Goal: Contribute content: Contribute content

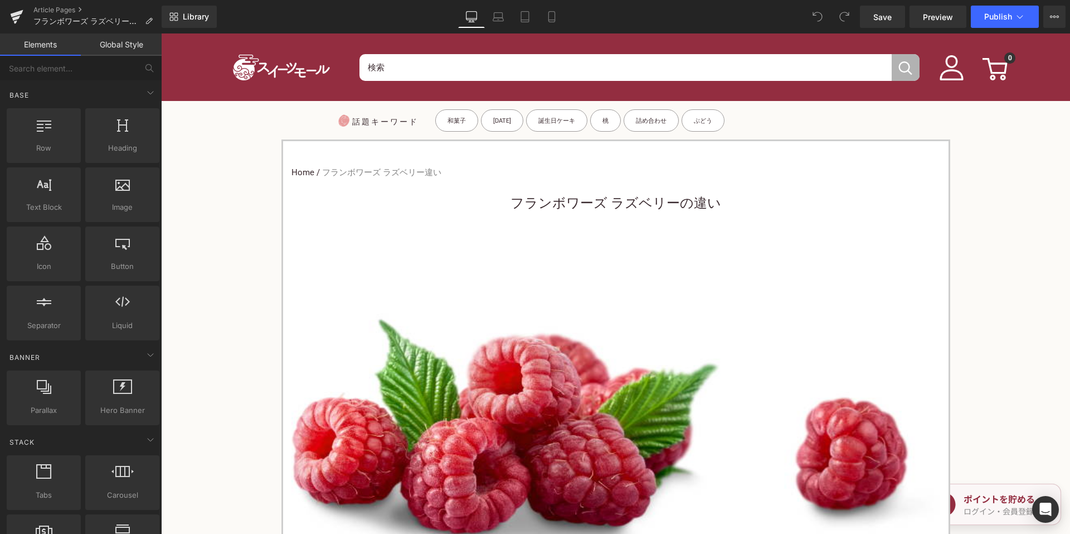
click at [519, 196] on font "フランボワーズ ラズベリーの違い" at bounding box center [616, 203] width 211 height 16
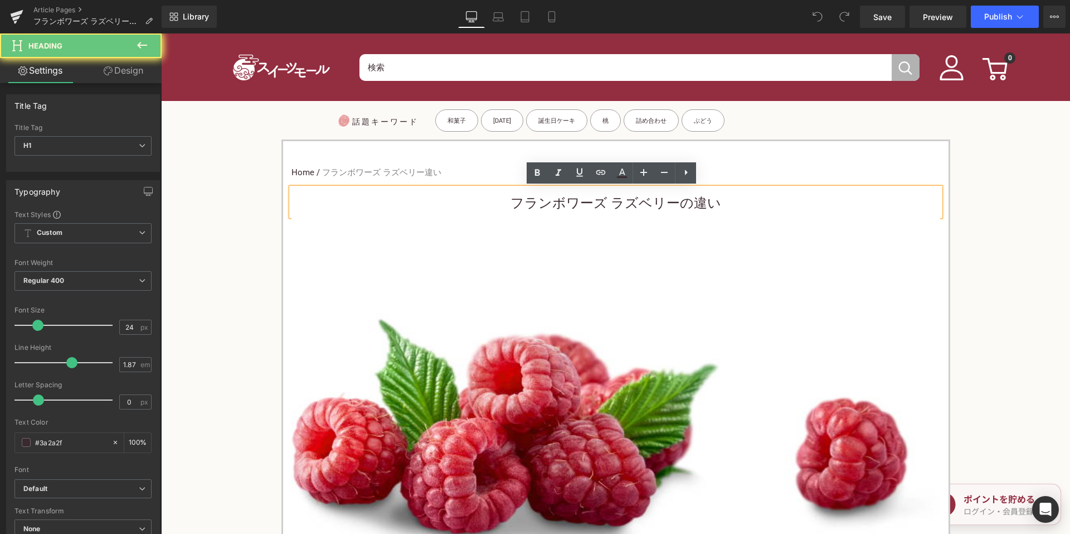
click at [512, 201] on font "フランボワーズ ラズベリーの違い" at bounding box center [616, 203] width 211 height 16
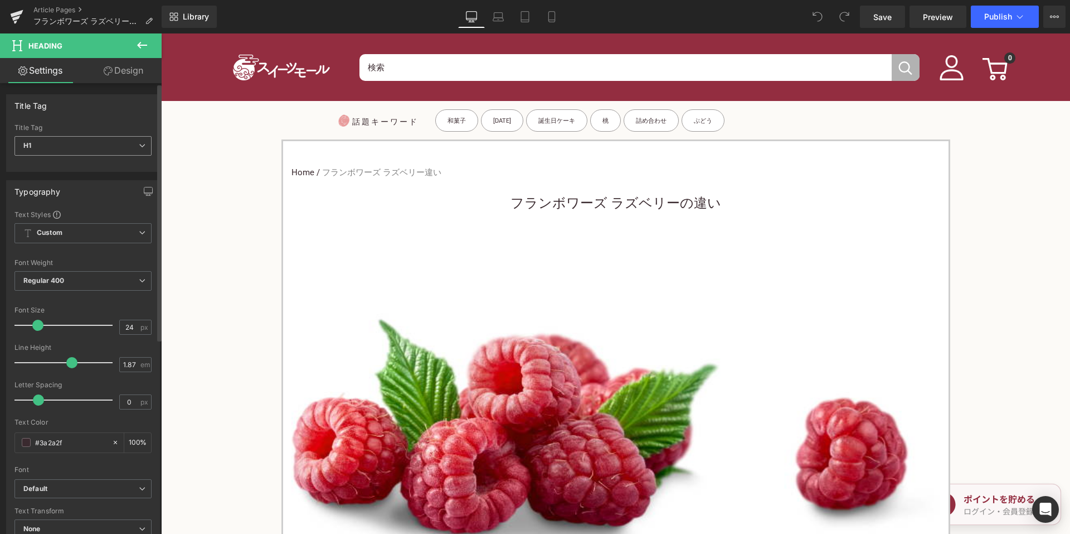
click at [100, 147] on span "H1" at bounding box center [82, 146] width 137 height 20
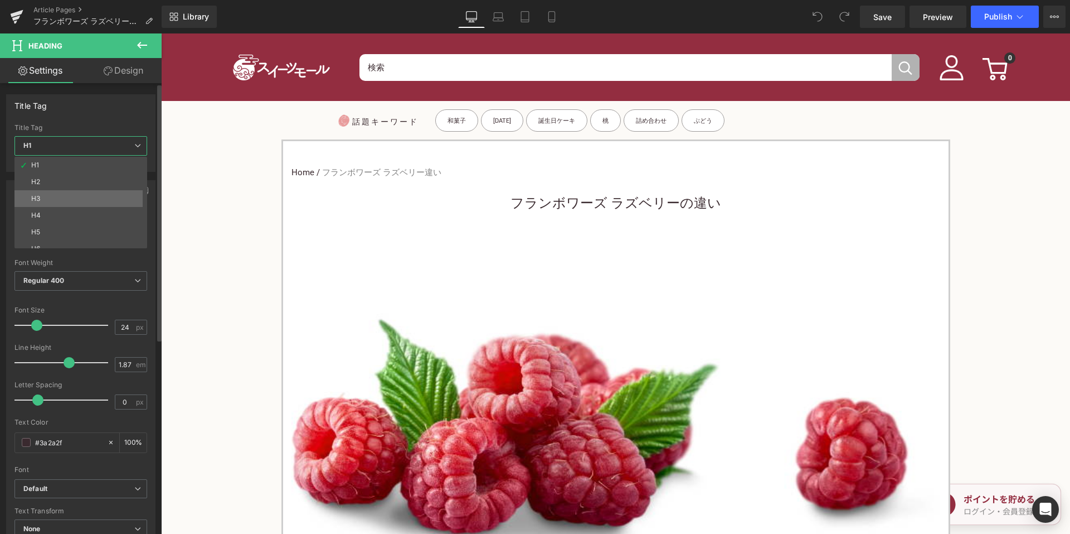
click at [71, 197] on li "H3" at bounding box center [83, 198] width 138 height 17
type input "15"
type input "100"
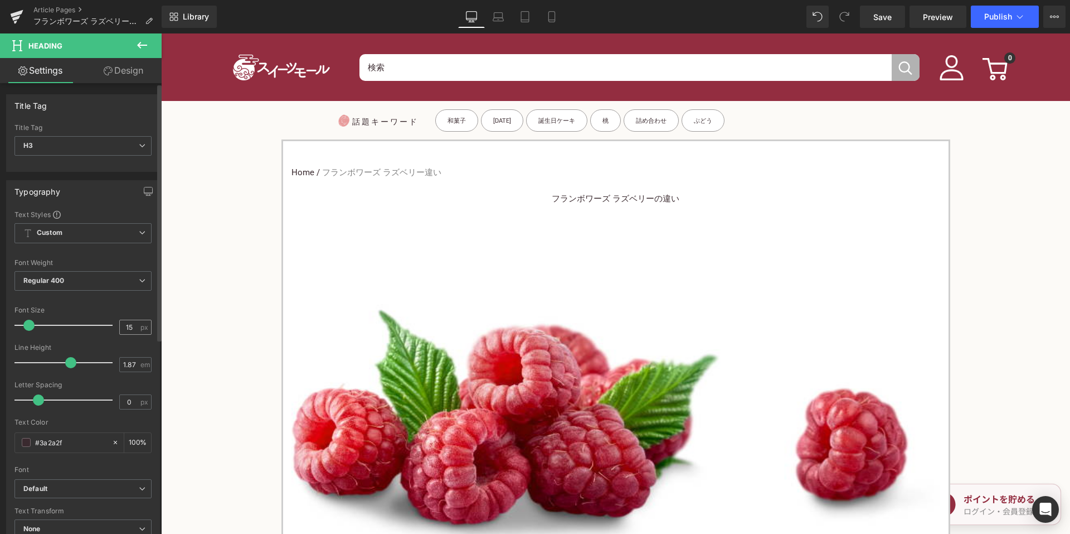
drag, startPoint x: 135, startPoint y: 326, endPoint x: 118, endPoint y: 327, distance: 17.3
click at [119, 327] on div "15 px" at bounding box center [135, 326] width 32 height 15
click at [132, 326] on input "15" at bounding box center [130, 327] width 20 height 14
type input "1"
type input "24"
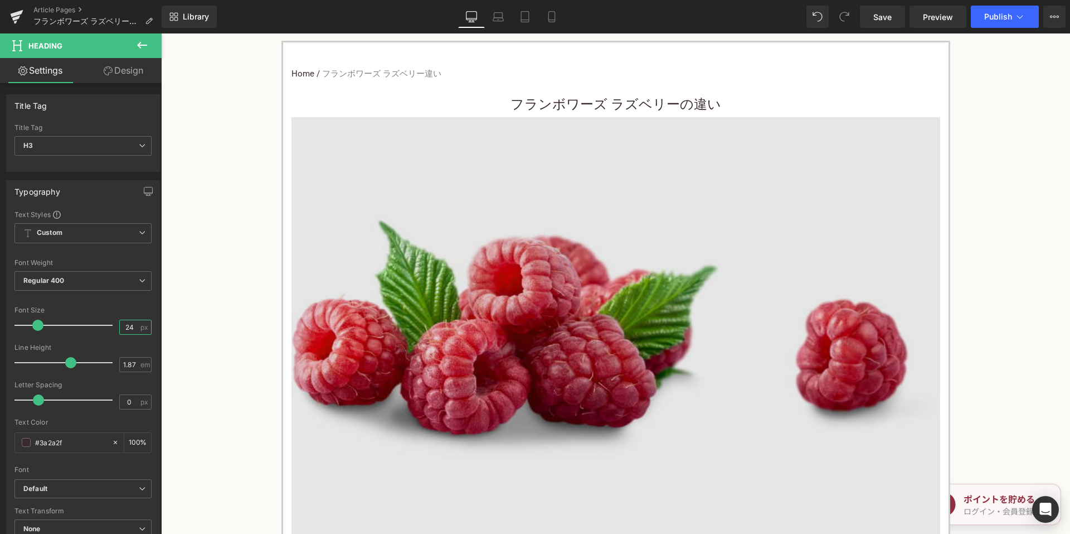
scroll to position [335, 0]
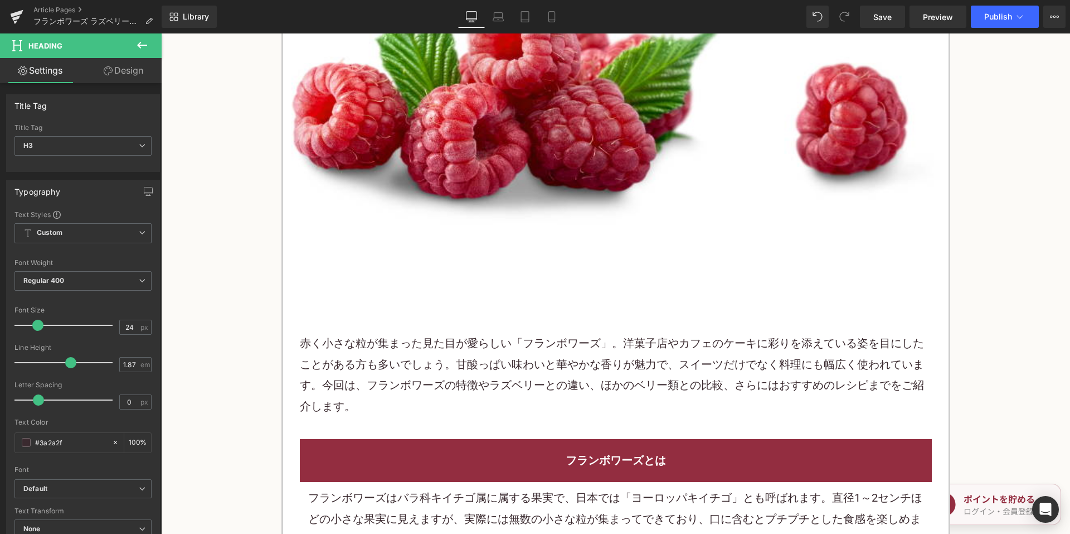
click at [489, 385] on font "赤く小さな粒が集まった見た目が愛らしい「フランボワーズ」。洋菓子店やカフェのケーキに彩りを添えている姿を目にしたことがある方も多いでしょう。甘酸っぱい味わいと…" at bounding box center [612, 374] width 624 height 76
click at [489, 384] on font "赤く小さな粒が集まった見た目が愛らしい「フランボワーズ」。洋菓子店やカフェのケーキに彩りを添えている姿を目にしたことがある方も多いでしょう。甘酸っぱい味わいと…" at bounding box center [612, 374] width 624 height 76
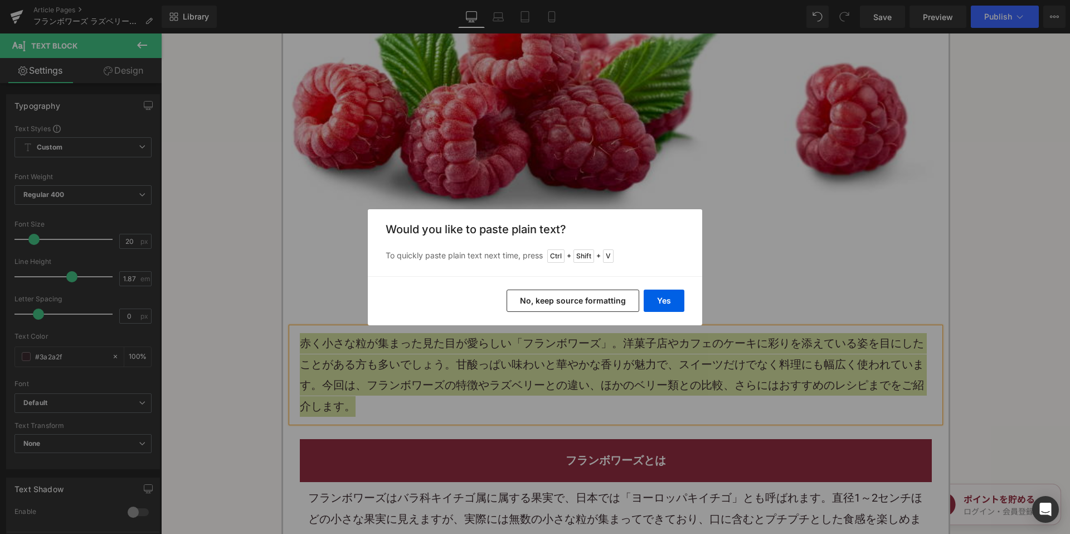
click at [527, 316] on div "Yes No, keep source formatting" at bounding box center [535, 300] width 335 height 49
click at [532, 302] on button "No, keep source formatting" at bounding box center [573, 300] width 133 height 22
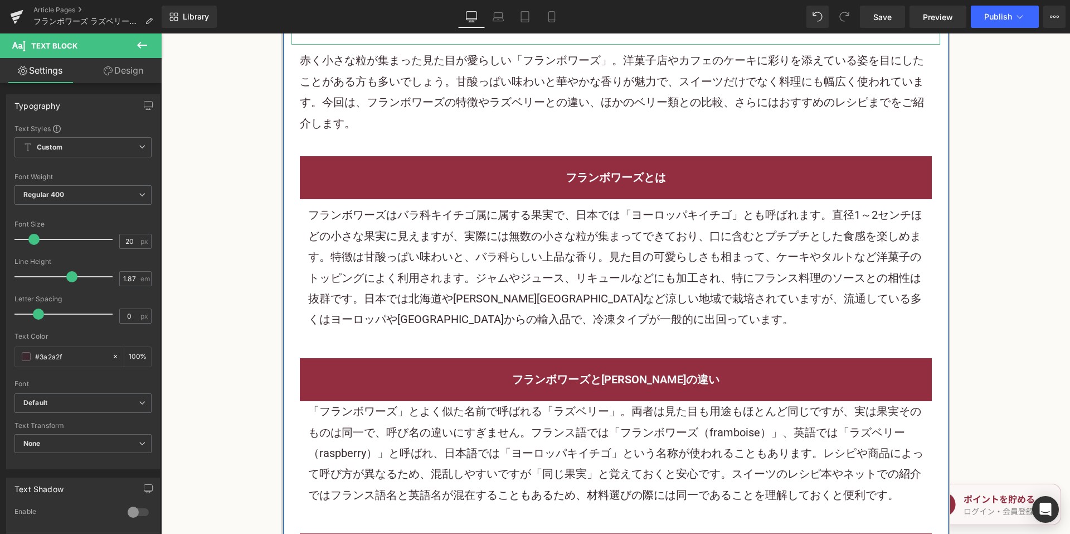
scroll to position [725, 0]
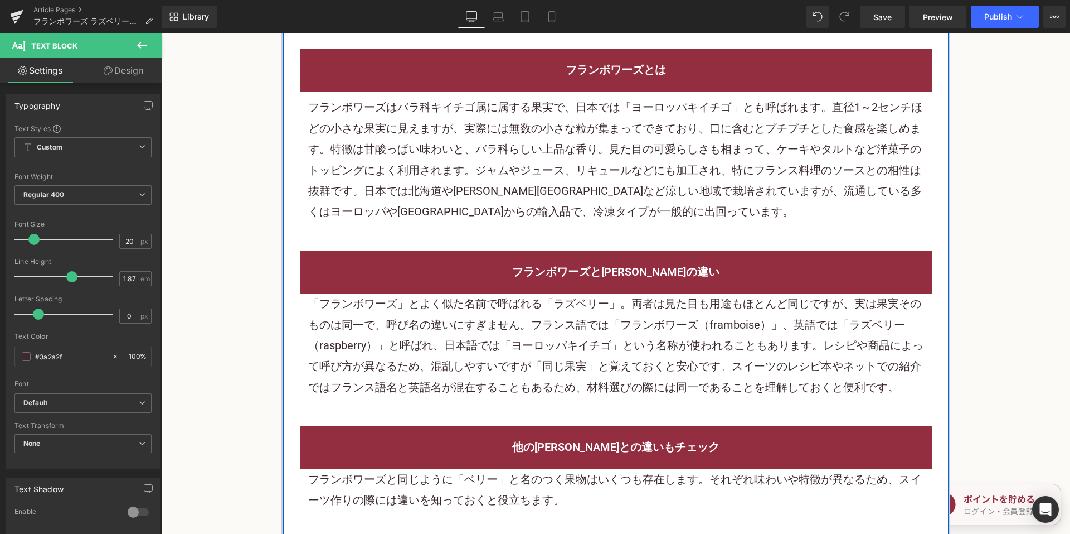
click at [560, 173] on div "フランボワーズはバラ科キイチゴ属に属する果実で、日本では「ヨーロッパキイチゴ」とも呼ばれます。直径1～2センチほどの小さな果実に見えますが、実際には無数の小さ…" at bounding box center [616, 159] width 616 height 125
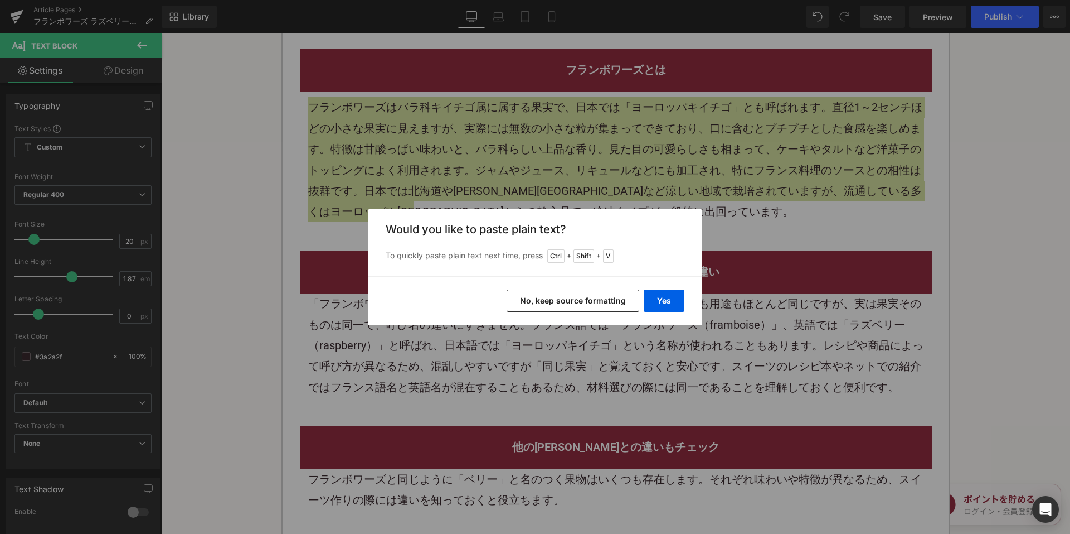
click at [553, 294] on button "No, keep source formatting" at bounding box center [573, 300] width 133 height 22
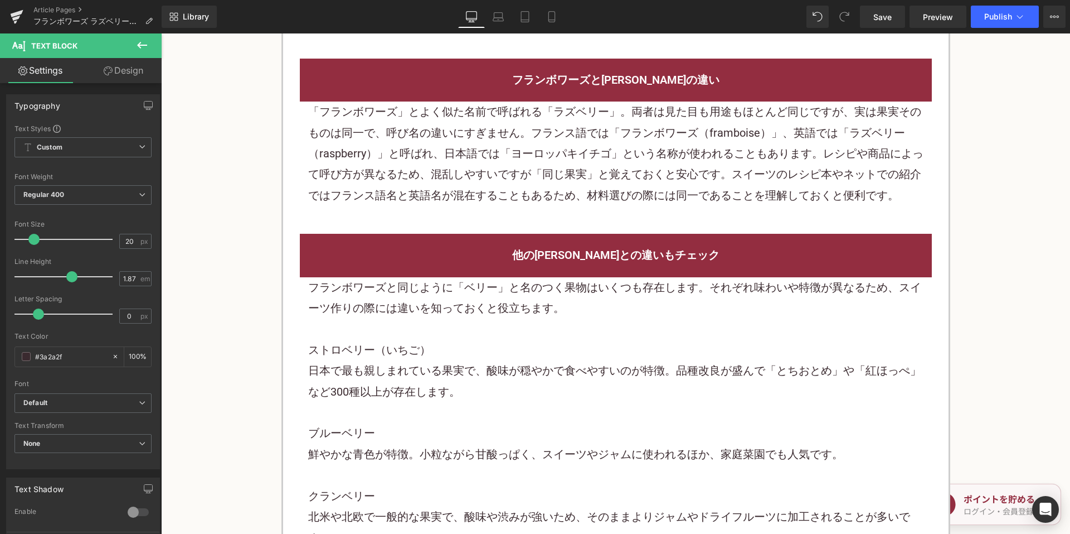
scroll to position [948, 0]
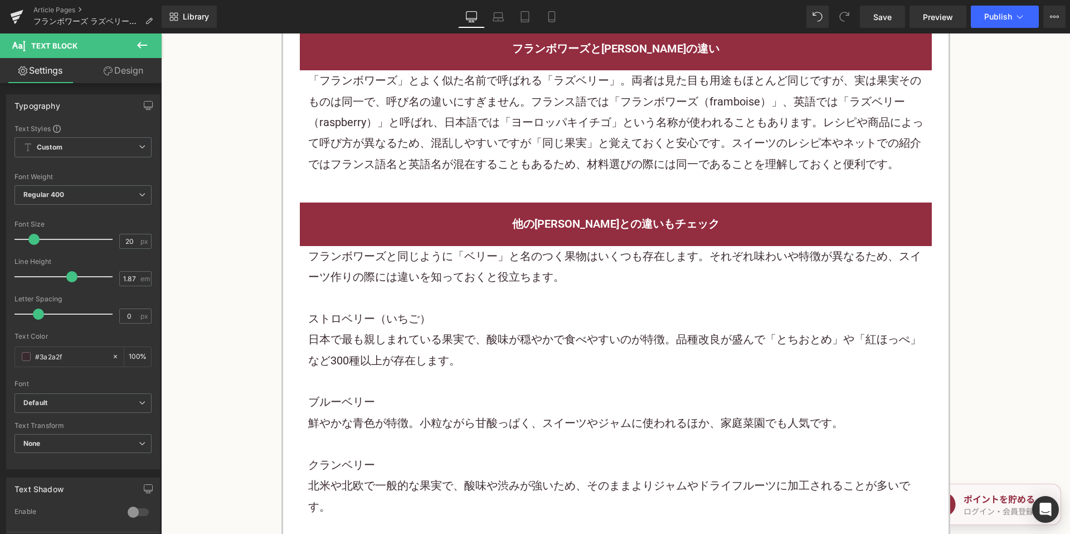
click at [556, 166] on div "「フランボワーズ」とよく似た名前で呼ばれる「ラズベリー」。両者は見た目も用途もほとんど同じですが、実は果実そのものは同一で、呼び名の違いにすぎません。フランス…" at bounding box center [616, 122] width 616 height 104
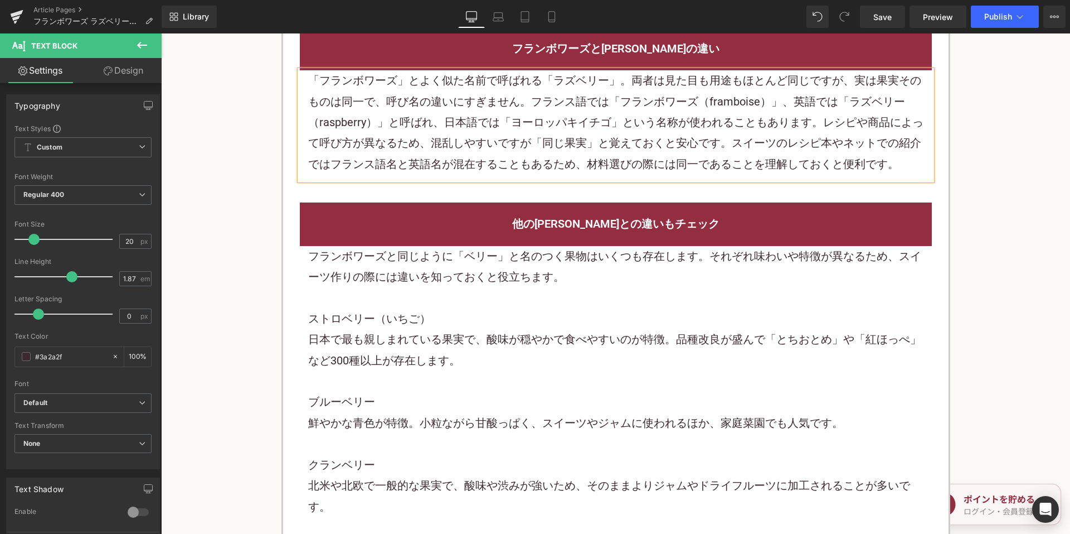
click at [555, 163] on div "「フランボワーズ」とよく似た名前で呼ばれる「ラズベリー」。両者は見た目も用途もほとんど同じですが、実は果実そのものは同一で、呼び名の違いにすぎません。フランス…" at bounding box center [616, 122] width 616 height 104
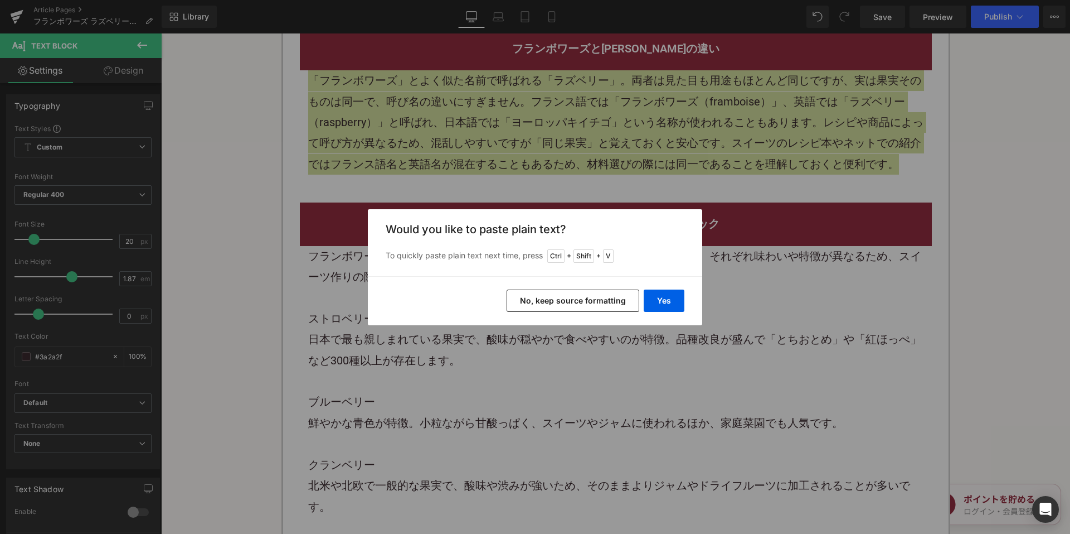
click at [571, 307] on button "No, keep source formatting" at bounding box center [573, 300] width 133 height 22
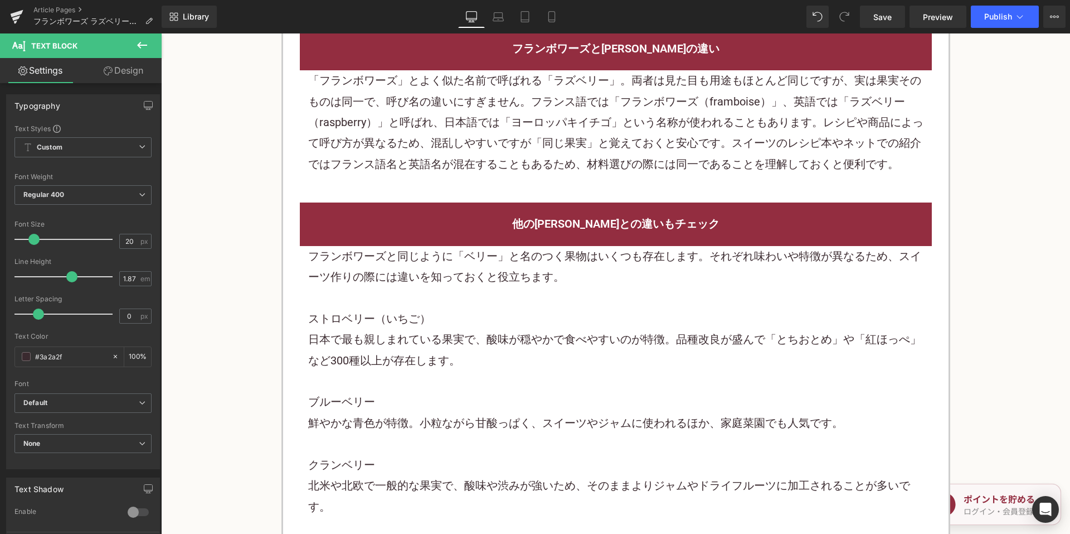
scroll to position [1115, 0]
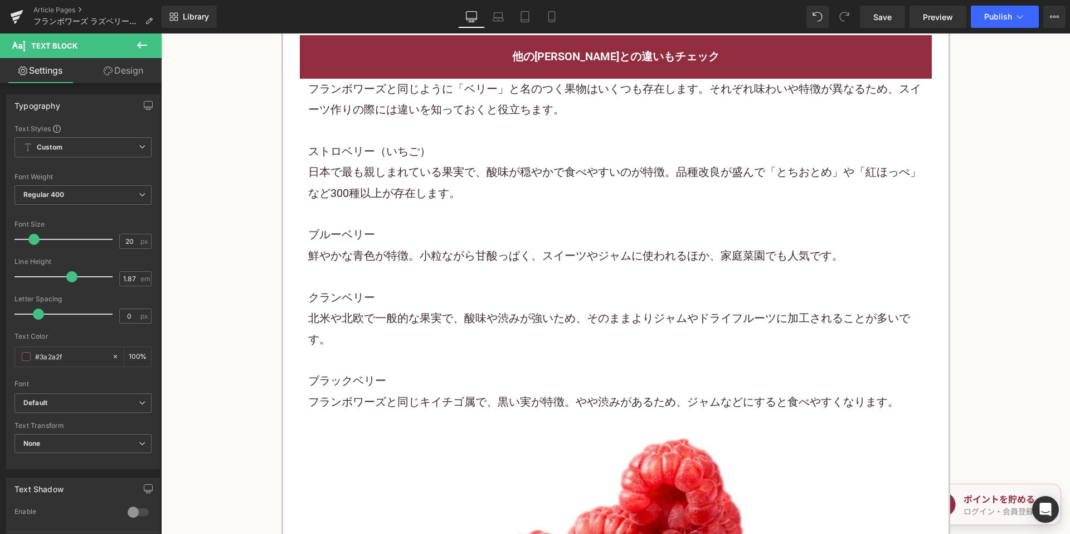
click at [487, 222] on p at bounding box center [616, 213] width 616 height 21
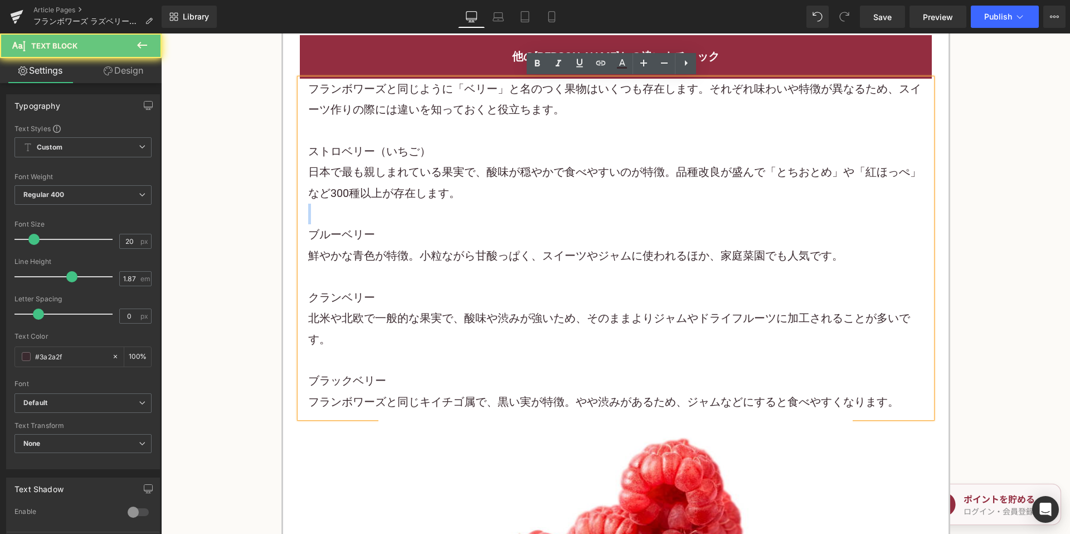
click at [487, 222] on p at bounding box center [616, 213] width 616 height 21
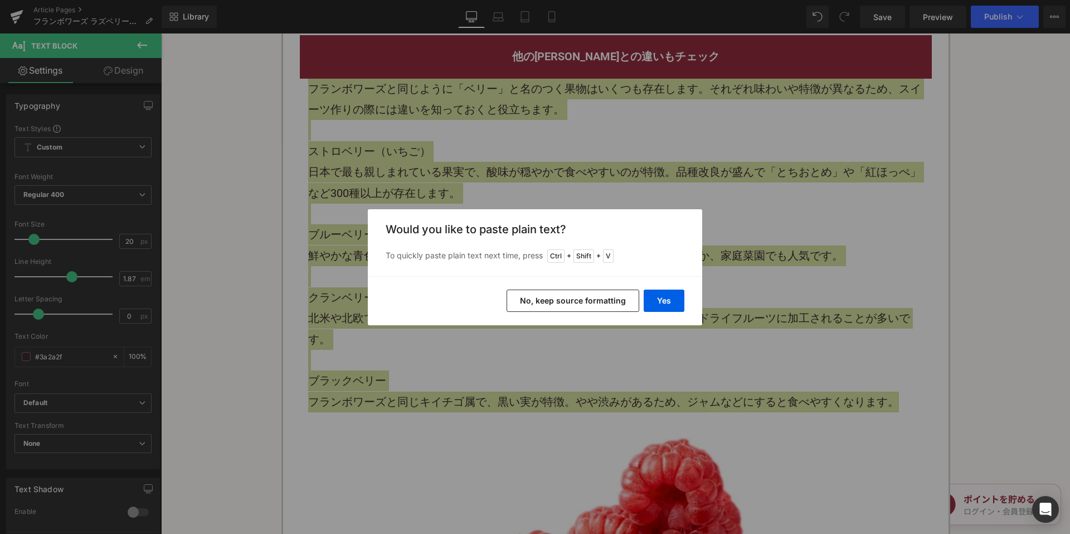
click at [545, 297] on button "No, keep source formatting" at bounding box center [573, 300] width 133 height 22
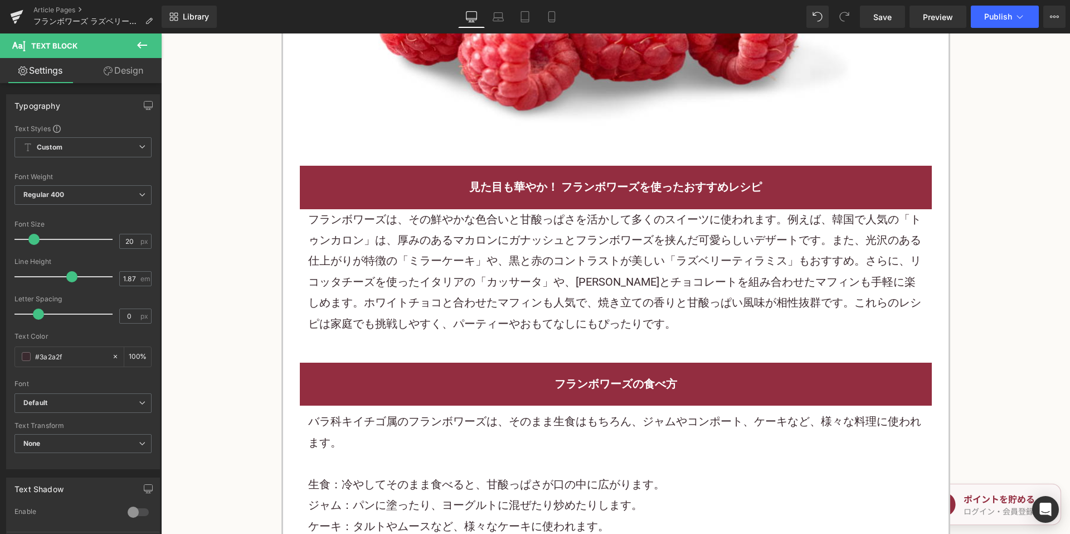
scroll to position [1728, 0]
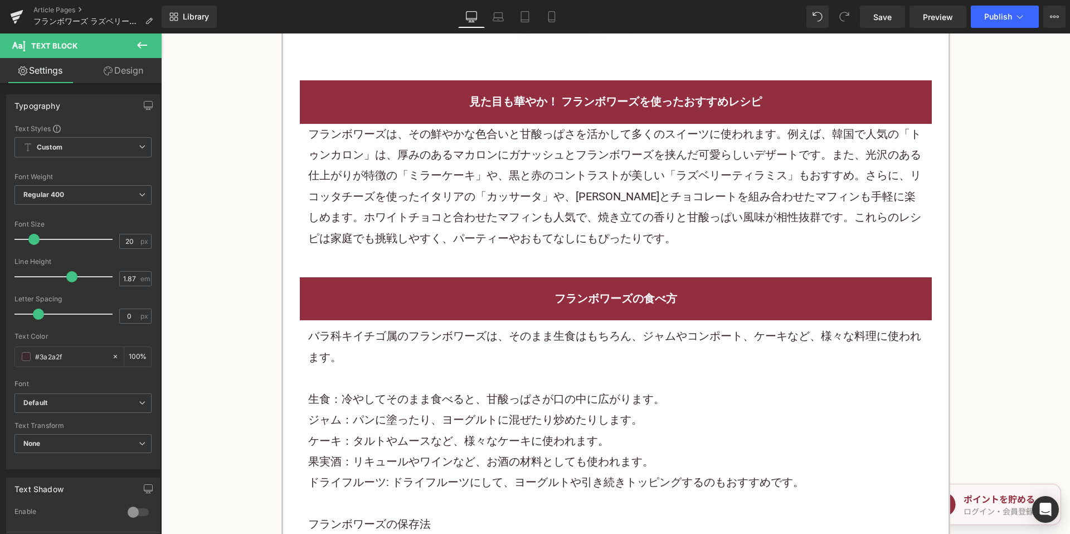
click at [529, 167] on p "フランボワーズは、その鮮やかな色合いと甘酸っぱさを活かして多くのスイーツに使われます。例えば、韓国で人気の「トゥンカロン」は、厚みのあるマカロンにガナッシュと…" at bounding box center [616, 186] width 616 height 125
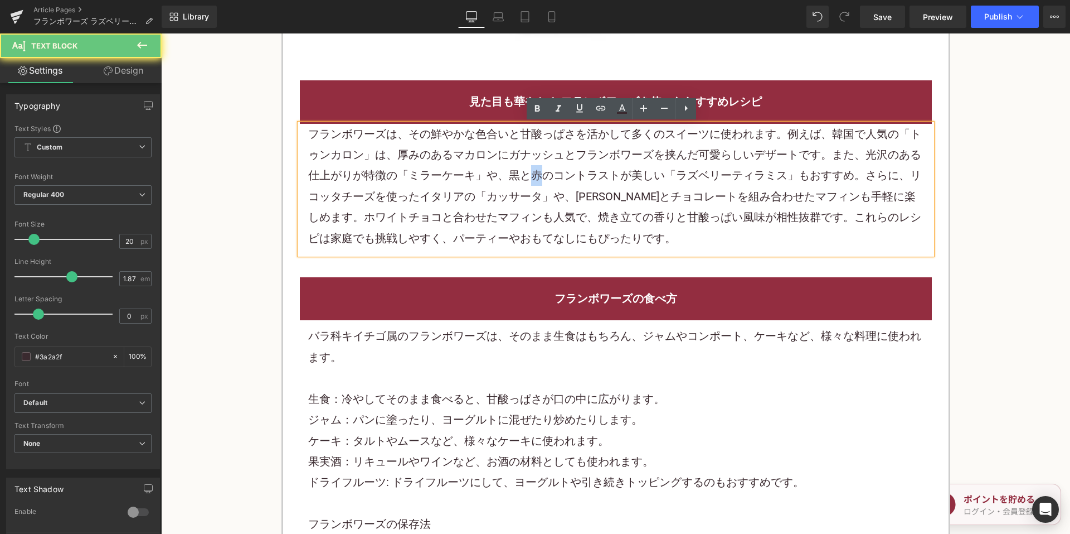
click at [529, 167] on p "フランボワーズは、その鮮やかな色合いと甘酸っぱさを活かして多くのスイーツに使われます。例えば、韓国で人気の「トゥンカロン」は、厚みのあるマカロンにガナッシュと…" at bounding box center [616, 186] width 616 height 125
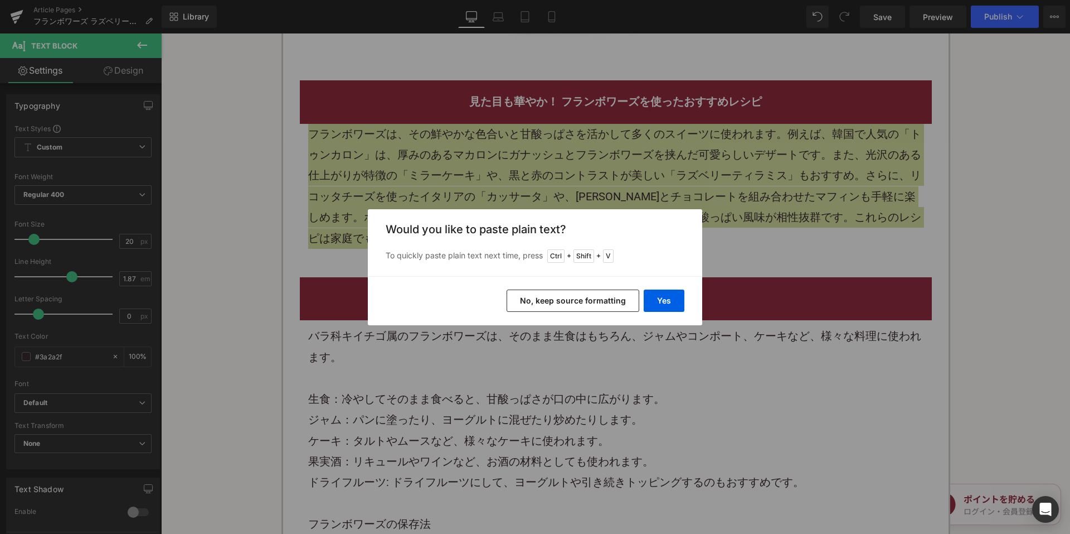
click at [555, 303] on button "No, keep source formatting" at bounding box center [573, 300] width 133 height 22
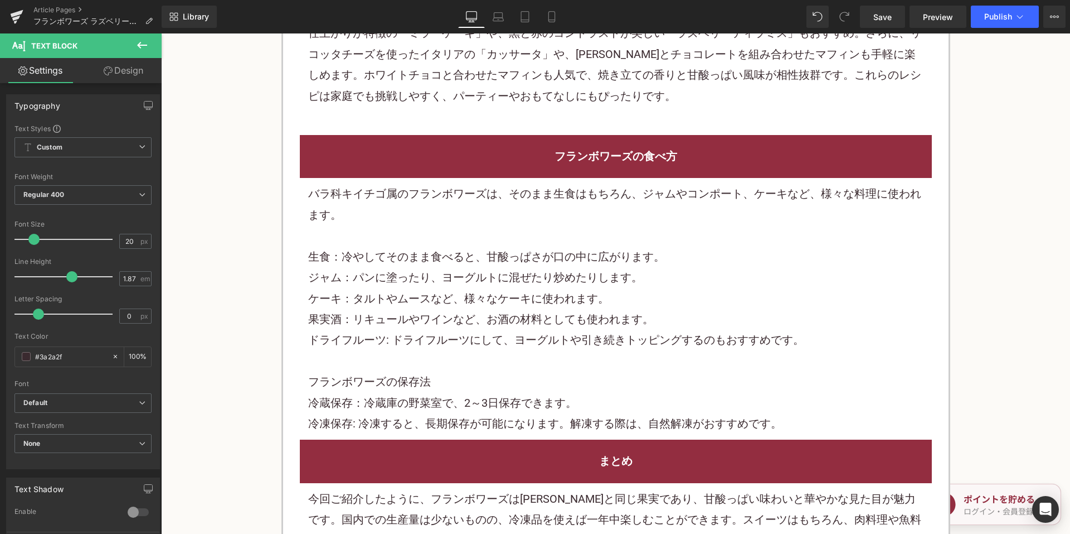
scroll to position [1896, 0]
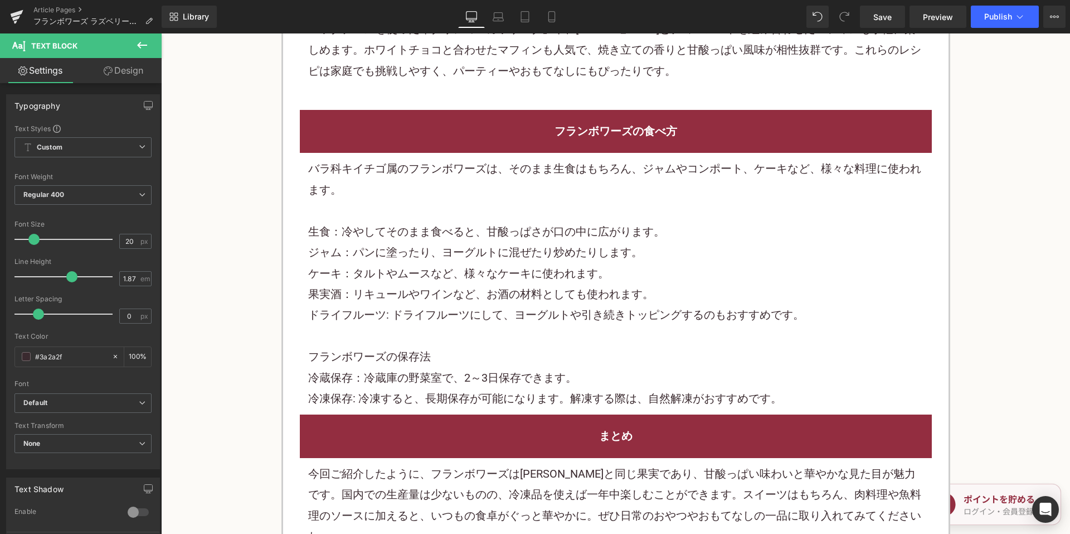
click at [532, 248] on font "ジャム：パンに塗ったり、ヨーグルトに混ぜたり炒めたりします。" at bounding box center [475, 251] width 335 height 13
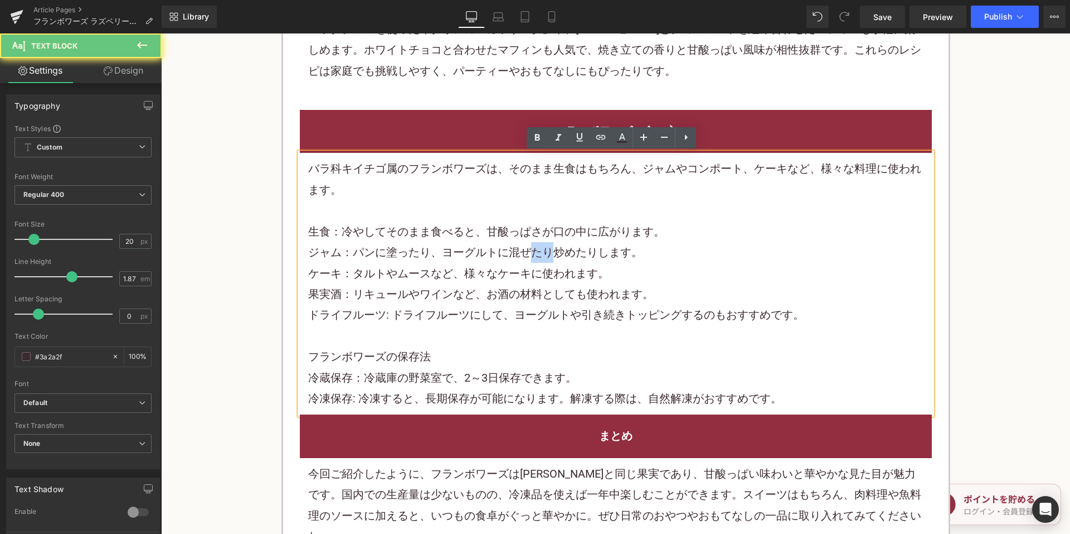
click at [532, 248] on font "ジャム：パンに塗ったり、ヨーグルトに混ぜたり炒めたりします。" at bounding box center [475, 251] width 335 height 13
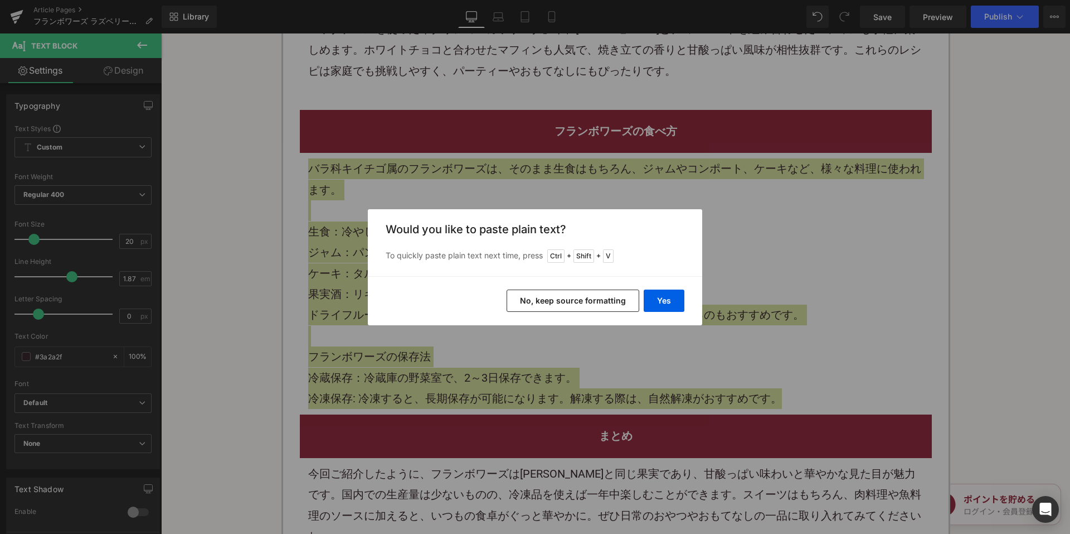
click at [563, 305] on button "No, keep source formatting" at bounding box center [573, 300] width 133 height 22
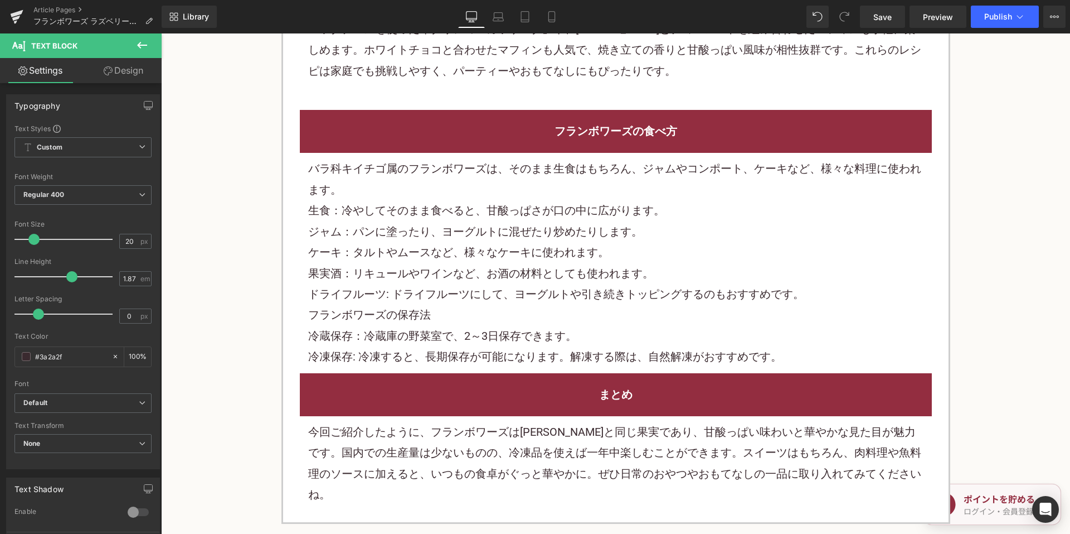
click at [463, 427] on font "今回ご紹介したように、フランボワーズはラズベリーと同じ果実であり、甘酸っぱい味わいと華やかな見た目が魅力です。国内での生産量は少ないものの、冷凍品を使えば一年…" at bounding box center [614, 463] width 613 height 76
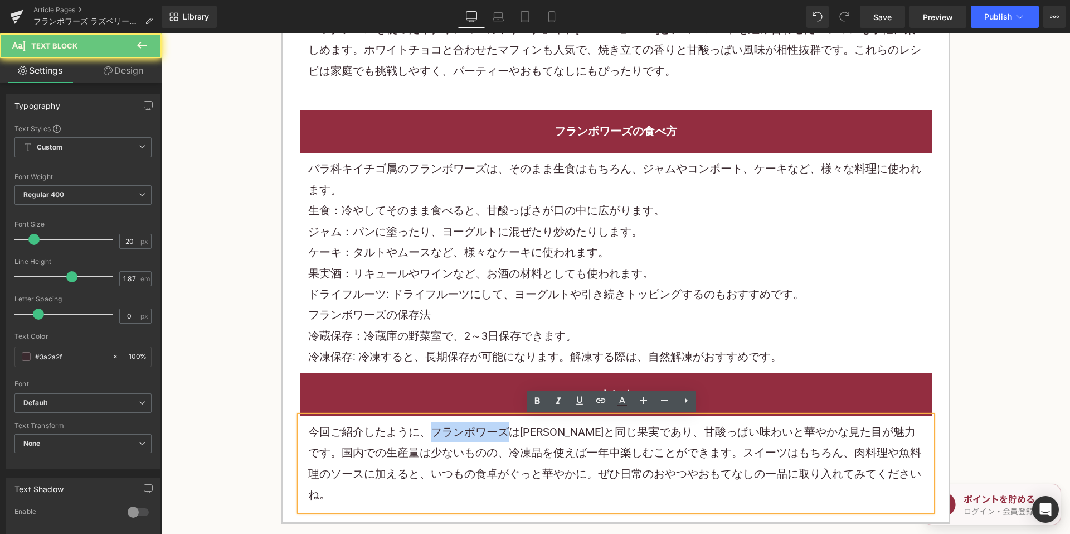
click at [463, 427] on font "今回ご紹介したように、フランボワーズはラズベリーと同じ果実であり、甘酸っぱい味わいと華やかな見た目が魅力です。国内での生産量は少ないものの、冷凍品を使えば一年…" at bounding box center [614, 463] width 613 height 76
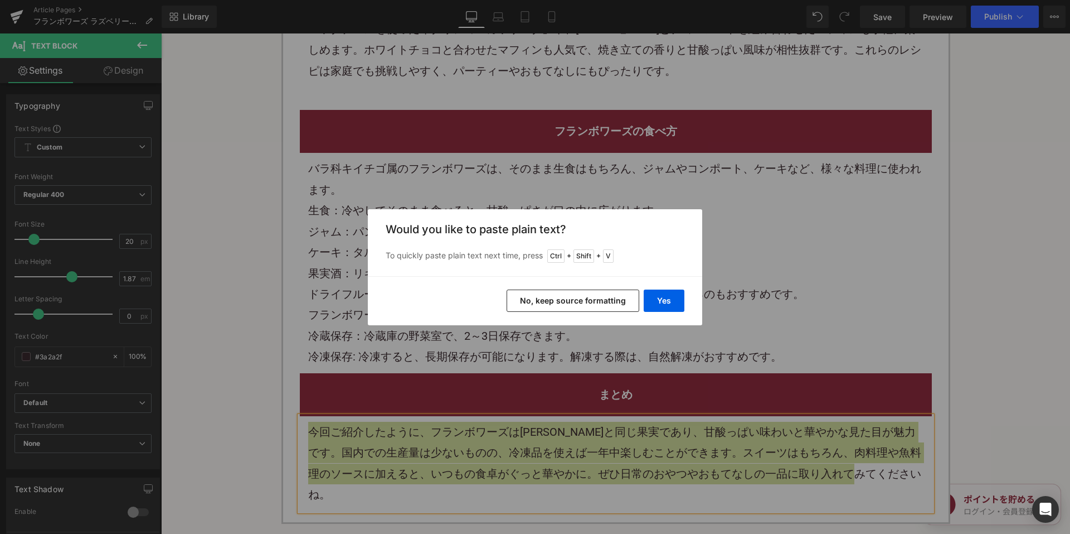
click at [568, 300] on button "No, keep source formatting" at bounding box center [573, 300] width 133 height 22
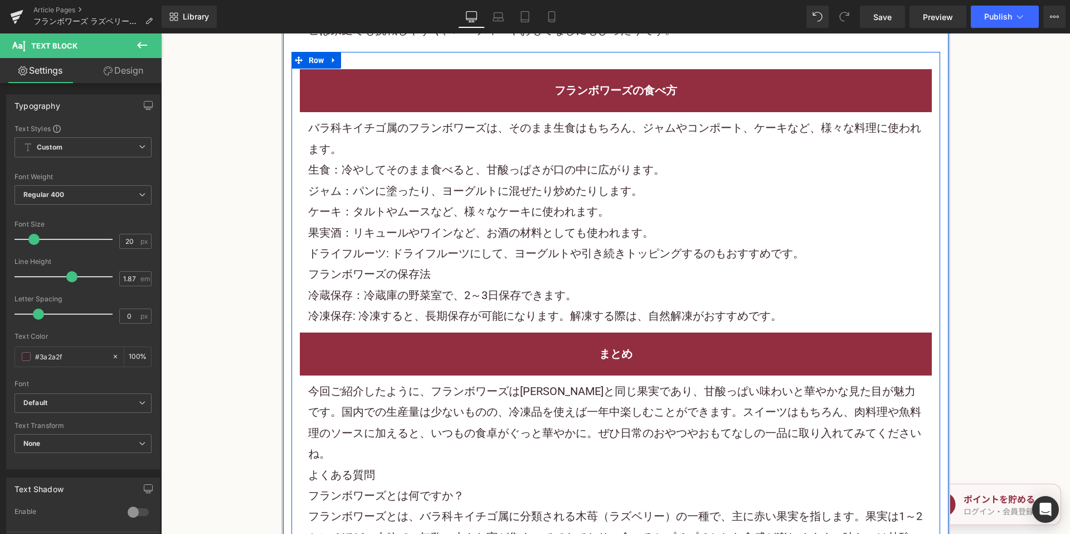
scroll to position [2007, 0]
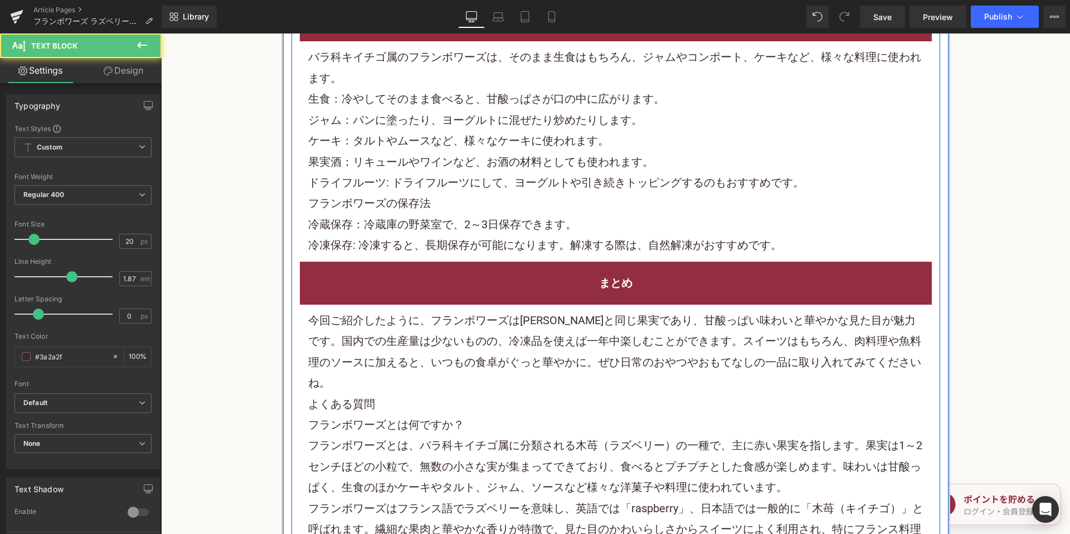
click at [909, 360] on p "今回ご紹介したように、フランボワーズはラズベリーと同じ果実であり、甘酸っぱい味わいと華やかな見た目が魅力です。国内での生産量は少ないものの、冷凍品を使えば一年…" at bounding box center [616, 352] width 616 height 84
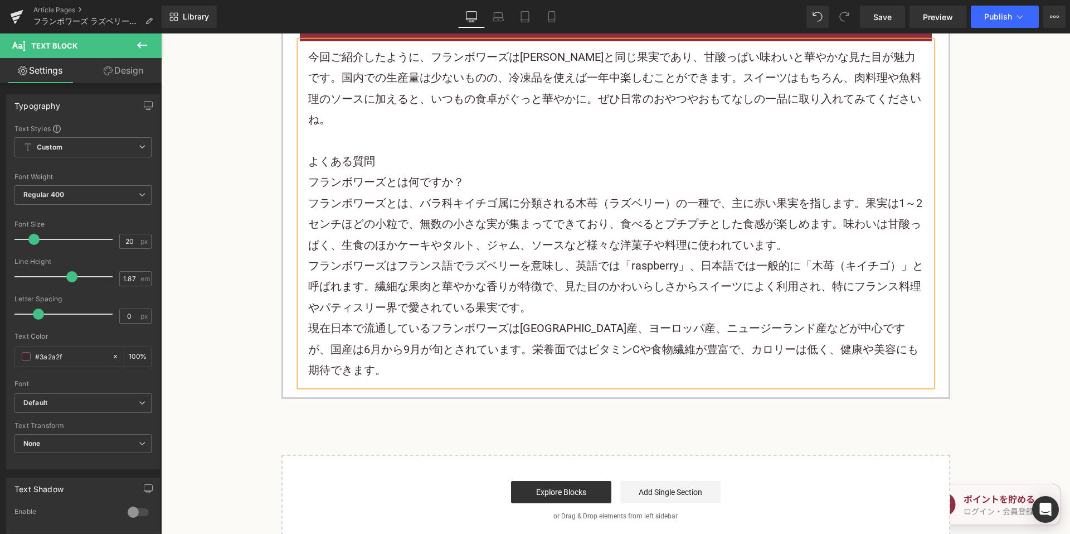
scroll to position [2286, 0]
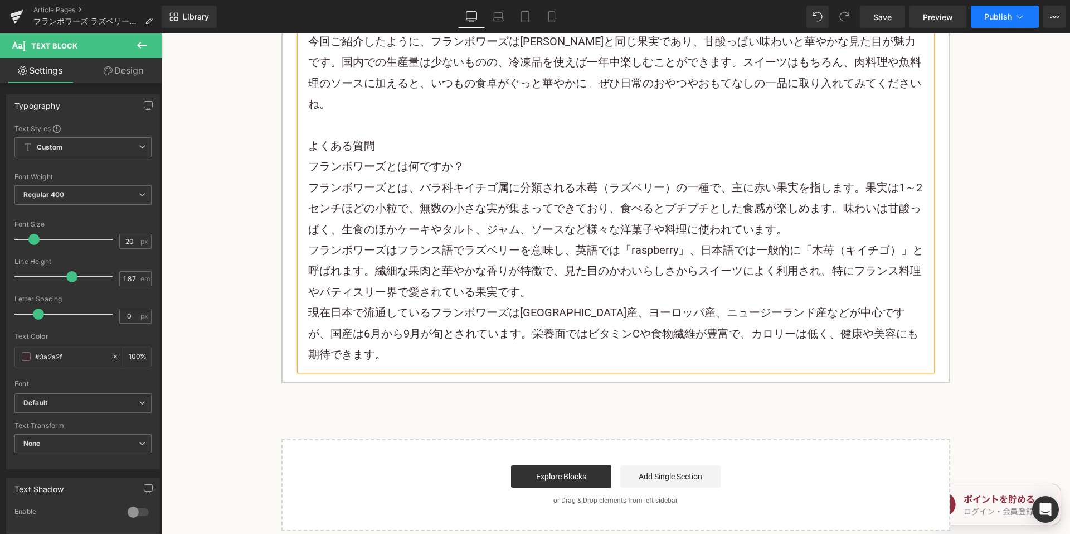
click at [991, 18] on span "Publish" at bounding box center [999, 16] width 28 height 9
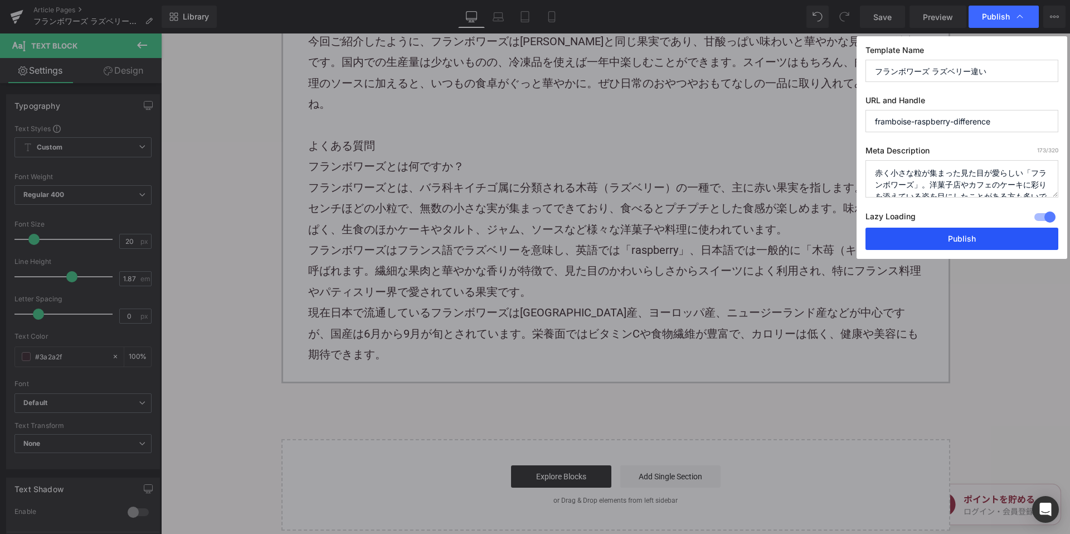
click at [899, 241] on button "Publish" at bounding box center [962, 238] width 193 height 22
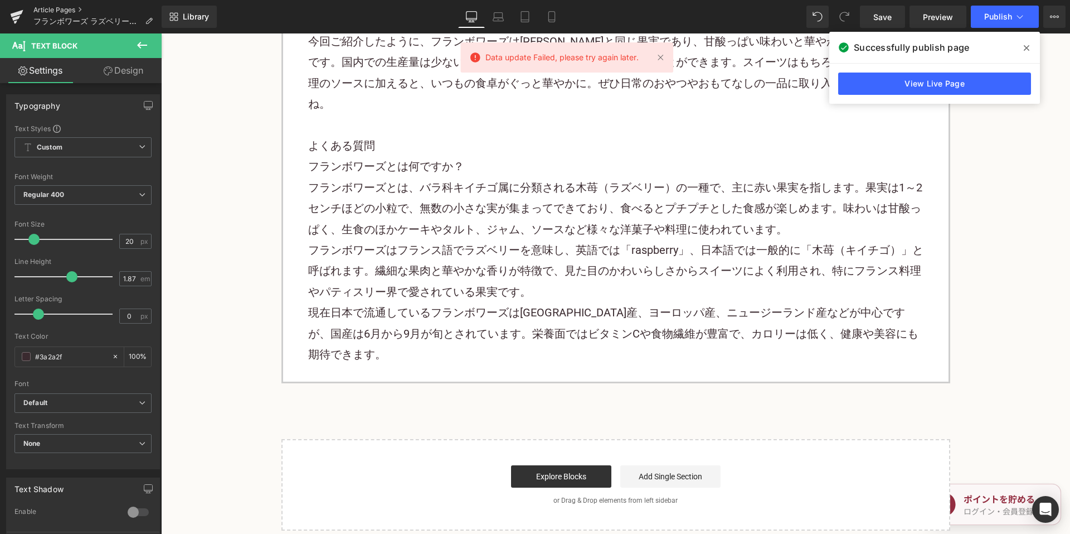
click at [64, 8] on link "Article Pages" at bounding box center [97, 10] width 128 height 9
click at [889, 23] on link "Save" at bounding box center [882, 17] width 45 height 22
click at [76, 7] on link "Article Pages" at bounding box center [97, 10] width 128 height 9
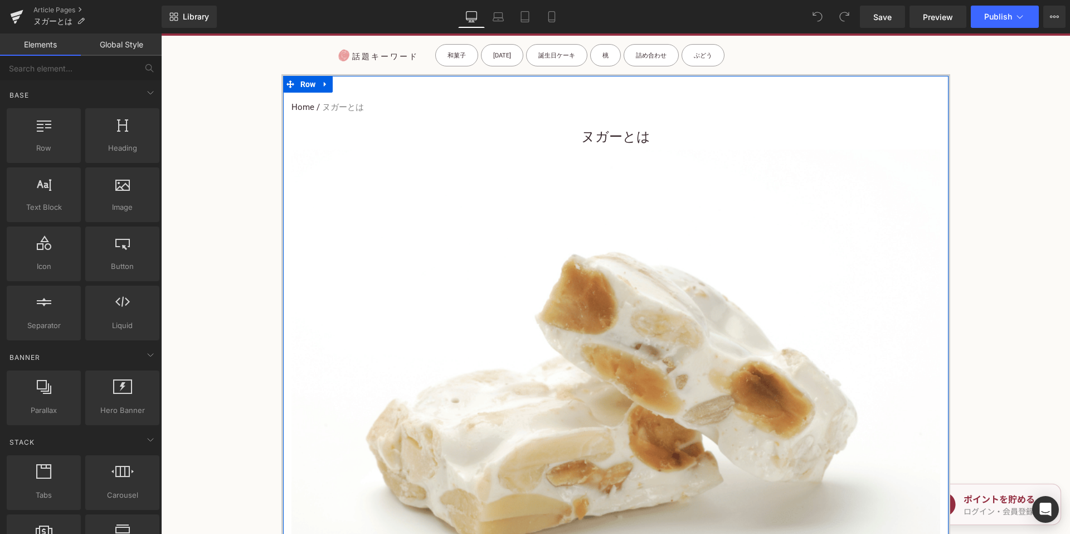
scroll to position [56, 0]
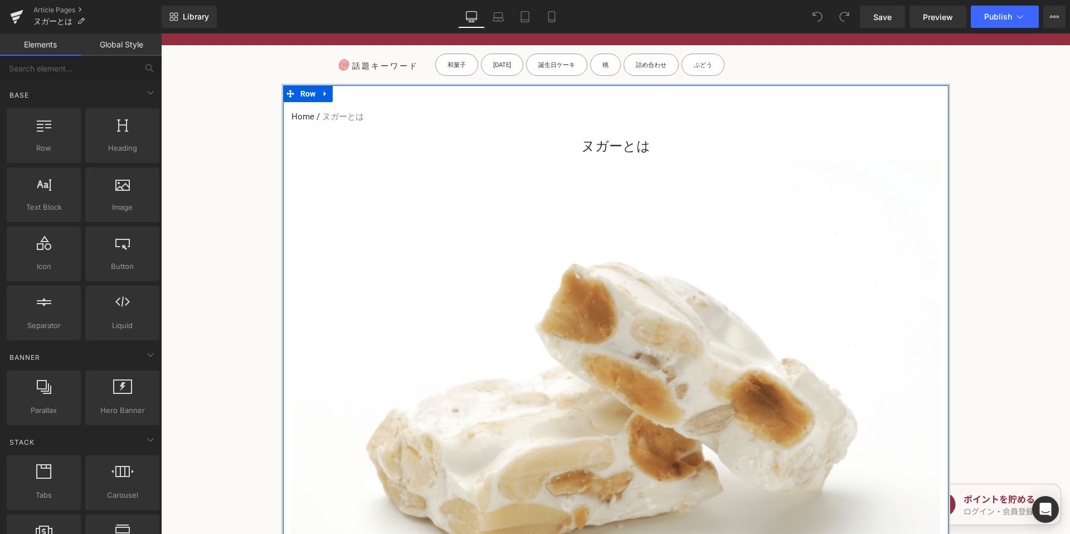
click at [565, 158] on div "ヌガーとは Heading" at bounding box center [616, 145] width 649 height 27
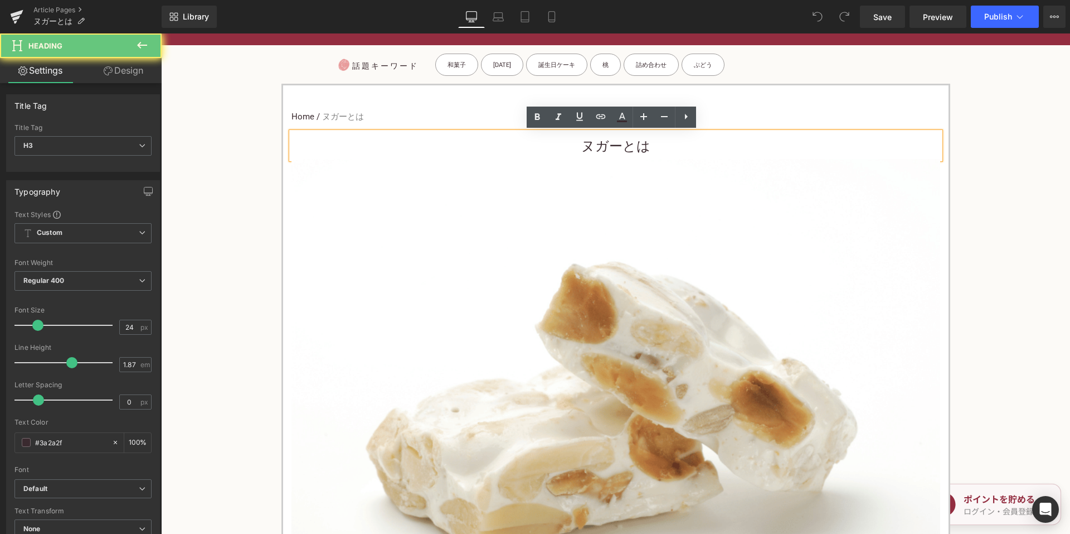
click at [559, 148] on h3 "ヌガーとは" at bounding box center [616, 146] width 649 height 25
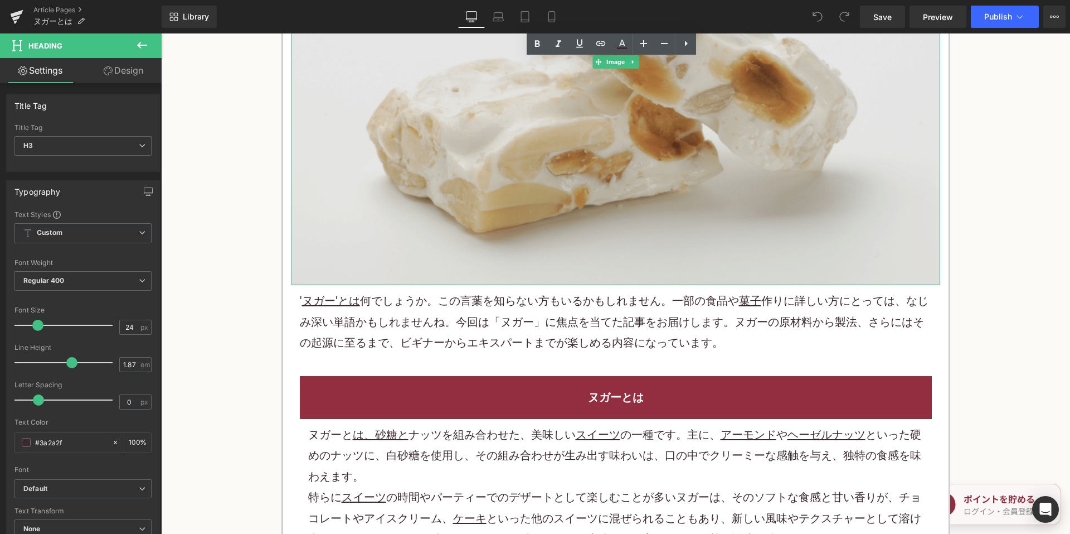
scroll to position [446, 0]
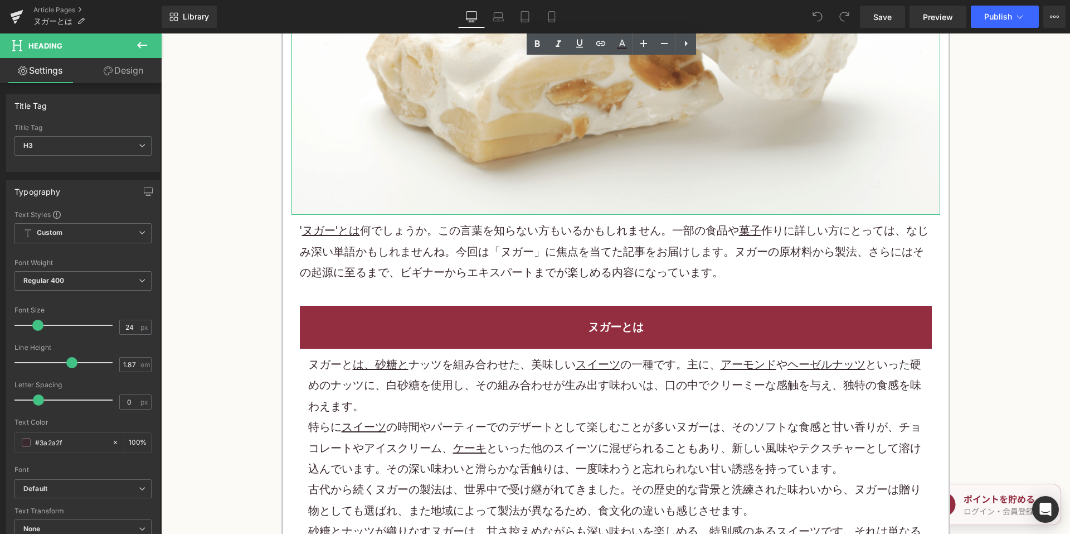
click at [456, 217] on div "' ヌガー'とは 何でしょうか。この言葉を知らない方もいるかもしれません。一部の食品や 菓子 作りに詳しい方にとっては、なじみ深い単語かもしれませんね。今回は…" at bounding box center [616, 252] width 649 height 74
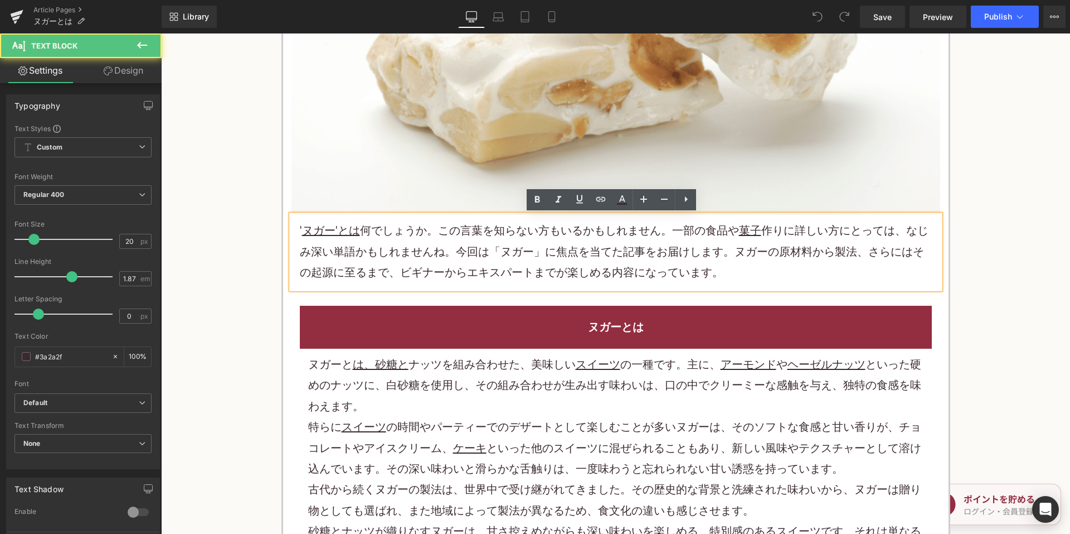
click at [461, 229] on p "' ヌガー'とは 何でしょうか。この言葉を知らない方もいるかもしれません。一部の食品や 菓子 作りに詳しい方にとっては、なじみ深い単語かもしれませんね。今回は…" at bounding box center [616, 251] width 632 height 62
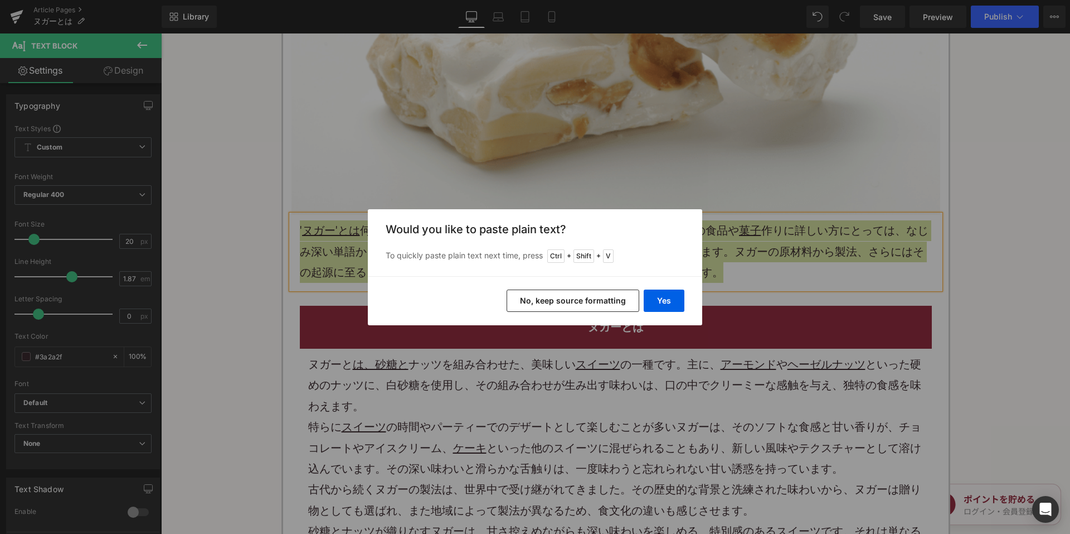
drag, startPoint x: 554, startPoint y: 289, endPoint x: 391, endPoint y: 259, distance: 165.6
click at [554, 289] on button "No, keep source formatting" at bounding box center [573, 300] width 133 height 22
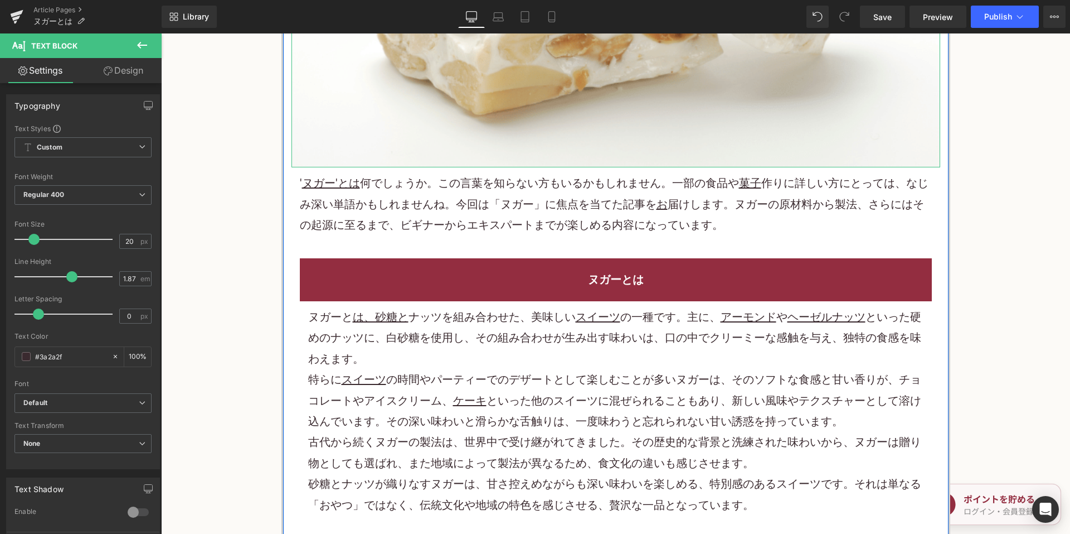
scroll to position [558, 0]
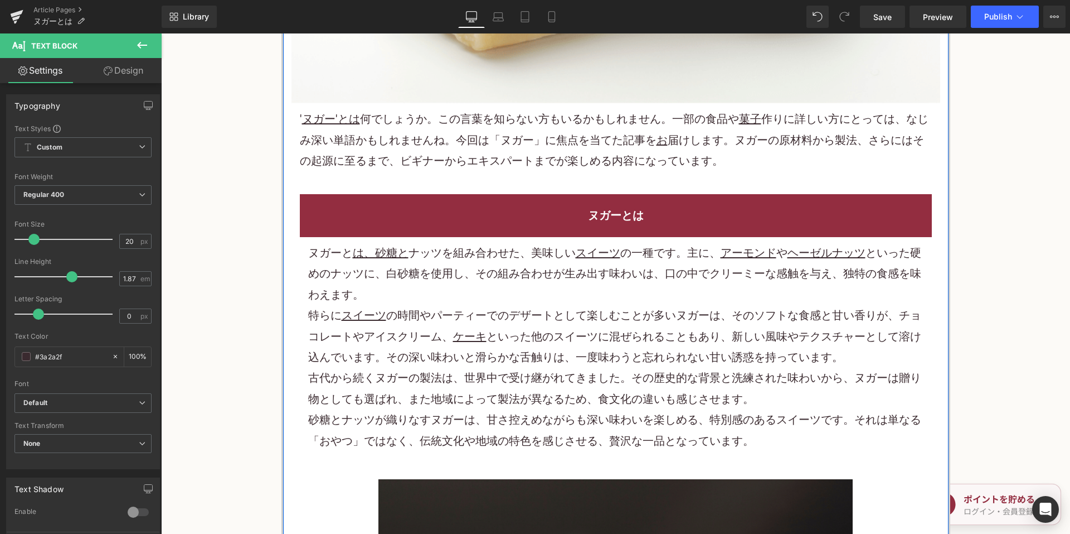
click at [506, 333] on p "特らに スイーツ の時間やパーティーでのデザートとして楽しむことが多いヌガーは、そのソフトな食感と甘い香りが、 チョコレート や アイスクリーム 、 ケーキ …" at bounding box center [616, 336] width 616 height 62
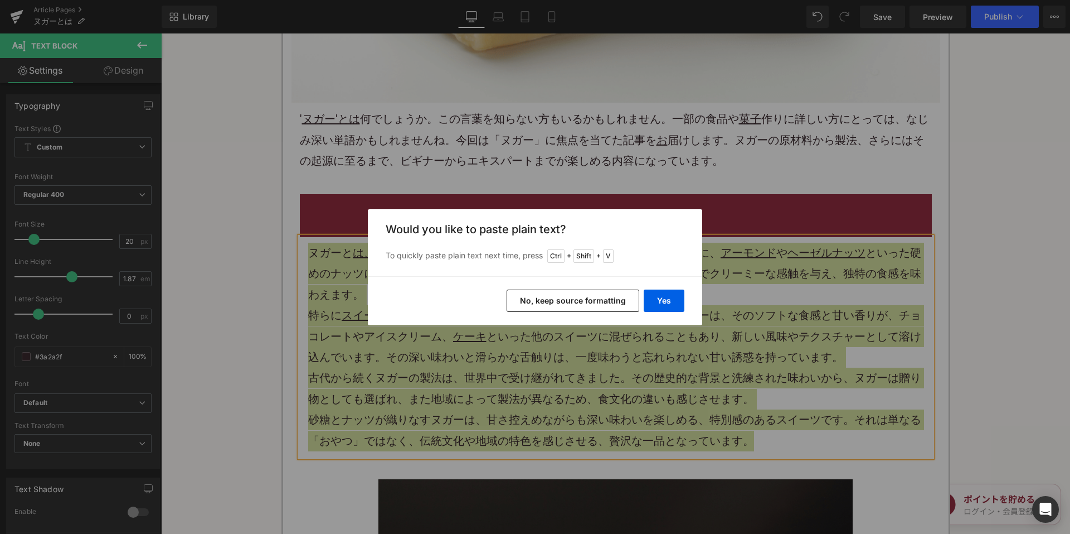
click at [573, 297] on button "No, keep source formatting" at bounding box center [573, 300] width 133 height 22
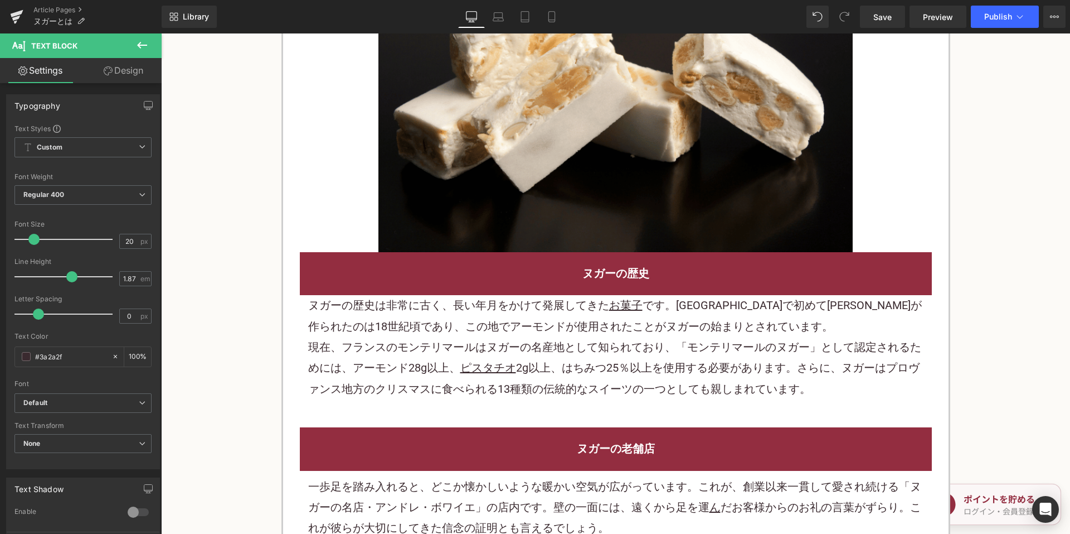
scroll to position [1227, 0]
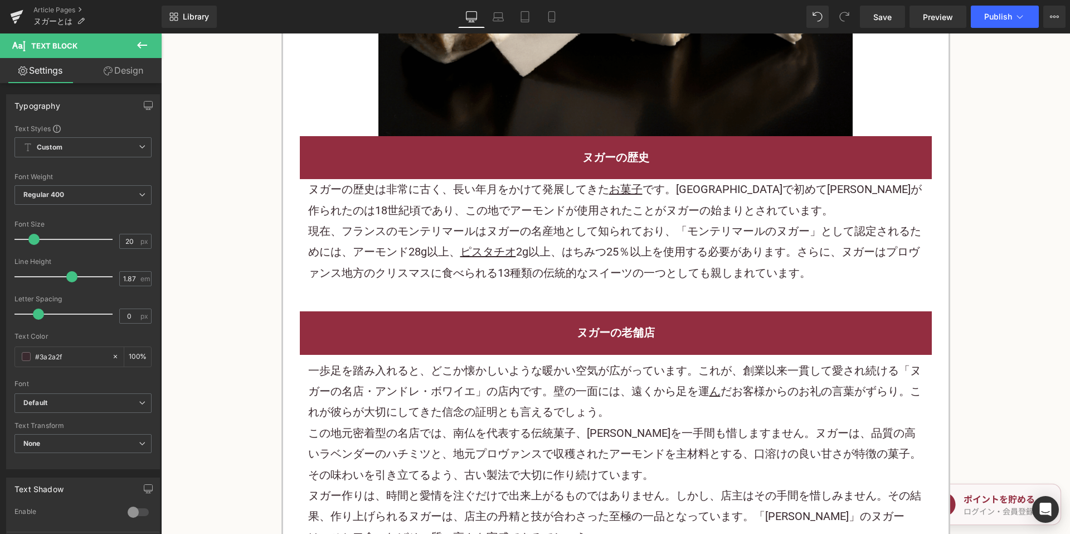
click at [502, 269] on p "現在、フランスのモンテリマールはヌガーの名産地として知られており、「モンテリマールのヌガー」として認定されるためには、アーモンド28g以上、 ピスタチオ 2g…" at bounding box center [616, 252] width 616 height 62
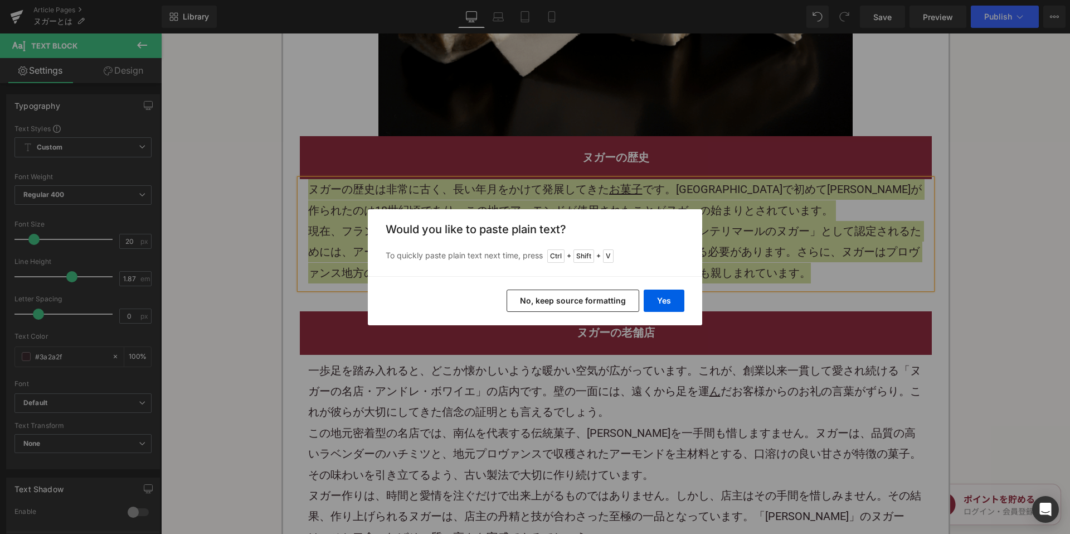
click at [564, 300] on button "No, keep source formatting" at bounding box center [573, 300] width 133 height 22
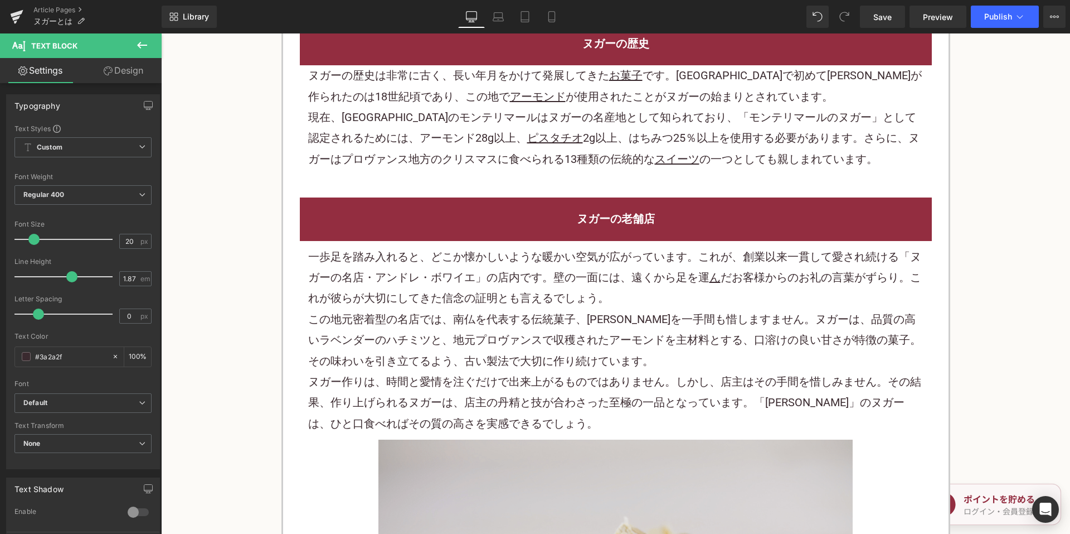
scroll to position [1450, 0]
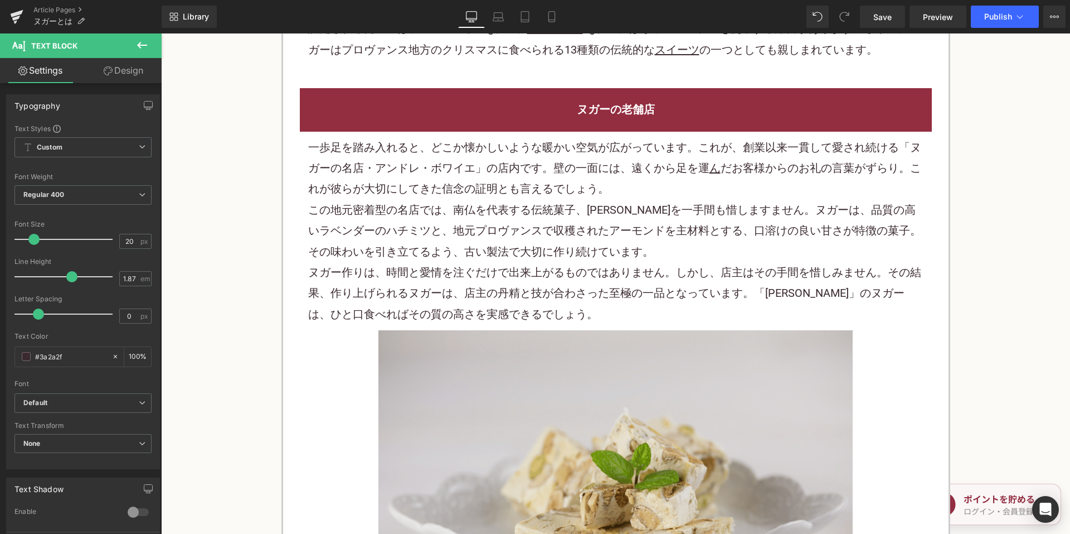
click at [476, 216] on p "この地元密着型の名店では、南仏を代表する伝統 菓子 、ヌガーを一手間も惜しますません。ヌガーは、品質の高いラベンダーのハチミツと、地元プロヴァンスで収穫された…" at bounding box center [616, 231] width 616 height 62
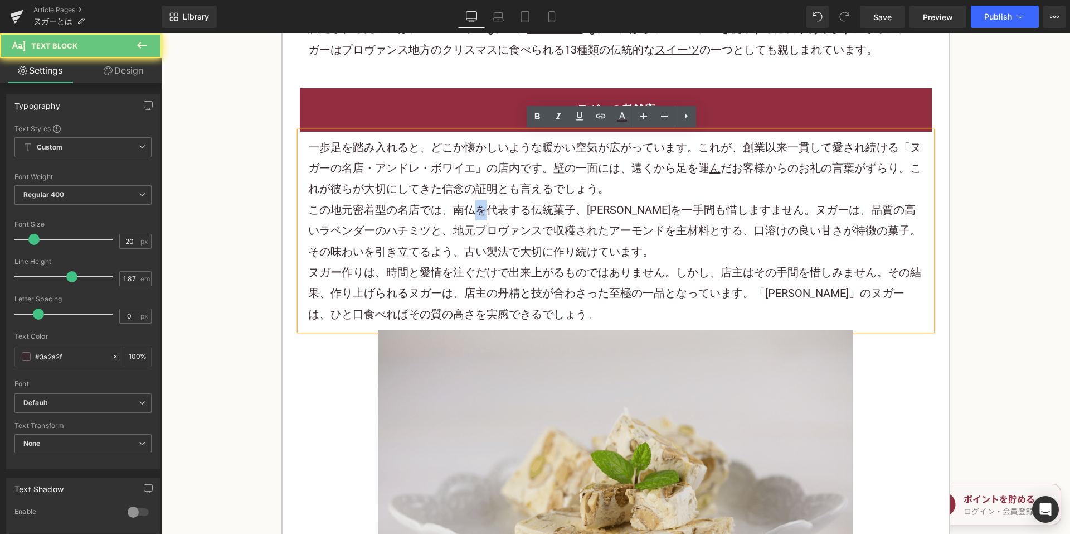
click at [476, 216] on p "この地元密着型の名店では、南仏を代表する伝統 菓子 、ヌガーを一手間も惜しますません。ヌガーは、品質の高いラベンダーのハチミツと、地元プロヴァンスで収穫された…" at bounding box center [616, 231] width 616 height 62
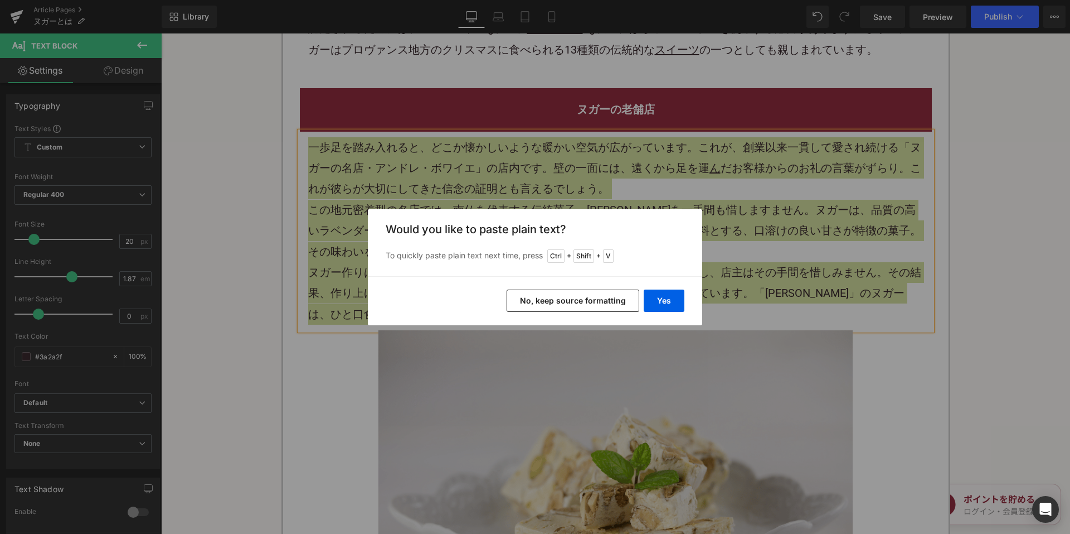
click at [534, 301] on button "No, keep source formatting" at bounding box center [573, 300] width 133 height 22
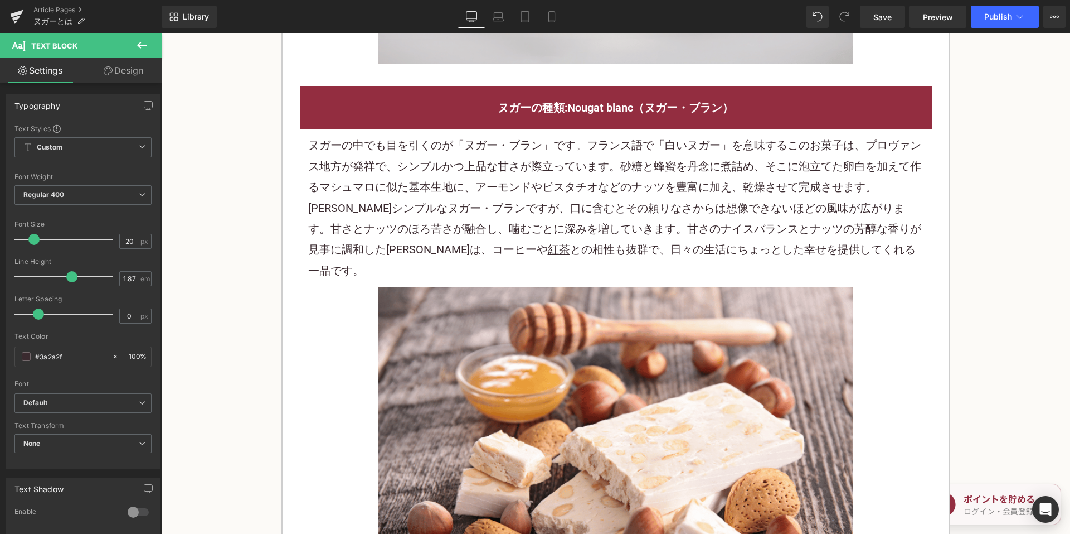
scroll to position [2119, 0]
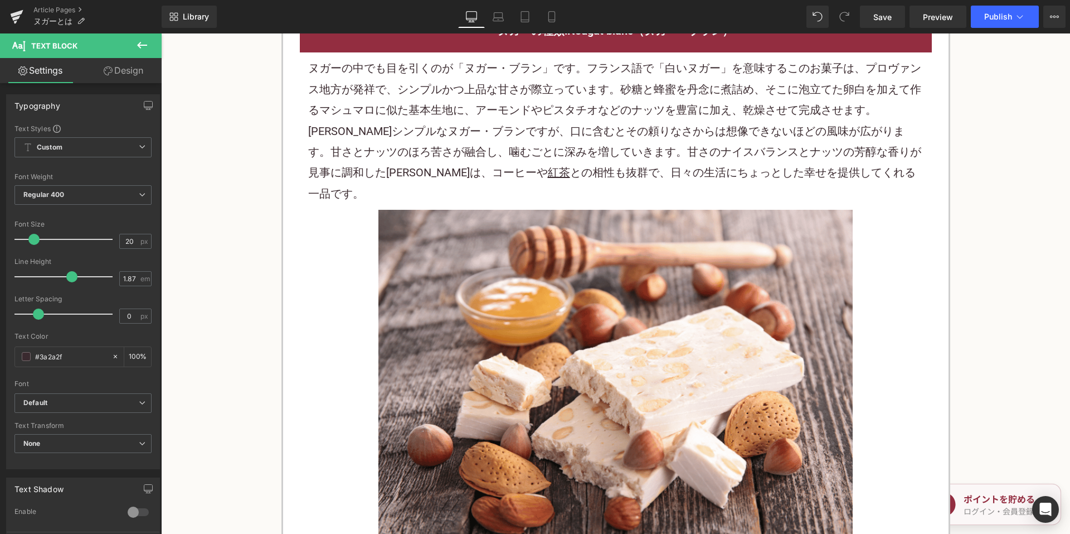
click at [533, 170] on p "一見シンプルなヌガー・ブランですが、口に含むとその頼りなさからは想像できないほどの風味が広がります。甘さとナッツのほろ苦さが融合し、噛むごとに深みを増していき…" at bounding box center [616, 163] width 616 height 84
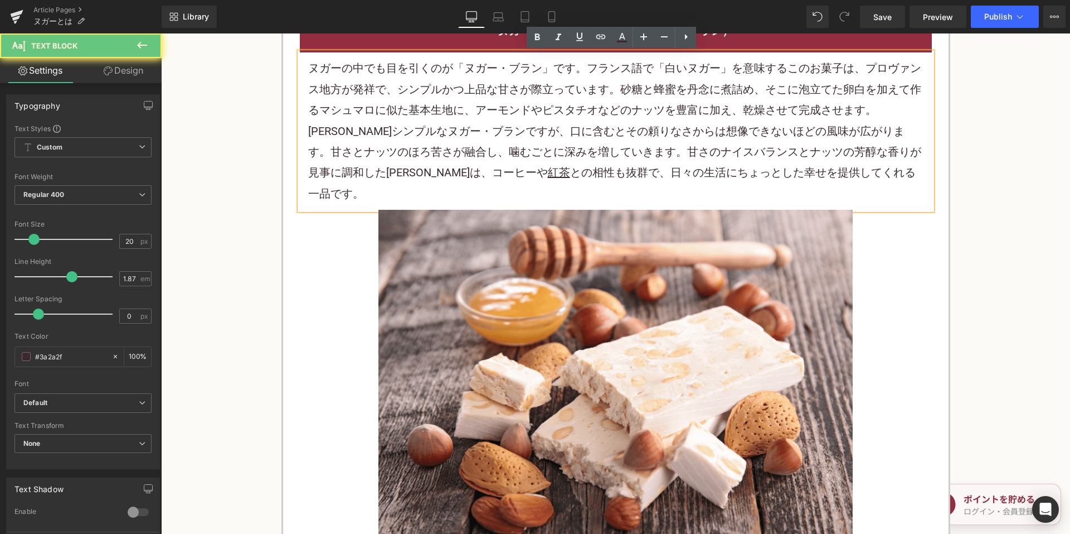
click at [526, 160] on p "一見シンプルなヌガー・ブランですが、口に含むとその頼りなさからは想像できないほどの風味が広がります。甘さとナッツのほろ苦さが融合し、噛むごとに深みを増していき…" at bounding box center [616, 163] width 616 height 84
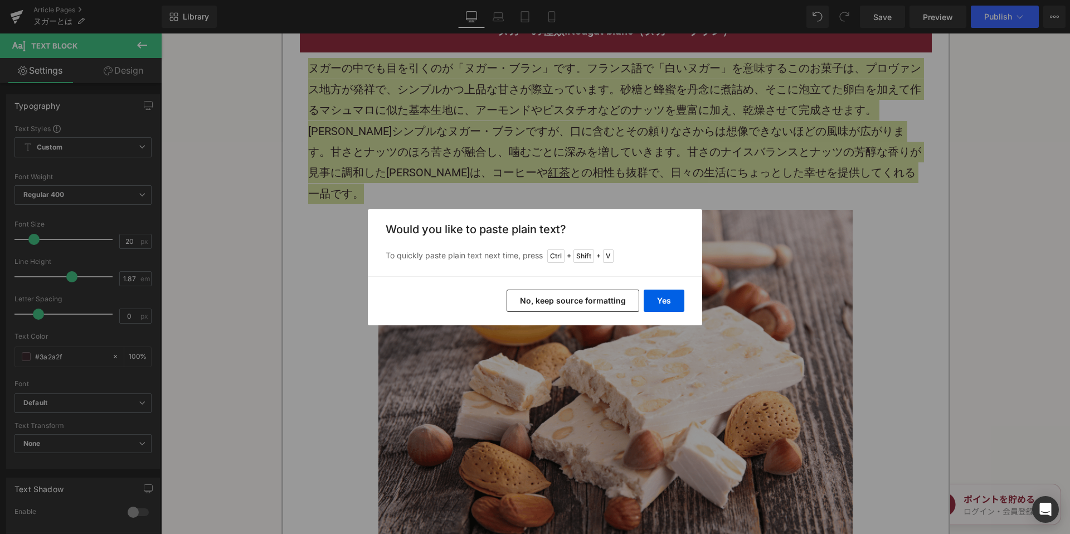
click at [527, 305] on button "No, keep source formatting" at bounding box center [573, 300] width 133 height 22
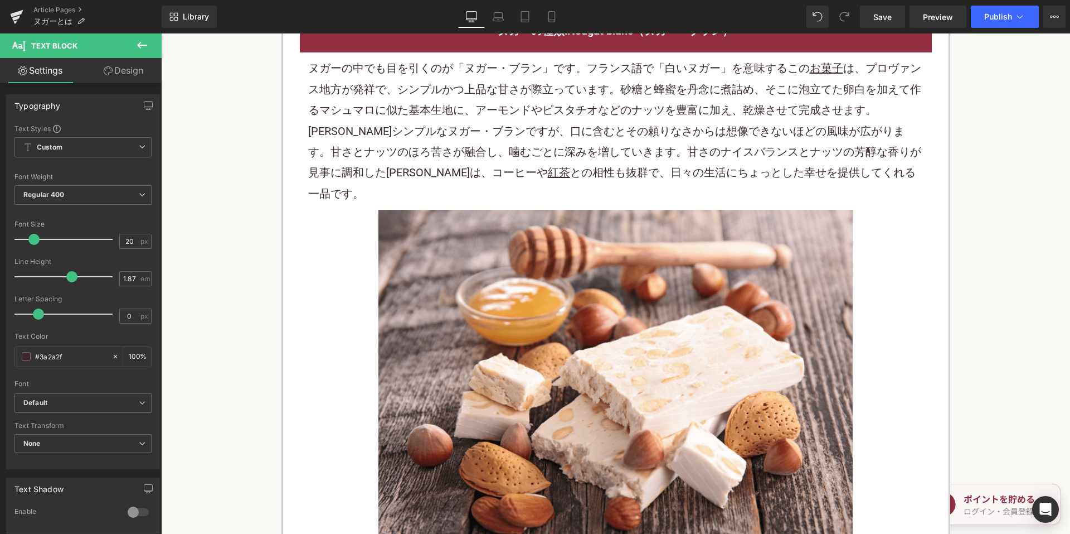
scroll to position [2509, 0]
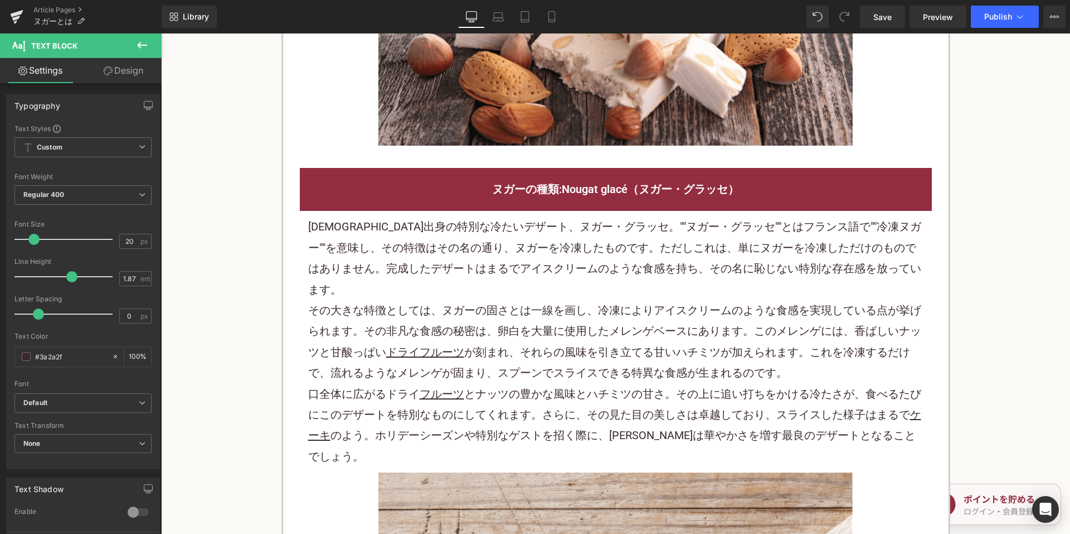
click at [468, 300] on p "その大きな特徴としては、ヌガーの固さとは一線を画し、冷凍によりアイスクリームのような食感を実現している点が挙げられます。その非凡な食感の秘密は、卵白を大量に使…" at bounding box center [616, 342] width 616 height 84
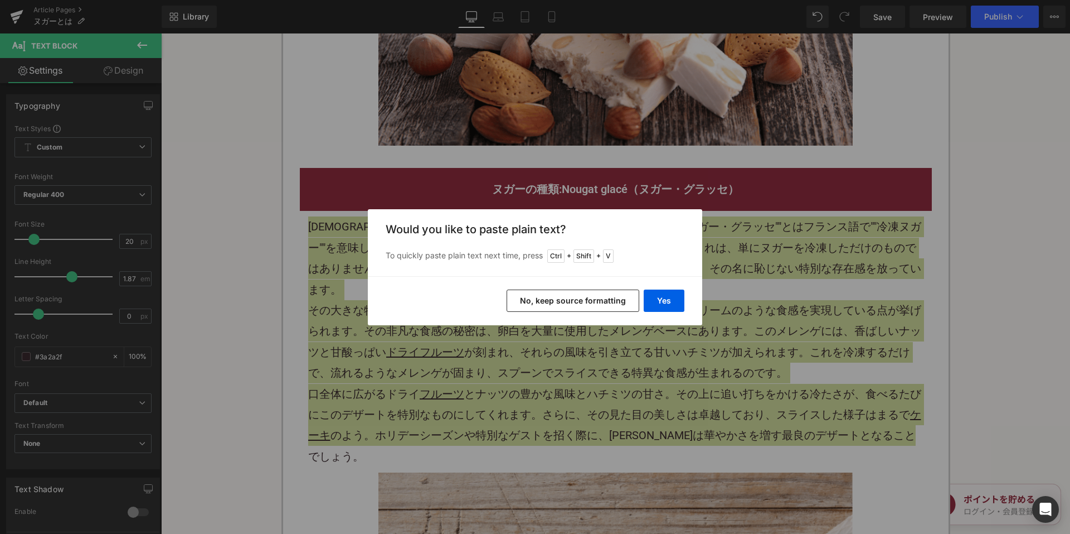
click at [544, 303] on button "No, keep source formatting" at bounding box center [573, 300] width 133 height 22
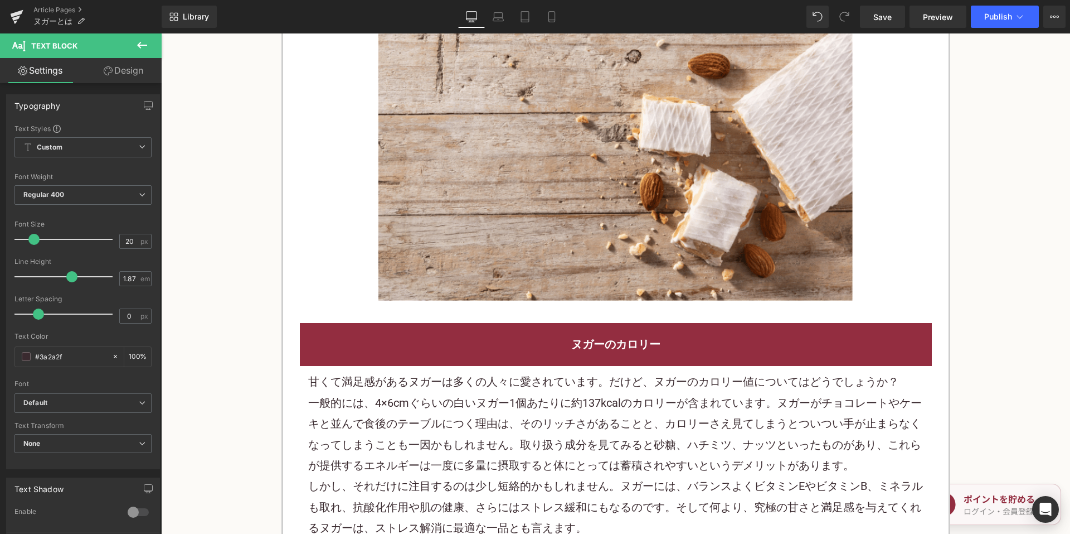
scroll to position [3122, 0]
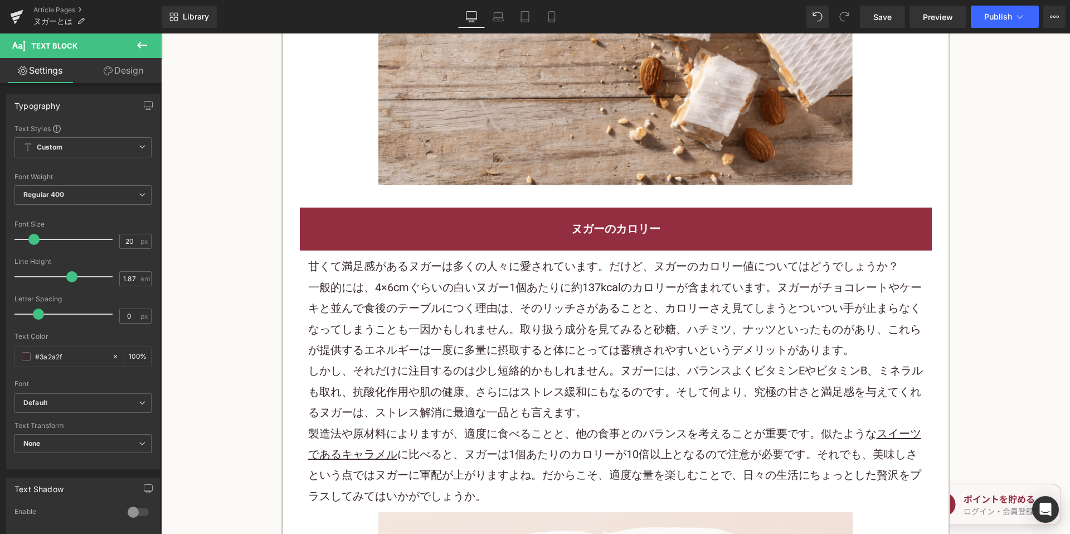
click at [521, 309] on p "一般的には、4×6cmぐらいの白いヌガー1個あたりに約137kcalのカロリーが含まれています。ヌガーがチョコレートやケーキと並んで食後のテーブルにつく理由は…" at bounding box center [616, 319] width 616 height 84
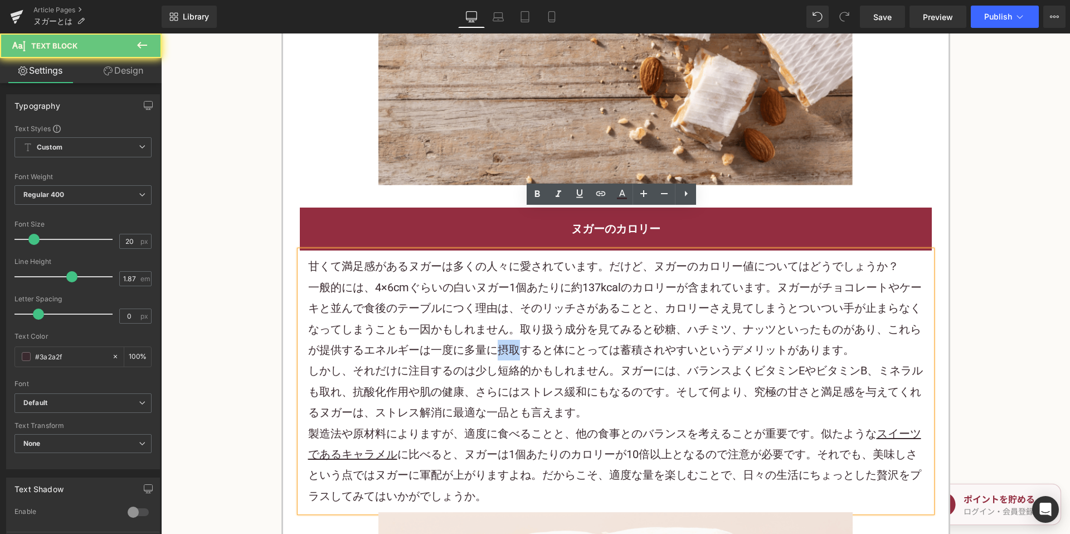
click at [521, 309] on p "一般的には、4×6cmぐらいの白いヌガー1個あたりに約137kcalのカロリーが含まれています。ヌガーがチョコレートやケーキと並んで食後のテーブルにつく理由は…" at bounding box center [616, 319] width 616 height 84
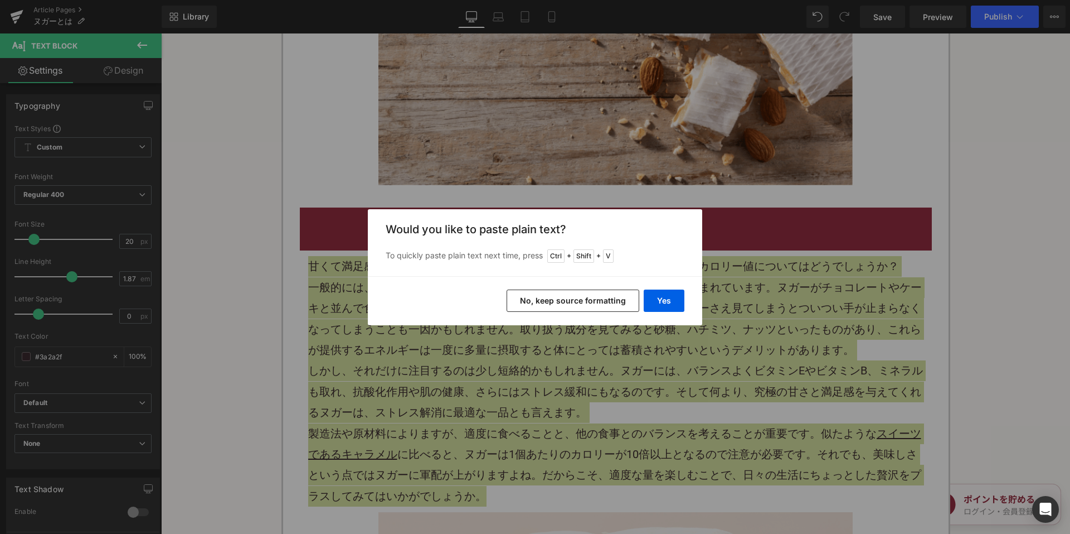
click at [572, 304] on button "No, keep source formatting" at bounding box center [573, 300] width 133 height 22
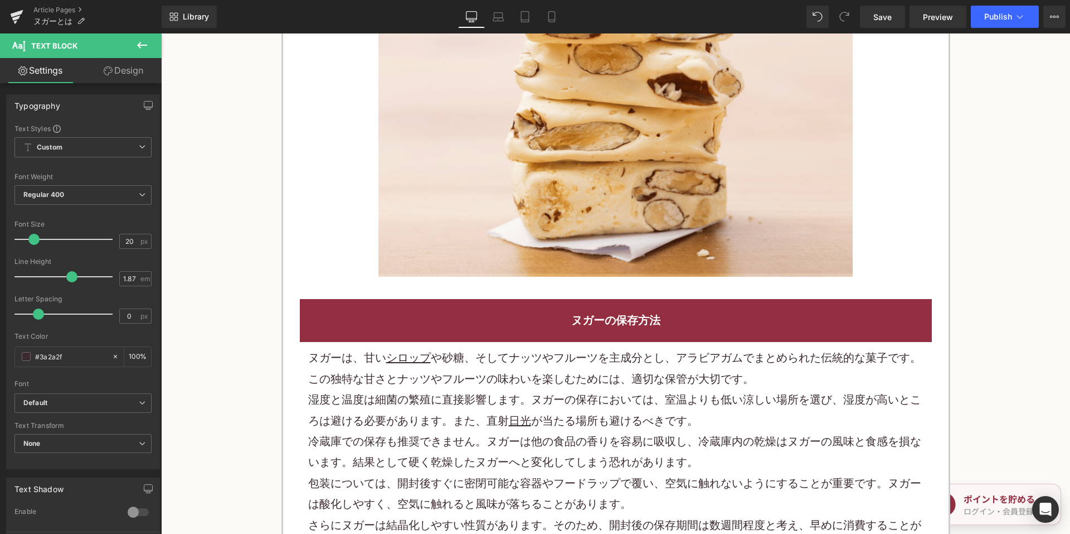
scroll to position [3847, 0]
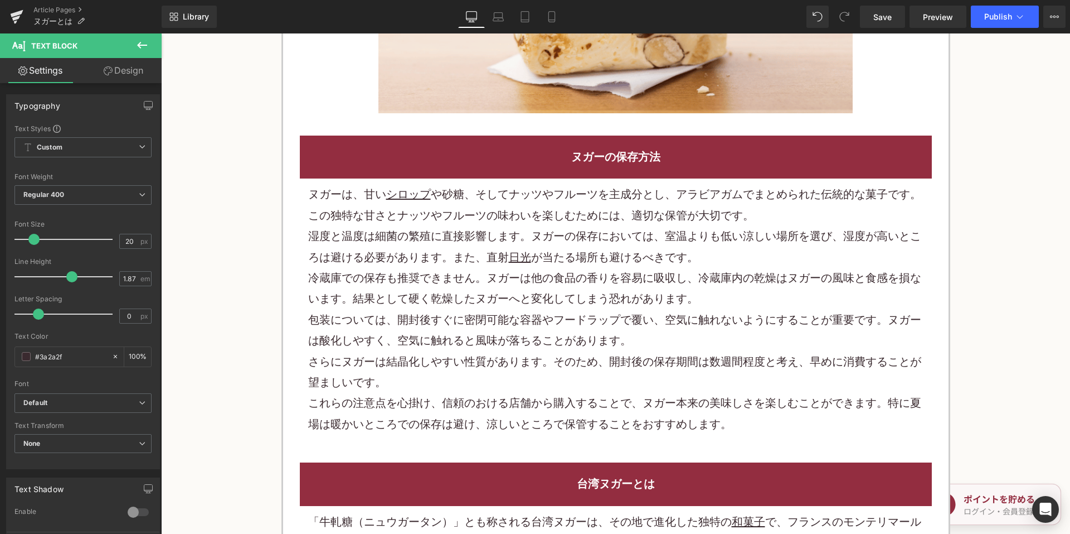
click at [420, 268] on p "冷蔵庫での保存も推奨できません。ヌガーは他の食品の香りを容易に吸収し、冷蔵庫内の乾燥はヌガーの風味と食感を損ないます。結果として硬く乾燥したヌガーへと変化して…" at bounding box center [616, 289] width 616 height 42
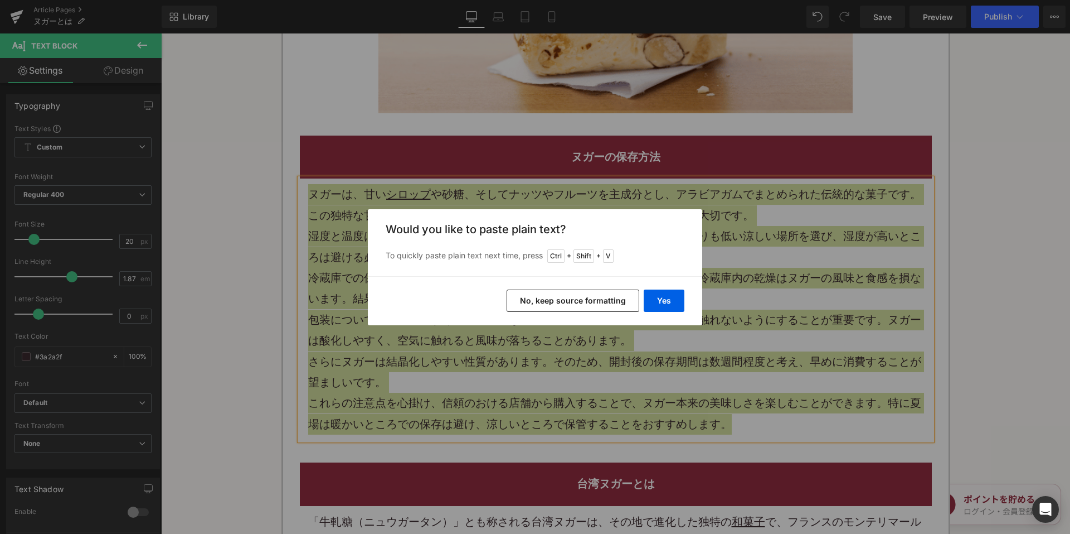
click at [549, 294] on button "No, keep source formatting" at bounding box center [573, 300] width 133 height 22
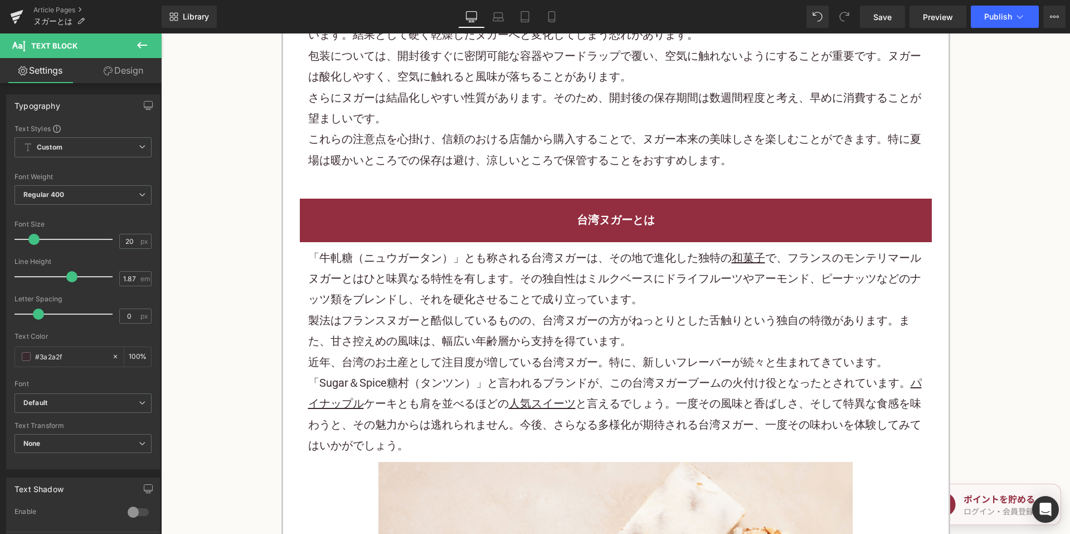
scroll to position [4126, 0]
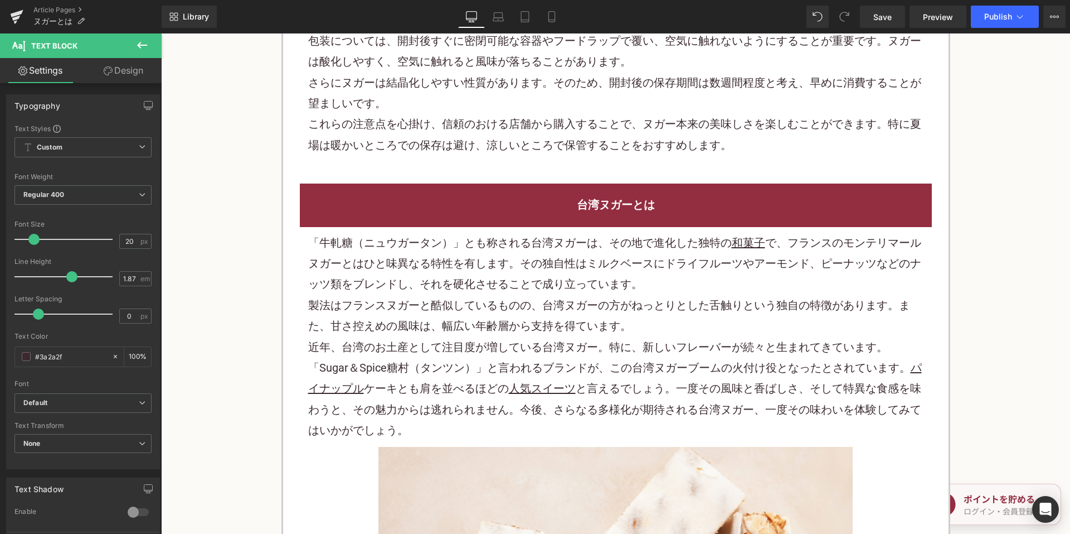
click at [407, 295] on p "製法はフランスヌガーと酷似しているものの、台湾ヌガーの方がねっとりとした舌触りという独自の特徴があります。また、甘さ控えめの風味は、幅広い年齢層から支持を得て…" at bounding box center [616, 316] width 616 height 42
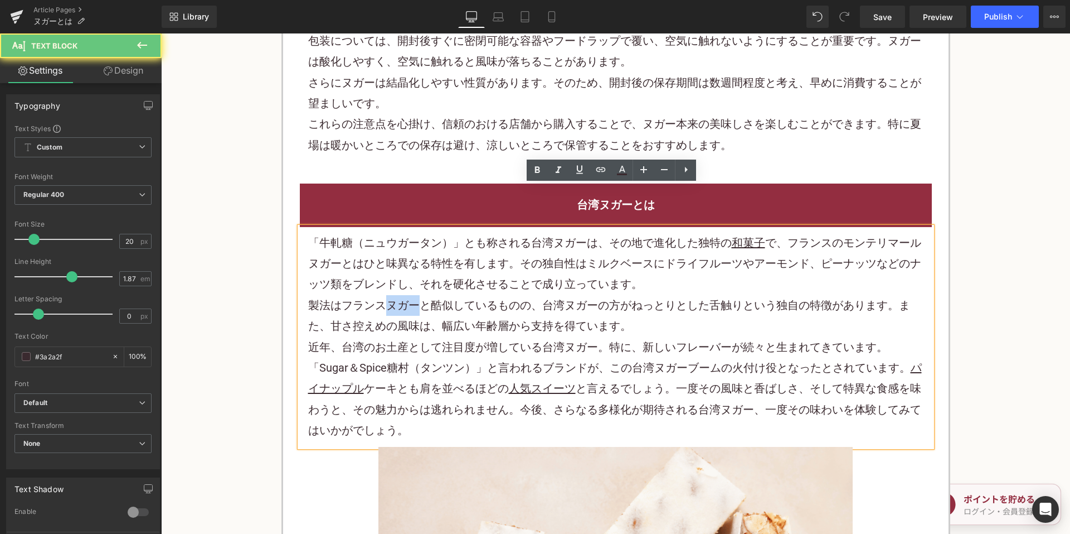
click at [407, 295] on p "製法はフランスヌガーと酷似しているものの、台湾ヌガーの方がねっとりとした舌触りという独自の特徴があります。また、甘さ控えめの風味は、幅広い年齢層から支持を得て…" at bounding box center [616, 316] width 616 height 42
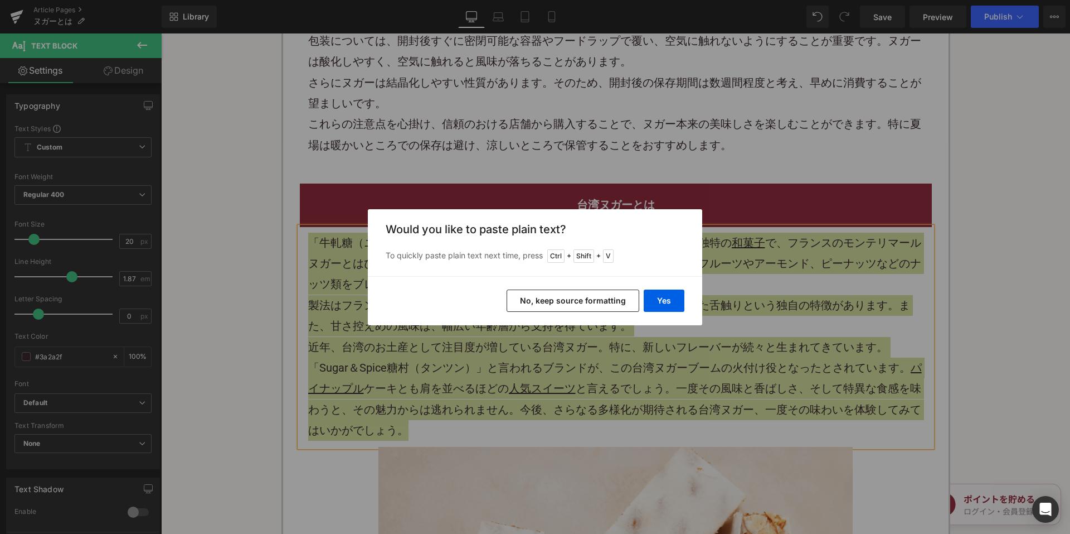
drag, startPoint x: 529, startPoint y: 303, endPoint x: 413, endPoint y: 70, distance: 260.6
click at [529, 303] on button "No, keep source formatting" at bounding box center [573, 300] width 133 height 22
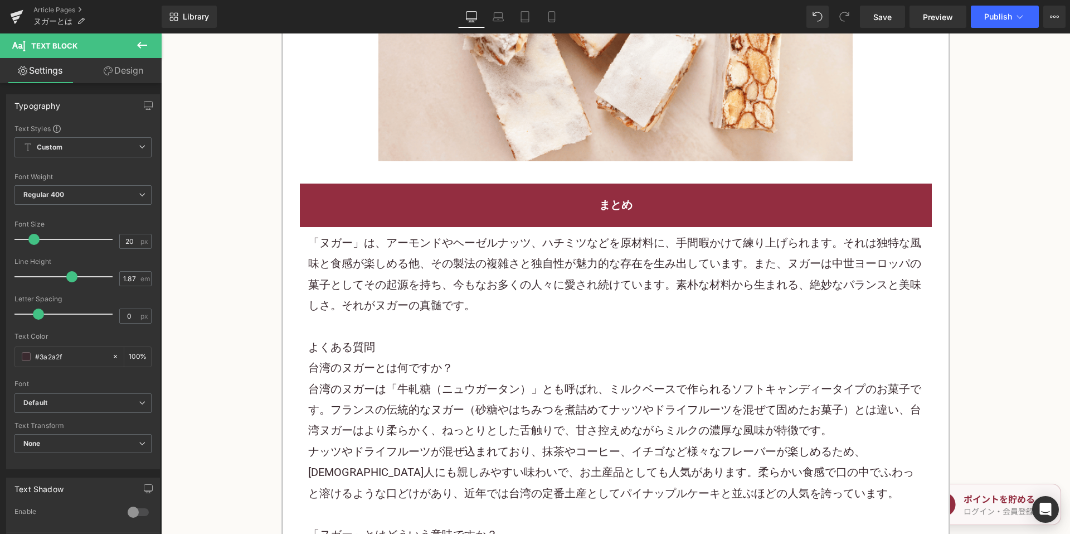
scroll to position [4906, 0]
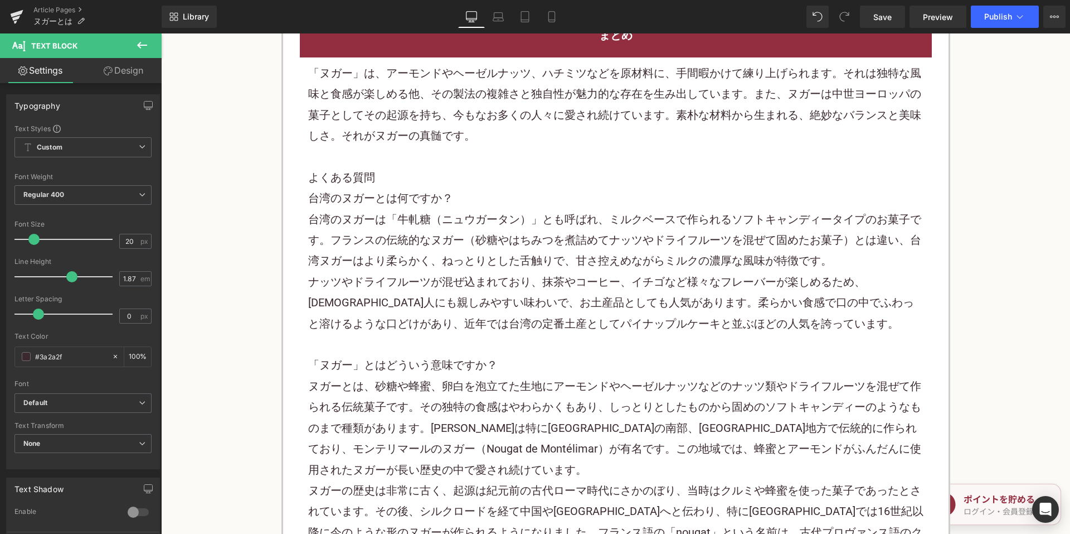
click at [412, 209] on p "台湾のヌガーは「牛軋糖（ニュウガータン）」とも呼ばれ、ミルクベースで作られるソフトキャンディータイプのお菓子です。フランスの伝統的なヌガー（砂糖やはちみつを煮…" at bounding box center [616, 240] width 616 height 62
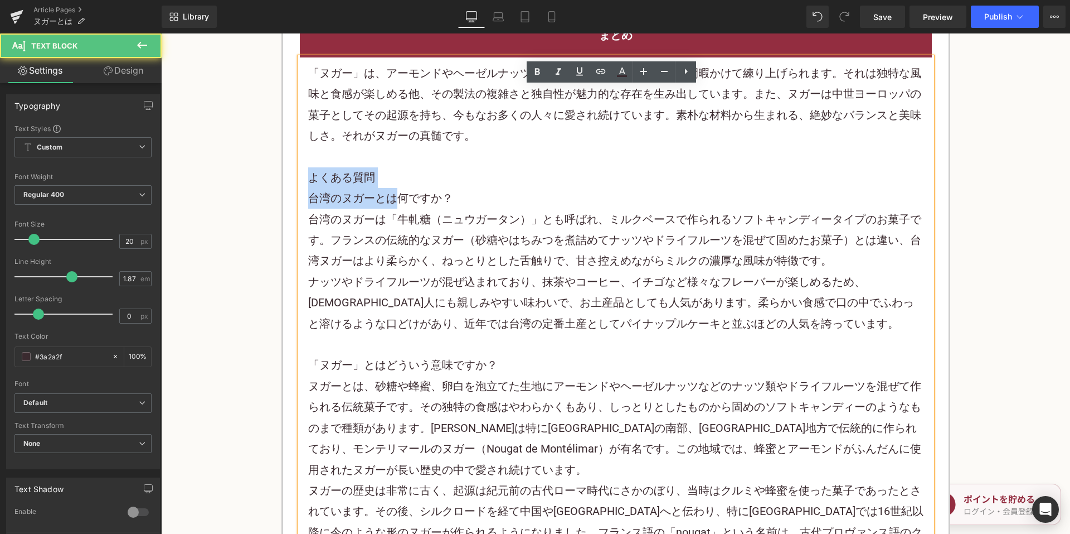
drag, startPoint x: 306, startPoint y: 135, endPoint x: 393, endPoint y: 164, distance: 92.2
click at [393, 164] on div "「ヌガー」は、アーモンドやヘーゼルナッツ、ハチミツなどを原材料に、手間暇かけて練り上げられます。それは独特な風味と食感が楽しめる他、その製法の複雑さと独自性が…" at bounding box center [616, 365] width 632 height 616
click at [411, 167] on h2 "よくある質問" at bounding box center [616, 177] width 616 height 21
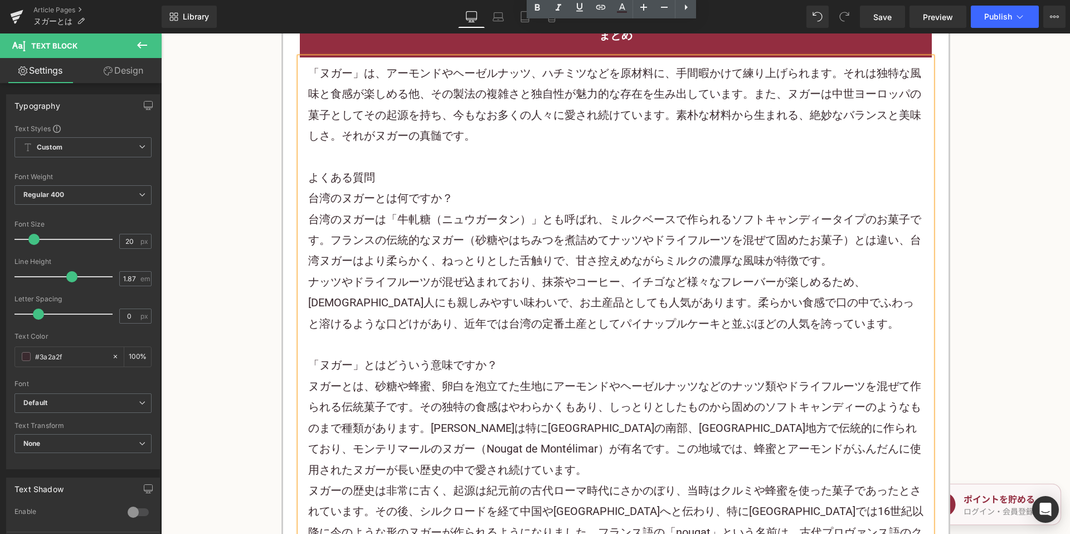
scroll to position [4795, 0]
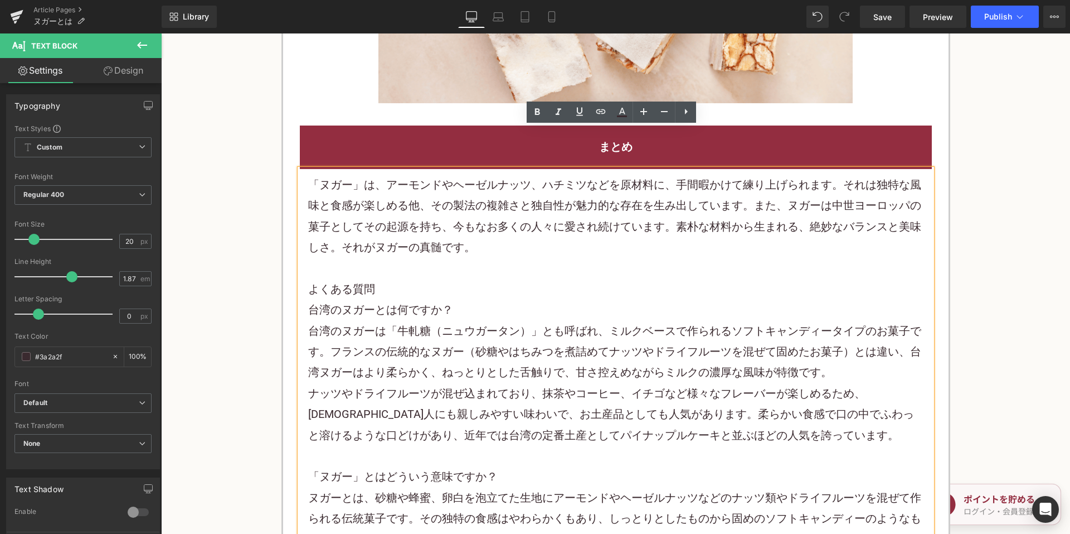
click at [444, 209] on p "「ヌガー」は、アーモンドやヘーゼルナッツ、ハチミツなどを原材料に、手間暇かけて練り上げられます。それは独特な風味と食感が楽しめる他、その製法の複雑さと独自性が…" at bounding box center [616, 217] width 616 height 84
click at [444, 206] on p "「ヌガー」は、アーモンドやヘーゼルナッツ、ハチミツなどを原材料に、手間暇かけて練り上げられます。それは独特な風味と食感が楽しめる他、その製法の複雑さと独自性が…" at bounding box center [616, 217] width 616 height 84
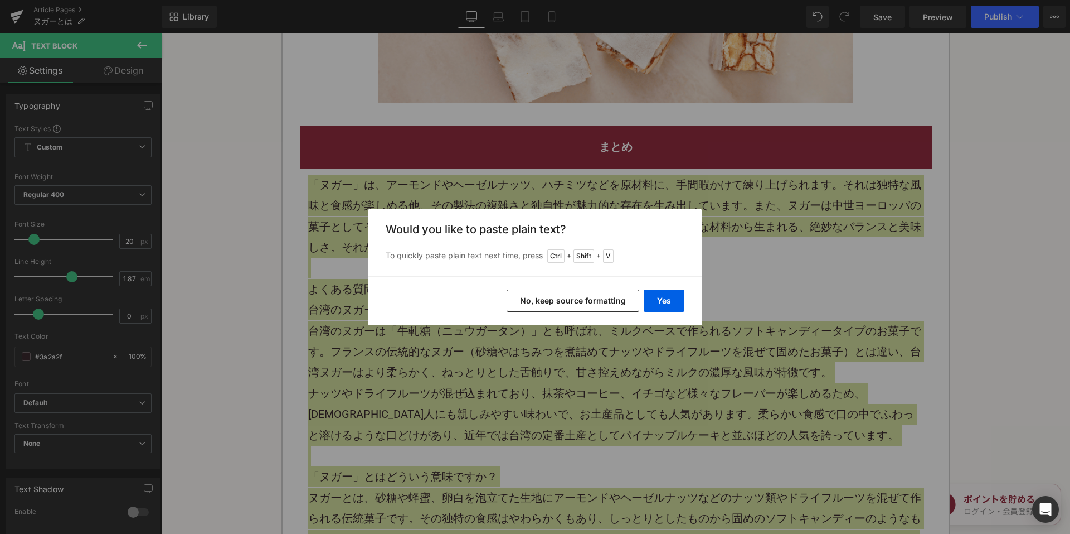
click at [520, 302] on button "No, keep source formatting" at bounding box center [573, 300] width 133 height 22
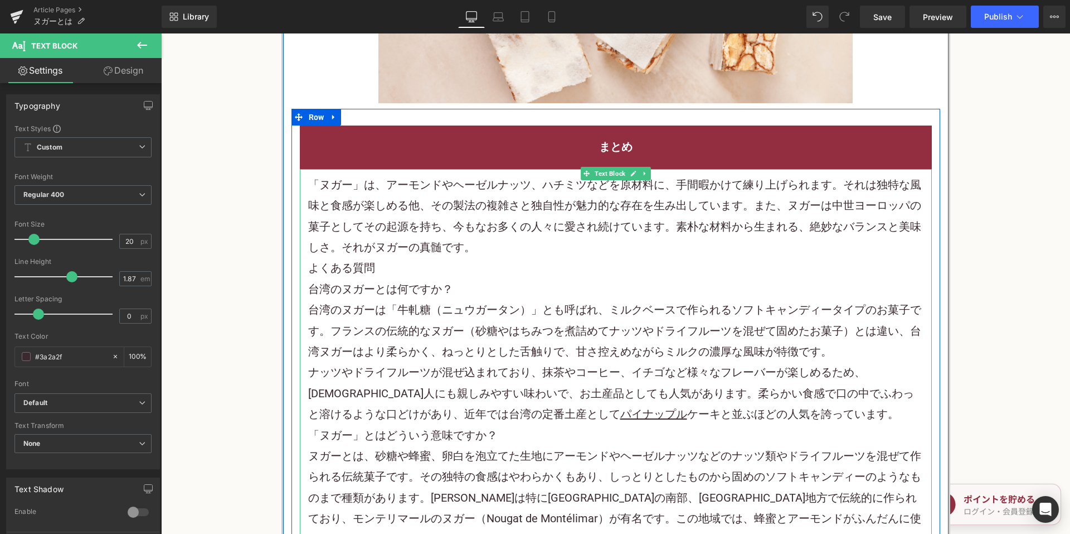
click at [505, 201] on p "「ヌガー」は、アーモンドやヘーゼルナッツ、ハチミツなどを原材料に、手間暇かけて練り上げられます。それは独特な風味と食感が楽しめる他、その製法の複雑さと独自性が…" at bounding box center [616, 217] width 616 height 84
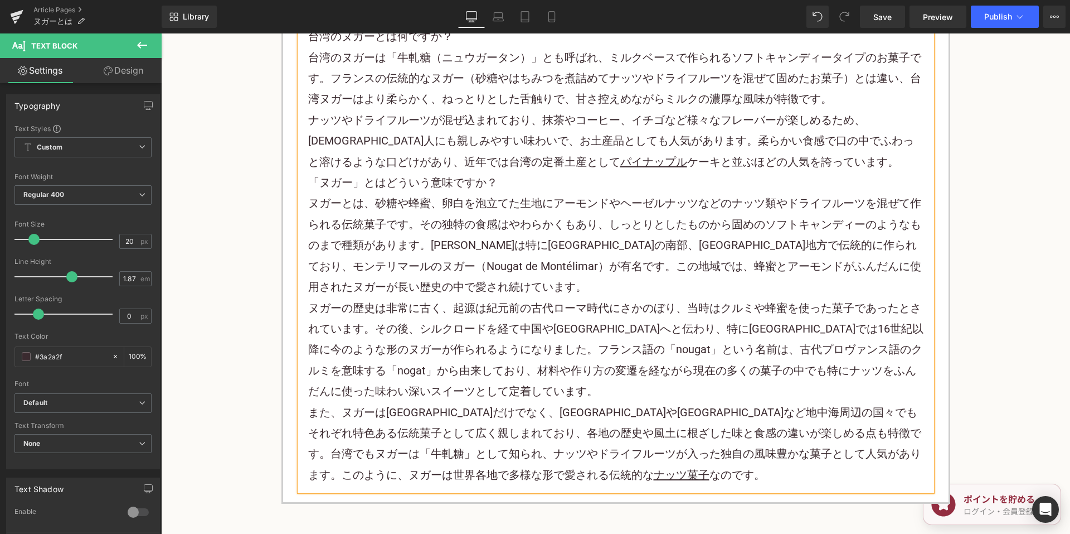
scroll to position [5073, 0]
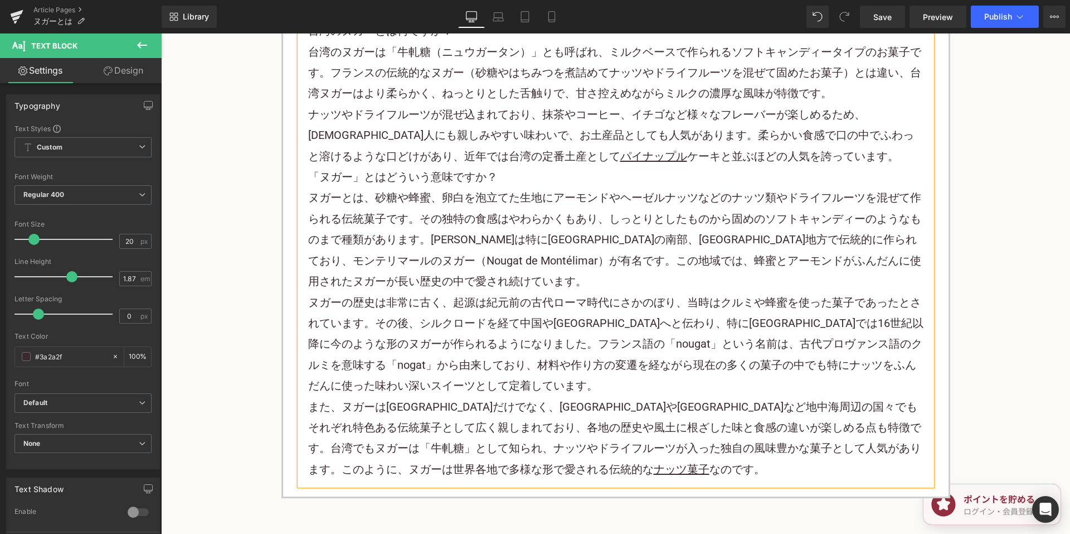
click at [752, 118] on p "ナッツやドライフルーツが混ぜ込まれており、抹茶やコーヒー、イチゴなど様々なフレーバーが楽しめるため、日本人にも親しみやすい味わいで、お土産品としても人気があり…" at bounding box center [616, 135] width 616 height 62
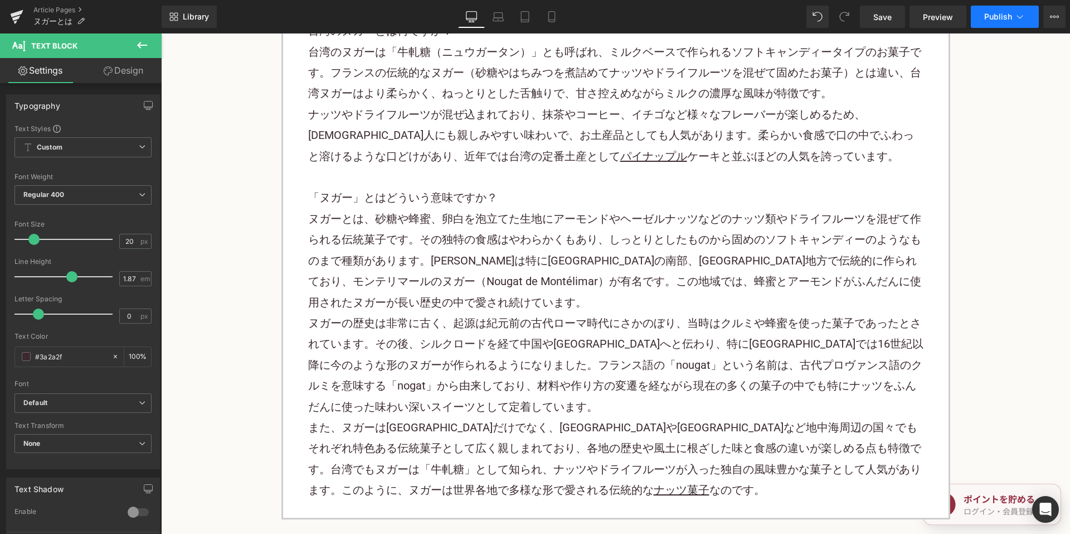
click at [1001, 20] on span "Publish" at bounding box center [999, 16] width 28 height 9
click at [891, 17] on span "Save" at bounding box center [883, 17] width 18 height 12
click at [69, 8] on link "Article Pages" at bounding box center [97, 10] width 128 height 9
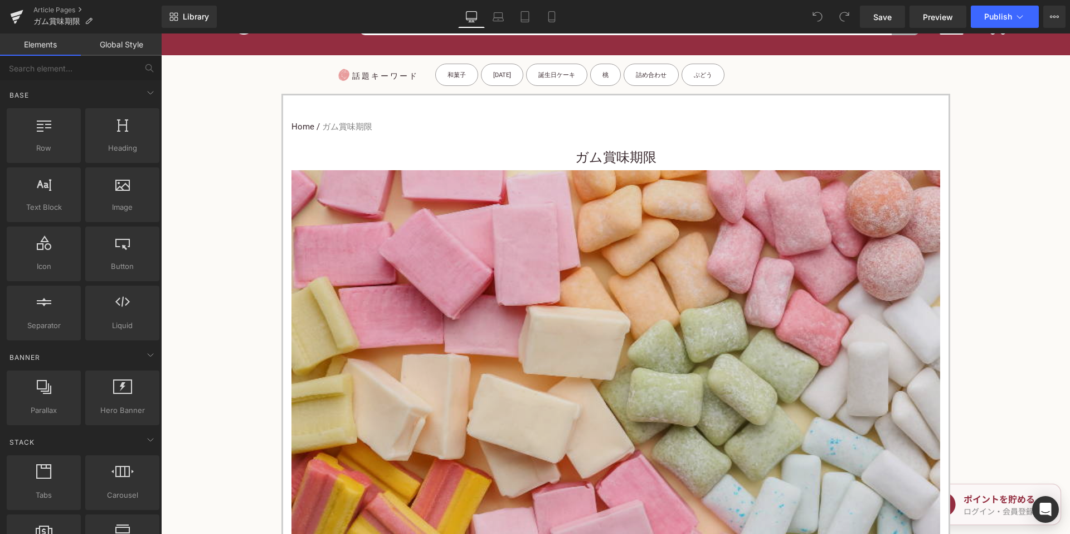
scroll to position [56, 0]
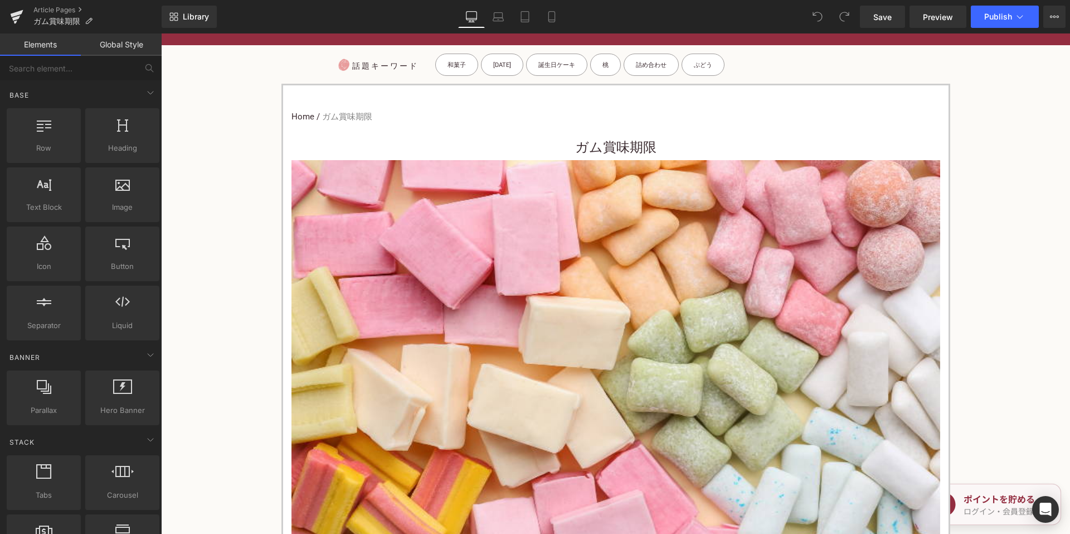
click at [530, 153] on h3 "ガム賞味期限" at bounding box center [616, 147] width 649 height 25
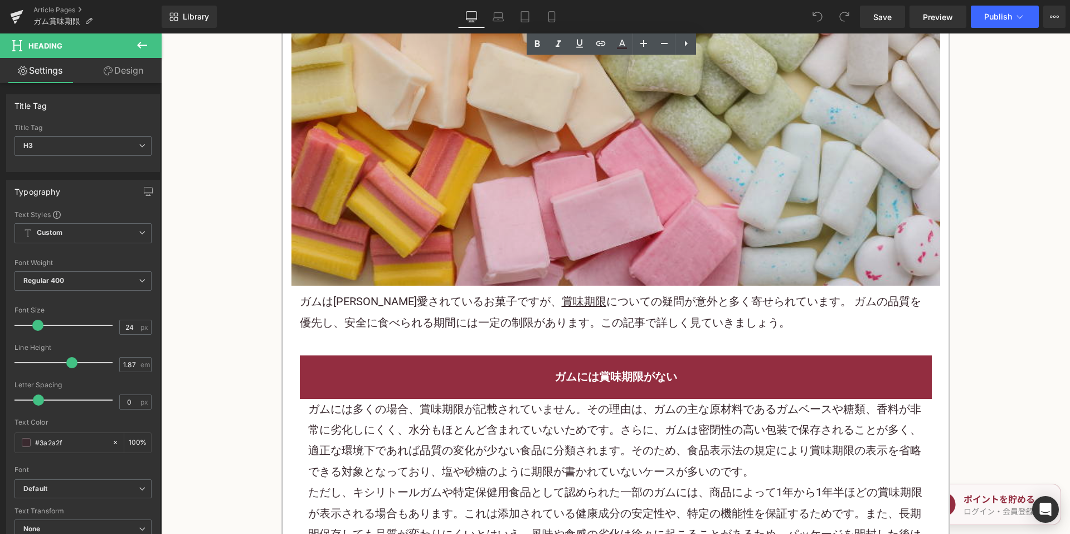
scroll to position [390, 0]
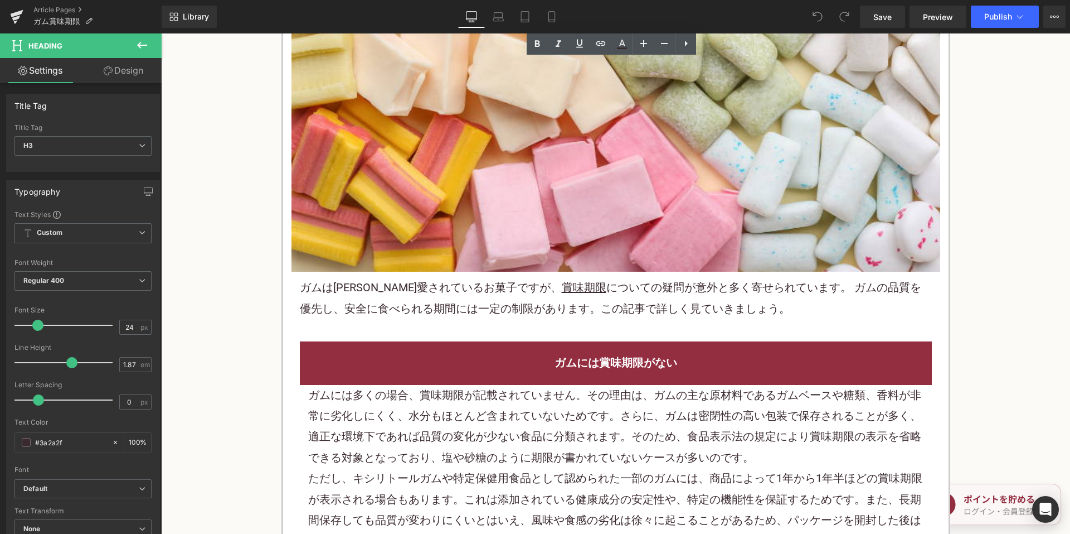
click at [440, 296] on p "ガムは長年愛されている お菓子 ですが、 賞味期限 についての疑問が意外と多く寄せられています。 ガムの品質を優先し、安全に食べられる期間には一定の制限があり…" at bounding box center [616, 298] width 632 height 42
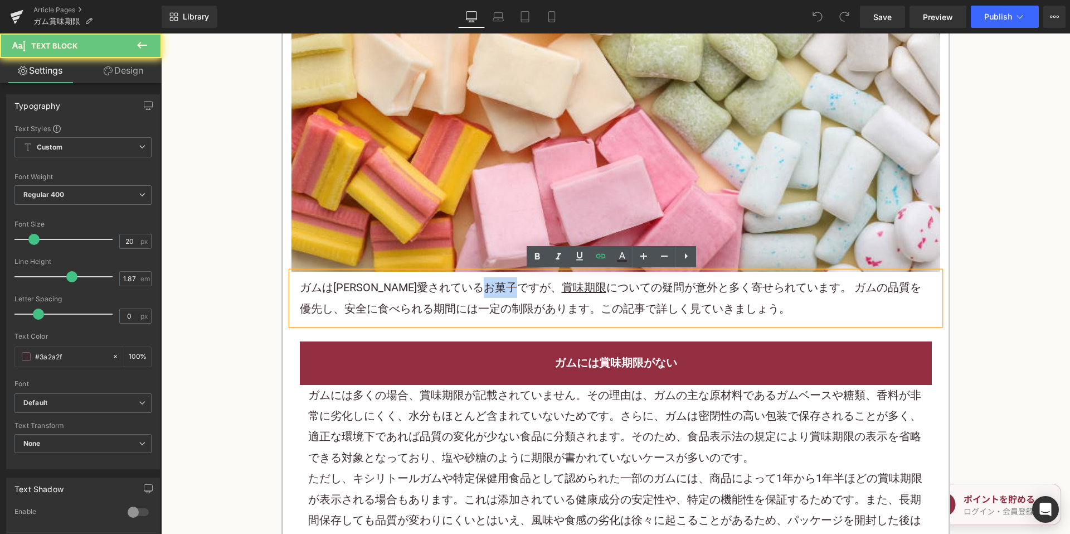
click at [440, 296] on p "ガムは長年愛されている お菓子 ですが、 賞味期限 についての疑問が意外と多く寄せられています。 ガムの品質を優先し、安全に食べられる期間には一定の制限があり…" at bounding box center [616, 298] width 632 height 42
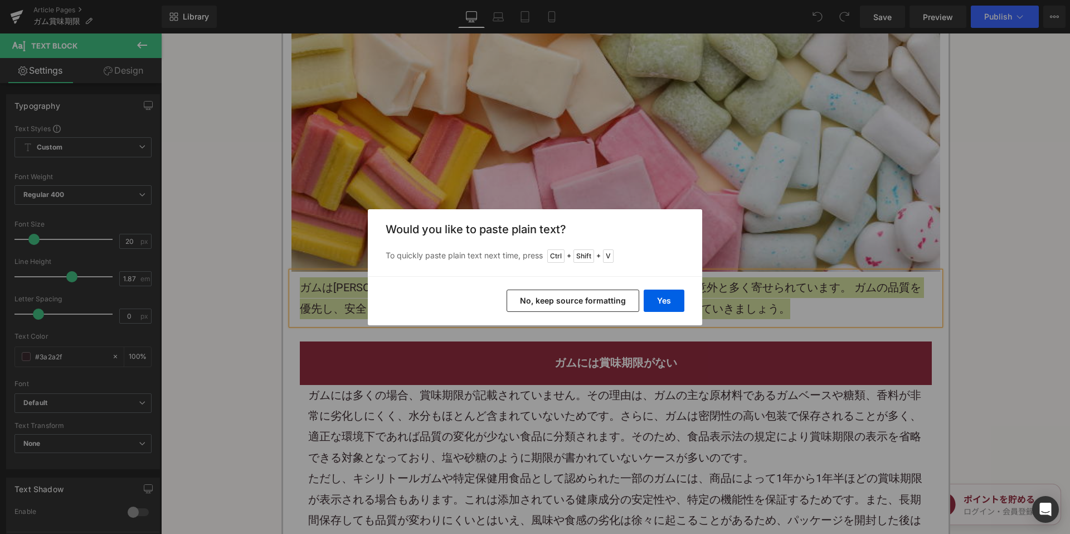
drag, startPoint x: 498, startPoint y: 303, endPoint x: 560, endPoint y: 294, distance: 62.1
click at [540, 299] on div "Yes No, keep source formatting" at bounding box center [535, 300] width 335 height 49
click at [560, 294] on button "No, keep source formatting" at bounding box center [573, 300] width 133 height 22
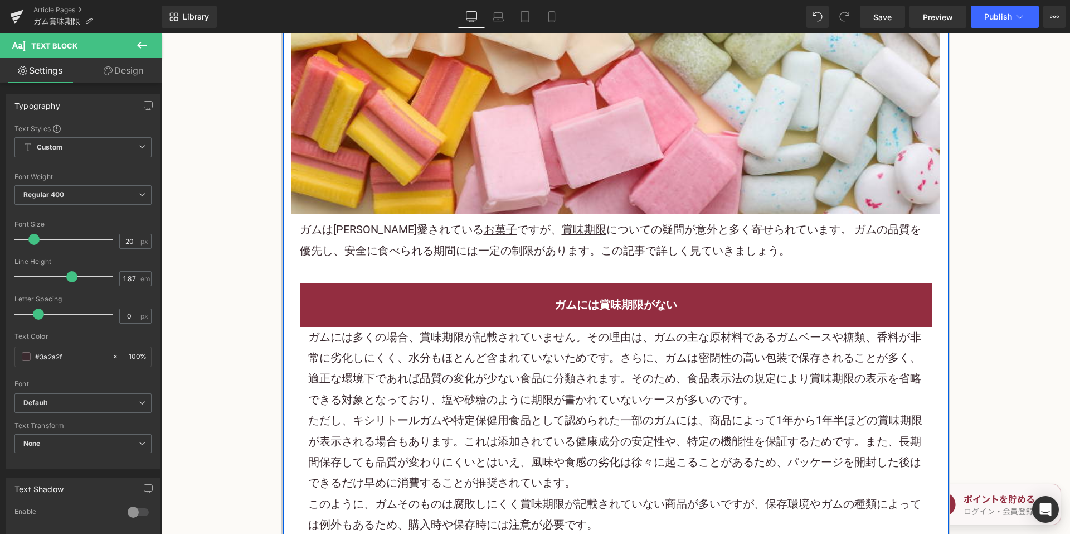
scroll to position [502, 0]
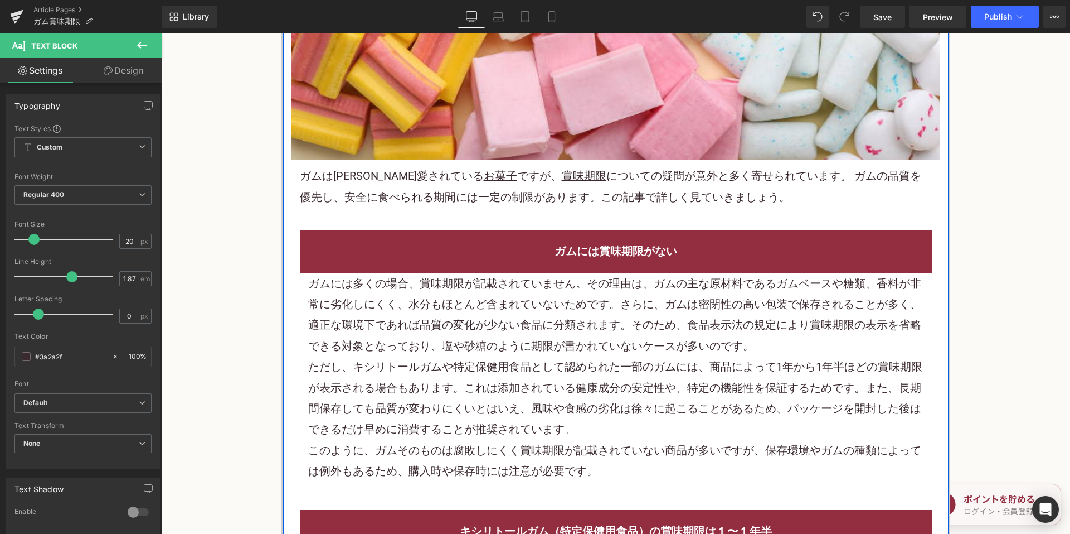
click at [483, 332] on p "ガムには多くの場合、 賞味期限 が記載されていません。その理由は、ガムの主な原材料であるガムベースや糖類、香料が非常に劣化しにくく、水分もほとんど含まれていな…" at bounding box center [616, 315] width 616 height 84
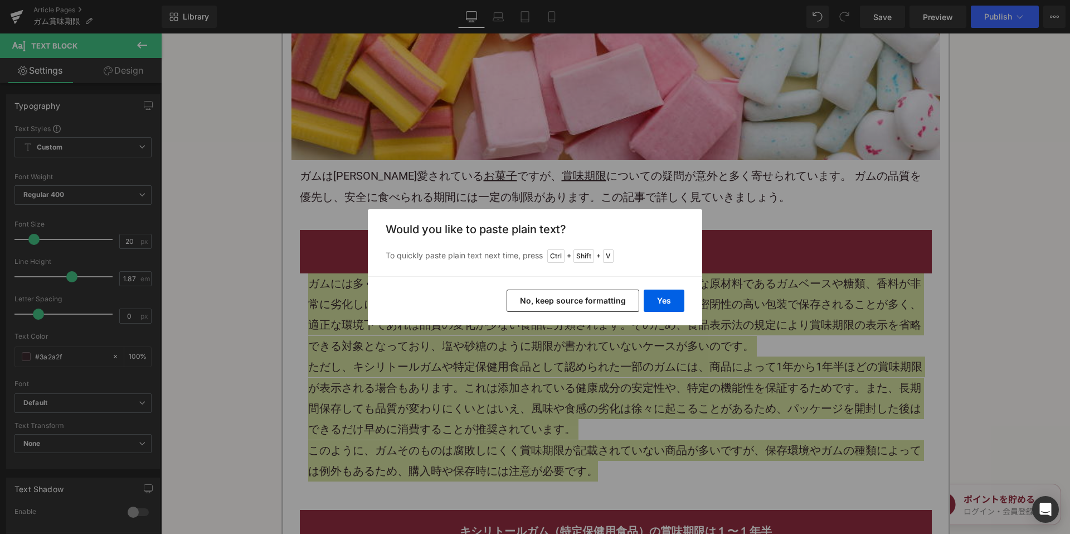
click at [540, 303] on button "No, keep source formatting" at bounding box center [573, 300] width 133 height 22
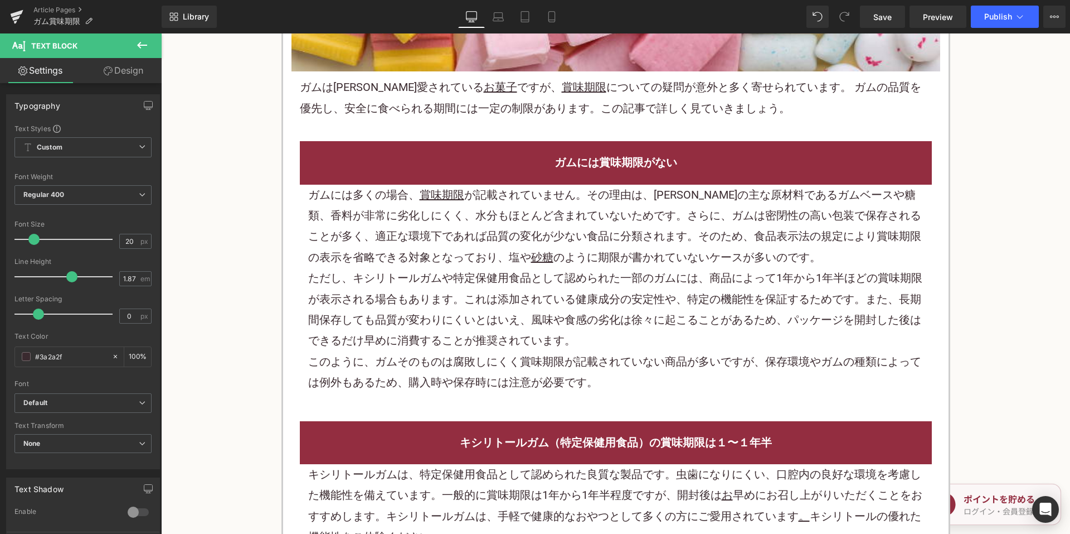
scroll to position [948, 0]
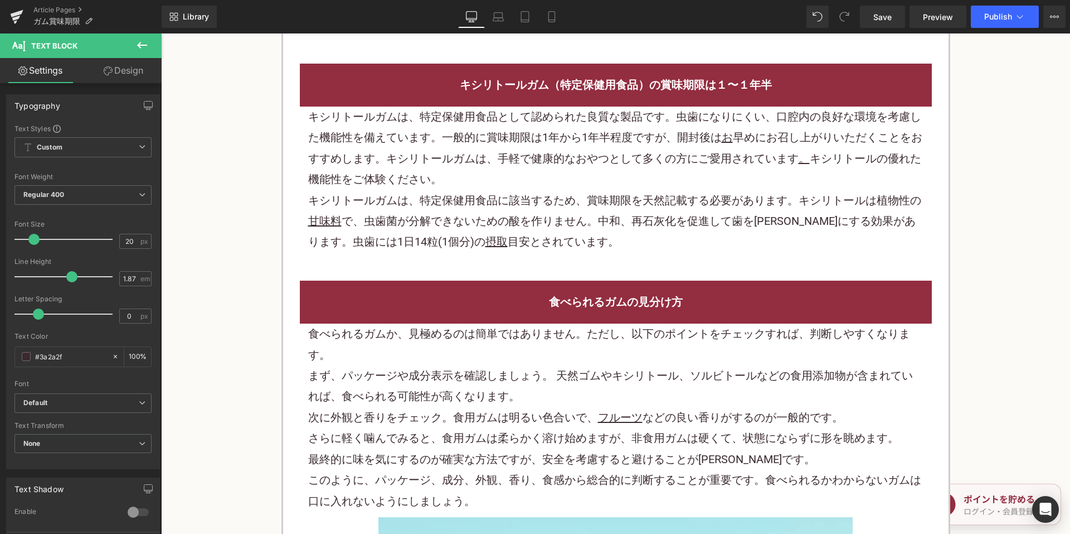
click at [513, 246] on p "キシリトールガムは、特定保健用食品に該当するため、賞味期限を天然記載する必要があります。キシリトールは植物性の 甘味料 で、虫歯菌が分解できないための酸を作り…" at bounding box center [616, 221] width 616 height 62
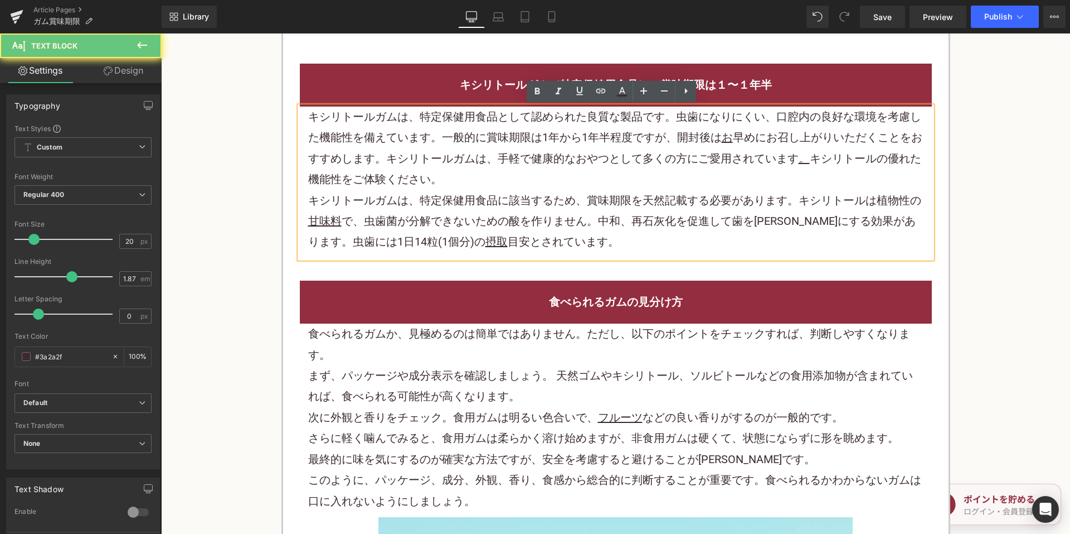
click at [506, 211] on p "キシリトールガムは、特定保健用食品に該当するため、賞味期限を天然記載する必要があります。キシリトールは植物性の 甘味料 で、虫歯菌が分解できないための酸を作り…" at bounding box center [616, 221] width 616 height 62
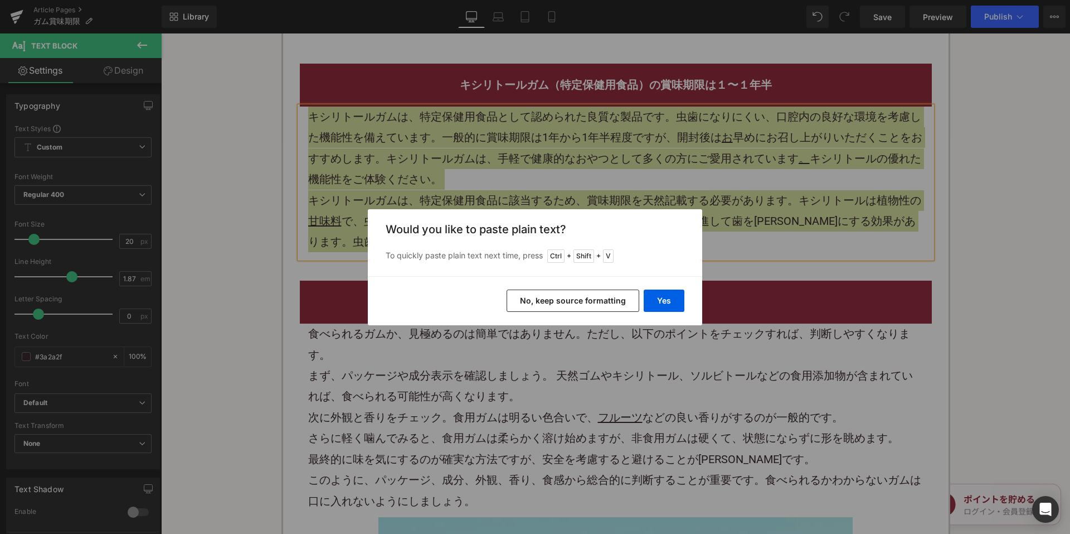
click at [595, 295] on button "No, keep source formatting" at bounding box center [573, 300] width 133 height 22
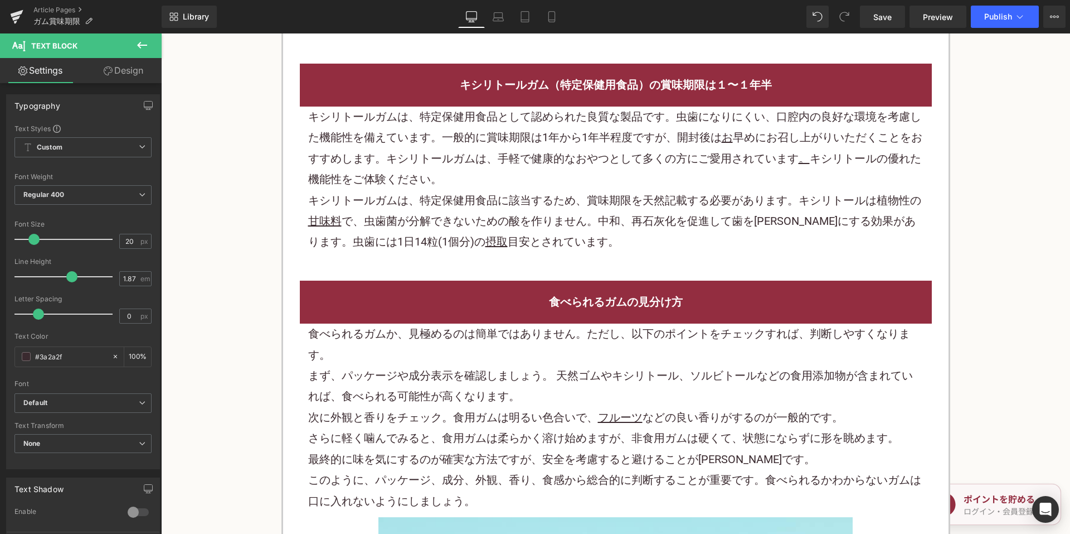
scroll to position [1282, 0]
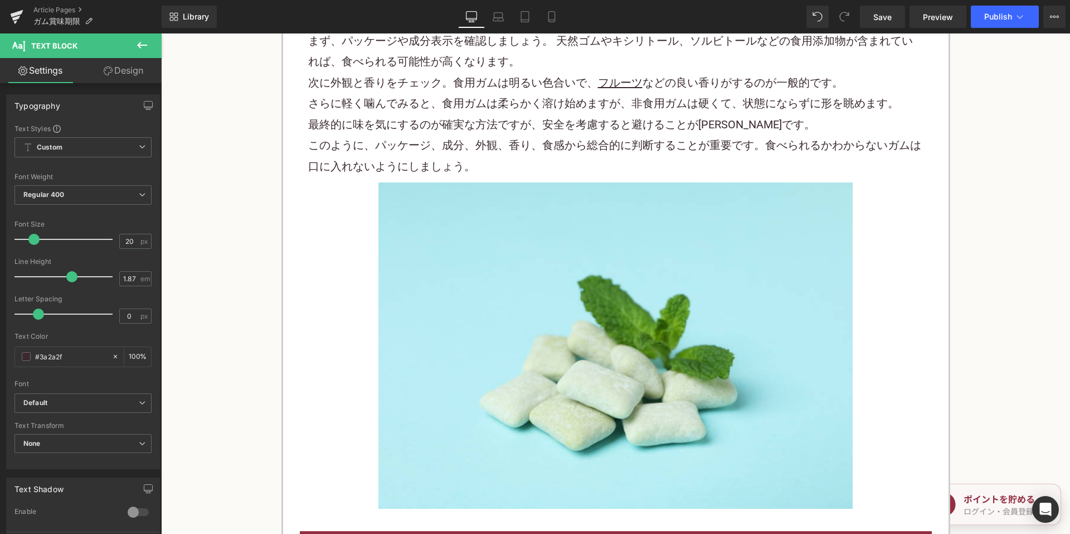
click at [519, 114] on p "最終的に味を気にするのが確実な方法ですが、安全を考慮すると避けることが賢明です。" at bounding box center [616, 124] width 616 height 21
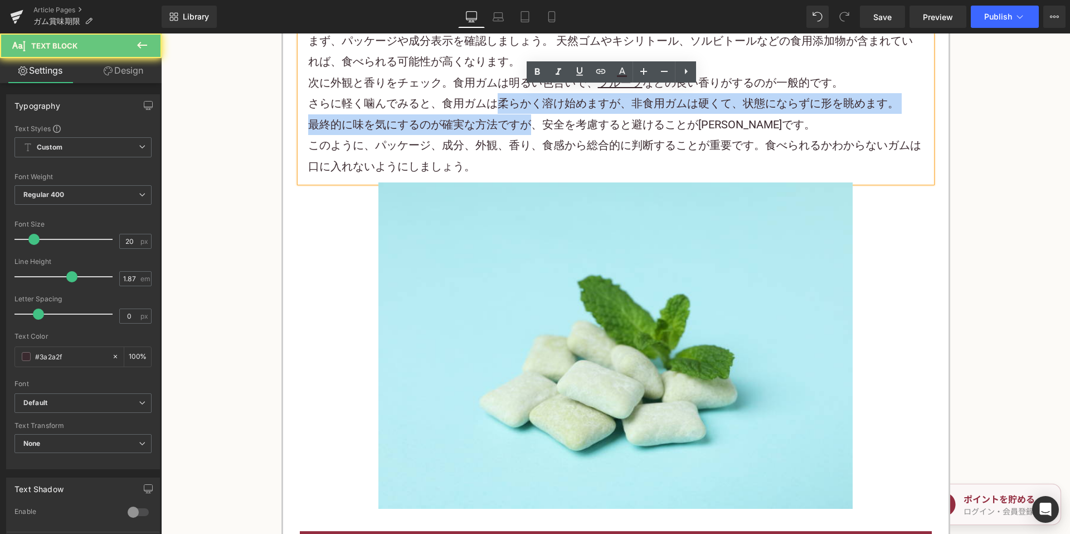
click at [519, 113] on div "食べられるガムか、見極めるのは簡単ではありません。ただし、以下のポイントをチェックすれば、判断しやすくなります。 まず、パッケージや成分表示を確認しましょう。…" at bounding box center [616, 85] width 632 height 193
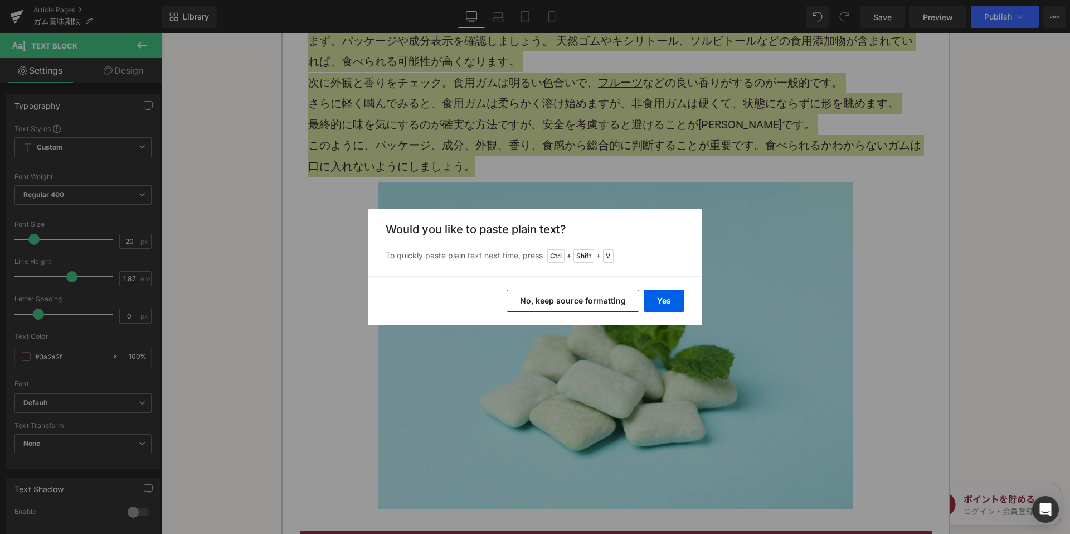
click at [564, 302] on button "No, keep source formatting" at bounding box center [573, 300] width 133 height 22
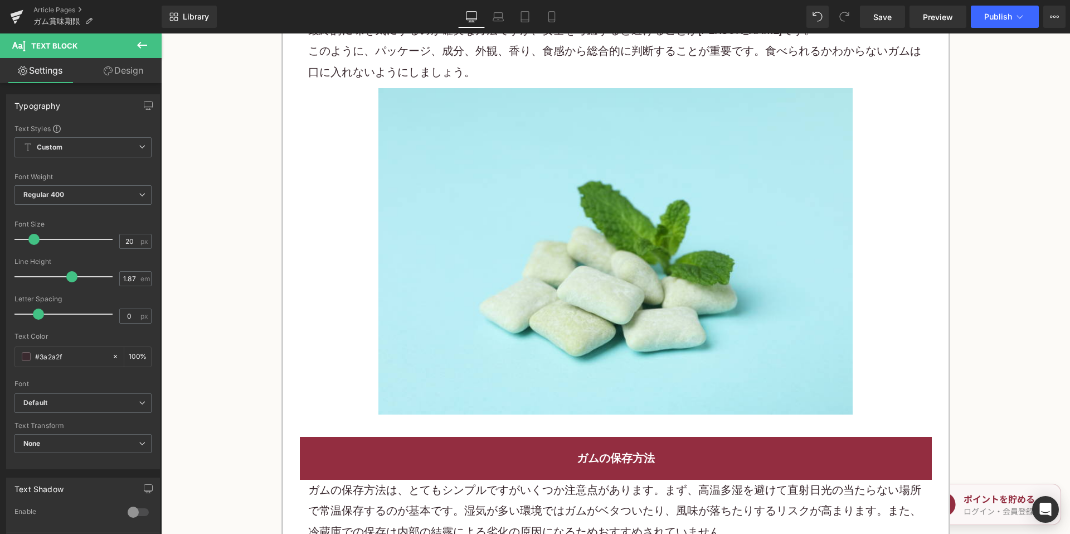
scroll to position [1728, 0]
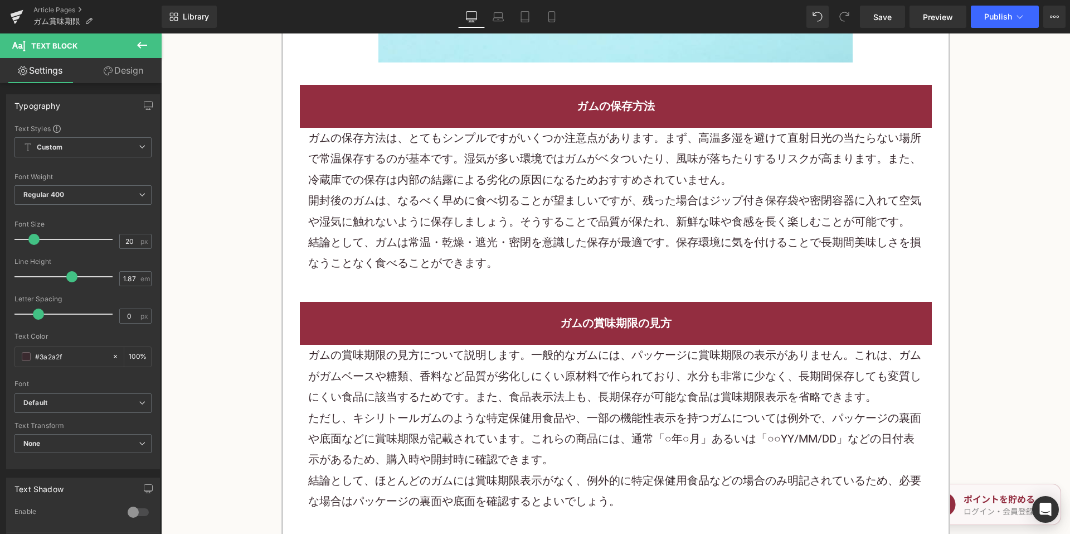
click at [491, 203] on p "開封後のガムは、なるべく早めに食べ切ることが望ましいですが、残った場合はジップ付き保存袋や密閉容器に入れて空気や湿気に触れないように保存しましょう。そうするこ…" at bounding box center [616, 211] width 616 height 42
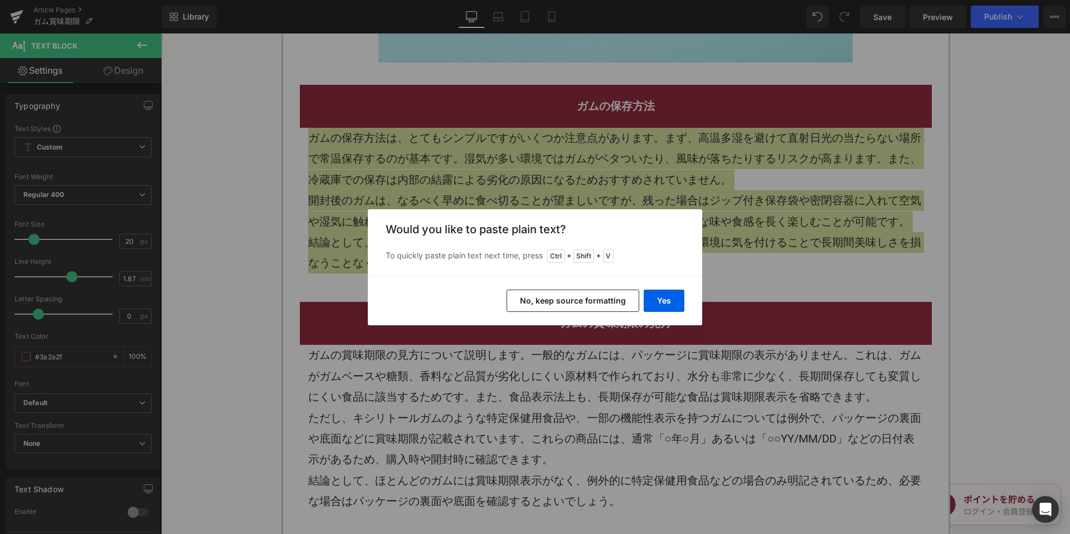
click at [540, 307] on button "No, keep source formatting" at bounding box center [573, 300] width 133 height 22
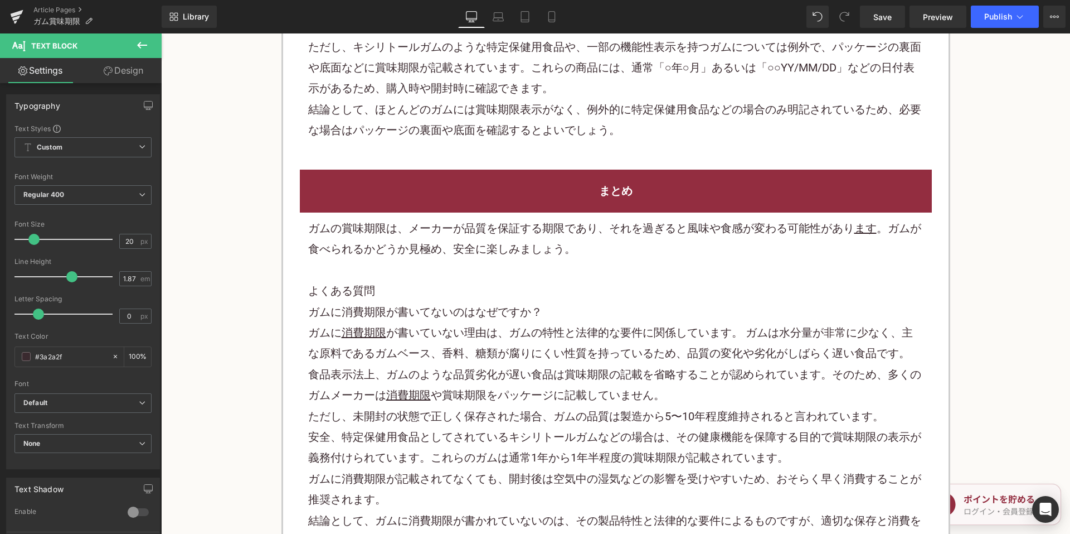
scroll to position [2119, 0]
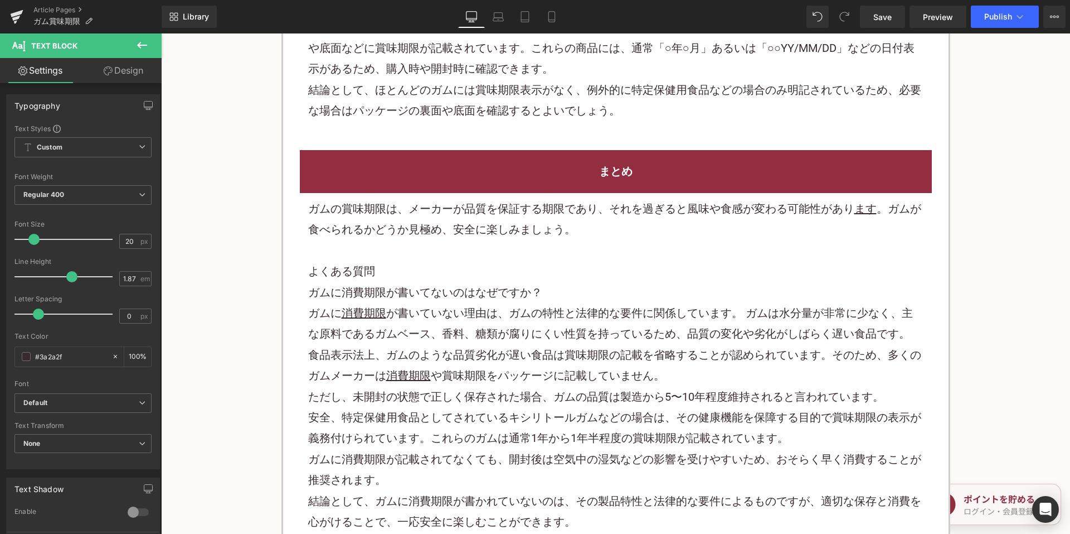
click at [468, 215] on p "ガムの賞味期限は、メーカーが品質を保証する期限であり、それを過ぎると風味や食感が変わる可能性があり ます 。ガムが食べられるかどうか見極め、安全に楽しみましょ…" at bounding box center [616, 219] width 616 height 42
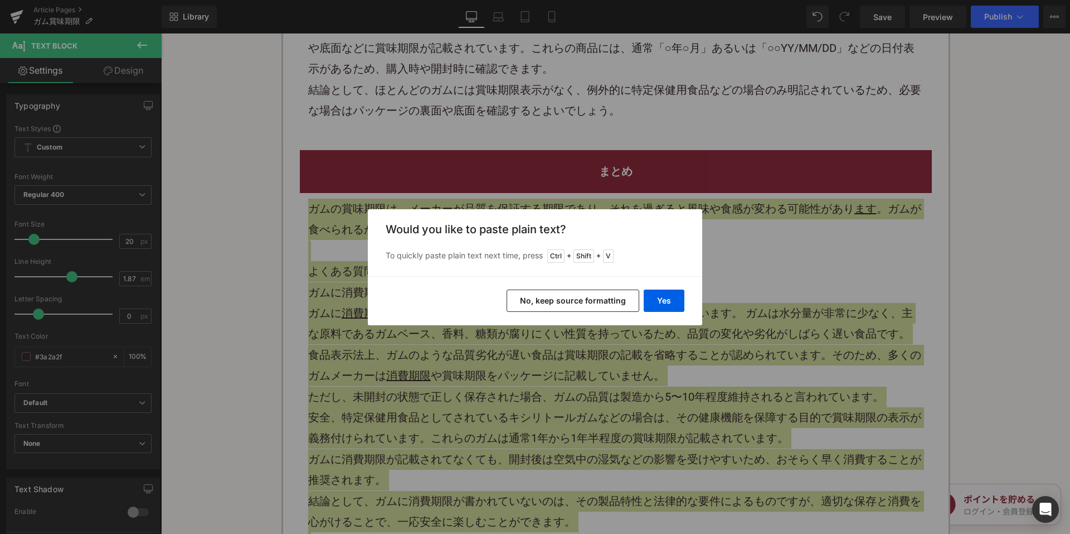
click at [537, 297] on button "No, keep source formatting" at bounding box center [573, 300] width 133 height 22
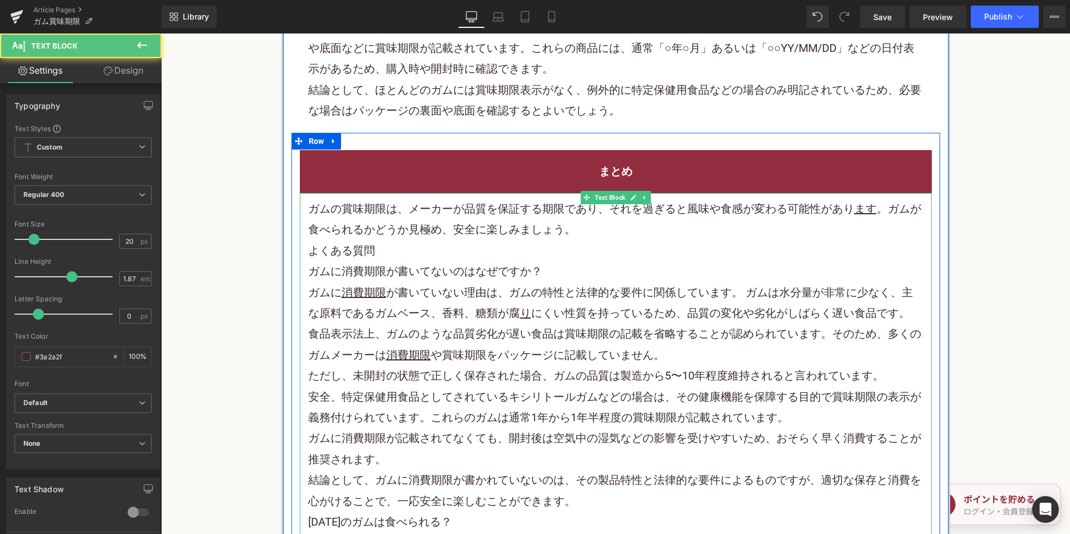
click at [602, 224] on p "ガムの賞味期限は、メーカーが品質を保証する期限であり、それを過ぎると風味や食感が変わる可能性があり ます 。ガムが食べられるかどうか見極め、安全に楽しみましょ…" at bounding box center [616, 219] width 616 height 42
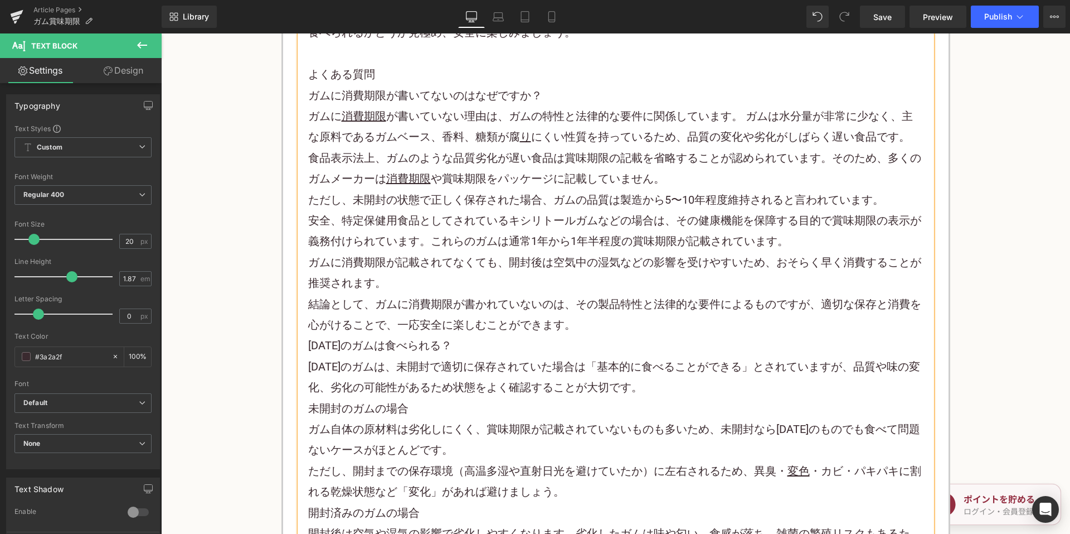
scroll to position [2342, 0]
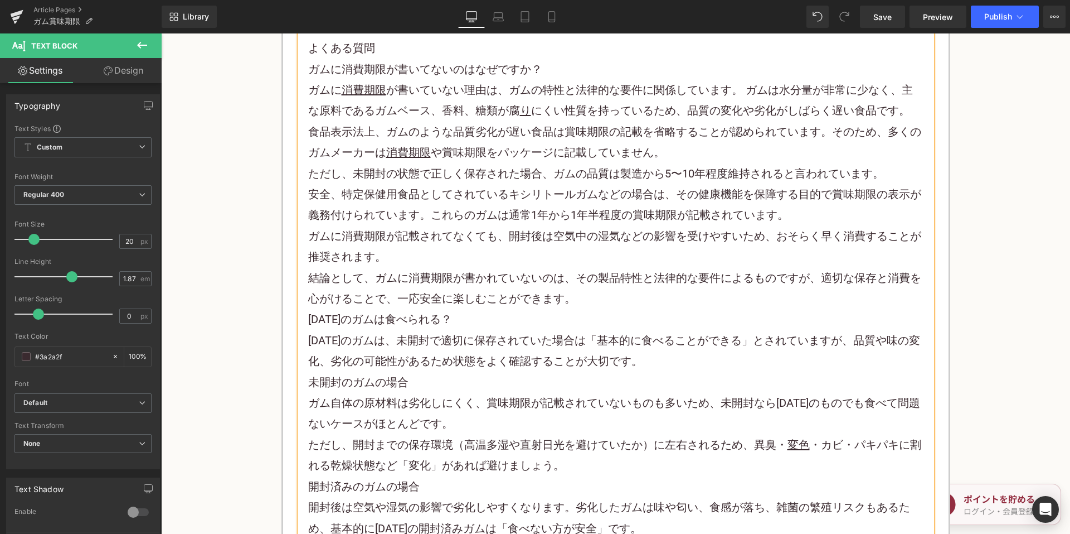
click at [575, 297] on p "結論として、ガムに消費期限が書かれていないのは、その製品特性と法律的な要件によるものですが、適切な保存と消費を心がけることで、一応安全に楽しむことができます。" at bounding box center [616, 289] width 616 height 42
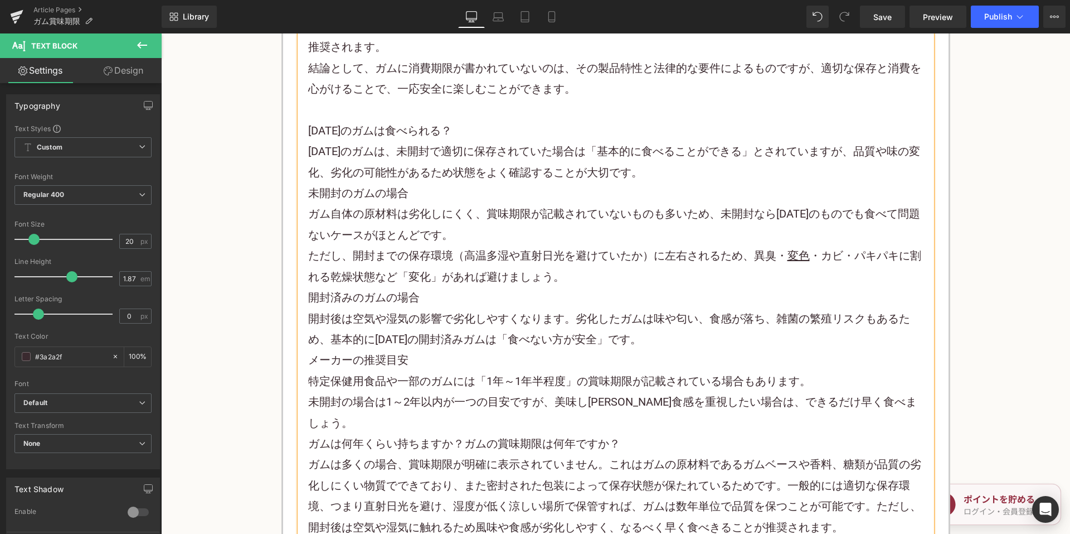
scroll to position [2620, 0]
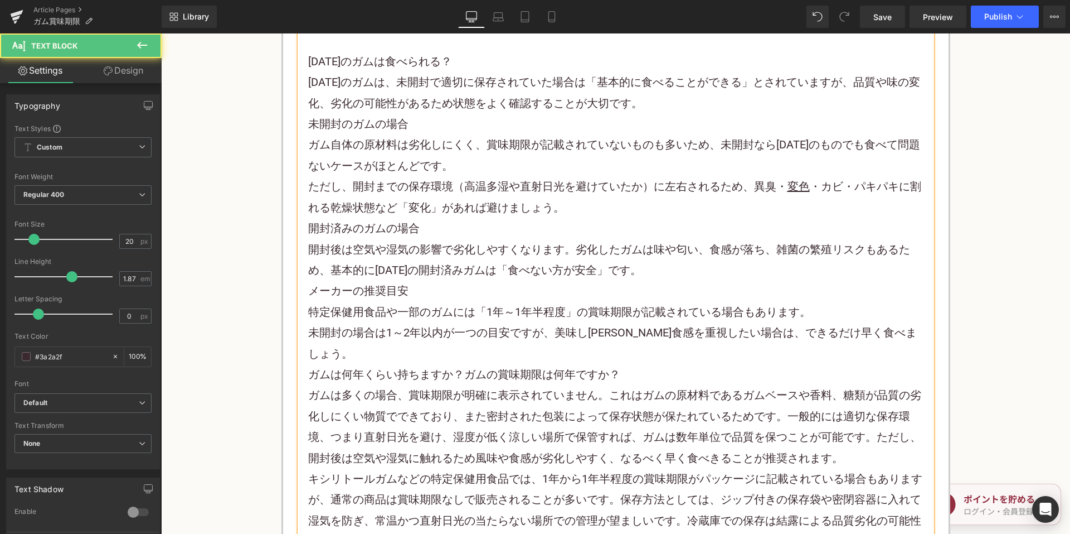
click at [891, 336] on p "未開封の場合は1～2年以内が一つの目安ですが、美味しさや食感を重視したい場合は、できるだけ早く食べましょう。" at bounding box center [616, 343] width 616 height 42
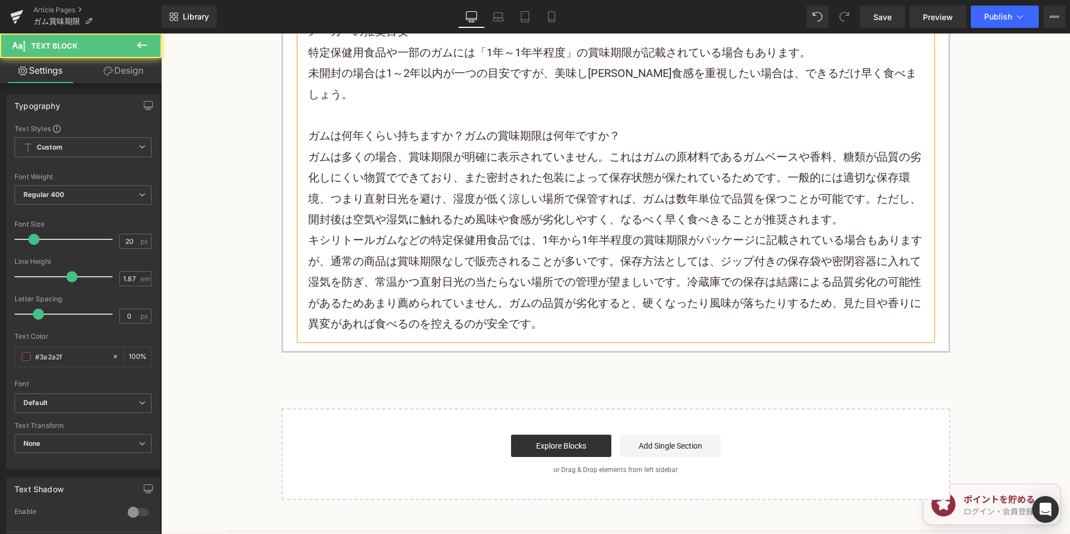
scroll to position [2955, 0]
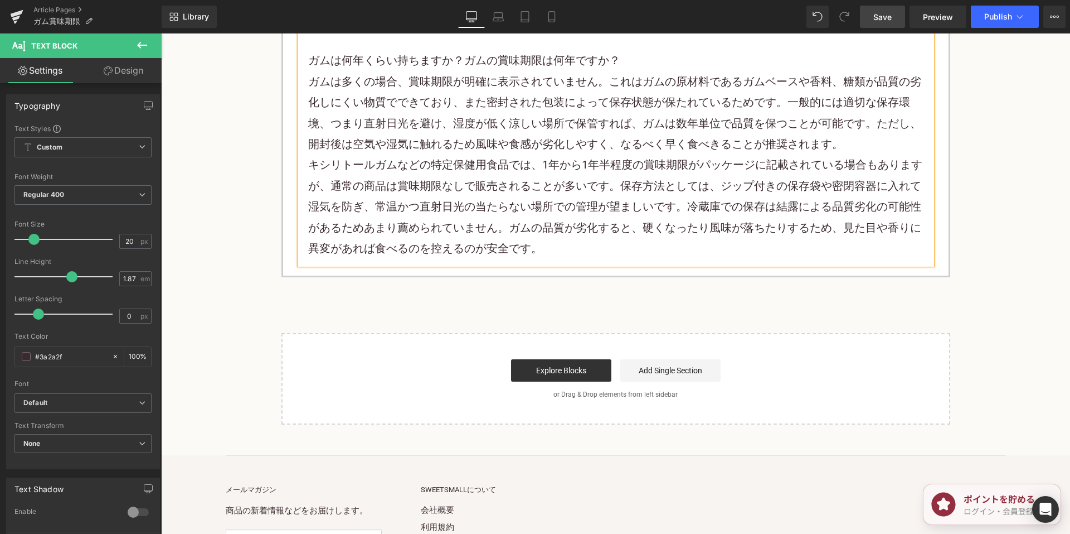
click at [864, 21] on link "Save" at bounding box center [882, 17] width 45 height 22
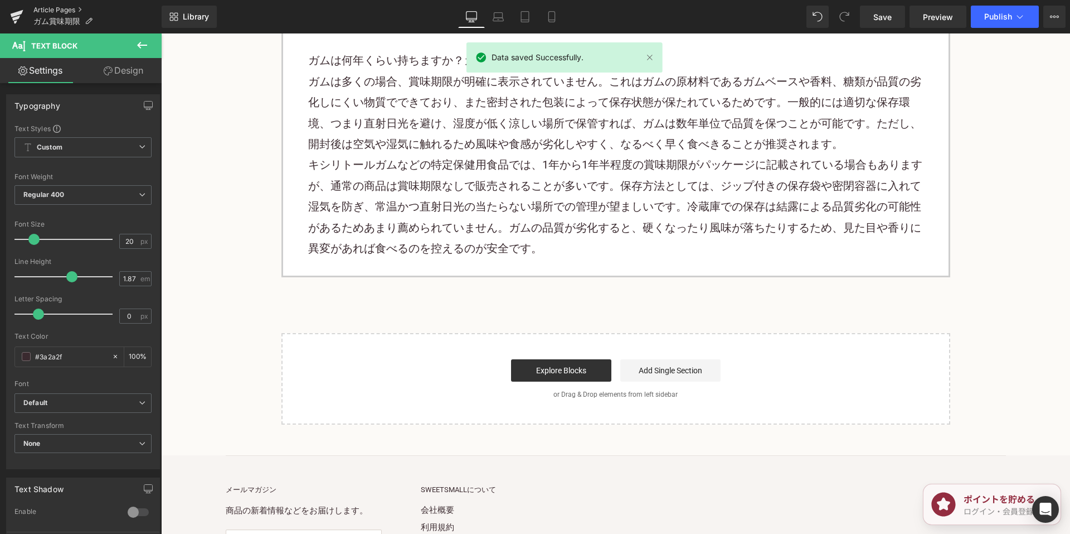
click at [59, 9] on link "Article Pages" at bounding box center [97, 10] width 128 height 9
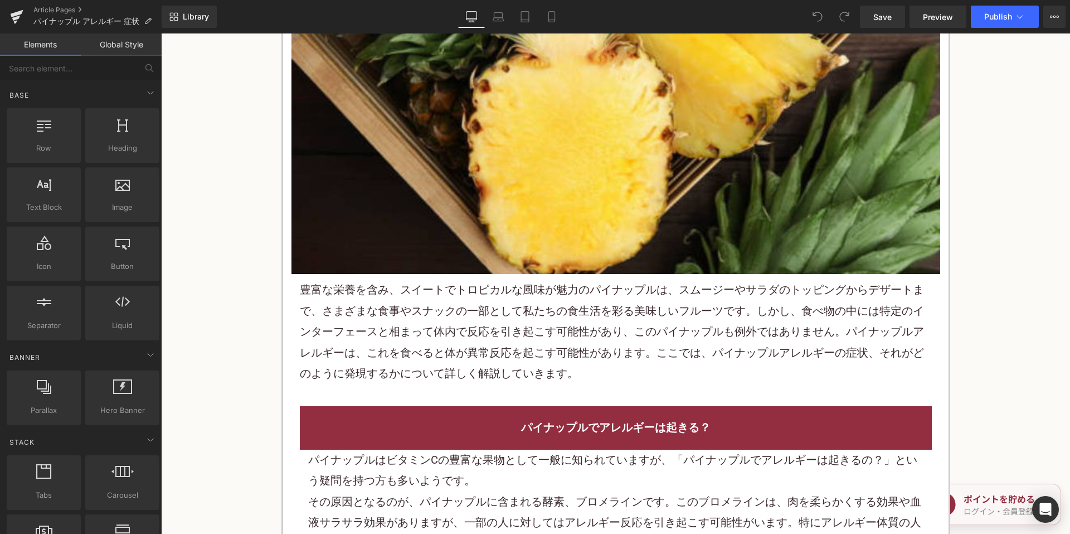
scroll to position [390, 0]
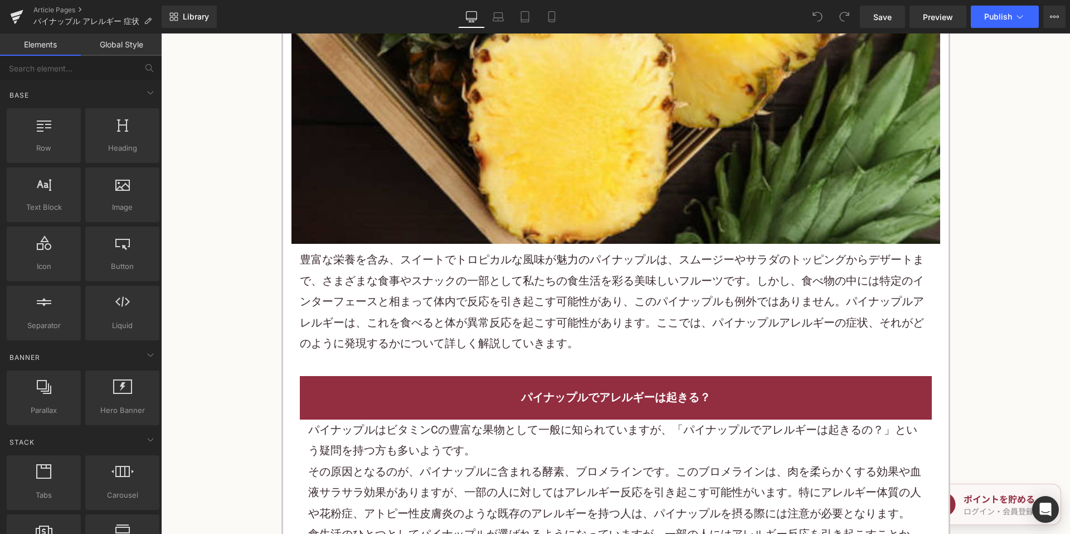
click at [487, 303] on p "豊富な栄養を含み、スイートでトロピカルな風味が魅力のパイナップルは、 スムージー やサラダのトッピングからデザートまで、さまざまな食事やスナックの一部として私…" at bounding box center [616, 301] width 632 height 104
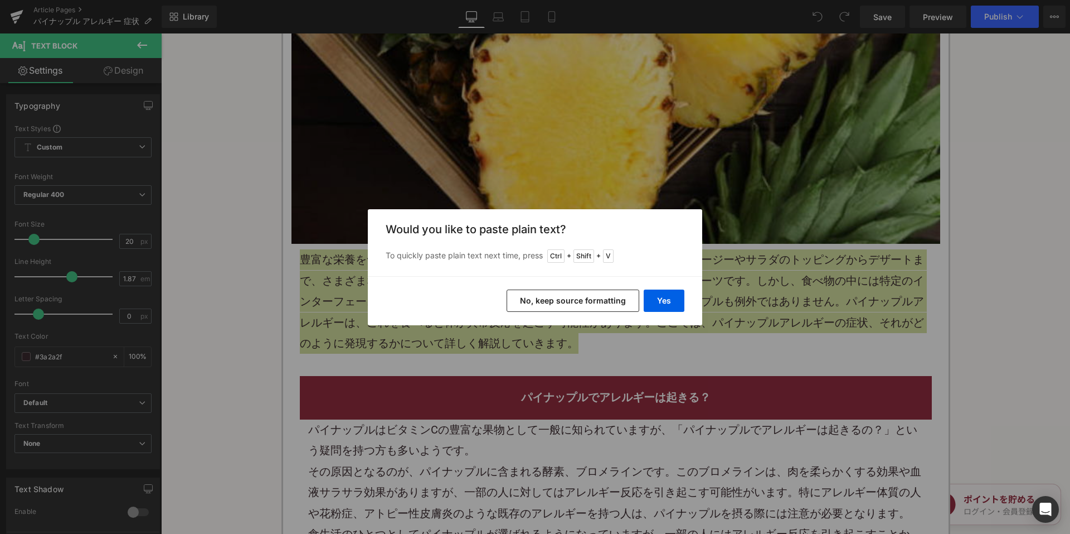
drag, startPoint x: 566, startPoint y: 301, endPoint x: 384, endPoint y: 33, distance: 323.7
click at [566, 301] on button "No, keep source formatting" at bounding box center [573, 300] width 133 height 22
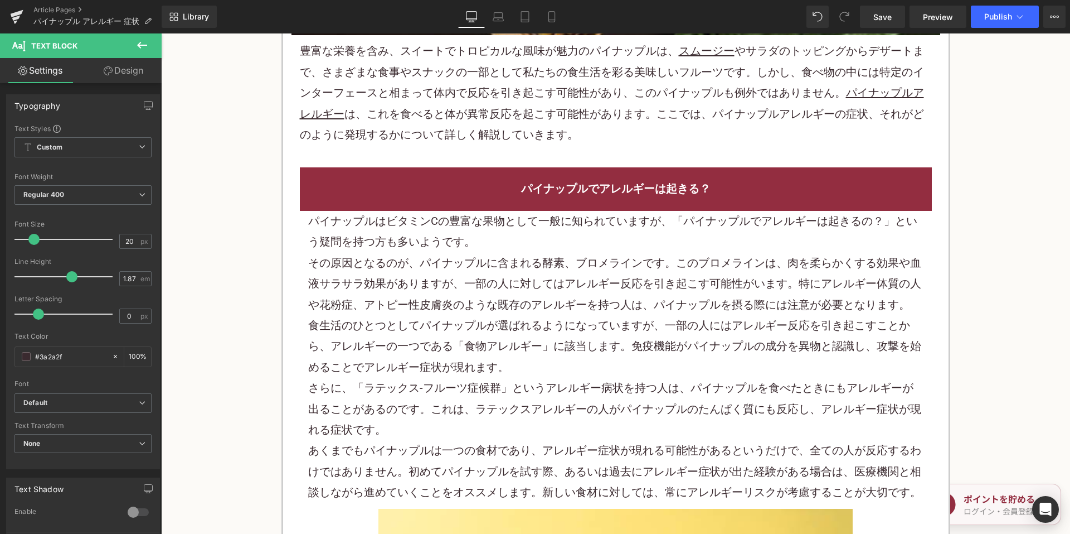
scroll to position [669, 0]
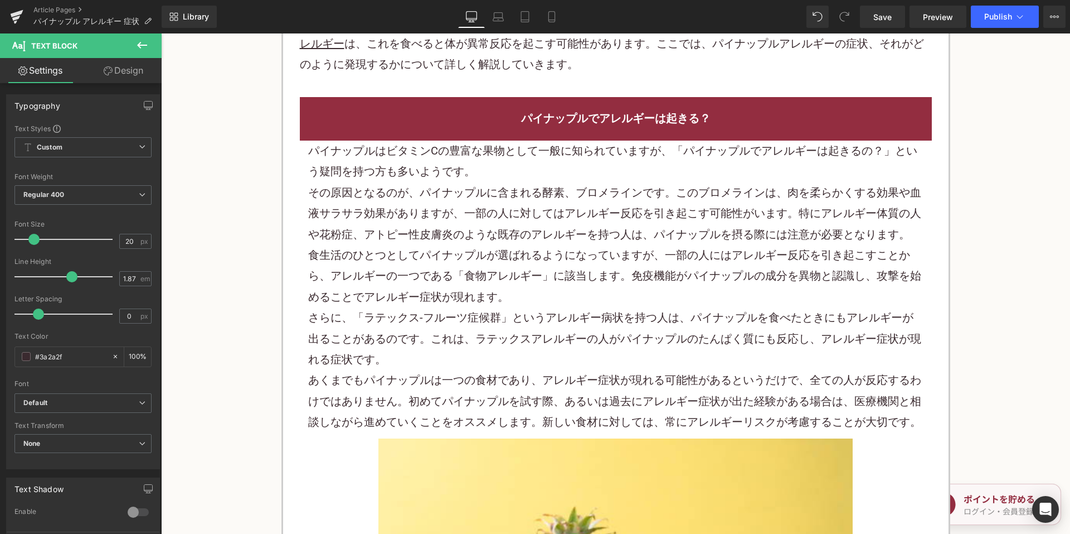
click at [463, 217] on p "その原因となるのが、パイナップルに含まれる酵素、ブロメラインです。このブロメラインは、肉を柔らかくする効果や血液サラサラ効果がありますが、一部の人に対してはア…" at bounding box center [616, 213] width 616 height 62
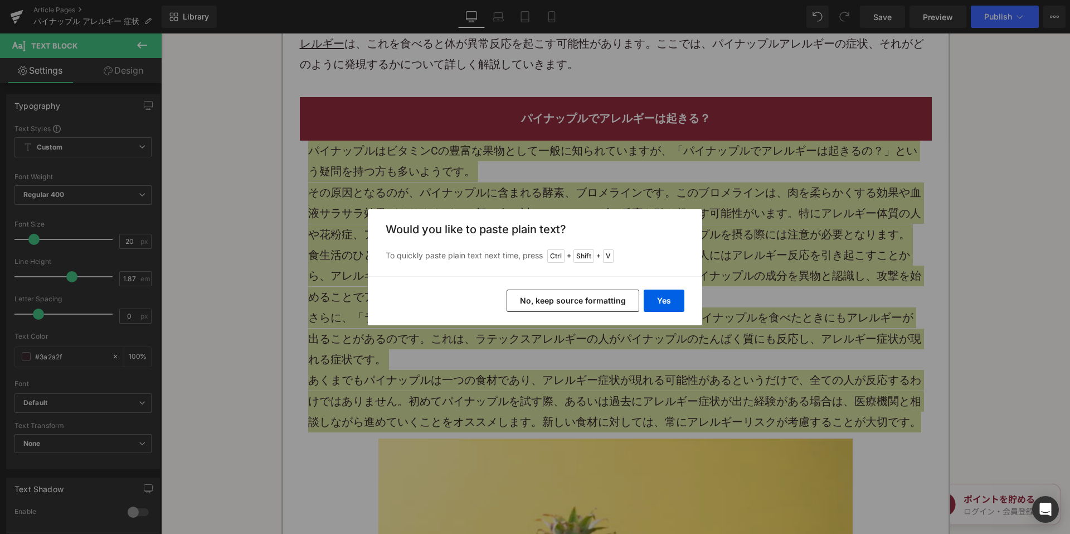
drag, startPoint x: 540, startPoint y: 294, endPoint x: 364, endPoint y: 95, distance: 265.4
click at [540, 294] on button "No, keep source formatting" at bounding box center [573, 300] width 133 height 22
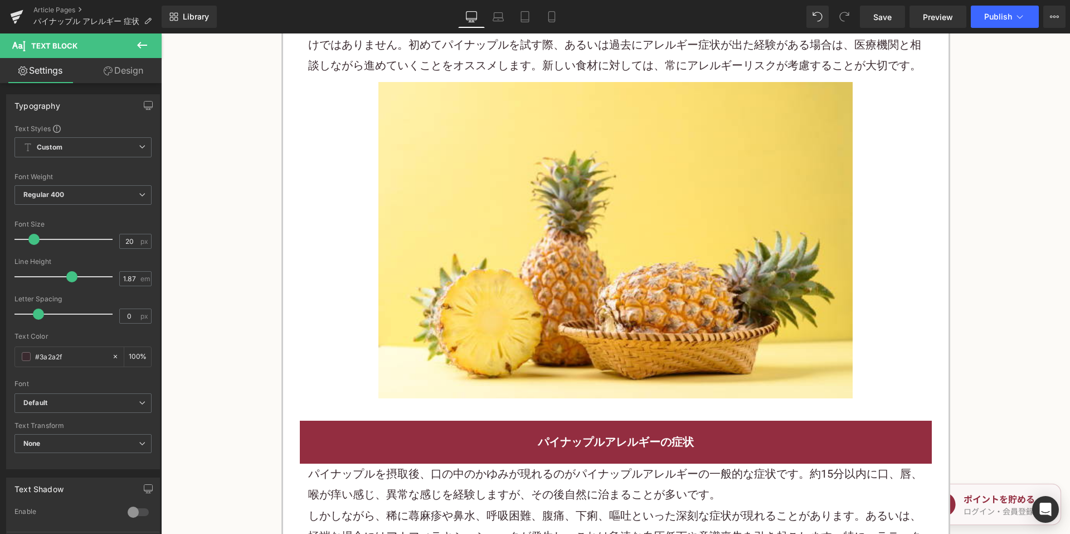
scroll to position [1282, 0]
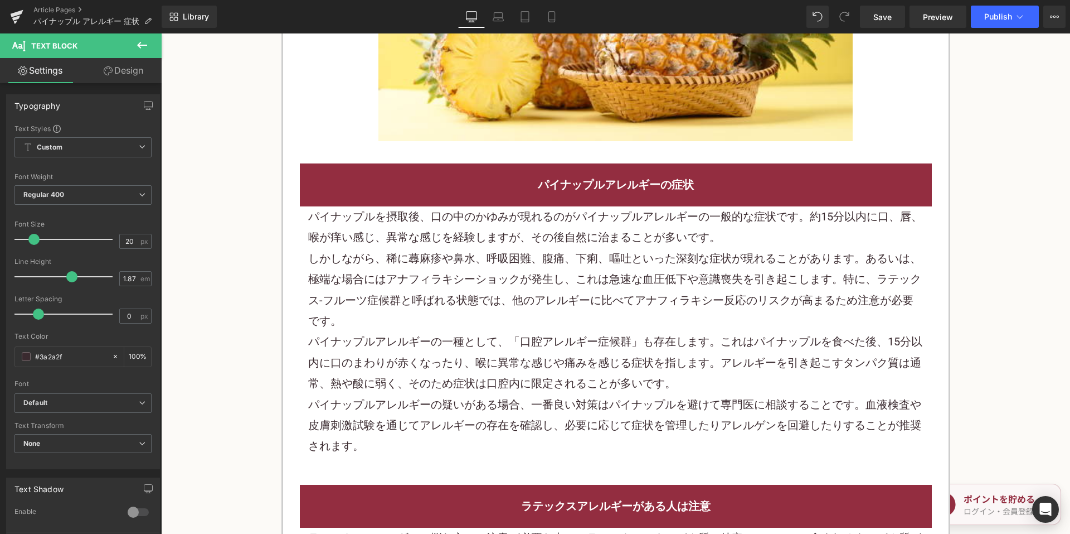
click at [522, 306] on p "しかしながら、稀に蕁麻疹や鼻水、呼吸困難、腹痛、下痢、嘔吐といった深刻な症状が現れることがあります。あるいは、極端な場合にはアナフィラキシーショックが発生し、…" at bounding box center [616, 290] width 616 height 84
click at [522, 305] on p "しかしながら、稀に蕁麻疹や鼻水、呼吸困難、腹痛、下痢、嘔吐といった深刻な症状が現れることがあります。あるいは、極端な場合にはアナフィラキシーショックが発生し、…" at bounding box center [616, 290] width 616 height 84
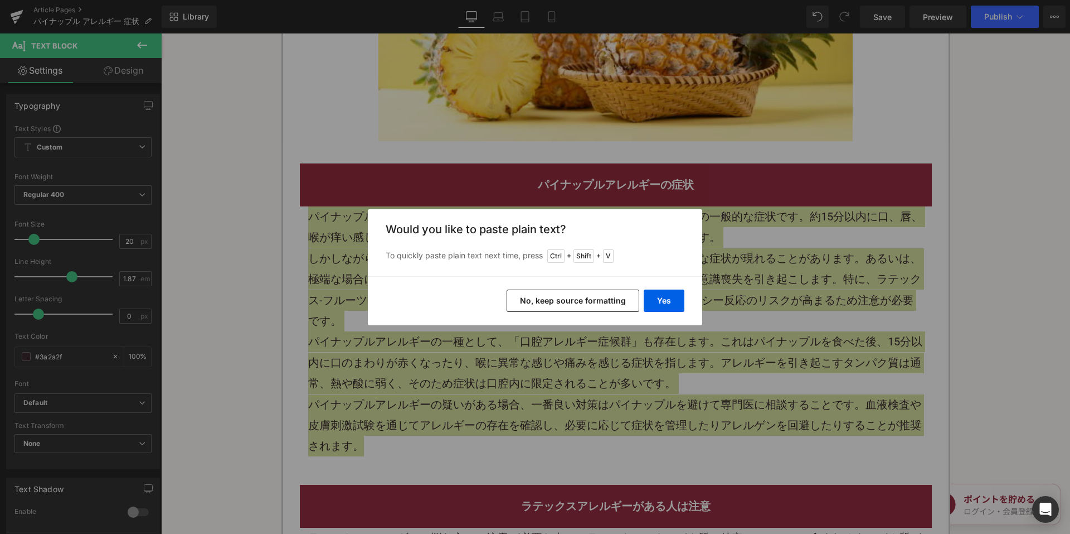
click at [591, 307] on button "No, keep source formatting" at bounding box center [573, 300] width 133 height 22
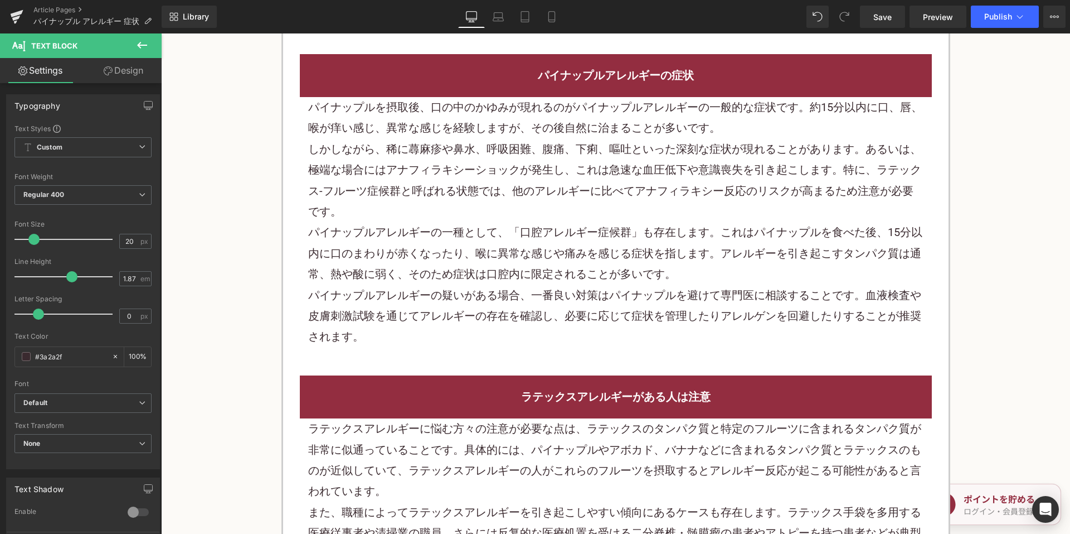
scroll to position [1617, 0]
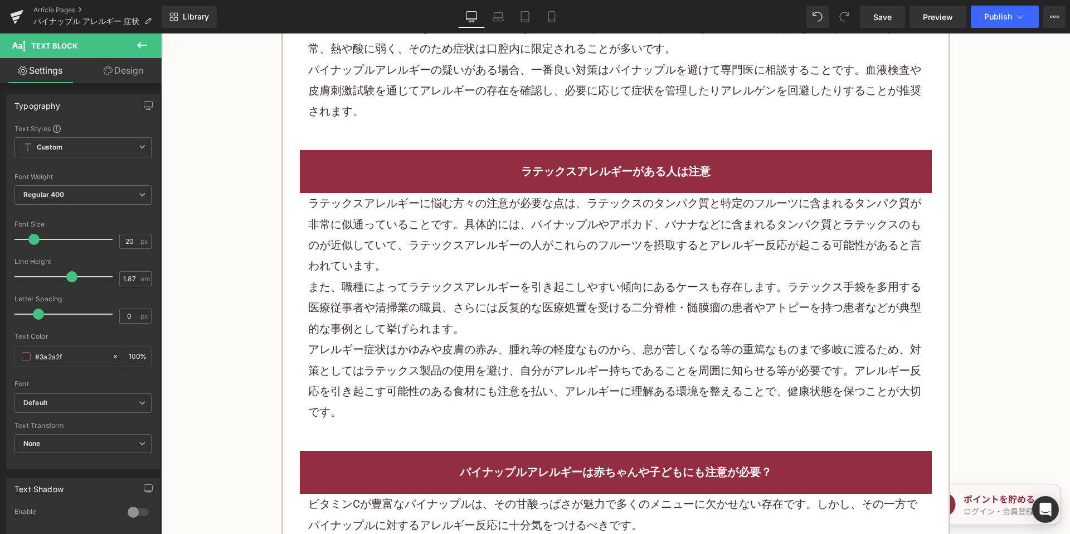
click at [494, 293] on p "また、職種によってラテックスアレルギーを引き起こしやすい傾向にあるケースも存在します。ラテックス手袋を多用する医療従事者や清掃業の職員、さらには反复的な医療処…" at bounding box center [616, 308] width 616 height 62
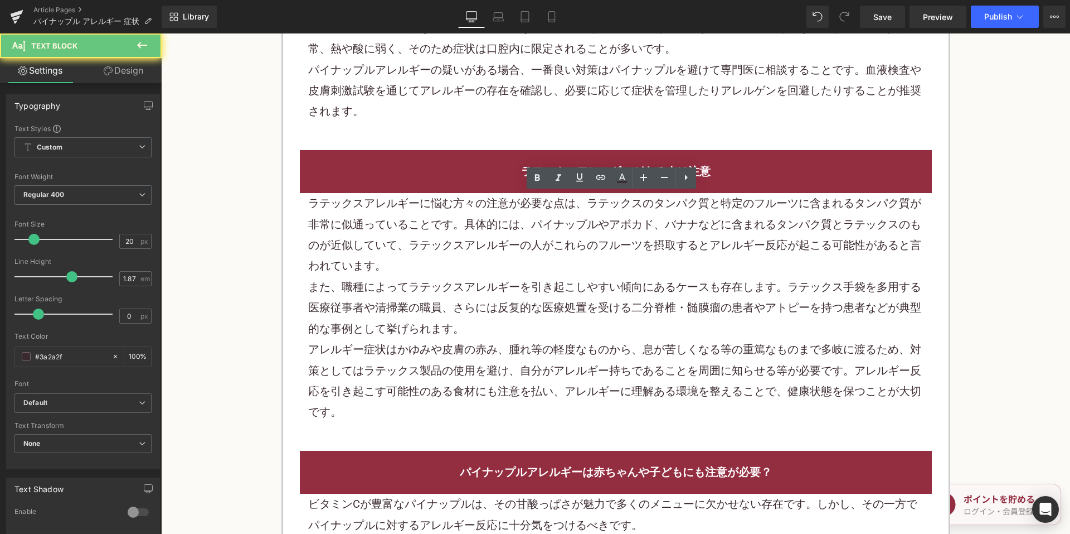
click at [493, 293] on p "また、職種によってラテックスアレルギーを引き起こしやすい傾向にあるケースも存在します。ラテックス手袋を多用する医療従事者や清掃業の職員、さらには反复的な医療処…" at bounding box center [616, 308] width 616 height 62
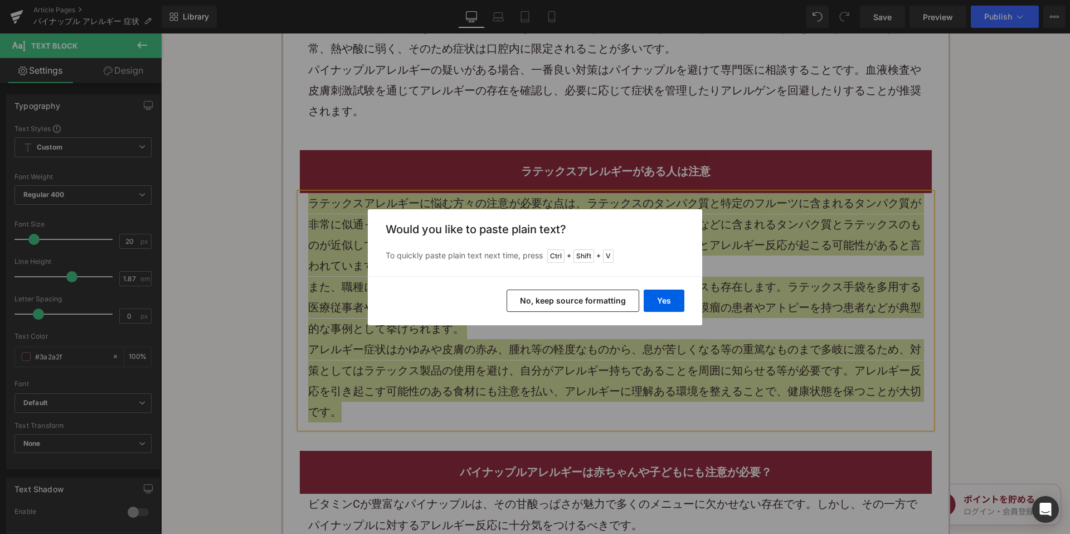
click at [555, 297] on button "No, keep source formatting" at bounding box center [573, 300] width 133 height 22
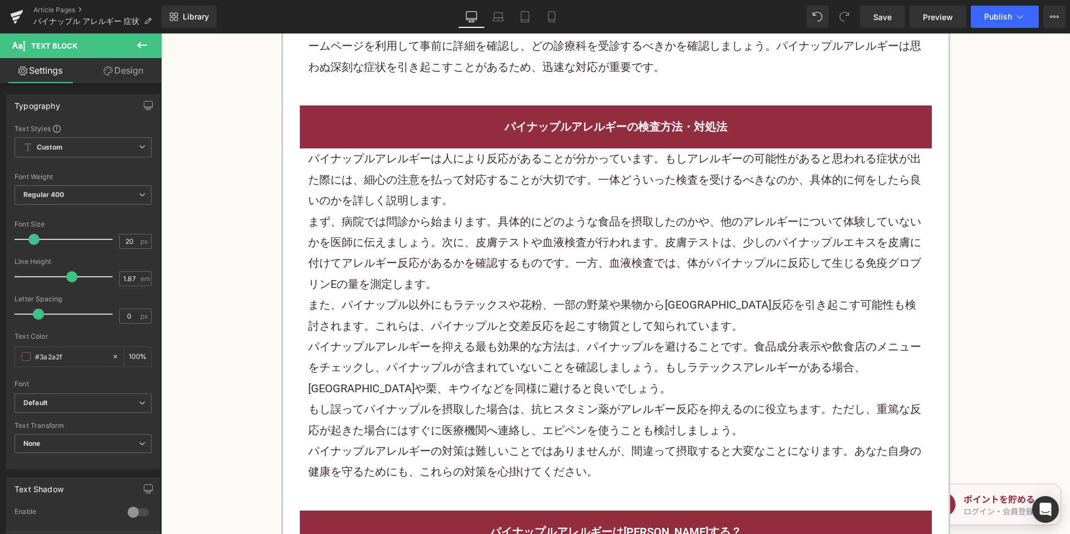
scroll to position [2955, 0]
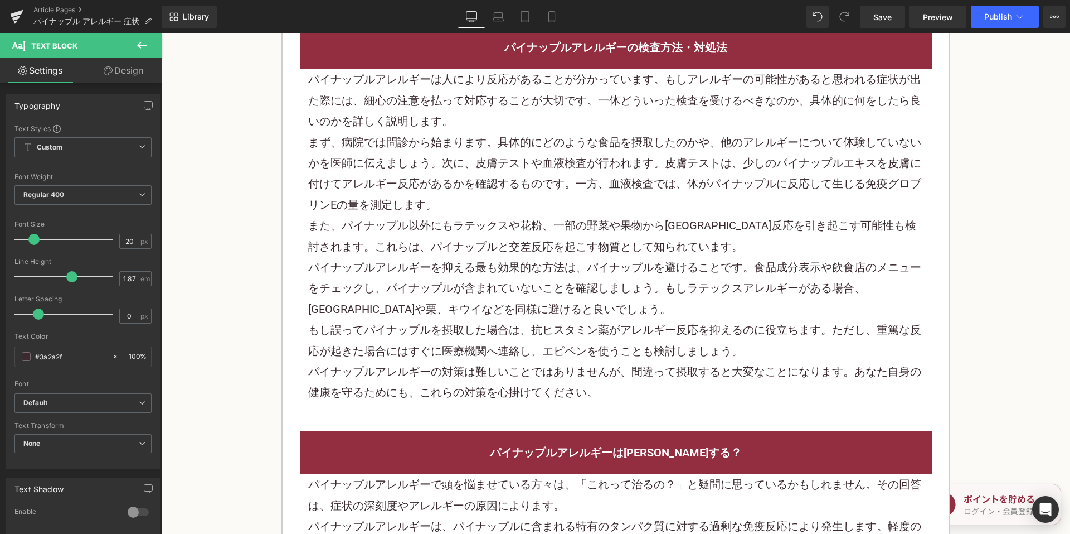
click at [493, 164] on p "まず、病院では問診から始まります。具体的にどのような食品を摂取したのかや、他のアレルギーについて体験していないかを医師に伝えましょう。次に、皮膚テストや血液検…" at bounding box center [616, 174] width 616 height 84
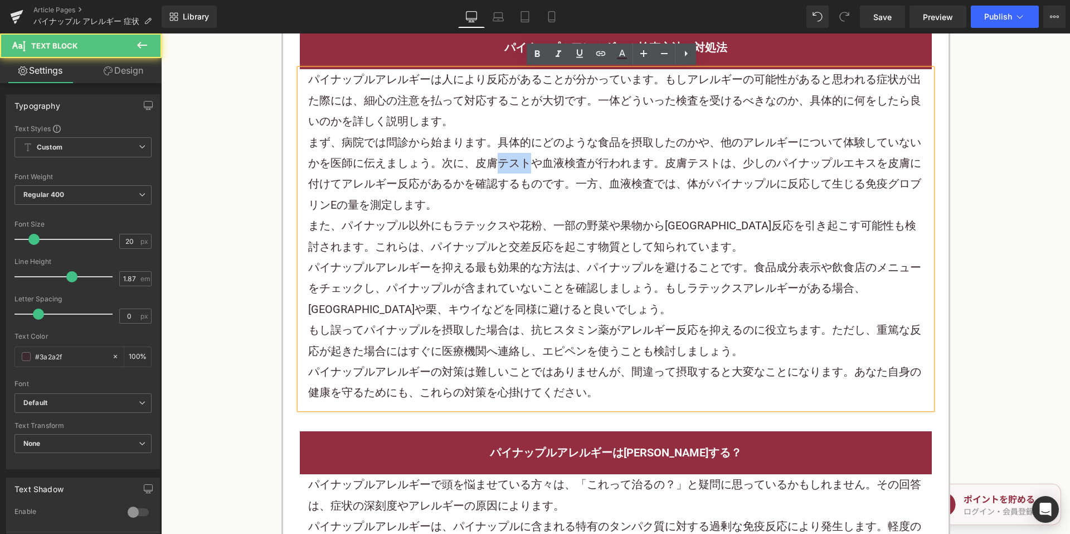
click at [492, 164] on p "まず、病院では問診から始まります。具体的にどのような食品を摂取したのかや、他のアレルギーについて体験していないかを医師に伝えましょう。次に、皮膚テストや血液検…" at bounding box center [616, 174] width 616 height 84
click at [576, 178] on p "まず、病院では問診から始まります。具体的にどのような食品を摂取したのかや、他のアレルギーについて体験していないかを医師に伝えましょう。次に、皮膚テストや血液検…" at bounding box center [616, 174] width 616 height 84
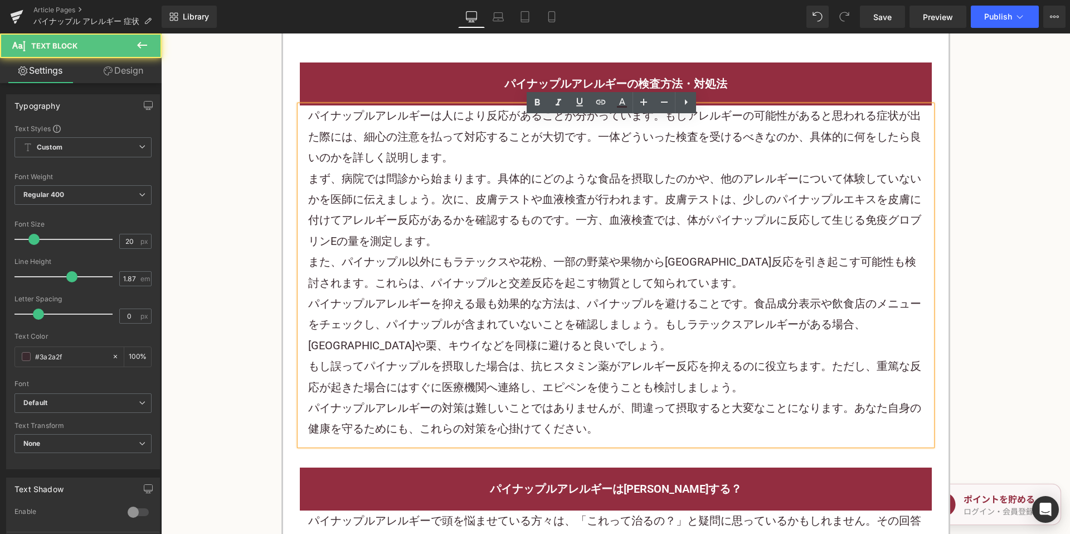
scroll to position [2899, 0]
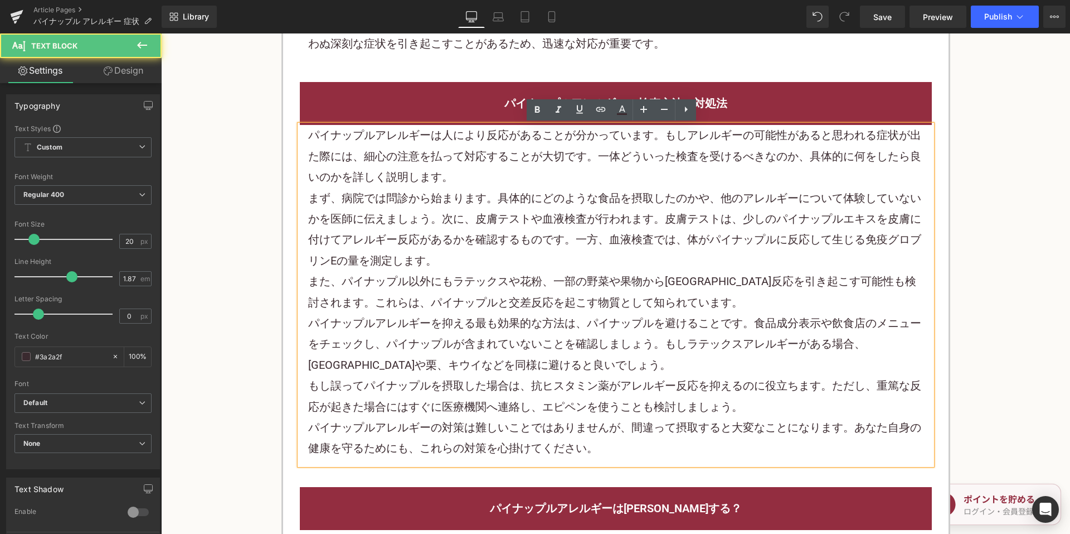
click at [449, 85] on div "パイナップルアレルギーの検査方法・対処法" at bounding box center [616, 103] width 632 height 43
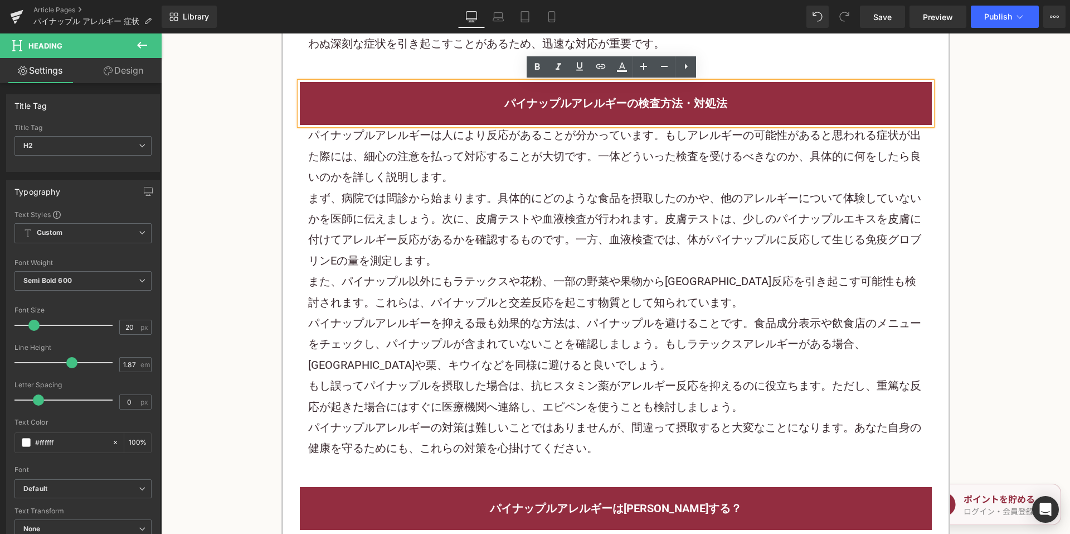
click at [478, 186] on p "パイナップルアレルギーは人により反応があることが分かっています。もしアレルギーの可能性があると思われる症状が出た際には、細心の注意を払って対応することが大切で…" at bounding box center [616, 156] width 616 height 62
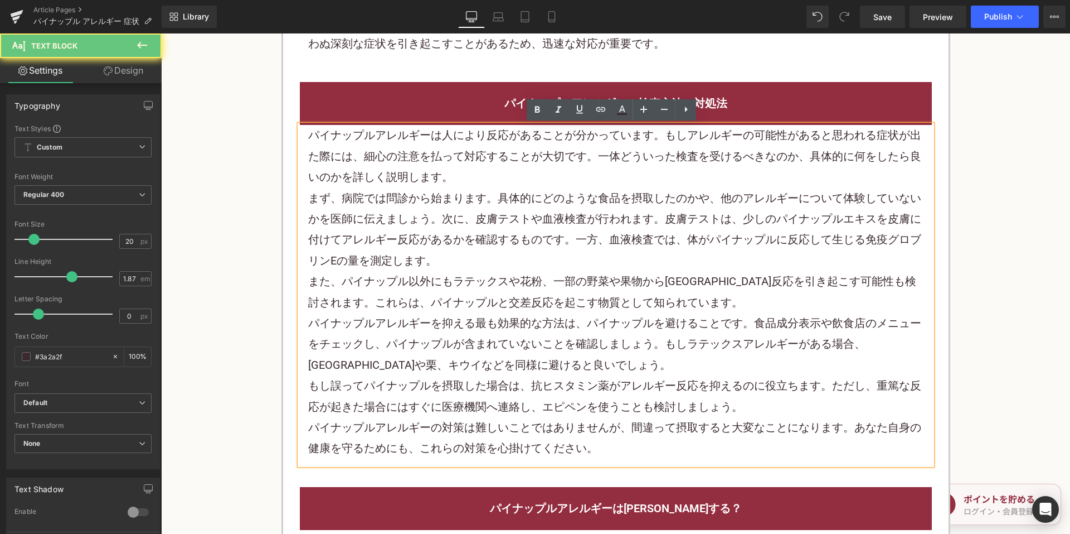
click at [478, 186] on p "パイナップルアレルギーは人により反応があることが分かっています。もしアレルギーの可能性があると思われる症状が出た際には、細心の注意を払って対応することが大切で…" at bounding box center [616, 156] width 616 height 62
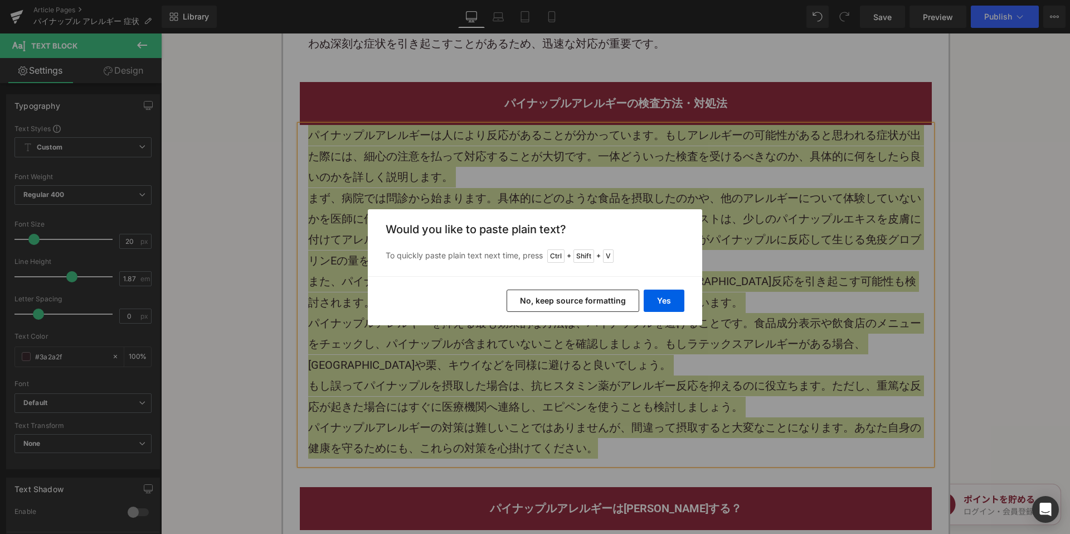
click at [526, 304] on button "No, keep source formatting" at bounding box center [573, 300] width 133 height 22
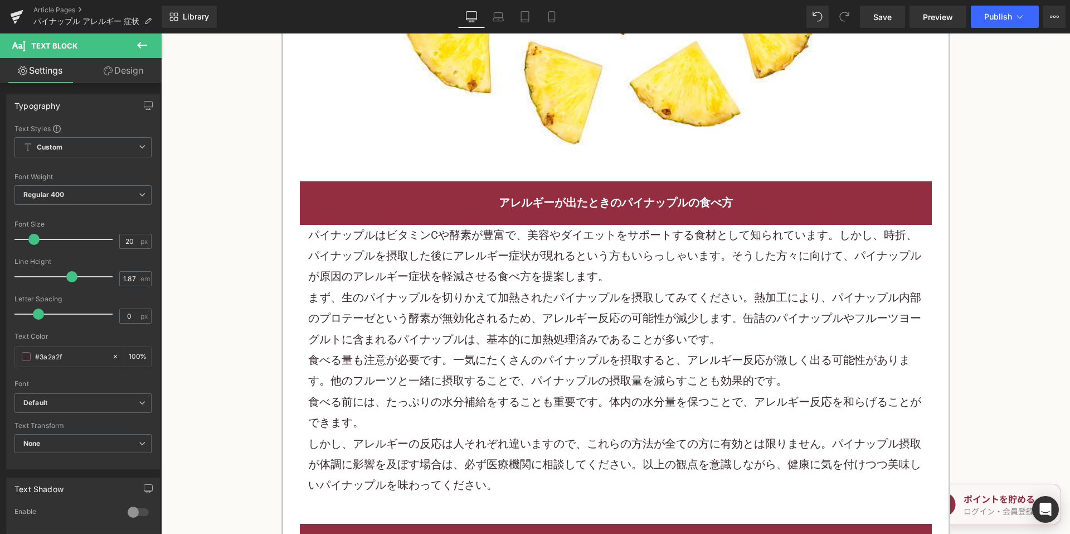
scroll to position [4070, 0]
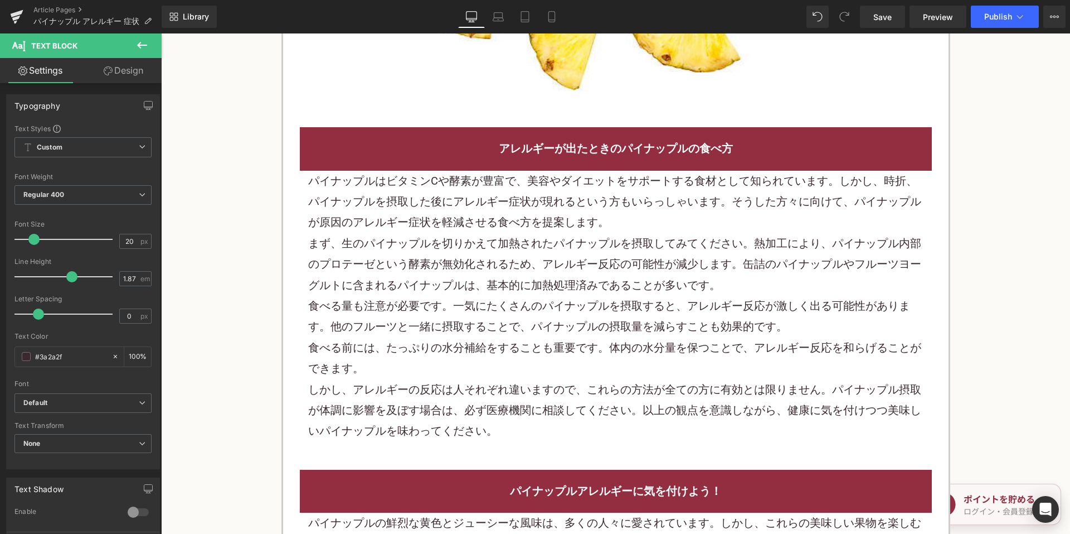
click at [496, 235] on p "まず、生のパイナップルを切りかえて加熱されたパイナップルを摂取してみてください。熱加工により、パイナップル内部のプロテーゼという酵素が無効化されるため、アレル…" at bounding box center [616, 264] width 616 height 62
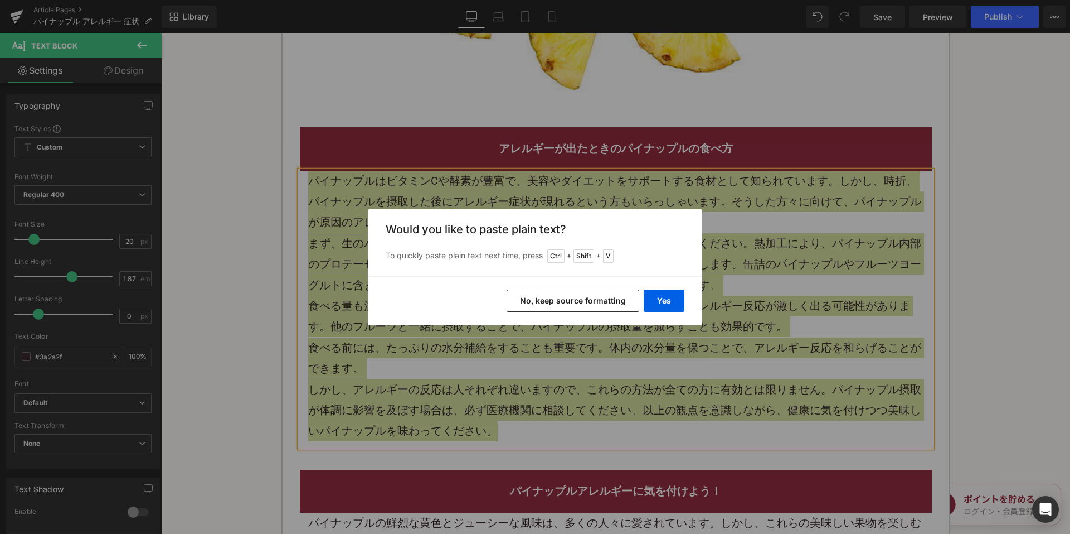
click at [557, 304] on button "No, keep source formatting" at bounding box center [573, 300] width 133 height 22
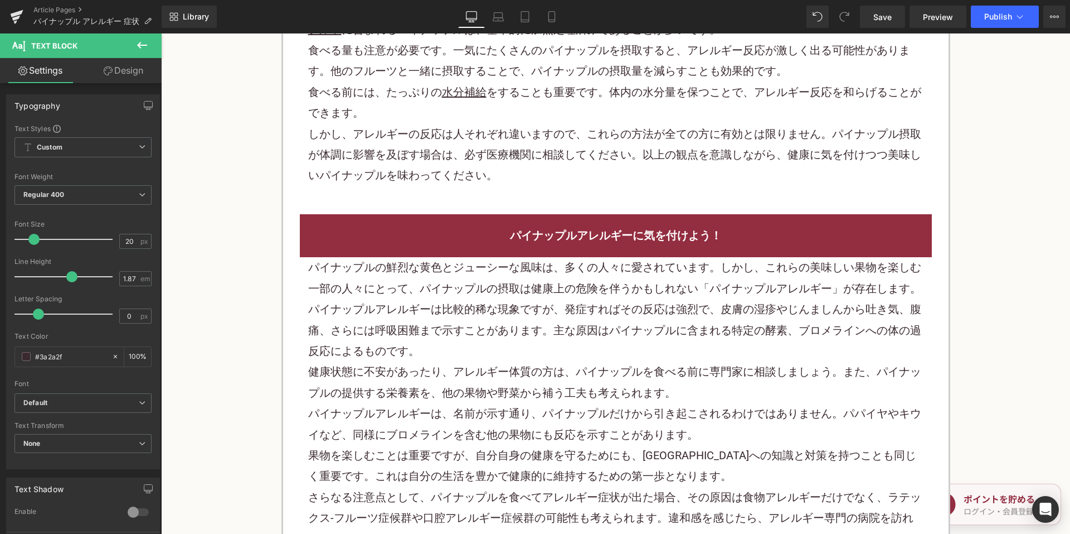
scroll to position [4404, 0]
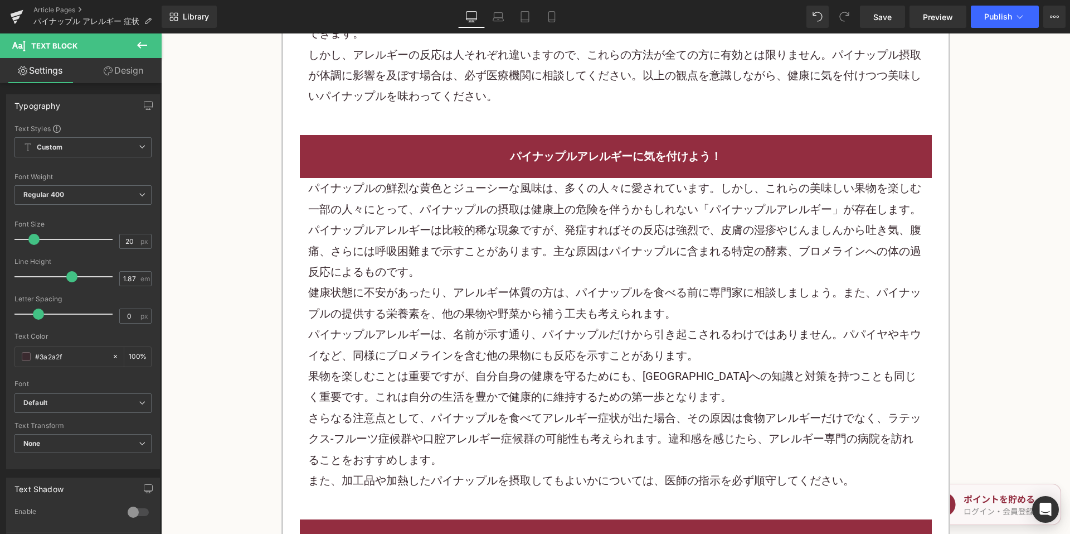
click at [520, 272] on p "パイナップルアレルギーは比較的稀な現象ですが、発症すればその反応は強烈で、皮膚の湿疹やじんましんから吐き気、腹痛、さらには呼吸困難まで示すことがあります。主な…" at bounding box center [616, 251] width 616 height 62
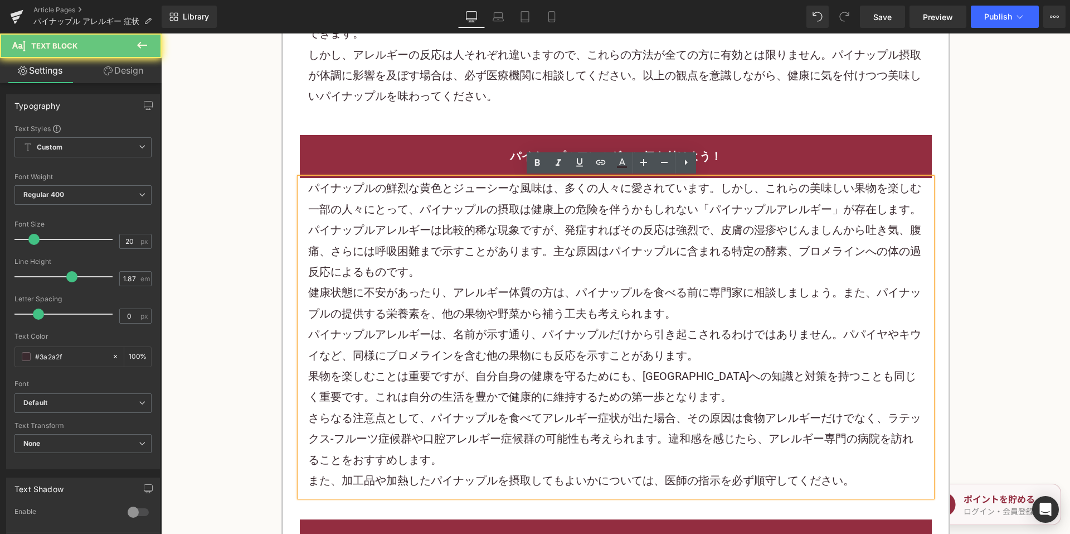
click at [520, 272] on p "パイナップルアレルギーは比較的稀な現象ですが、発症すればその反応は強烈で、皮膚の湿疹やじんましんから吐き気、腹痛、さらには呼吸困難まで示すことがあります。主な…" at bounding box center [616, 251] width 616 height 62
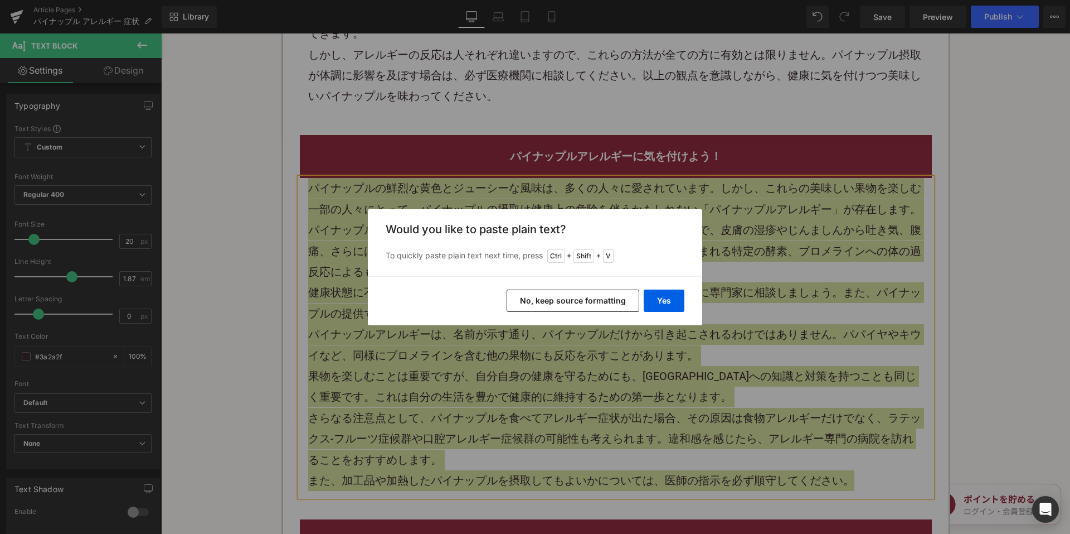
click at [550, 300] on button "No, keep source formatting" at bounding box center [573, 300] width 133 height 22
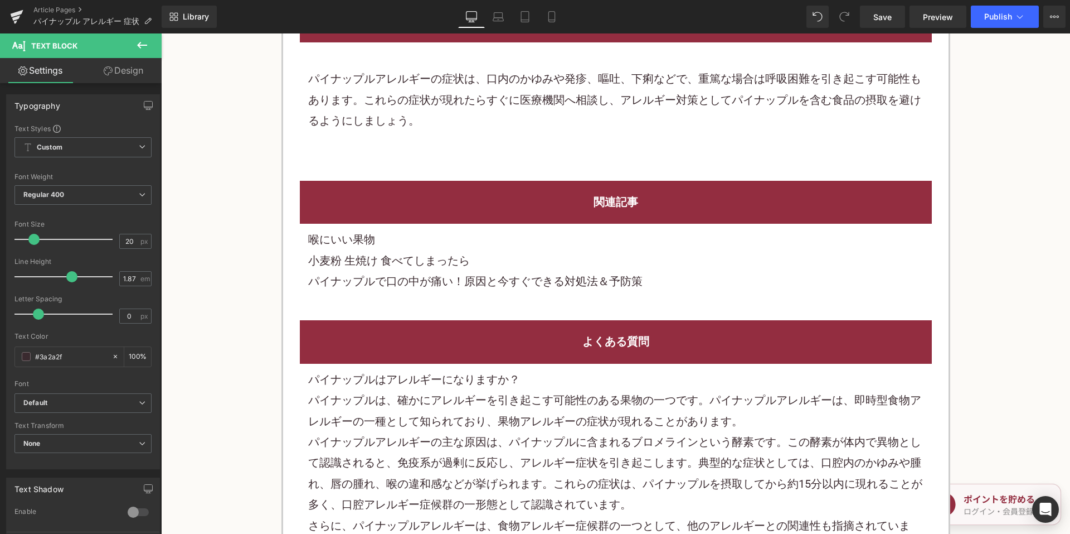
scroll to position [5018, 0]
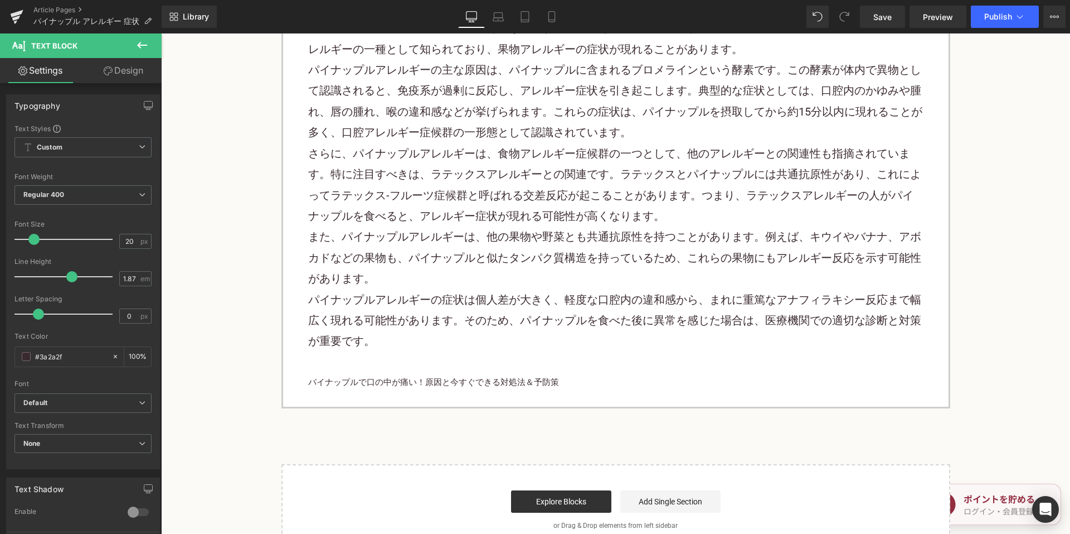
click at [472, 213] on p "さらに、パイナップルアレルギーは、食物アレルギー症候群の一つとして、他のアレルギーとの関連性も指摘されています。特に注目すべきは、ラテックスアレルギーとの関連…" at bounding box center [616, 185] width 616 height 84
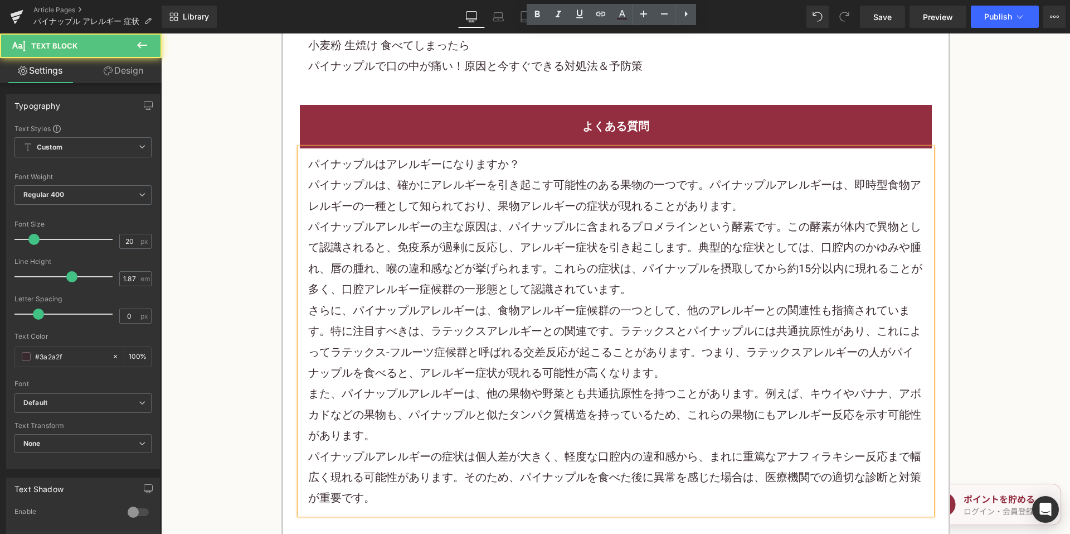
scroll to position [5129, 0]
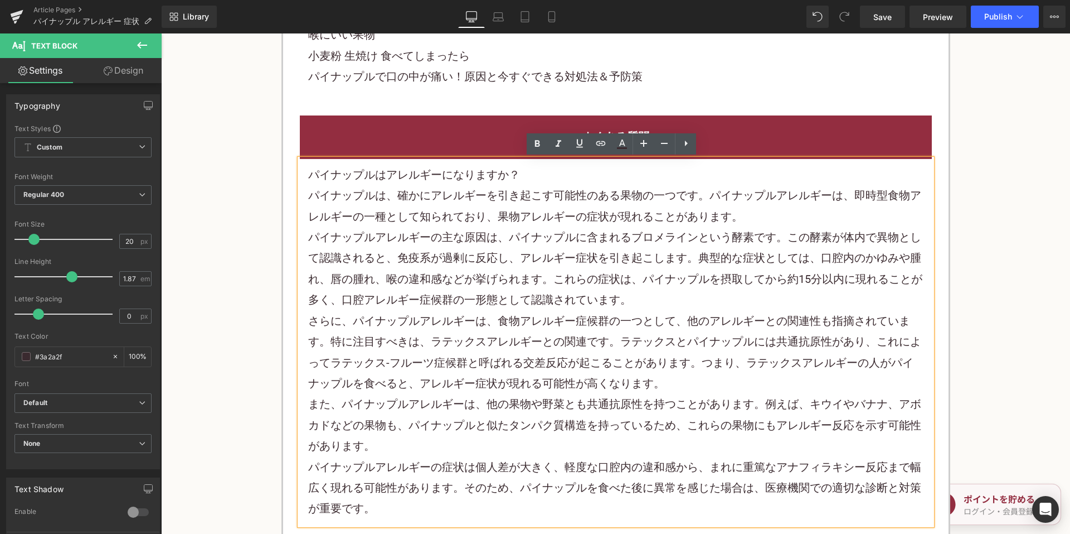
click at [467, 241] on p "パイナップルアレルギーの主な原因は、パイナップルに含まれるブロメラインという酵素です。この酵素が体内で異物として認識されると、免疫系が過剰に反応し、アレルギー…" at bounding box center [616, 269] width 616 height 84
click at [466, 241] on p "パイナップルアレルギーの主な原因は、パイナップルに含まれるブロメラインという酵素です。この酵素が体内で異物として認識されると、免疫系が過剰に反応し、アレルギー…" at bounding box center [616, 269] width 616 height 84
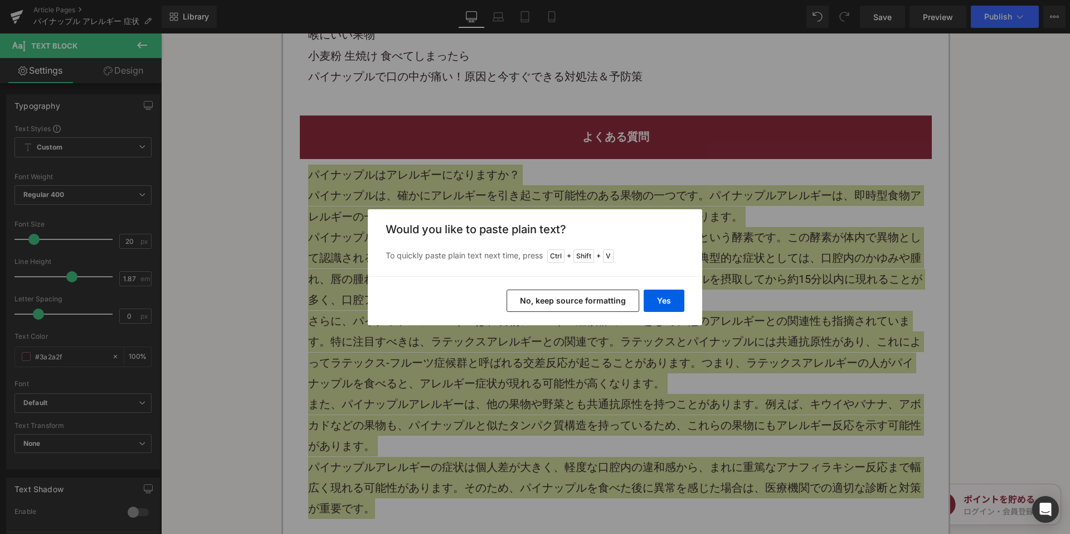
click at [531, 290] on button "No, keep source formatting" at bounding box center [573, 300] width 133 height 22
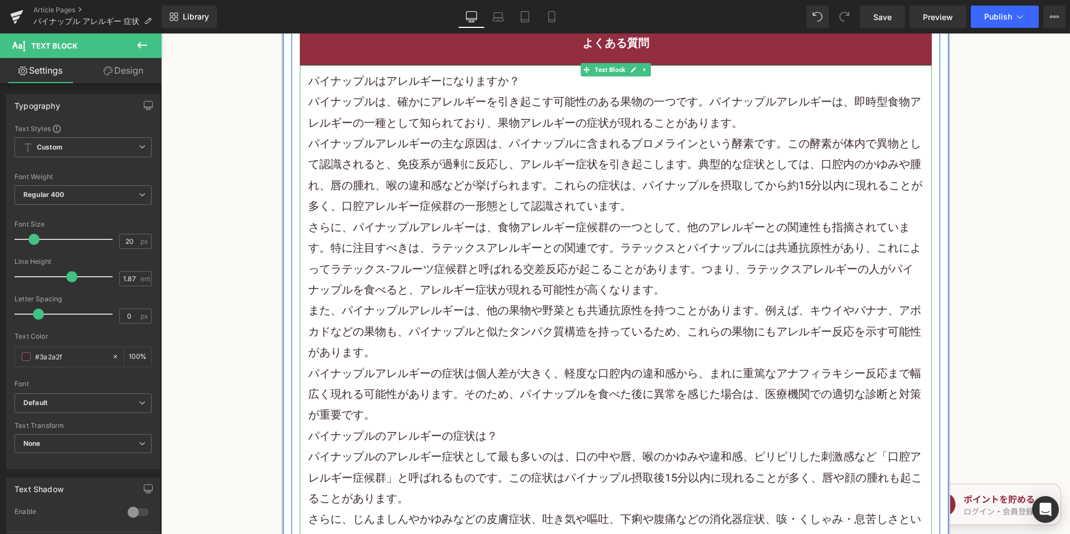
scroll to position [5241, 0]
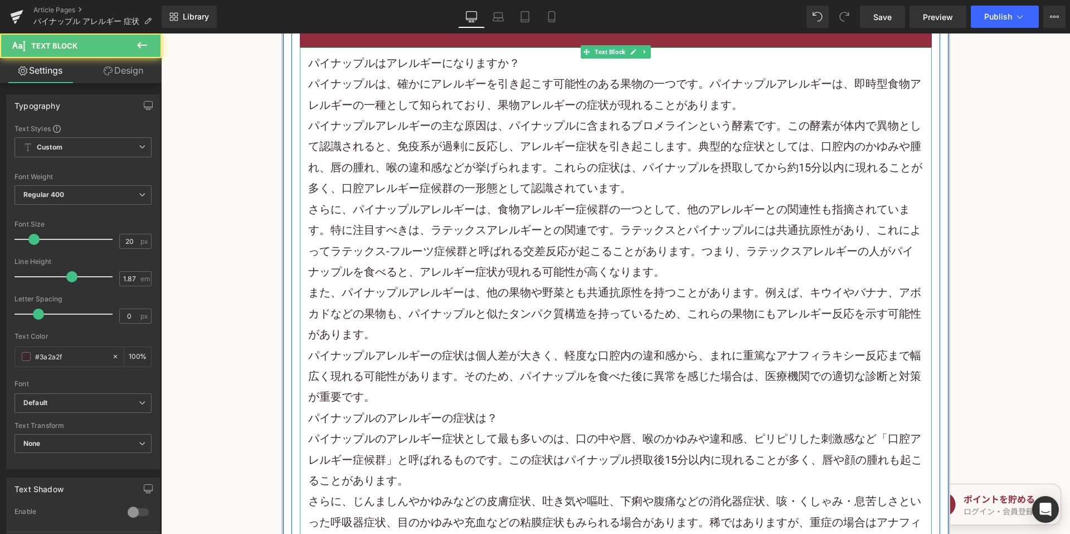
click at [398, 396] on p "パイナップルアレルギーの症状は個人差が大きく、軽度な口腔内の違和感から、まれに重篤なアナフィラキシー反応まで幅広く現れる可能性があります。そのため、パイナップ…" at bounding box center [616, 376] width 616 height 62
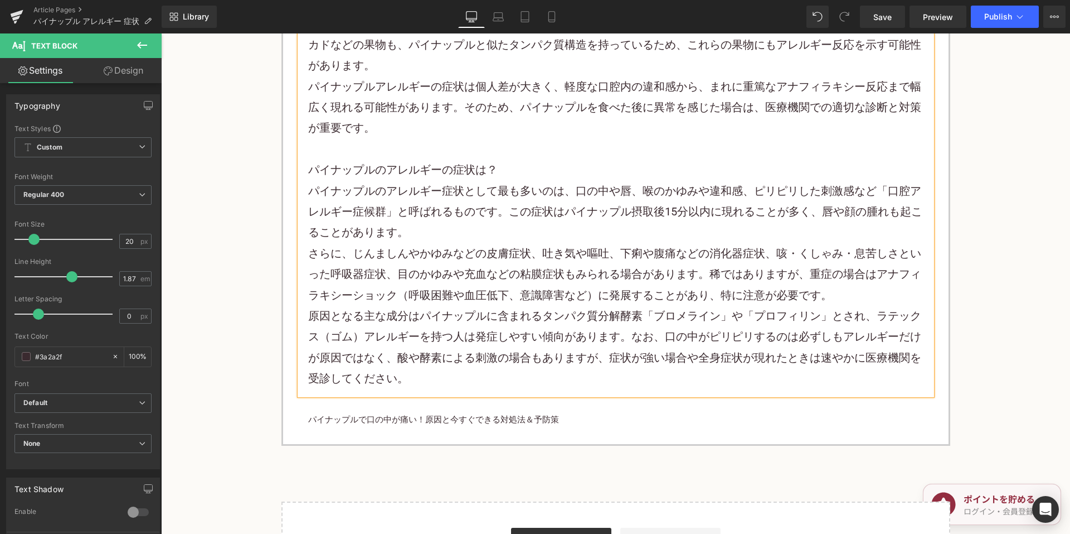
scroll to position [5519, 0]
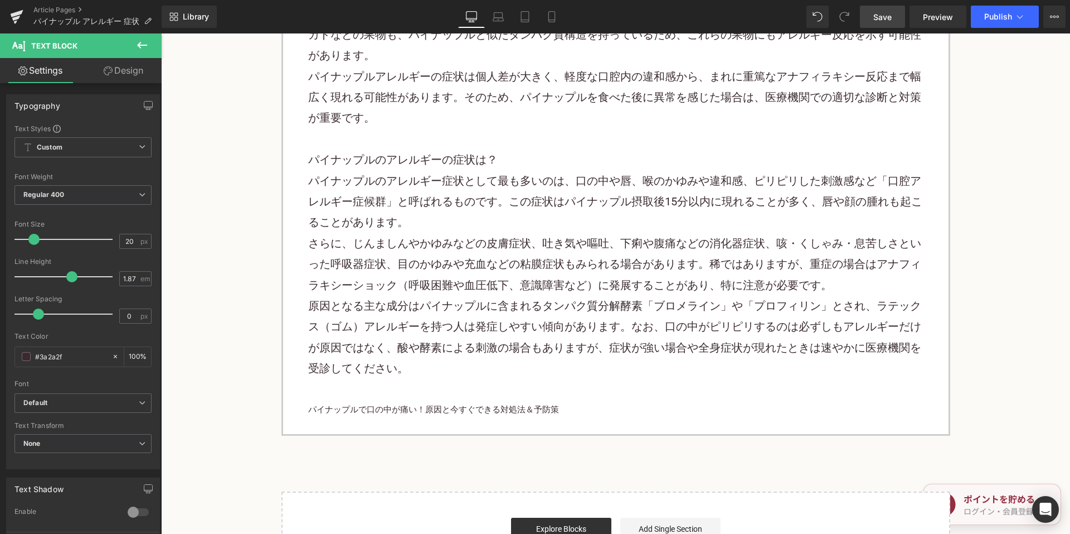
click at [875, 22] on span "Save" at bounding box center [883, 17] width 18 height 12
click at [56, 9] on link "Article Pages" at bounding box center [97, 10] width 128 height 9
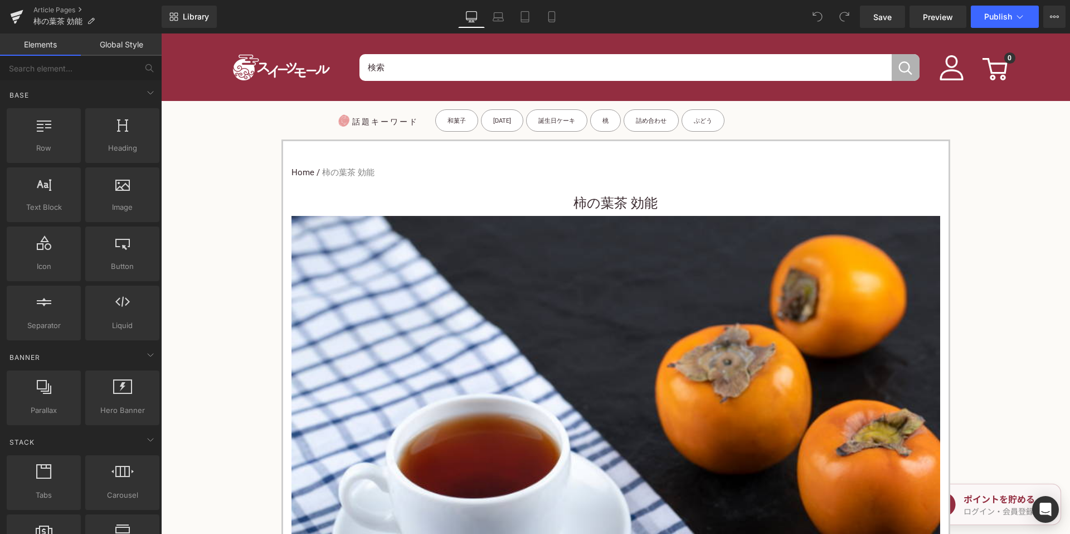
click at [566, 204] on h3 "柿の葉茶 効能" at bounding box center [616, 203] width 649 height 25
click at [561, 195] on h3 "柿の葉茶 効能" at bounding box center [616, 203] width 649 height 25
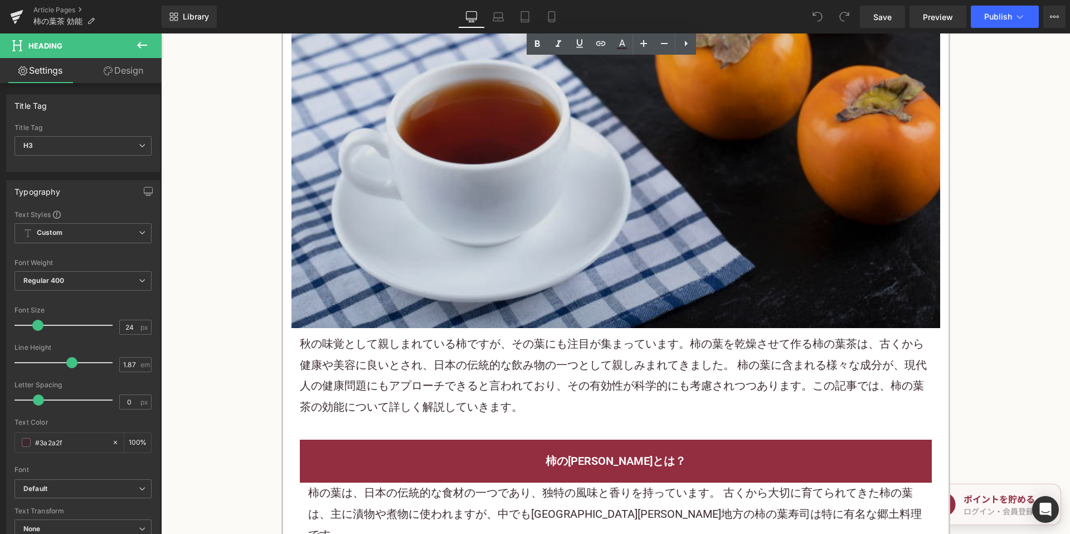
scroll to position [335, 0]
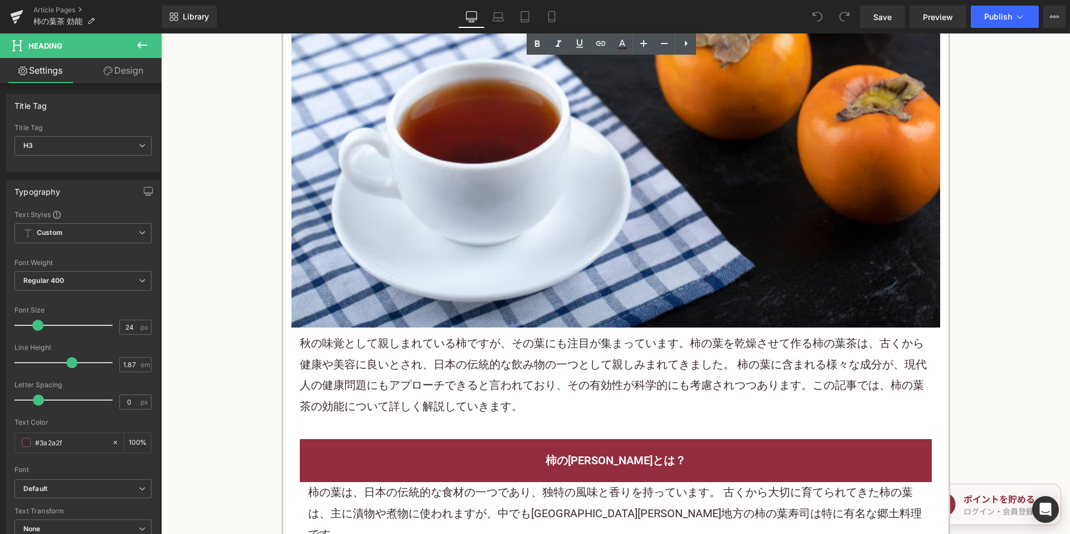
click at [416, 391] on p "秋の味覚として親しまれている柿ですが、その葉にも注目が集まっています。柿の葉を乾燥させて作る柿の葉 茶 は、古くから健康や美容に良いとされ、日本の伝統的な飲み…" at bounding box center [616, 375] width 632 height 84
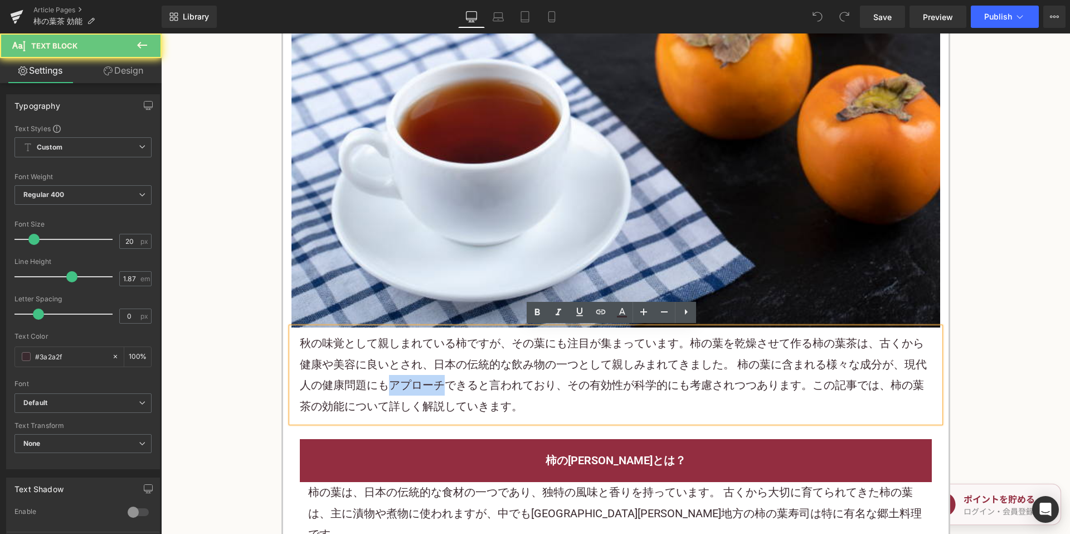
click at [416, 391] on p "秋の味覚として親しまれている柿ですが、その葉にも注目が集まっています。柿の葉を乾燥させて作る柿の葉 茶 は、古くから健康や美容に良いとされ、日本の伝統的な飲み…" at bounding box center [616, 375] width 632 height 84
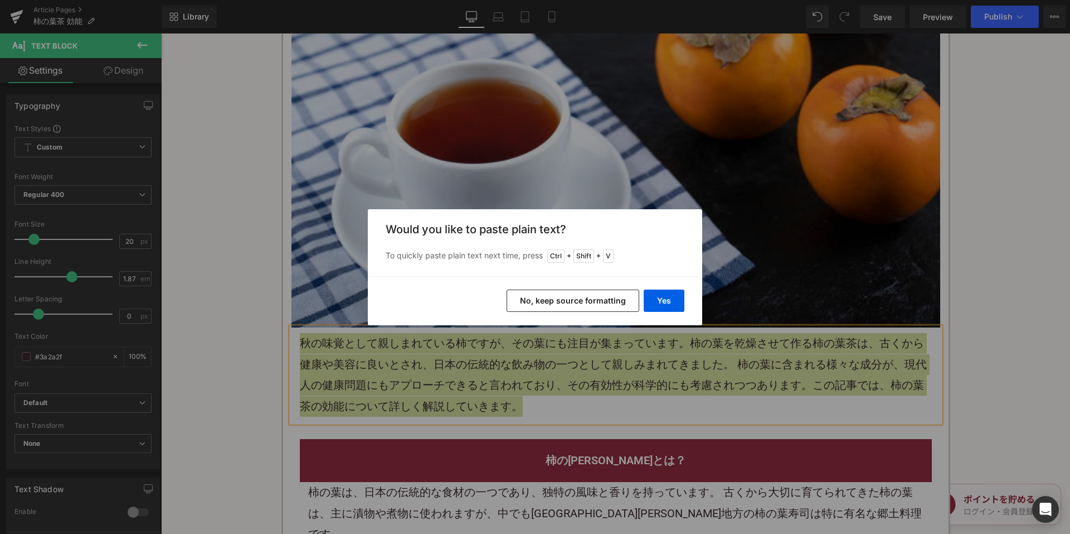
drag, startPoint x: 529, startPoint y: 307, endPoint x: 350, endPoint y: 184, distance: 216.5
click at [529, 307] on button "No, keep source formatting" at bounding box center [573, 300] width 133 height 22
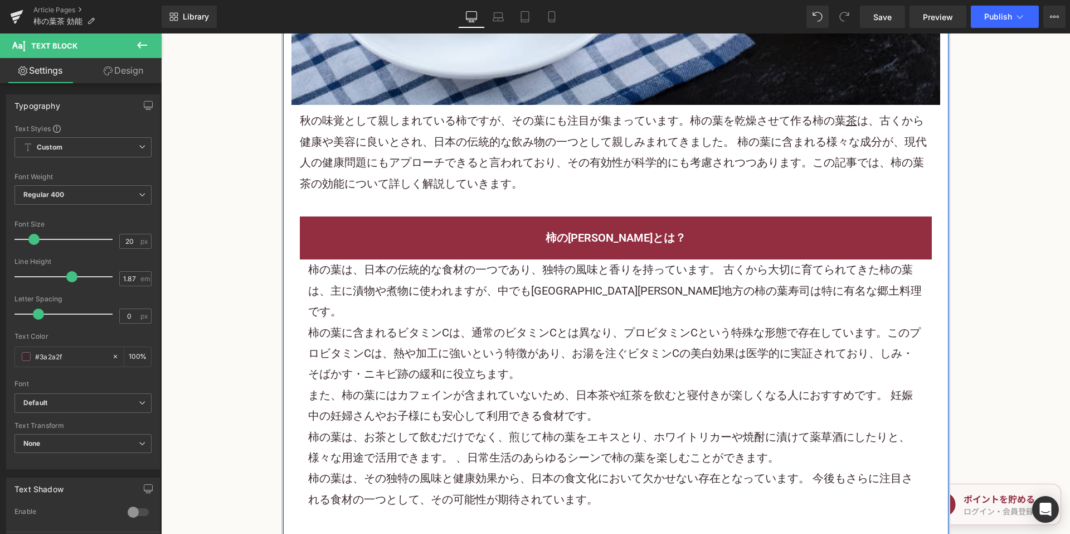
scroll to position [558, 0]
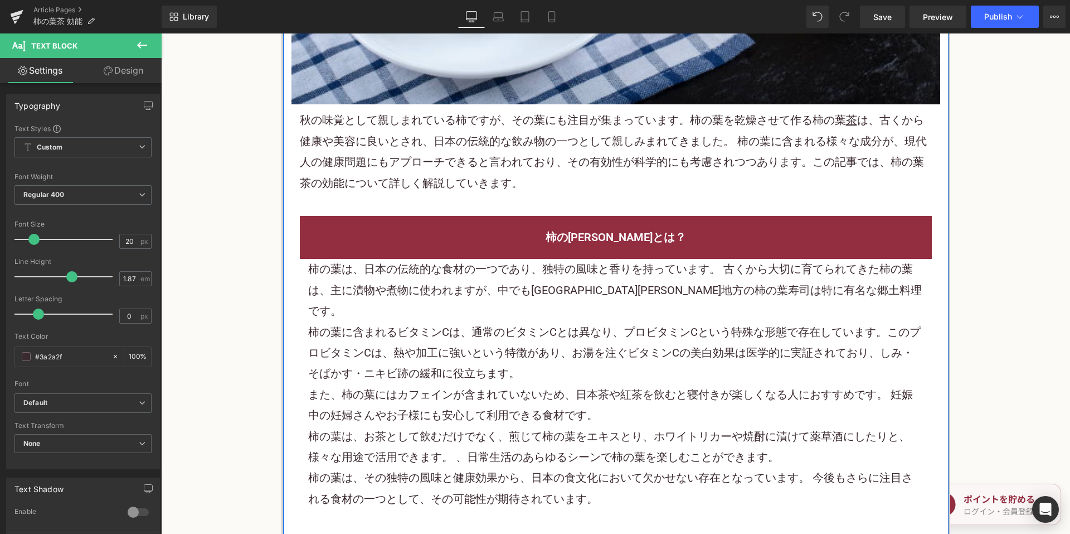
click at [478, 322] on p "柿の葉に含まれるビタミンCは、通常のビタミンCとは異なり、プロビタミンCという特殊な形態で存在しています。このプロビタミンCは、熱や加工に強いという特徴があり…" at bounding box center [616, 353] width 616 height 62
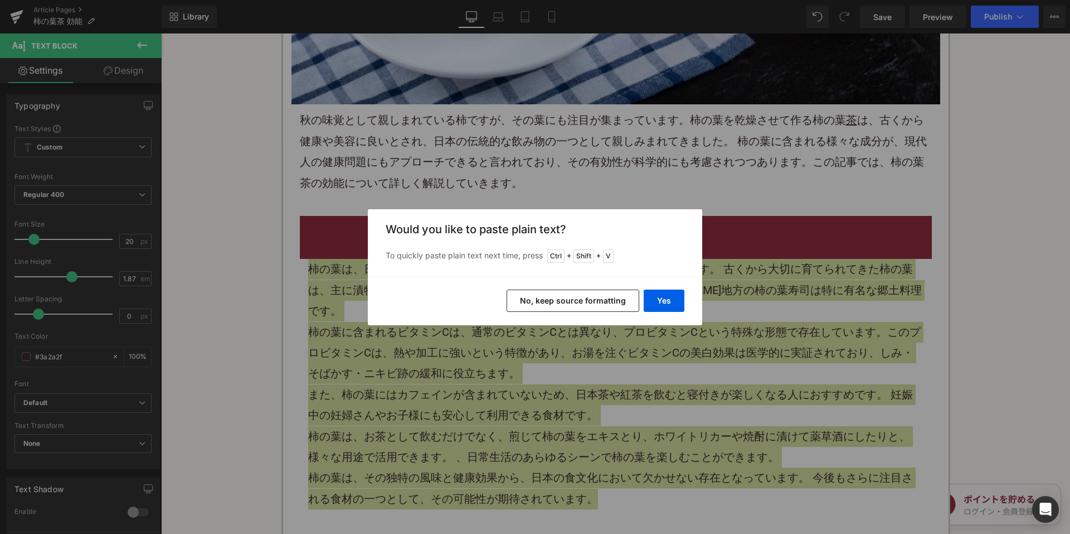
drag, startPoint x: 531, startPoint y: 303, endPoint x: 327, endPoint y: 41, distance: 332.5
click at [531, 303] on button "No, keep source formatting" at bounding box center [573, 300] width 133 height 22
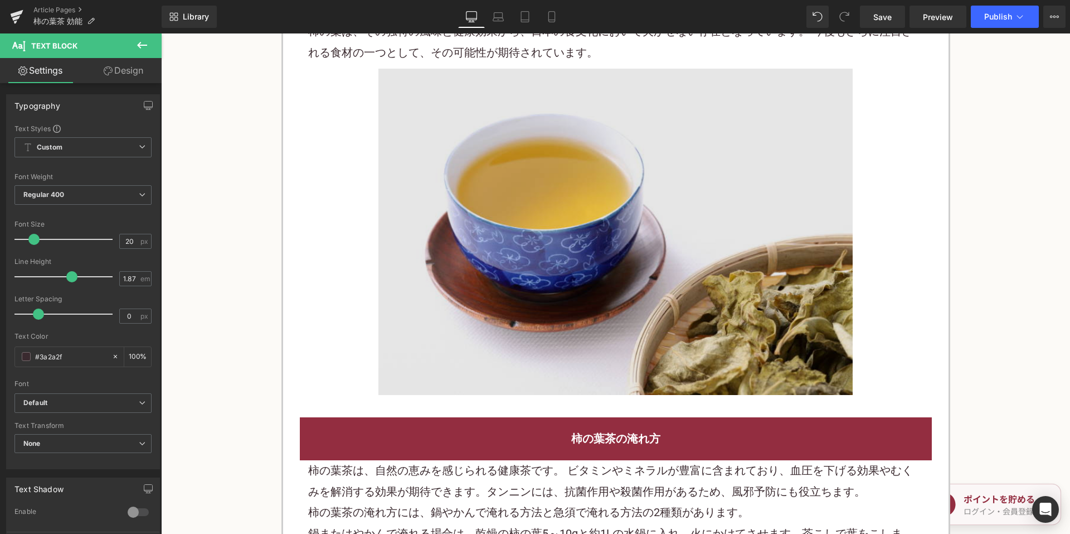
scroll to position [1338, 0]
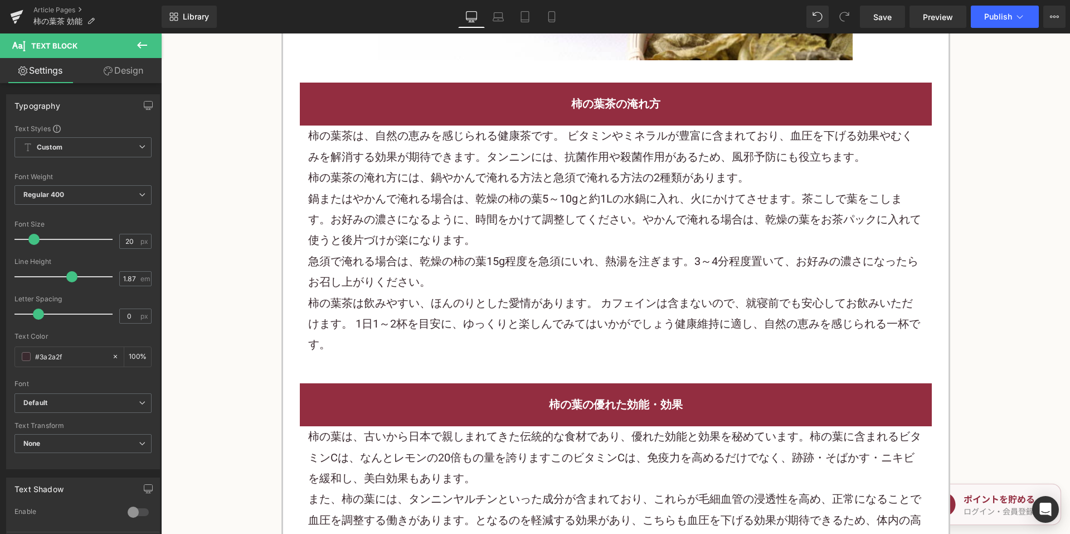
click at [478, 251] on p "急須で淹れる場合は、乾燥の柿の葉15g程度を急須にいれ、熱湯を注ぎます。3～4分程度置いて、お好みの濃さになったらお召し上がりください。" at bounding box center [616, 272] width 616 height 42
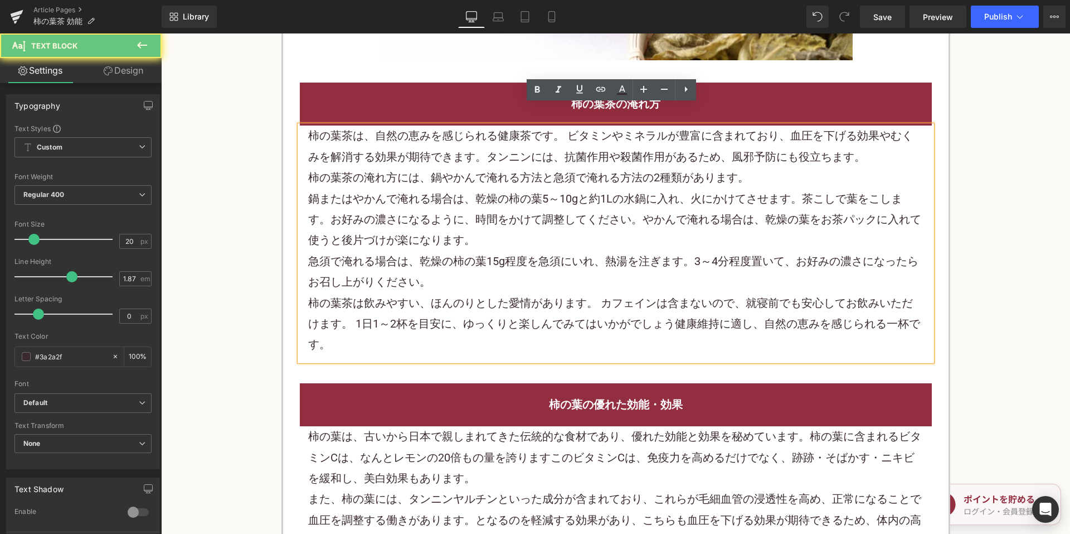
click at [477, 251] on p "急須で淹れる場合は、乾燥の柿の葉15g程度を急須にいれ、熱湯を注ぎます。3～4分程度置いて、お好みの濃さになったらお召し上がりください。" at bounding box center [616, 272] width 616 height 42
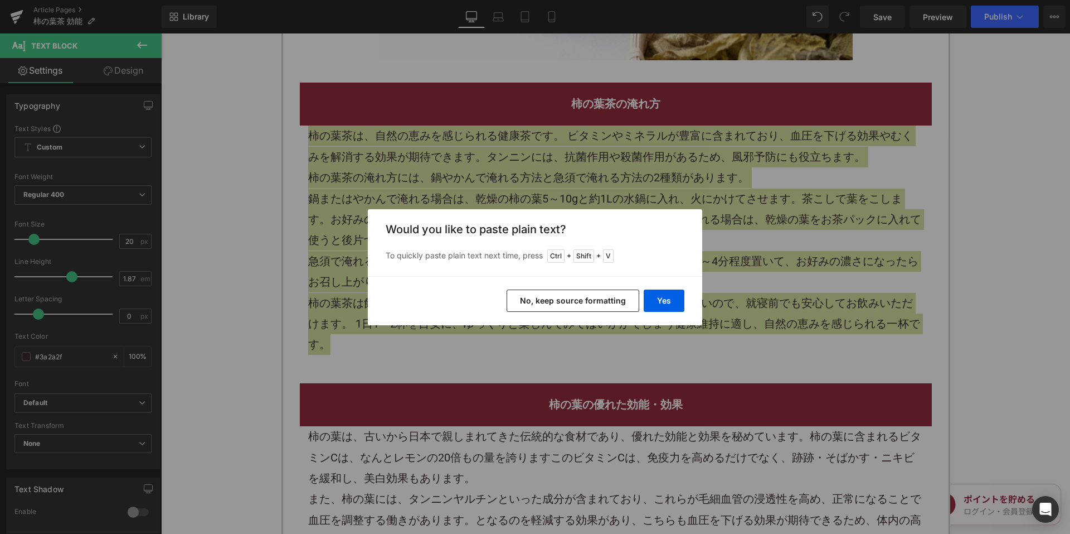
click at [525, 301] on button "No, keep source formatting" at bounding box center [573, 300] width 133 height 22
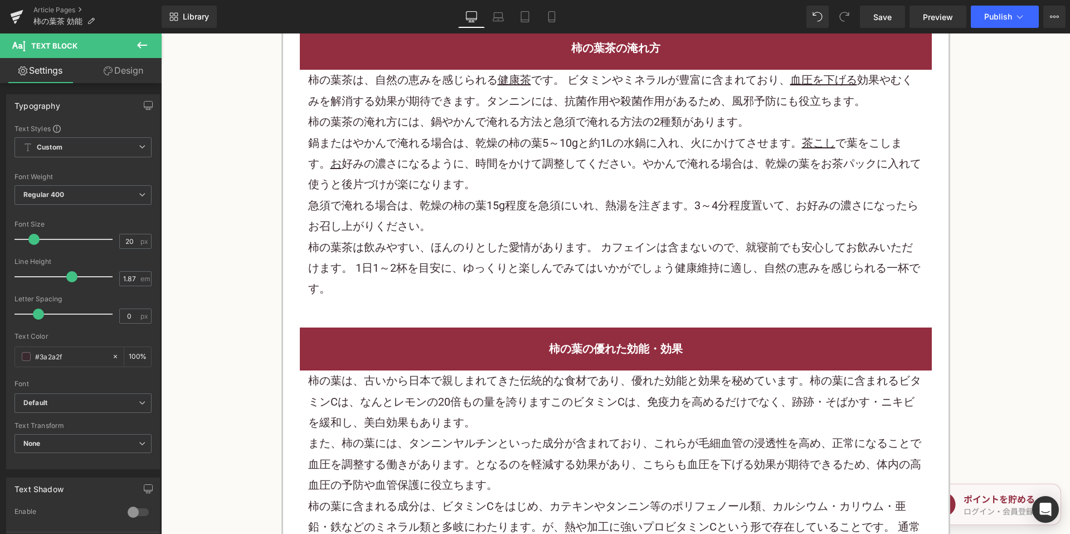
scroll to position [1561, 0]
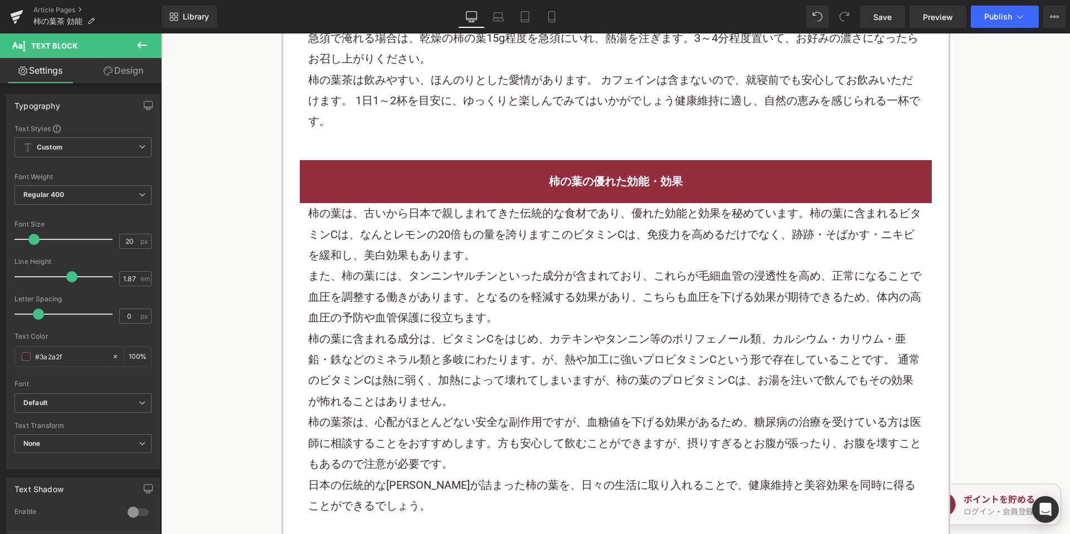
click at [479, 210] on p "柿の葉は、古いから日本で親しまれてきた伝統的な食材であり、優れた効能と効果を秘めています。柿の葉に含まれるビタミンCは、なんと レモン の20倍もの量を誇りま…" at bounding box center [616, 234] width 616 height 62
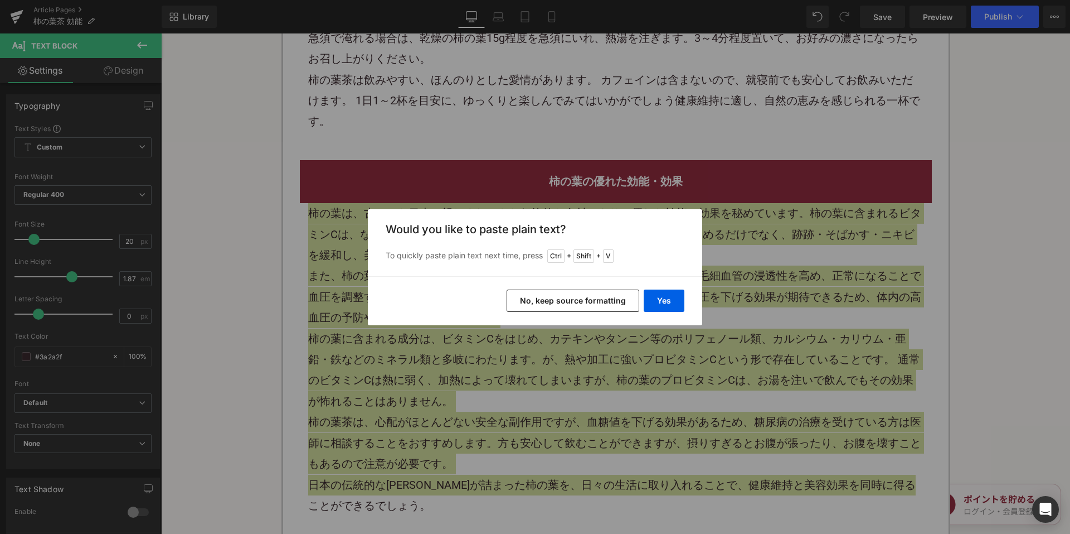
click at [526, 296] on button "No, keep source formatting" at bounding box center [573, 300] width 133 height 22
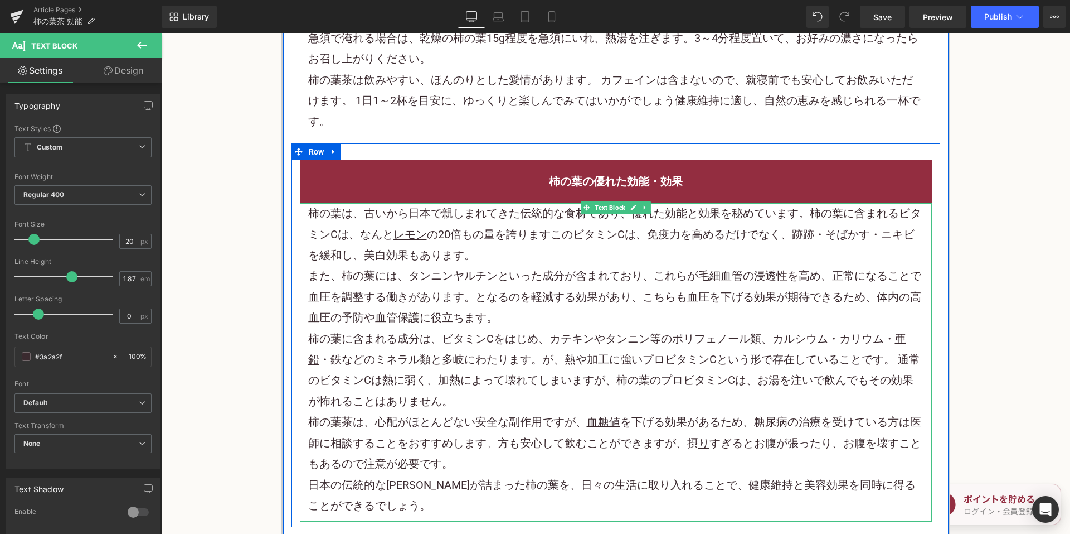
click at [461, 265] on p "また、柿の葉には、タンニンヤルチンといった成分が含まれており、これらが毛細血管の浸透性を高め、正常になることで血圧を調整する働きがあります。となるのを軽減する…" at bounding box center [616, 296] width 616 height 62
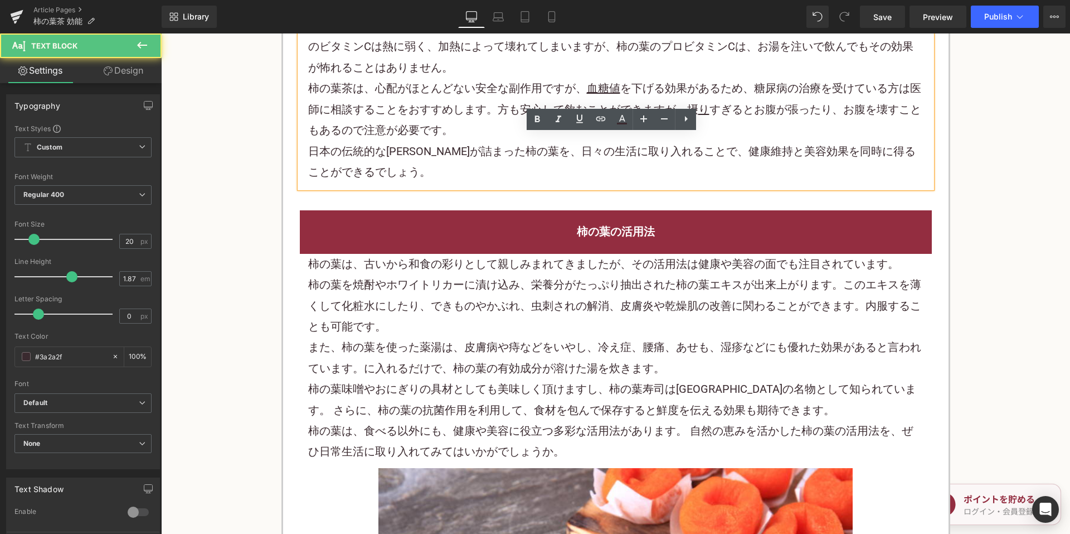
scroll to position [1896, 0]
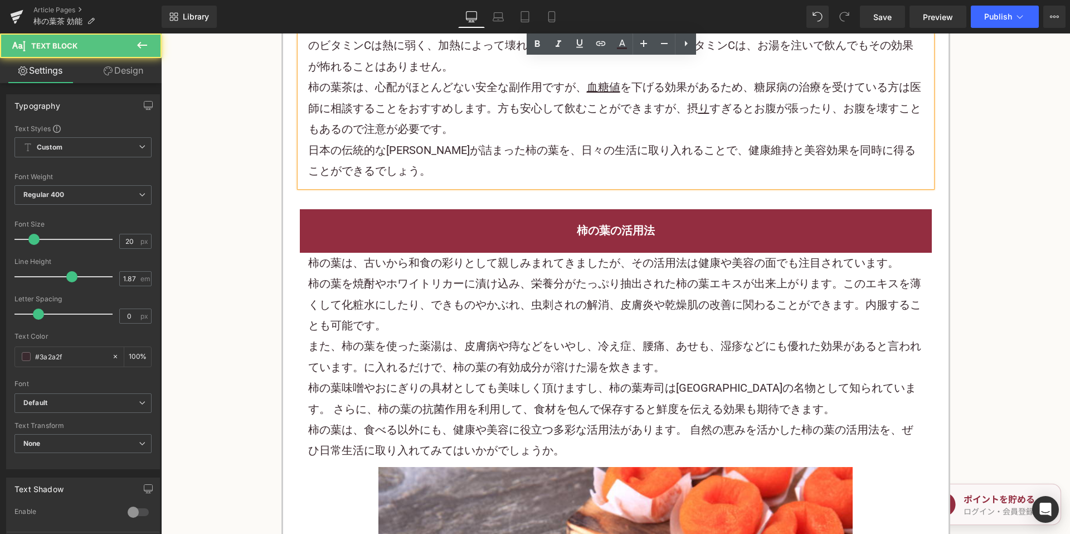
click at [461, 277] on font "柿の葉を焼酎やホワイトリカーに漬け込み、栄養分がたっぷり抽出された柿の葉エキスが出来上がります。このエキスを薄くして化粧水にしたり、できものやかぶれ、虫刺され…" at bounding box center [614, 304] width 613 height 55
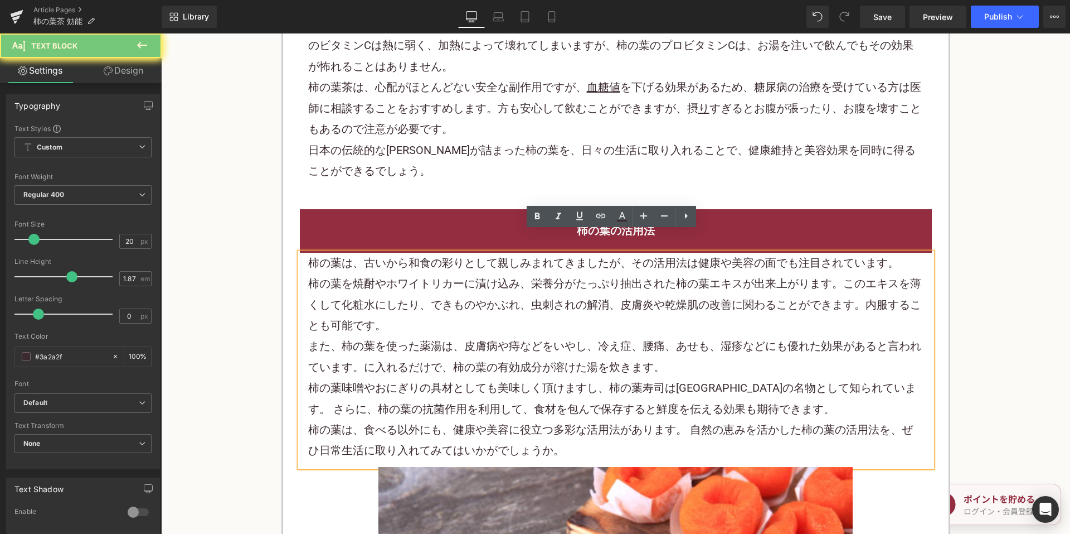
click at [461, 277] on font "柿の葉を焼酎やホワイトリカーに漬け込み、栄養分がたっぷり抽出された柿の葉エキスが出来上がります。このエキスを薄くして化粧水にしたり、できものやかぶれ、虫刺され…" at bounding box center [614, 304] width 613 height 55
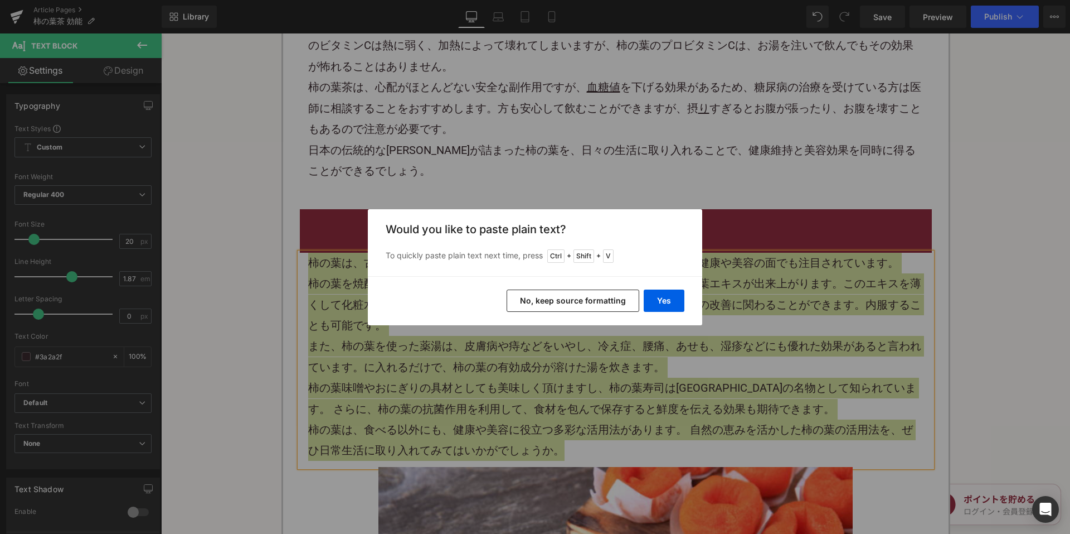
click at [554, 308] on button "No, keep source formatting" at bounding box center [573, 300] width 133 height 22
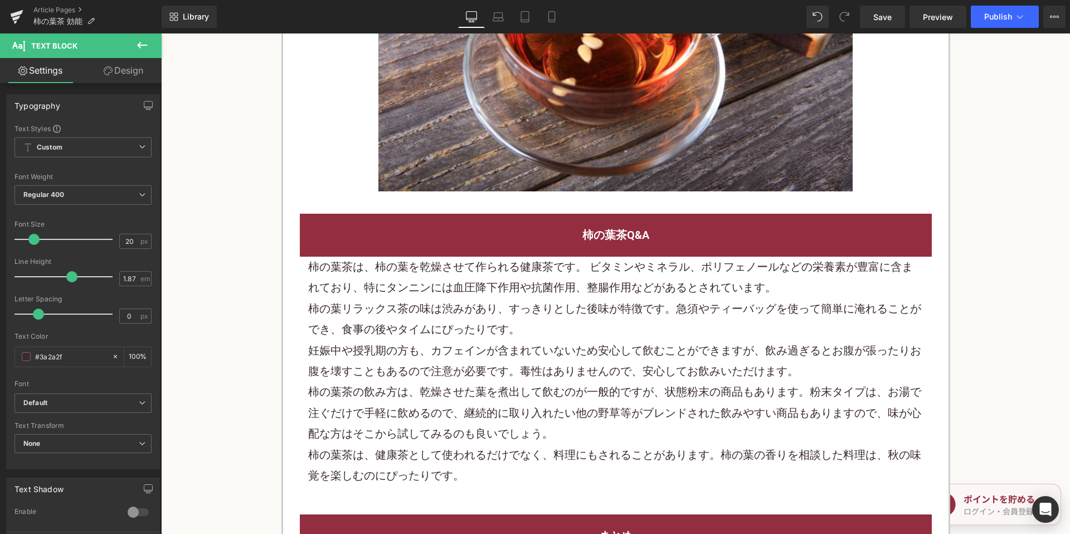
scroll to position [2565, 0]
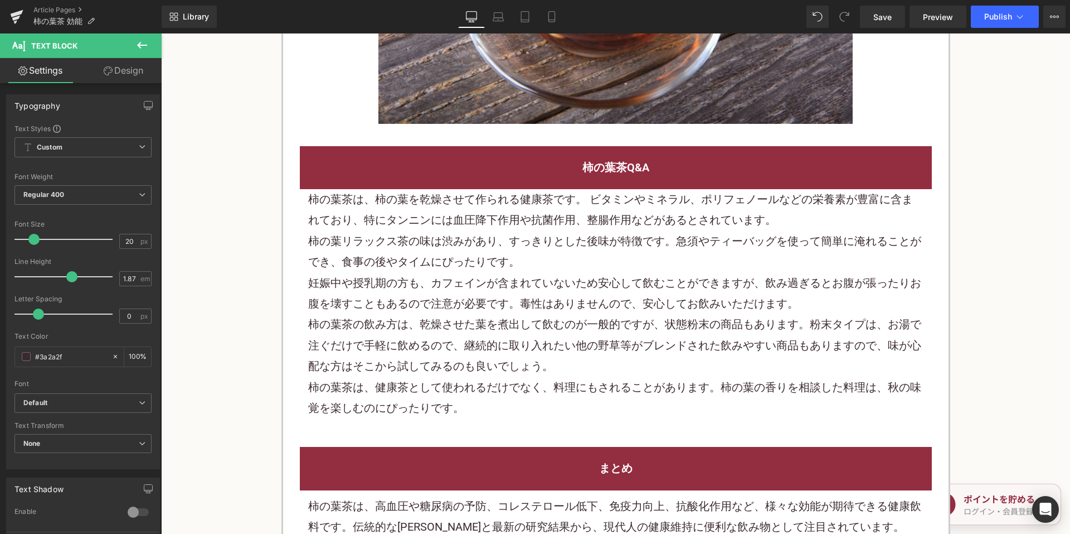
click at [425, 276] on font "妊娠中や授乳期の方も、カフェインが含まれていないため安心して飲むことができますが、飲み過ぎるとお腹が張ったりお腹を壊すこともあるので注意が必要です。毒性はあり…" at bounding box center [614, 293] width 613 height 34
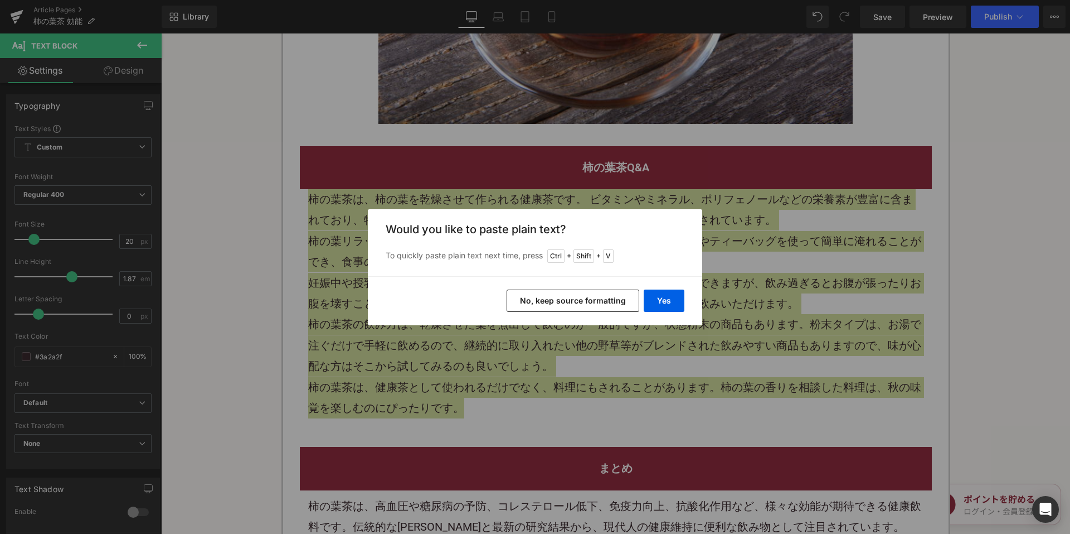
click at [536, 296] on button "No, keep source formatting" at bounding box center [573, 300] width 133 height 22
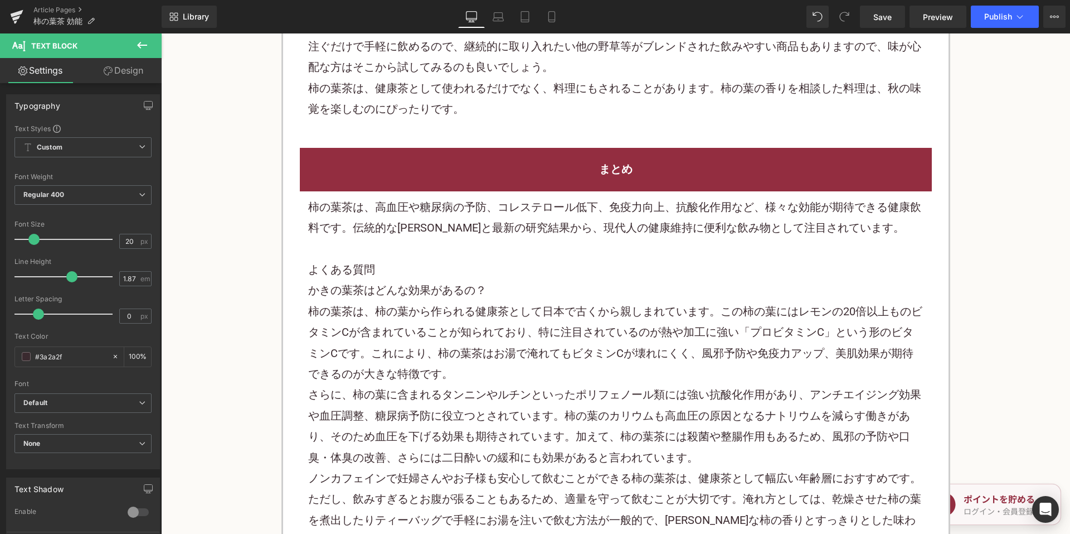
scroll to position [2899, 0]
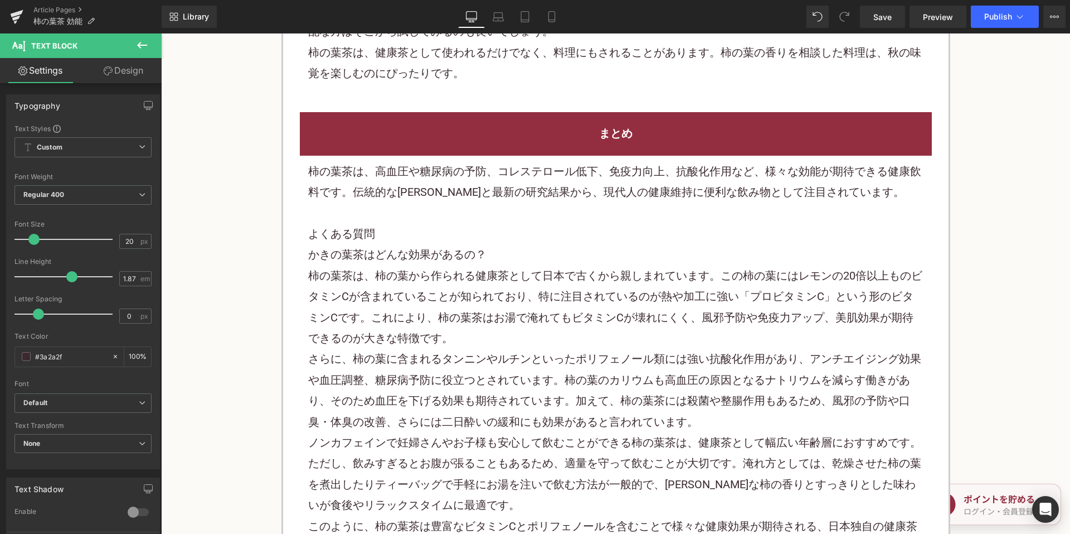
click at [464, 224] on h2 "よくある質問" at bounding box center [616, 234] width 616 height 21
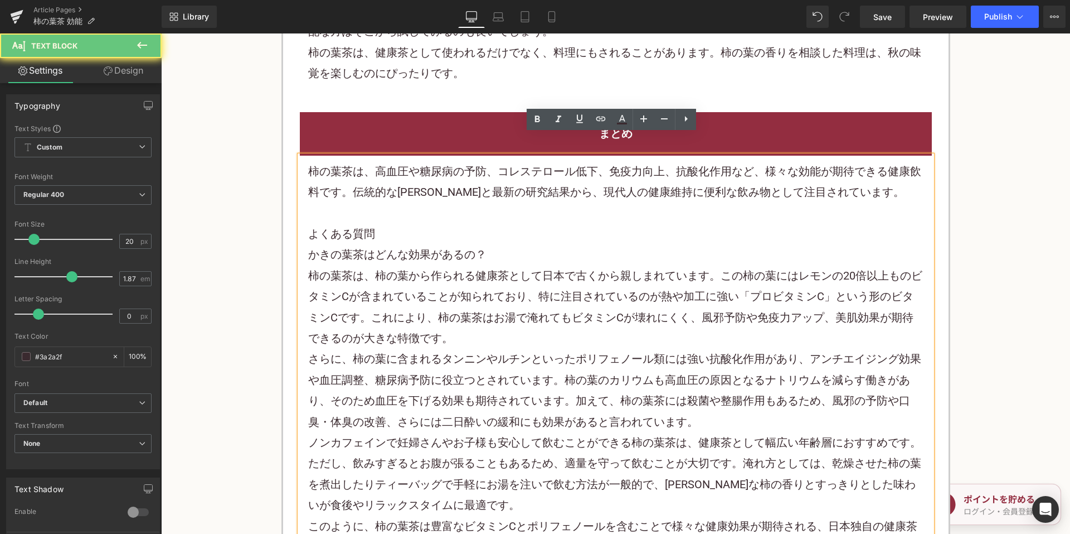
click at [463, 224] on h2 "よくある質問" at bounding box center [616, 234] width 616 height 21
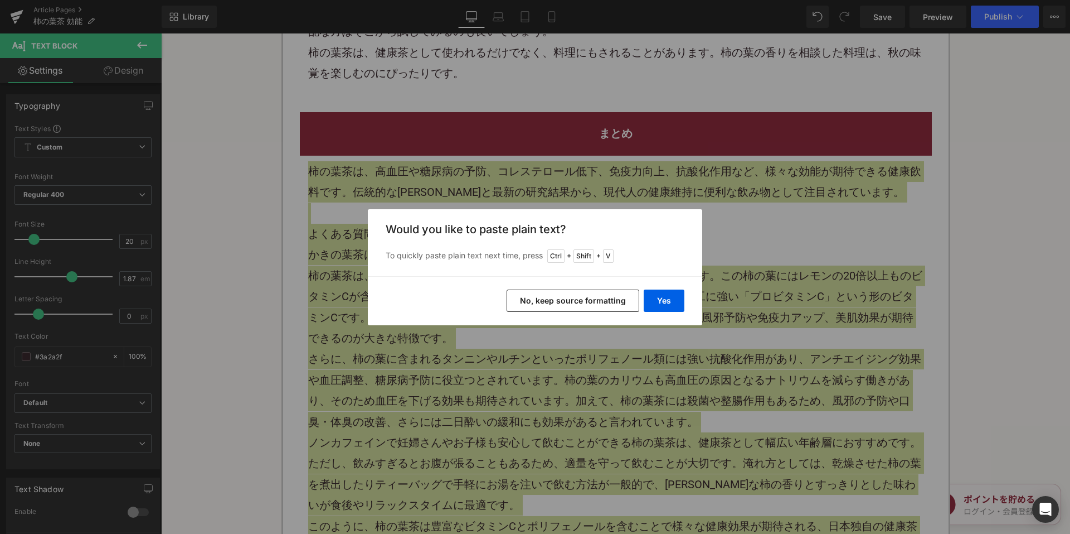
click at [538, 296] on button "No, keep source formatting" at bounding box center [573, 300] width 133 height 22
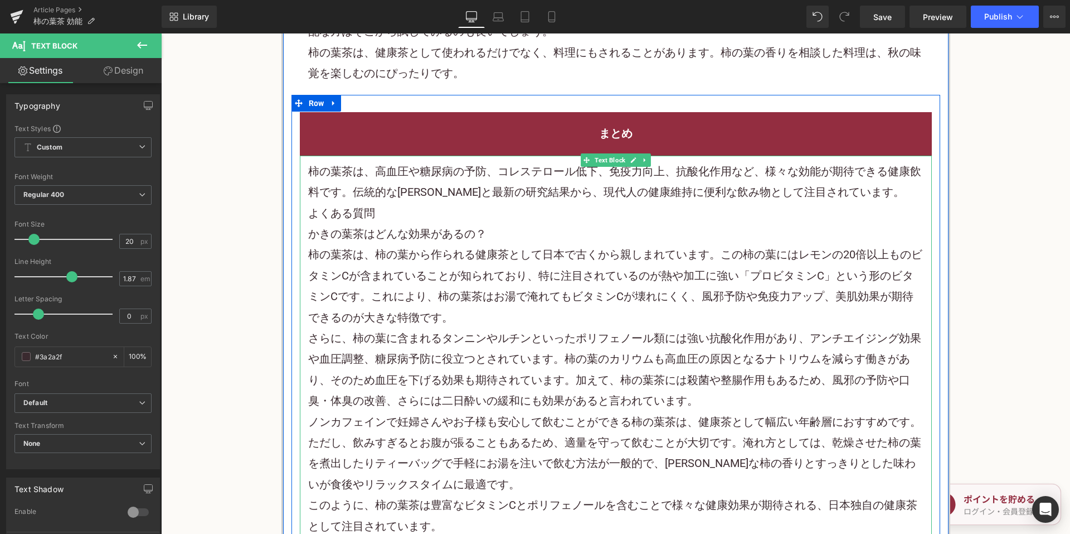
click at [864, 177] on p "柿の葉茶は、高血圧や糖尿病の予防、 コレステロール 低下、免疫力向上、抗酸化作用など、様々な効能が期待できる健康飲料です。伝統的な知恵と最新の研究結果から、現…" at bounding box center [616, 182] width 616 height 42
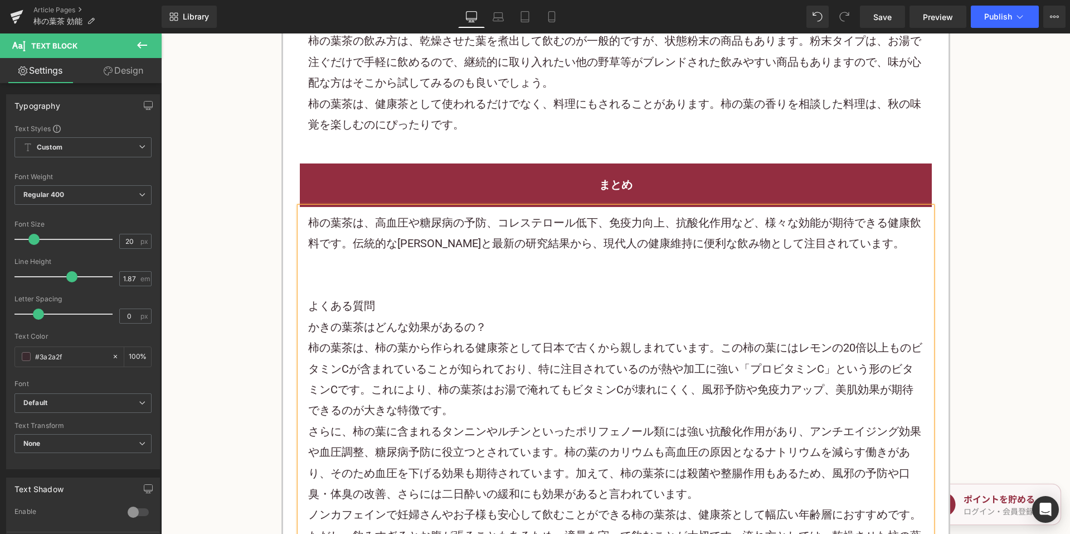
scroll to position [2843, 0]
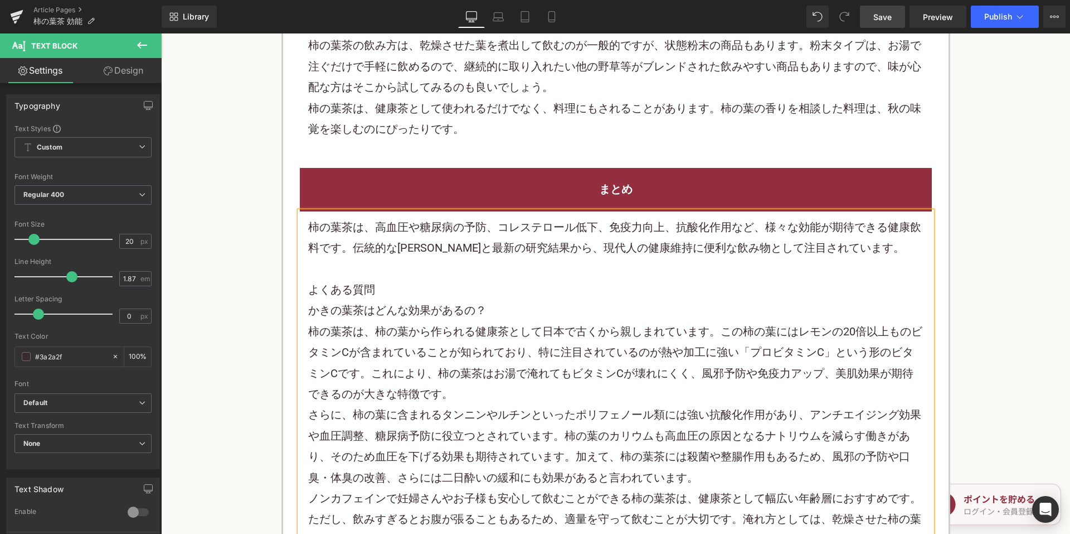
click at [886, 18] on span "Save" at bounding box center [883, 17] width 18 height 12
click at [47, 9] on link "Article Pages" at bounding box center [97, 10] width 128 height 9
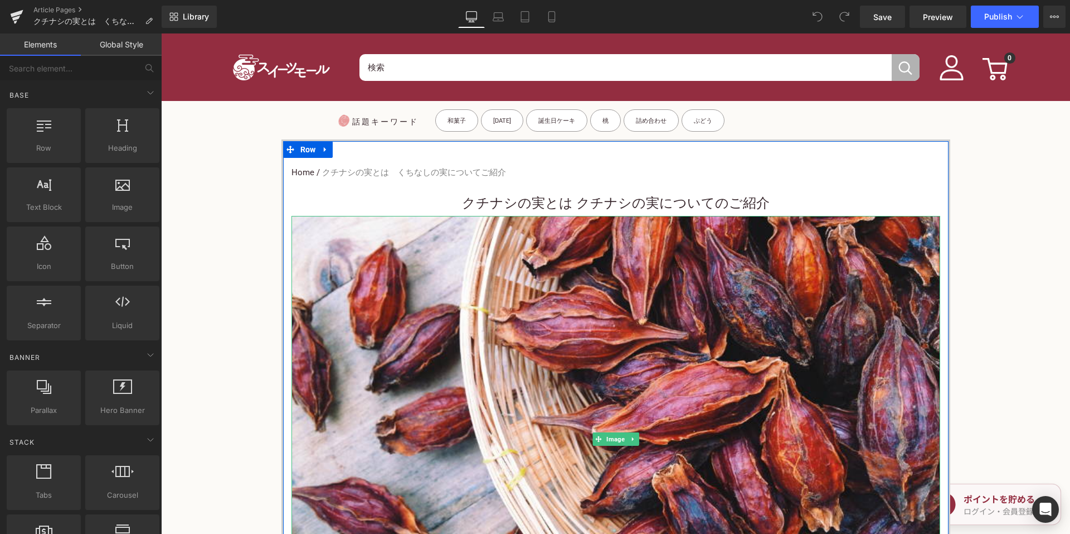
click at [510, 211] on font "クチナシの実とは クチナシの実についてのご紹介" at bounding box center [616, 203] width 308 height 16
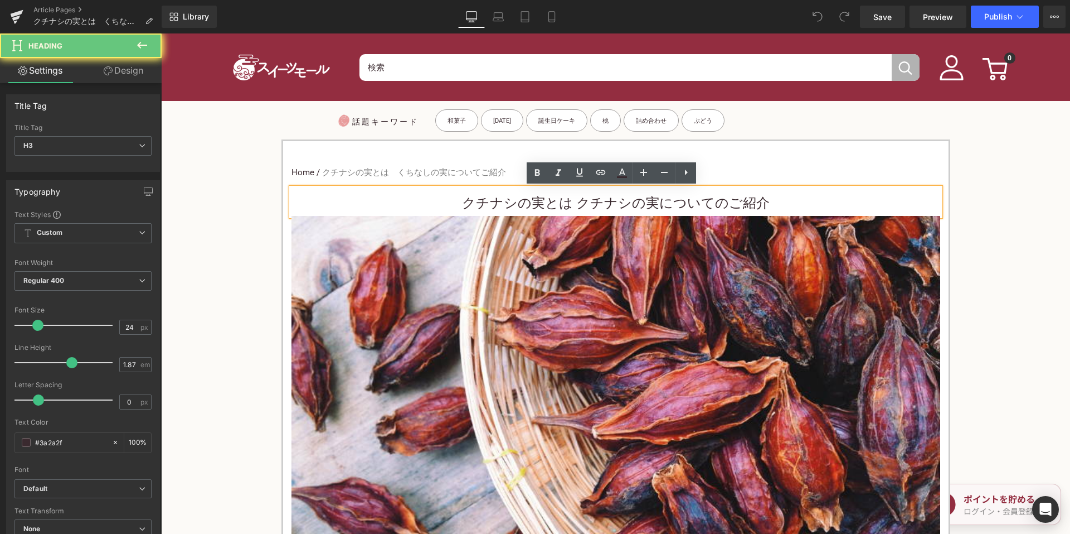
click at [487, 198] on font "クチナシの実とは クチナシの実についてのご紹介" at bounding box center [616, 203] width 308 height 16
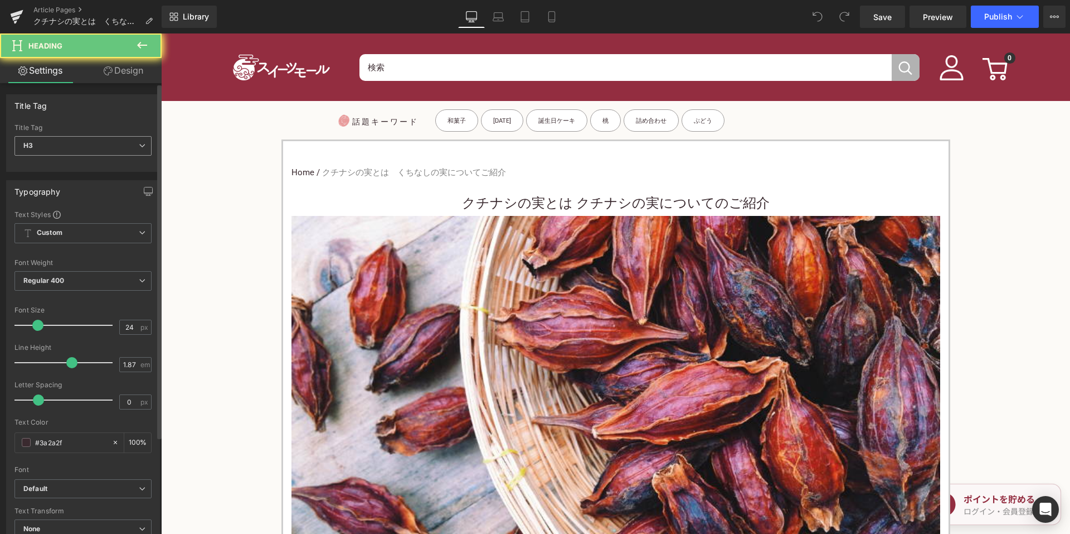
click at [113, 146] on span "H3" at bounding box center [82, 146] width 137 height 20
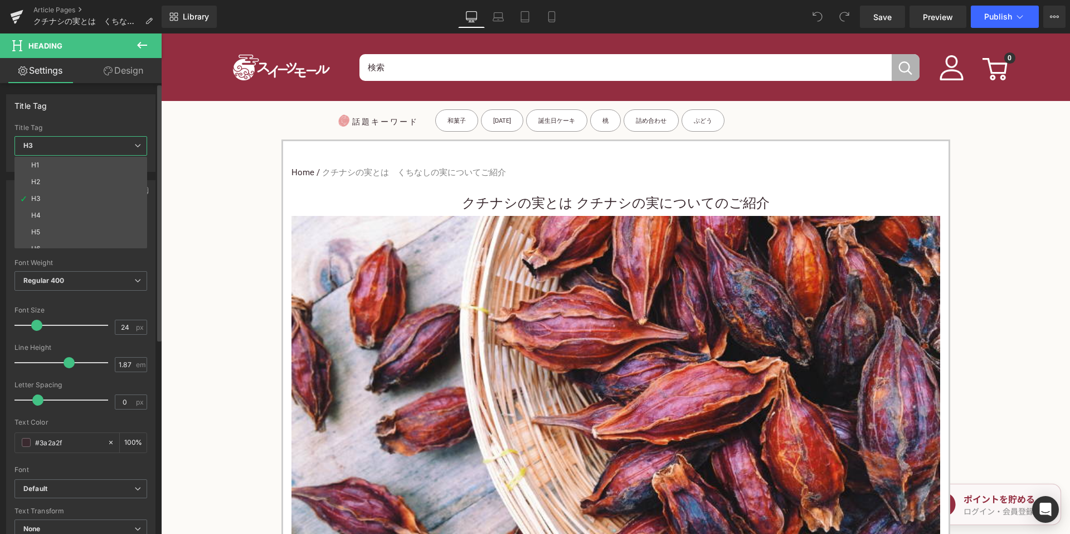
click at [113, 146] on span "H3" at bounding box center [80, 146] width 133 height 20
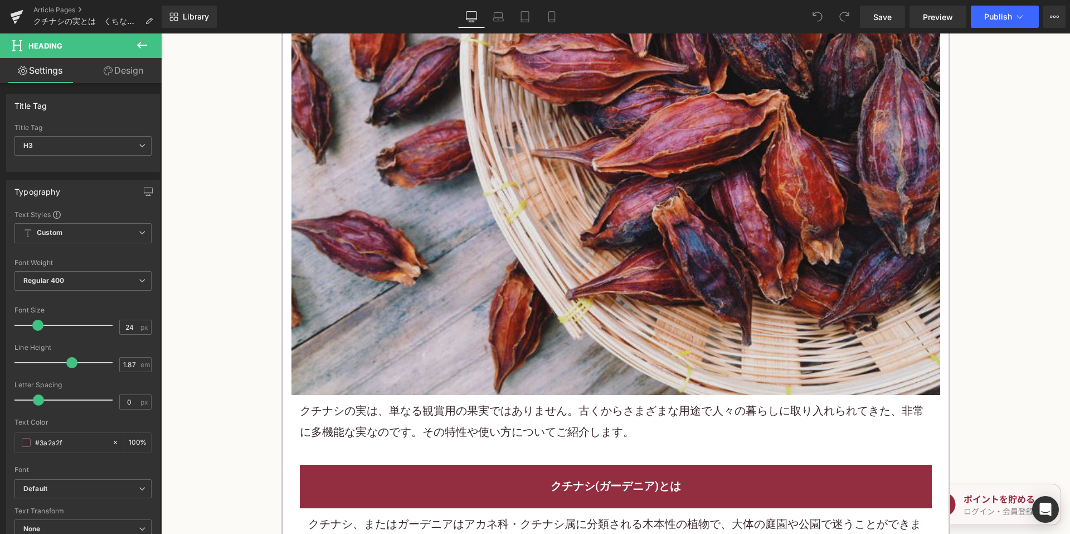
scroll to position [390, 0]
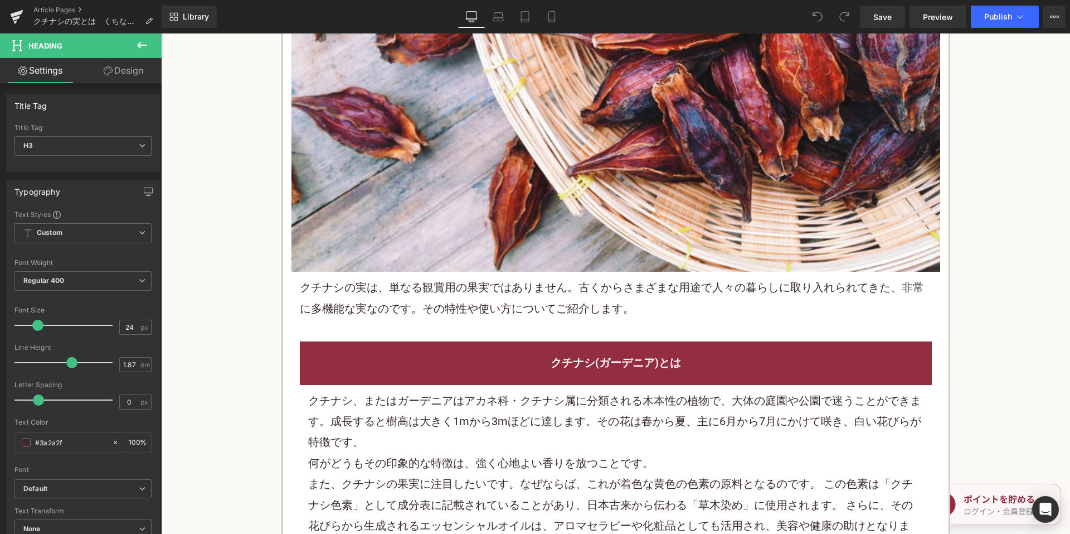
click at [433, 292] on p "クチナシの実は、単なる観賞用の 果実 ではありません。古くからさまざまな用途で人々の暮らしに取り入れられてきた、非常に多機能な実なのです。その特性や使い方につ…" at bounding box center [616, 298] width 632 height 42
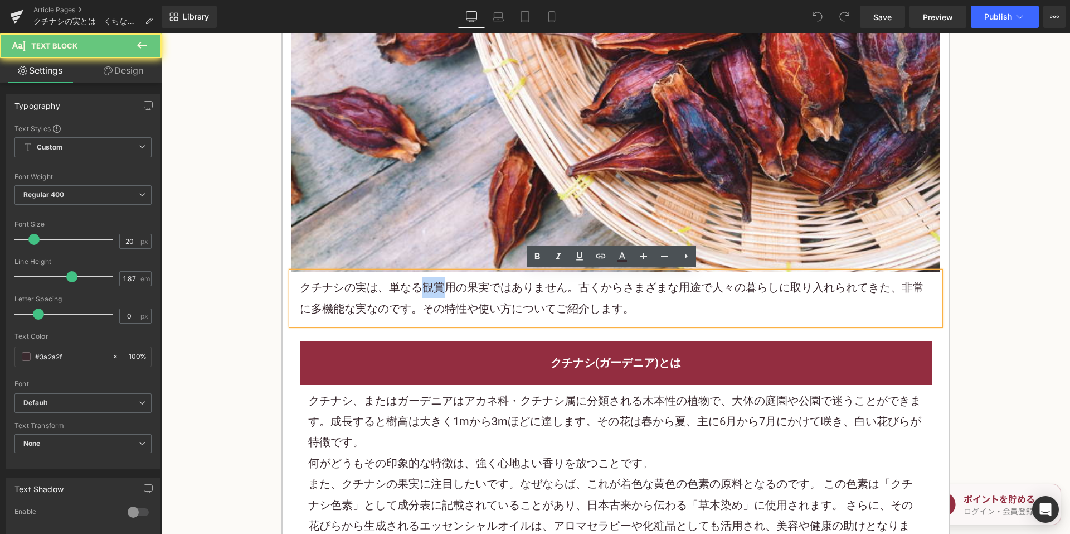
click at [433, 292] on p "クチナシの実は、単なる観賞用の 果実 ではありません。古くからさまざまな用途で人々の暮らしに取り入れられてきた、非常に多機能な実なのです。その特性や使い方につ…" at bounding box center [616, 298] width 632 height 42
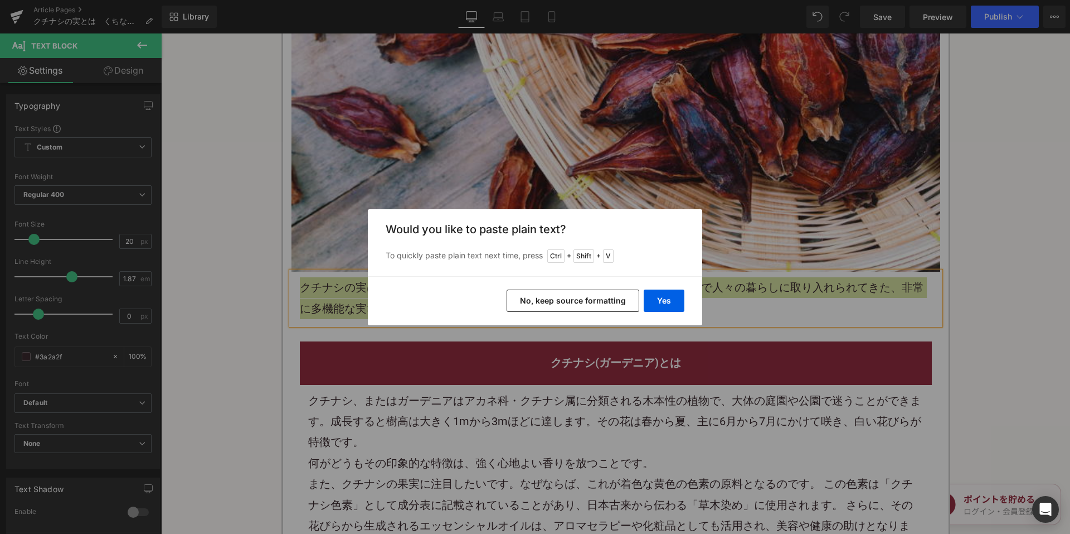
click at [548, 303] on button "No, keep source formatting" at bounding box center [573, 300] width 133 height 22
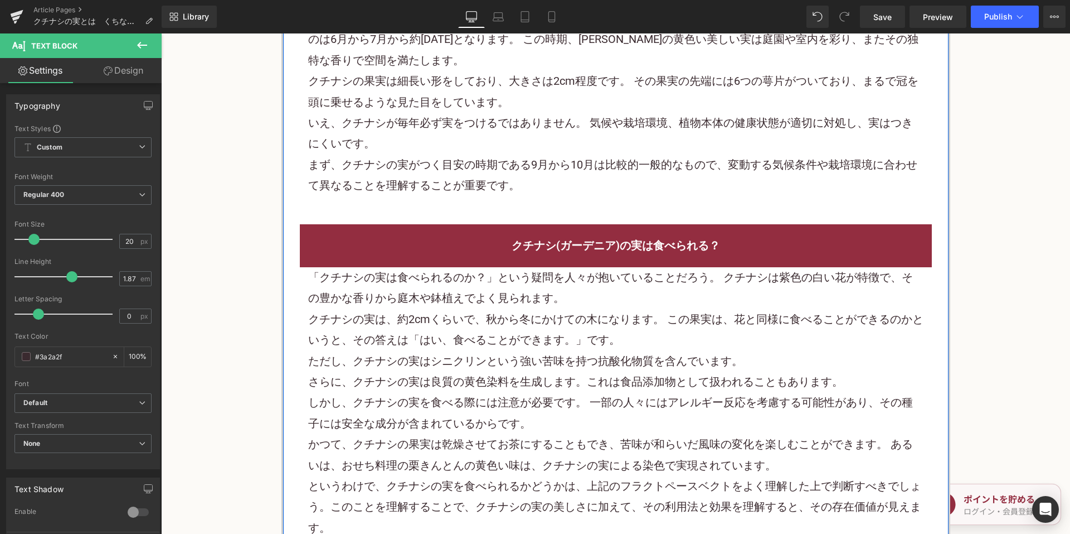
scroll to position [1338, 0]
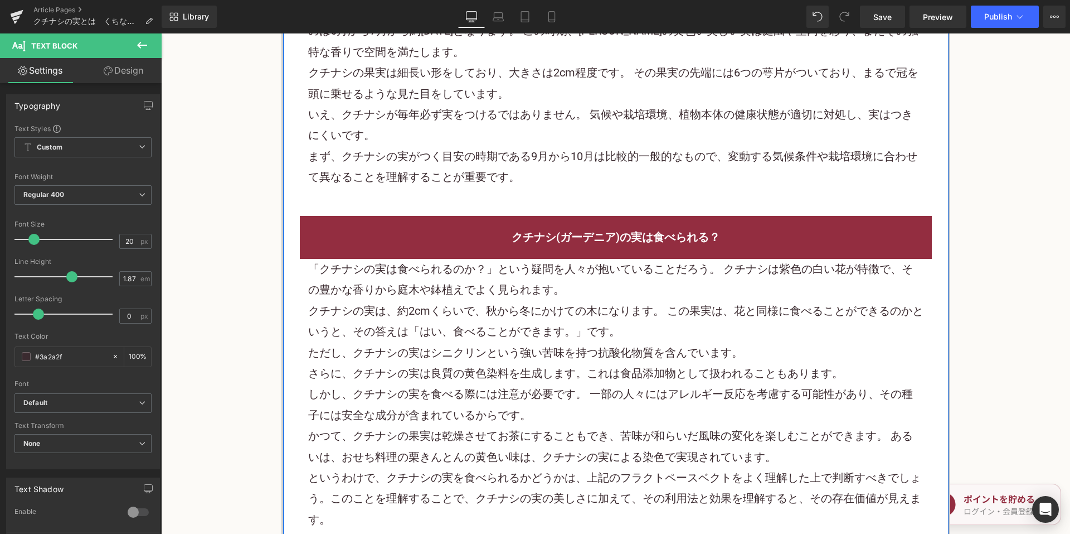
click at [496, 384] on p "しかし、クチナシの実を食べる際には注意が必要です。 一部の人々には アレルギー 反応を考慮する可能性があり、その種子には安全な成分が含まれているからです。" at bounding box center [616, 405] width 616 height 42
click at [495, 384] on p "しかし、クチナシの実を食べる際には注意が必要です。 一部の人々には アレルギー 反応を考慮する可能性があり、その種子には安全な成分が含まれているからです。" at bounding box center [616, 405] width 616 height 42
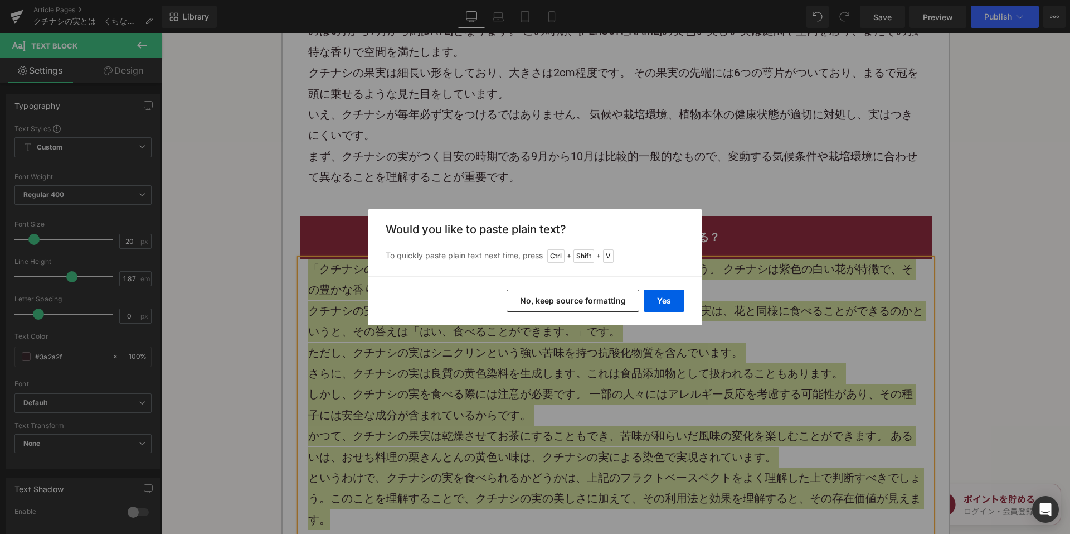
click at [564, 304] on button "No, keep source formatting" at bounding box center [573, 300] width 133 height 22
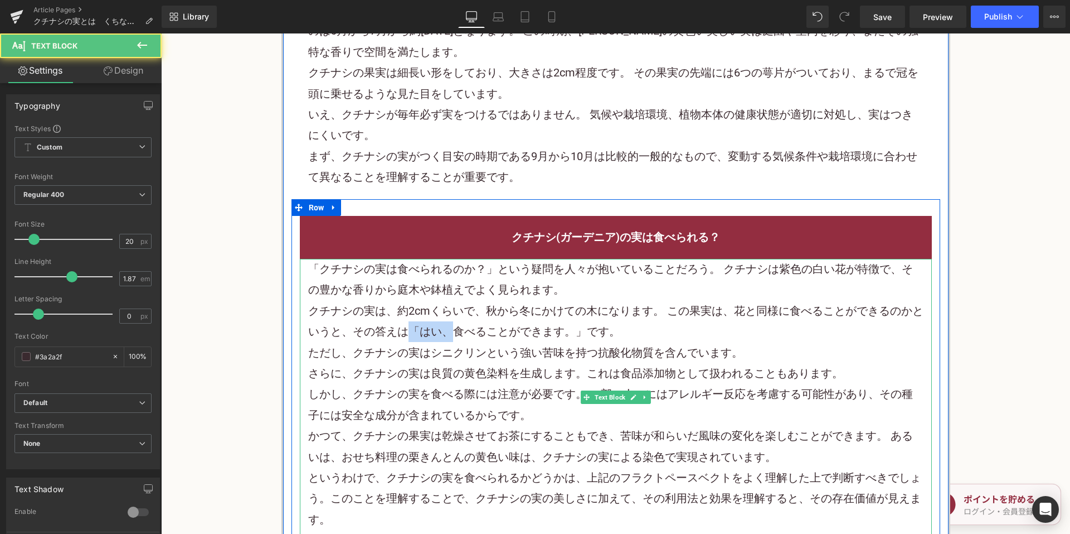
drag, startPoint x: 406, startPoint y: 312, endPoint x: 445, endPoint y: 312, distance: 38.5
click at [445, 312] on p "クチナシの実は、約2cmくらいで、秋から冬にかけての木になります。 この果実は、花と同様に食べることができるのかというと、その答えは「はい、食べることができま…" at bounding box center [616, 322] width 616 height 42
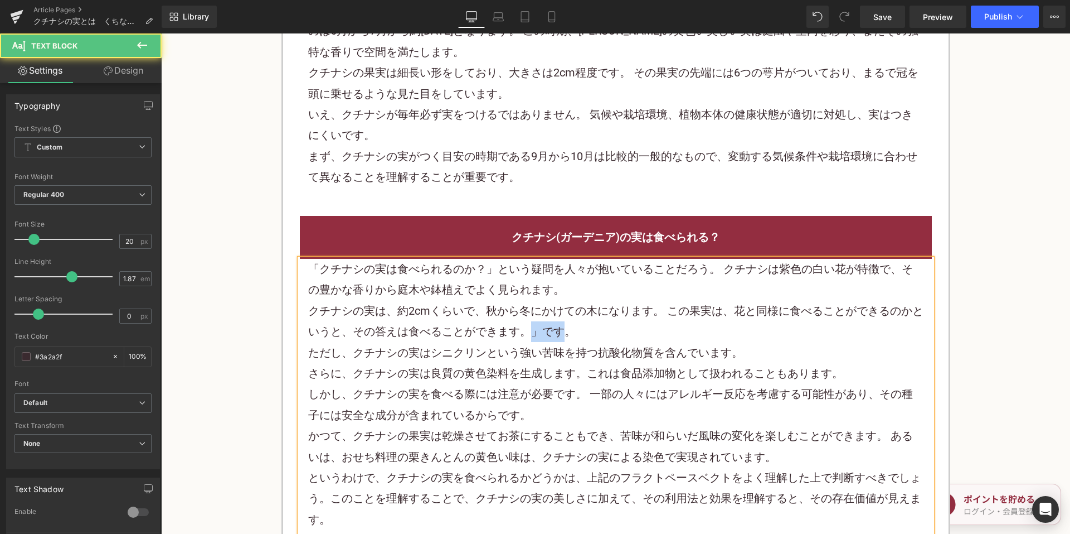
drag, startPoint x: 517, startPoint y: 312, endPoint x: 558, endPoint y: 311, distance: 40.7
click at [557, 312] on p "クチナシの実は、約2cmくらいで、秋から冬にかけての木になります。 この果実は、花と同様に食べることができるのかというと、その答えは食べることができます。」で…" at bounding box center [616, 322] width 616 height 42
click at [674, 301] on p "クチナシの実は、約2cmくらいで、秋から冬にかけての木になります。 この果実は、花と同様に食べることができるのかというと、その答えは食べることができます。" at bounding box center [616, 322] width 616 height 42
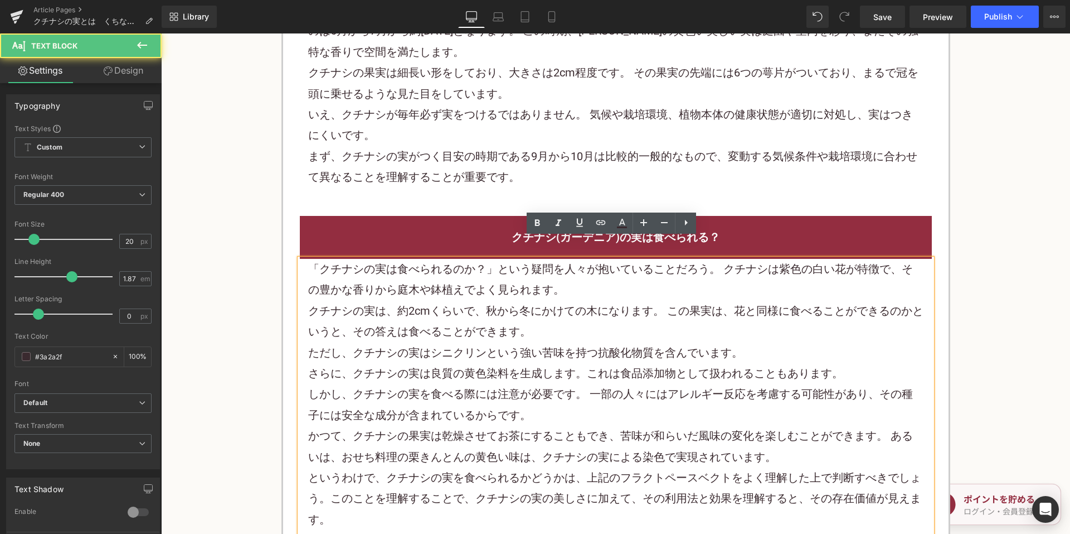
click at [450, 310] on p "クチナシの実は、約2cmくらいで、秋から冬にかけての木になります。 この果実は、花と同様に食べることができるのかというと、その答えは食べることができます。" at bounding box center [616, 322] width 616 height 42
drag, startPoint x: 362, startPoint y: 307, endPoint x: 500, endPoint y: 310, distance: 137.7
click at [500, 310] on p "クチナシの実は、約2cmくらいで、秋から冬にかけての木になります。 この果実は、花と同様に食べることができるのかというと、その答えは食べることができます。" at bounding box center [616, 322] width 616 height 42
click at [436, 319] on p "クチナシの実は、約2cmくらいで、秋から冬にかけての木になります。 この果実は、花と同様に食べることができるのかというと、その答えは食べることができます。" at bounding box center [616, 322] width 616 height 42
click at [461, 319] on p "クチナシの実は、約2cmくらいで、秋から冬にかけての木になります。 この果実は、花と同様に食べることができるのかというと、その答えは食べることができます。" at bounding box center [616, 322] width 616 height 42
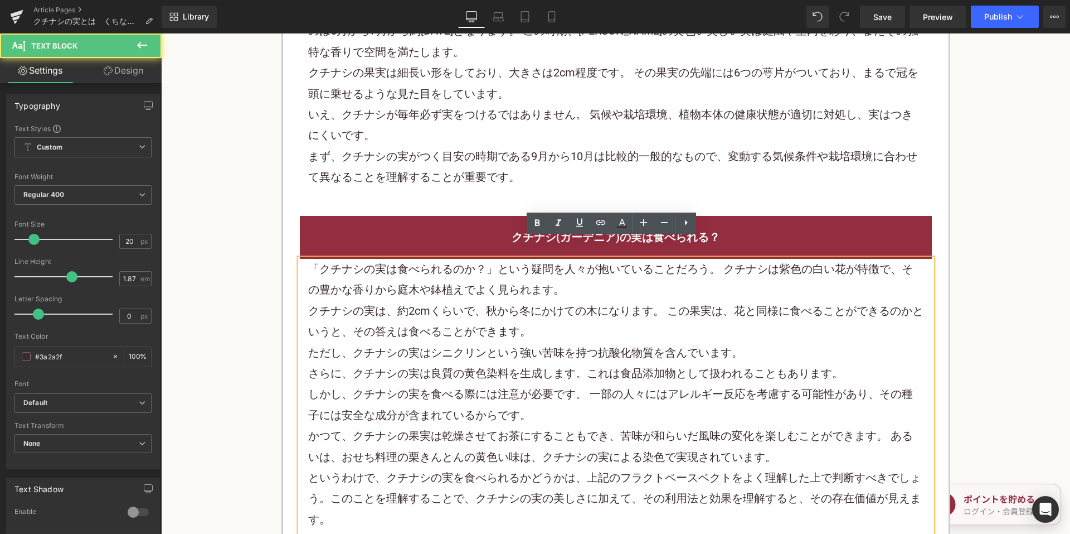
click at [464, 313] on p "クチナシの実は、約2cmくらいで、秋から冬にかけての木になります。 この果実は、花と同様に食べることができるのかというと、その答えは食べることができます。" at bounding box center [616, 322] width 616 height 42
click at [480, 311] on p "クチナシの実は、約2cmくらいで、秋から冬にかけての木になります。 この果実は、花と同様に食べることができるのかというと、その答えは食べることができます。" at bounding box center [616, 322] width 616 height 42
click at [497, 310] on p "クチナシの実は、約2cmくらいで、秋から冬にかけての木になります。 この果実は、花と同様に食べることができるのかというと、その答えは食べることができます。" at bounding box center [616, 322] width 616 height 42
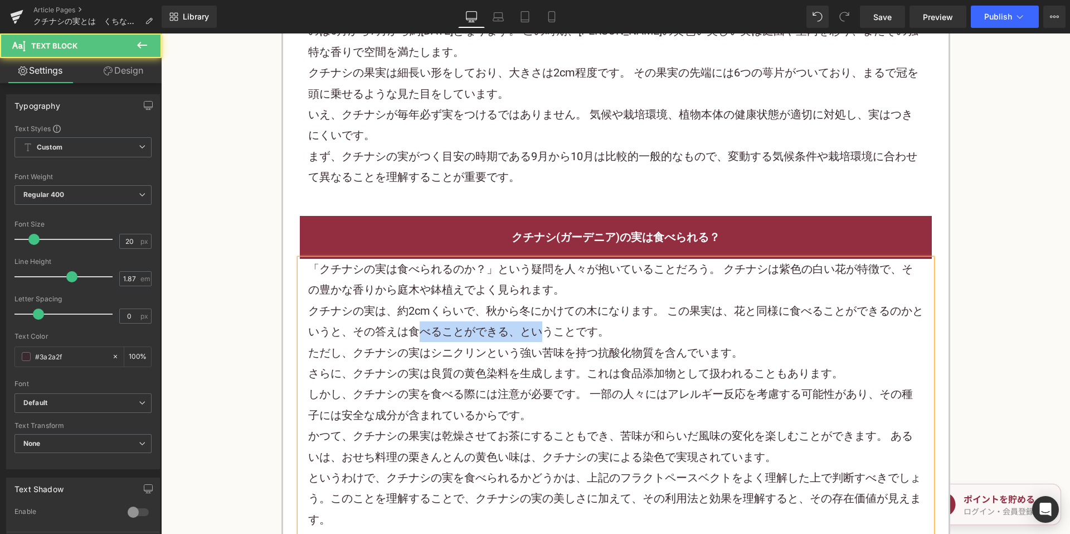
drag, startPoint x: 411, startPoint y: 311, endPoint x: 539, endPoint y: 304, distance: 127.8
click at [541, 304] on p "クチナシの実は、約2cmくらいで、秋から冬にかけての木になります。 この果実は、花と同様に食べることができるのかというと、その答えは食べることができる、という…" at bounding box center [616, 322] width 616 height 42
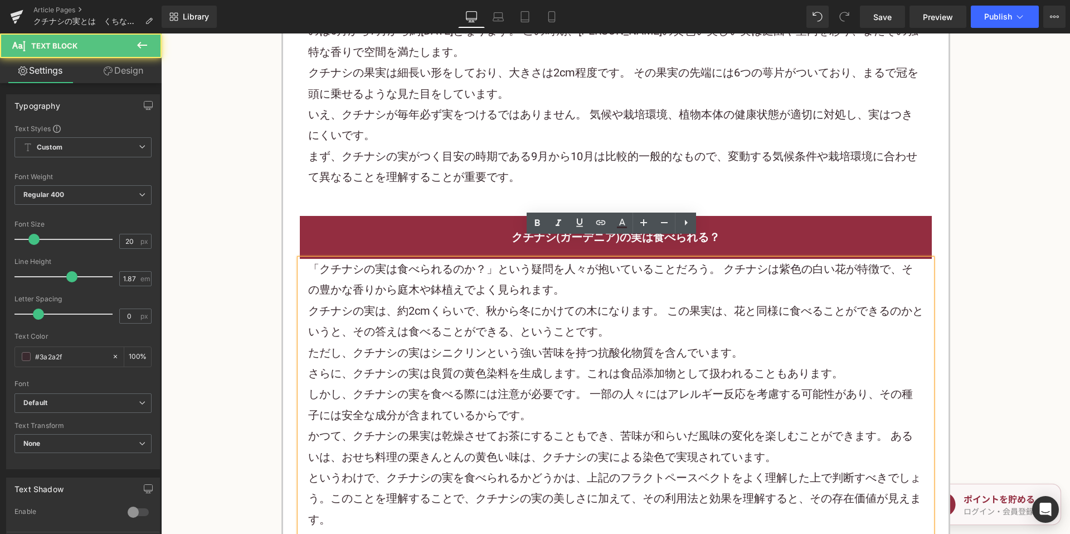
click at [408, 320] on p "クチナシの実は、約2cmくらいで、秋から冬にかけての木になります。 この果実は、花と同様に食べることができるのかというと、その答えは食べることができる、という…" at bounding box center [616, 322] width 616 height 42
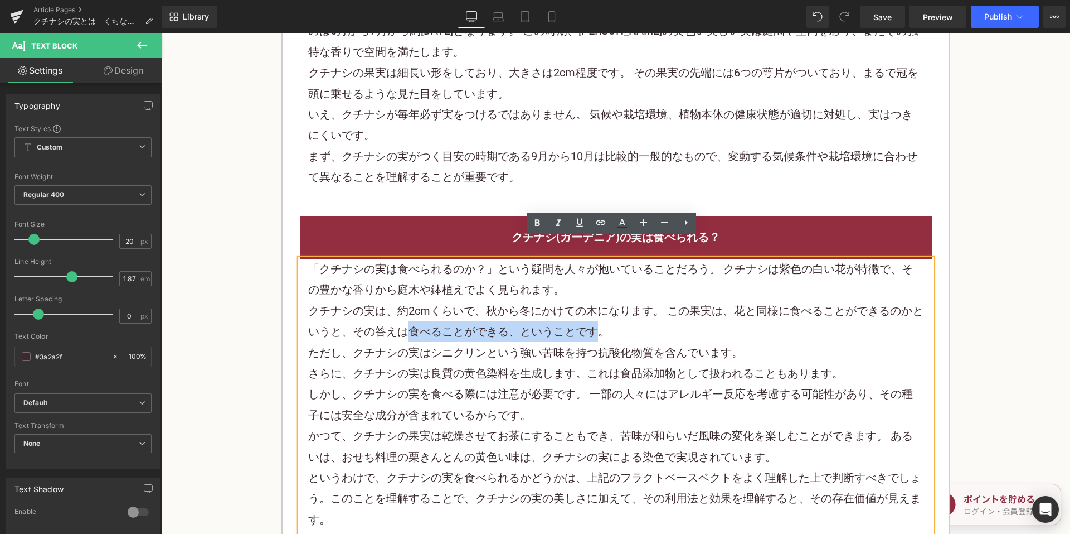
drag, startPoint x: 404, startPoint y: 311, endPoint x: 595, endPoint y: 311, distance: 190.7
click at [595, 311] on p "クチナシの実は、約2cmくらいで、秋から冬にかけての木になります。 この果実は、花と同様に食べることができるのかというと、その答えは食べることができる、という…" at bounding box center [616, 322] width 616 height 42
copy p "食べることができる、ということです"
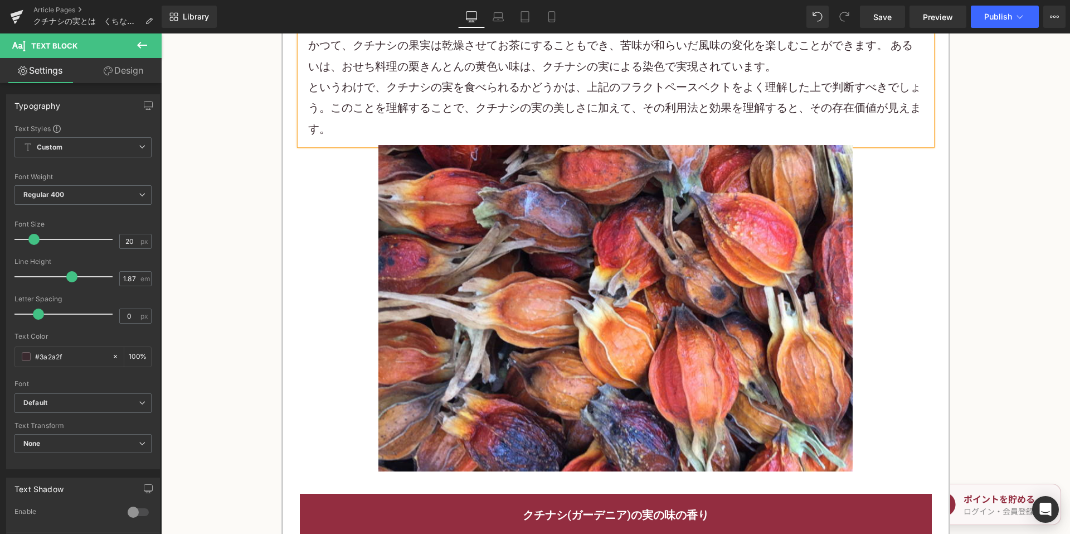
scroll to position [2007, 0]
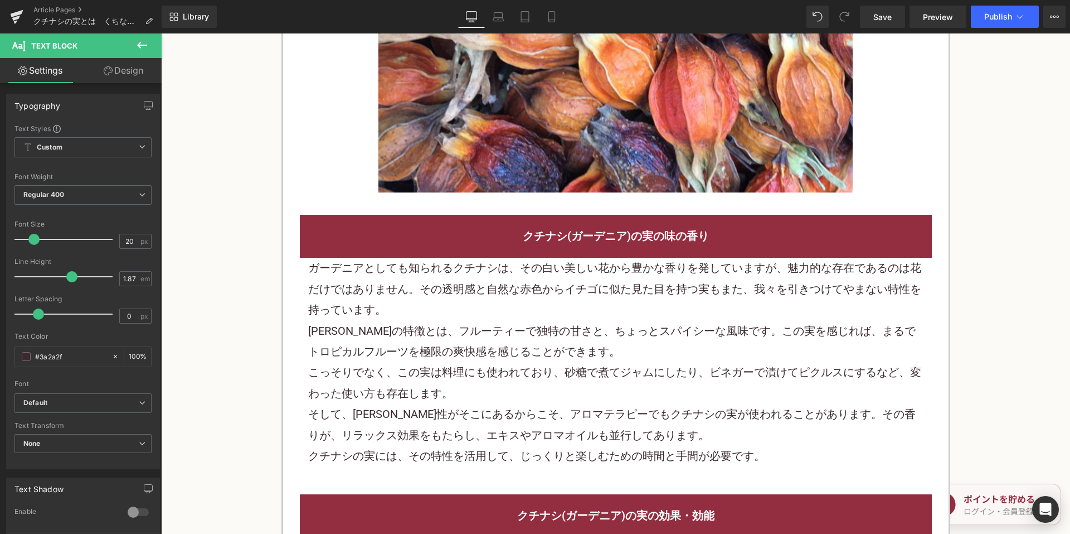
click at [463, 268] on p "ガーデニアとしても知られるクチナシは、その白い美しい花から豊かな香りを発していますが、魅力的な存在であるのは花だけではありません。その透明感と自然な赤色からイ…" at bounding box center [616, 289] width 616 height 62
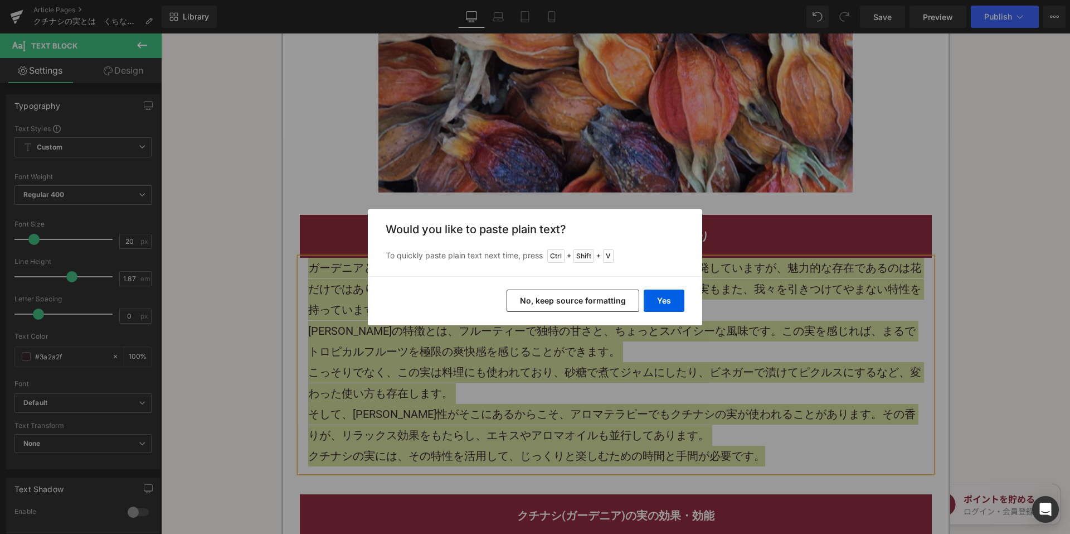
click at [558, 301] on button "No, keep source formatting" at bounding box center [573, 300] width 133 height 22
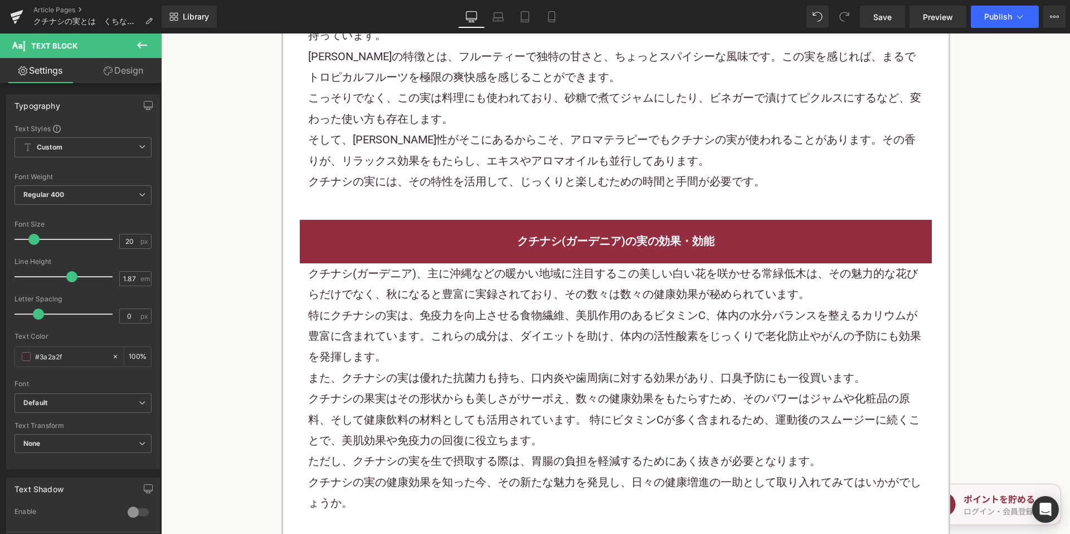
scroll to position [2286, 0]
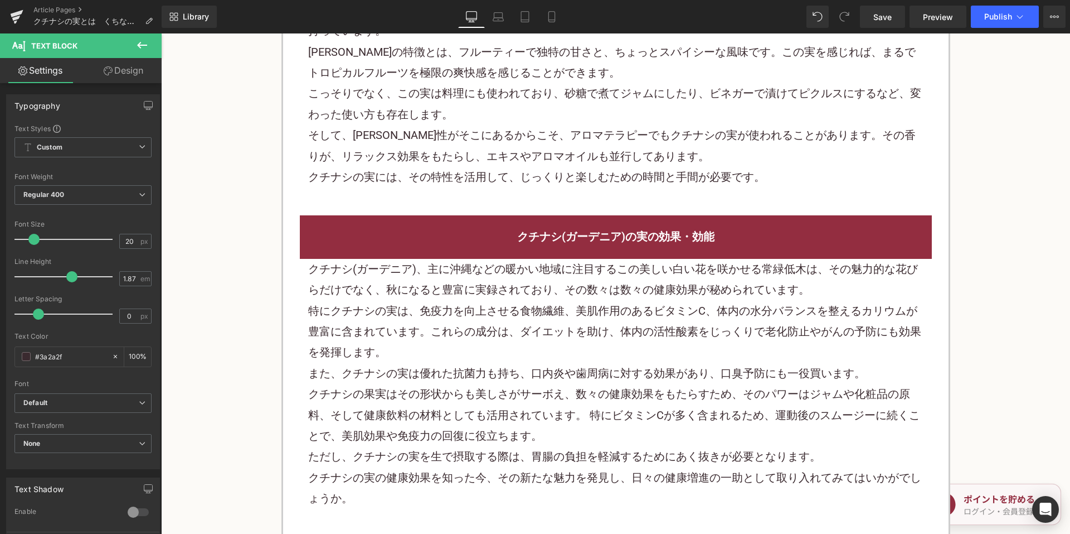
click at [486, 301] on p "特にクチナシの実は、免疫力を向上させる 食物繊維 、美肌作用のあるビタミンC、体内の水分バランスを整えるカリウムが豊富に含まれています。これらの成分は、ダイエ…" at bounding box center [616, 332] width 616 height 62
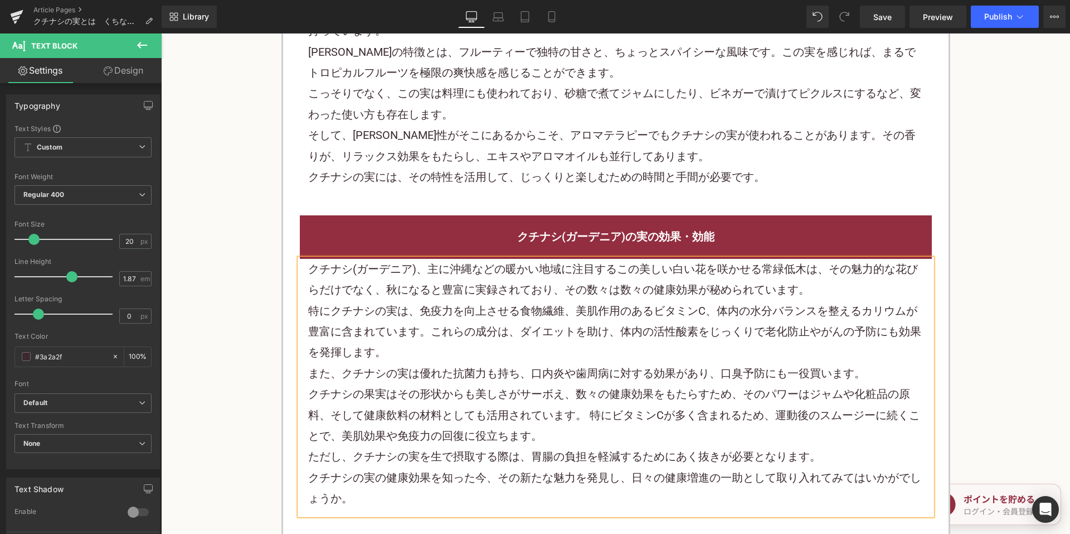
click at [486, 301] on p "特にクチナシの実は、免疫力を向上させる 食物繊維 、美肌作用のあるビタミンC、体内の水分バランスを整えるカリウムが豊富に含まれています。これらの成分は、ダイエ…" at bounding box center [616, 332] width 616 height 62
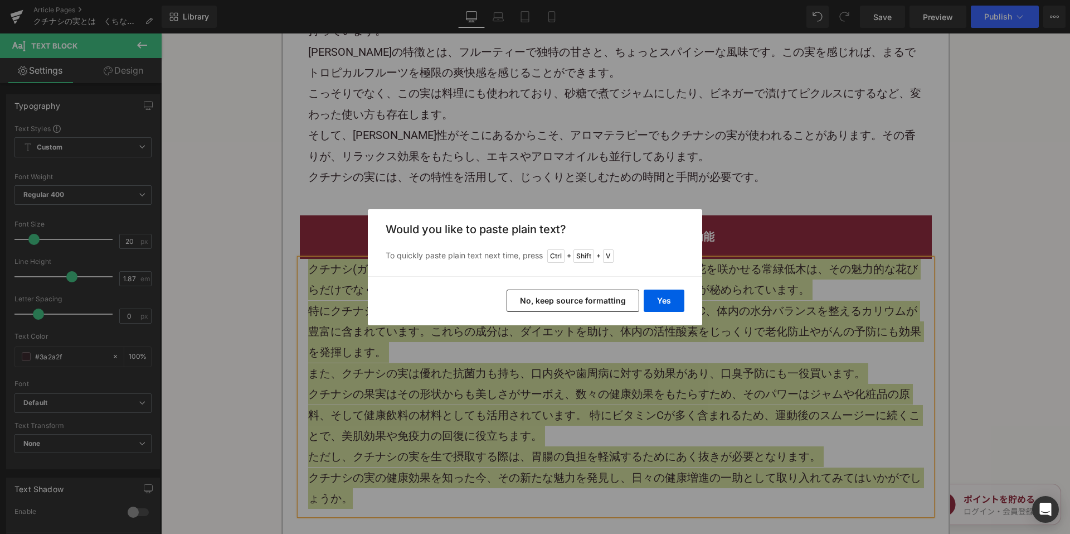
click at [559, 308] on button "No, keep source formatting" at bounding box center [573, 300] width 133 height 22
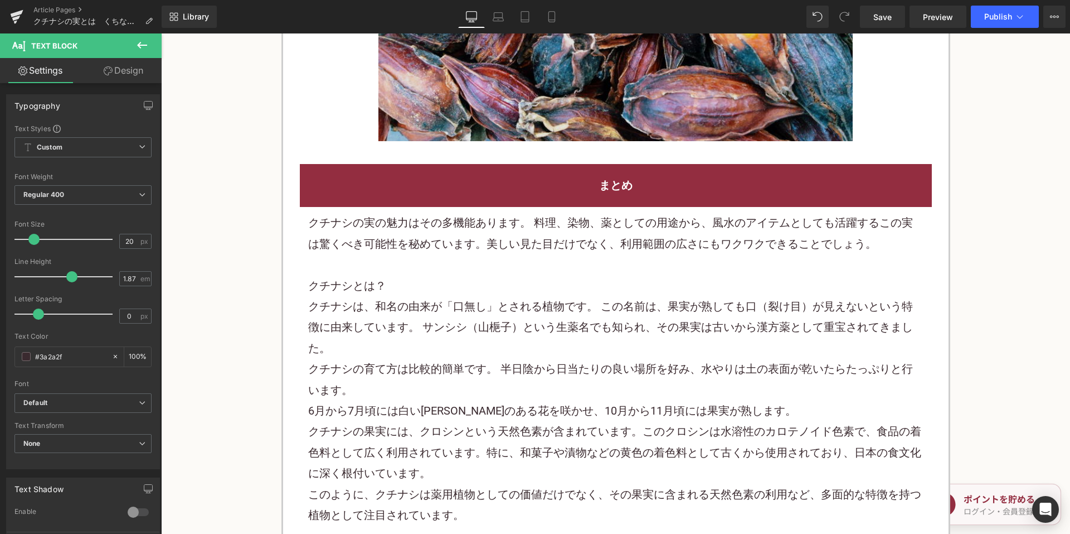
scroll to position [3401, 0]
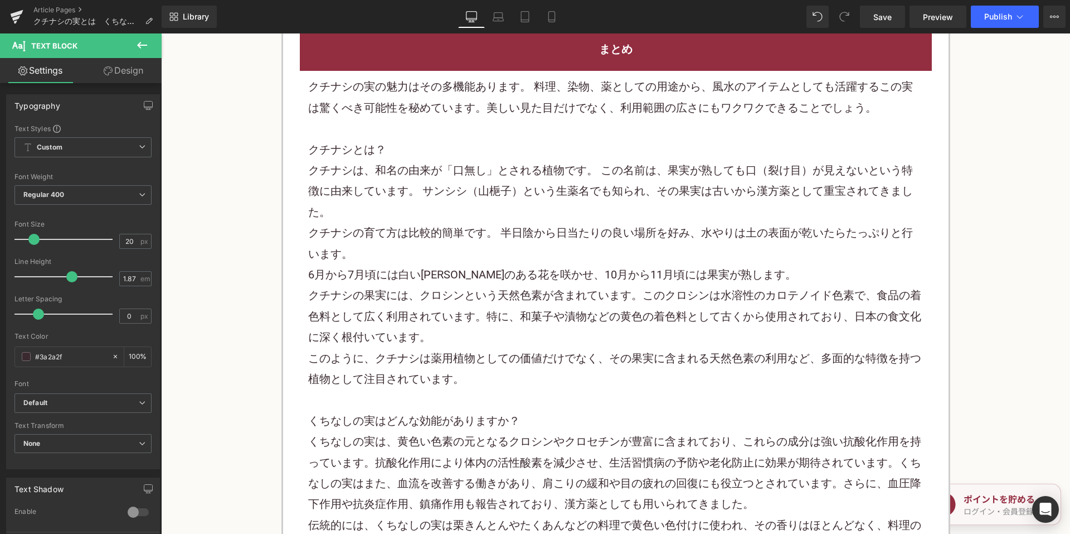
click at [432, 222] on p "クチナシの育て方は比較的簡単です。 半日陰から日当たりの良い場所を好み、水や り は土の表面が乾いたらたっぷりと行います。" at bounding box center [616, 243] width 616 height 42
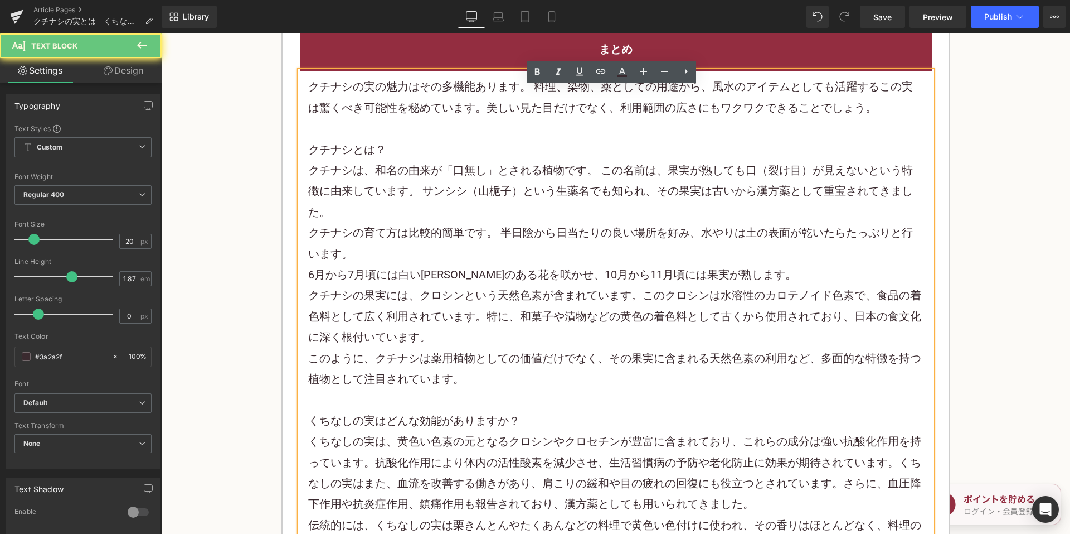
click at [430, 176] on p "クチナシは、和名の由来が「口無し」とされる植物です。 この名前は、果実が熟しても口（裂け目）が見えないという特徴に由来しています。 サンシシ（山梔子）という生…" at bounding box center [616, 191] width 616 height 62
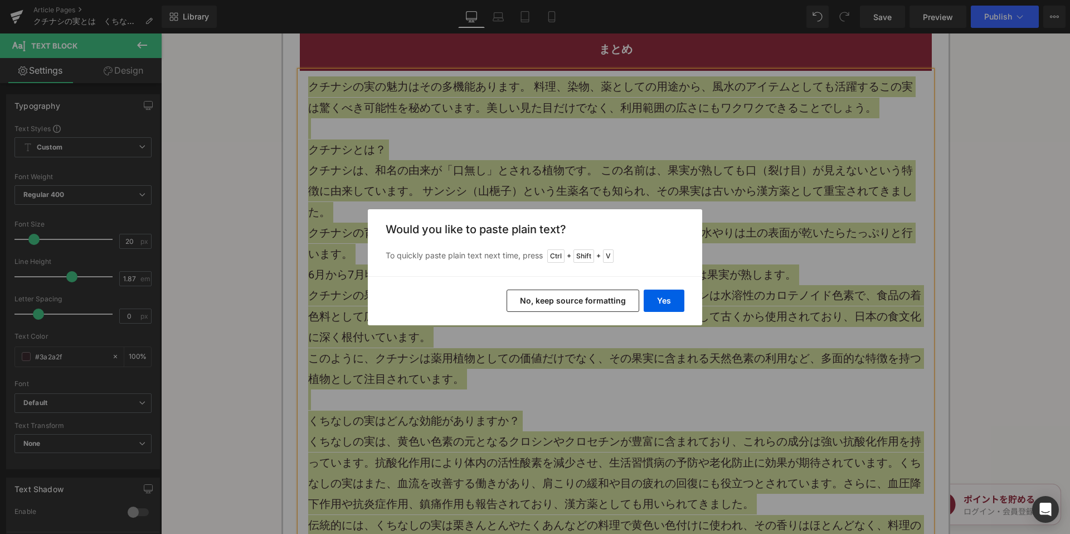
click at [534, 297] on button "No, keep source formatting" at bounding box center [573, 300] width 133 height 22
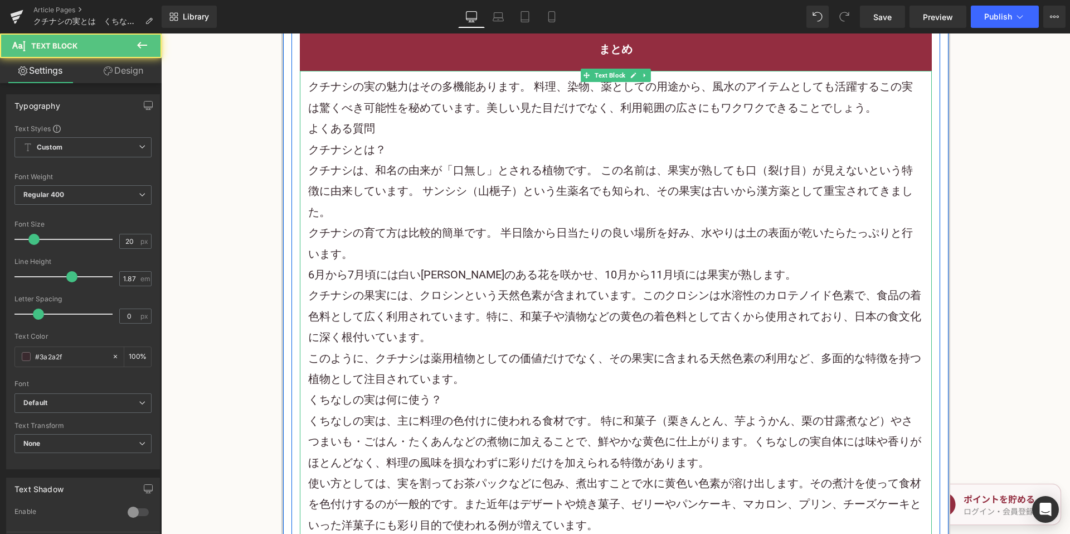
click at [898, 89] on p "クチナシの実の魅力はその多機能あります。 料理、染物、薬としての用途から、風水のアイテムとしても活躍するこの実は驚くべき可能性を秘めています。美しい見た目だけ…" at bounding box center [616, 97] width 616 height 42
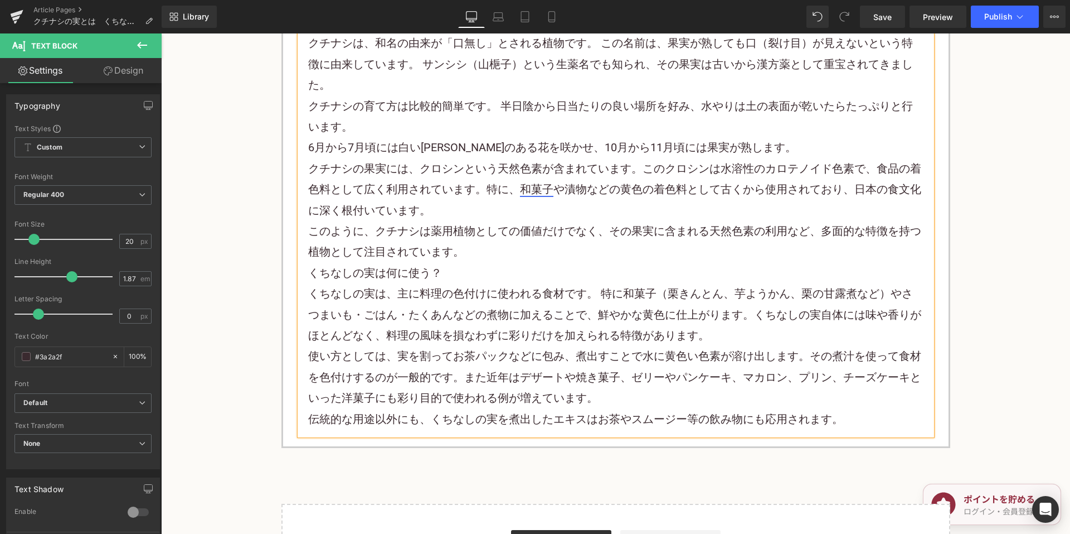
scroll to position [3568, 0]
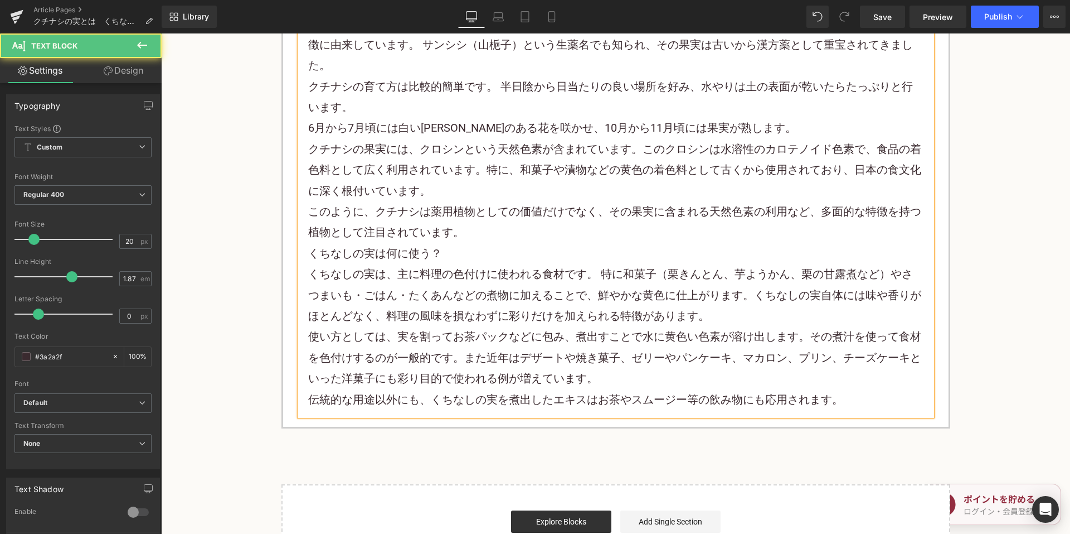
click at [483, 201] on p "このように、クチナシは薬用植物としての価値だけでなく、その果実に含まれる天然色素の利用など、多面的な特徴を持つ植物として注目されています。" at bounding box center [616, 222] width 616 height 42
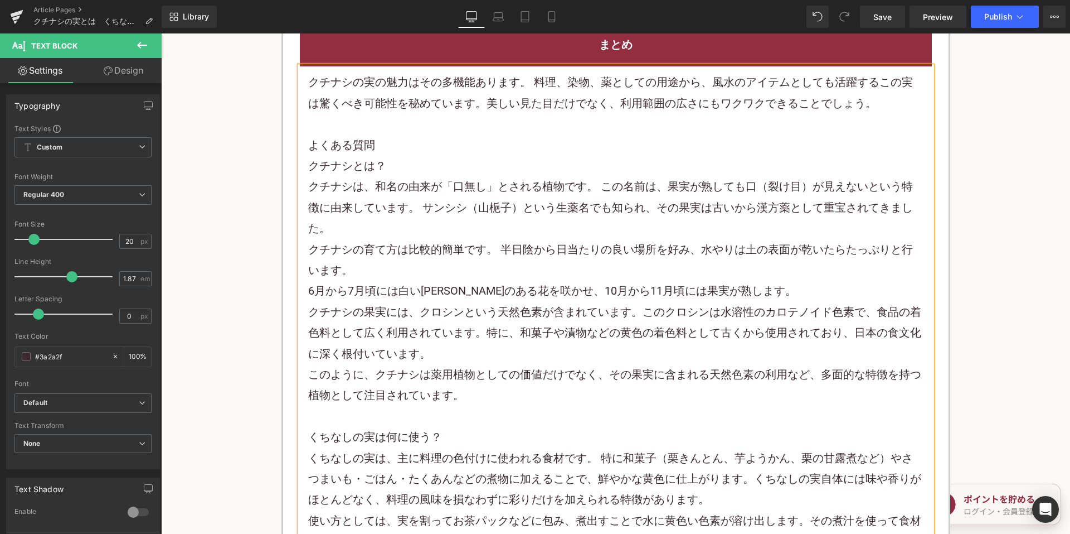
scroll to position [3401, 0]
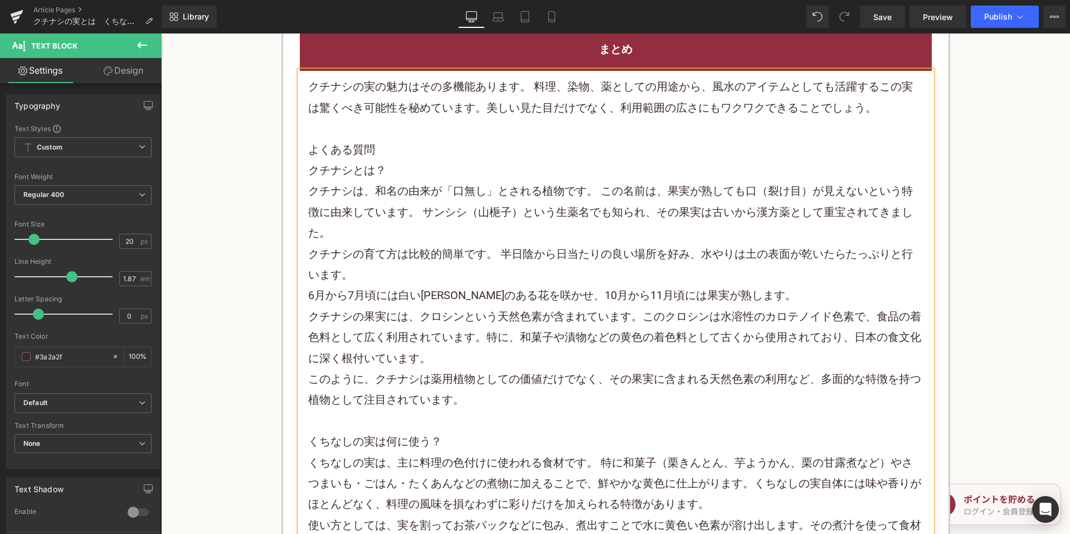
drag, startPoint x: 887, startPoint y: 16, endPoint x: 823, endPoint y: 4, distance: 65.3
click at [886, 16] on span "Save" at bounding box center [883, 17] width 18 height 12
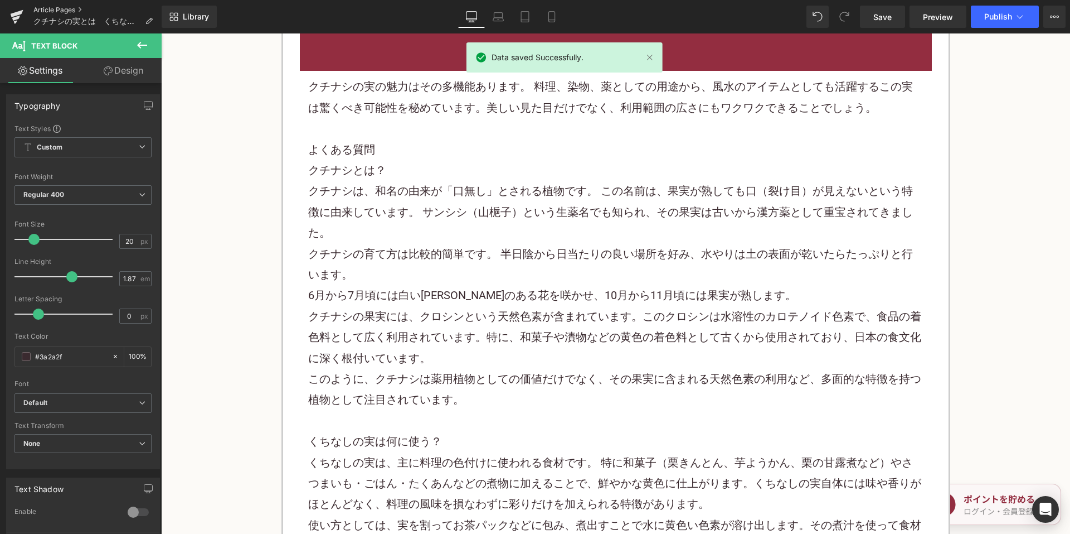
click at [79, 6] on link "Article Pages" at bounding box center [97, 10] width 128 height 9
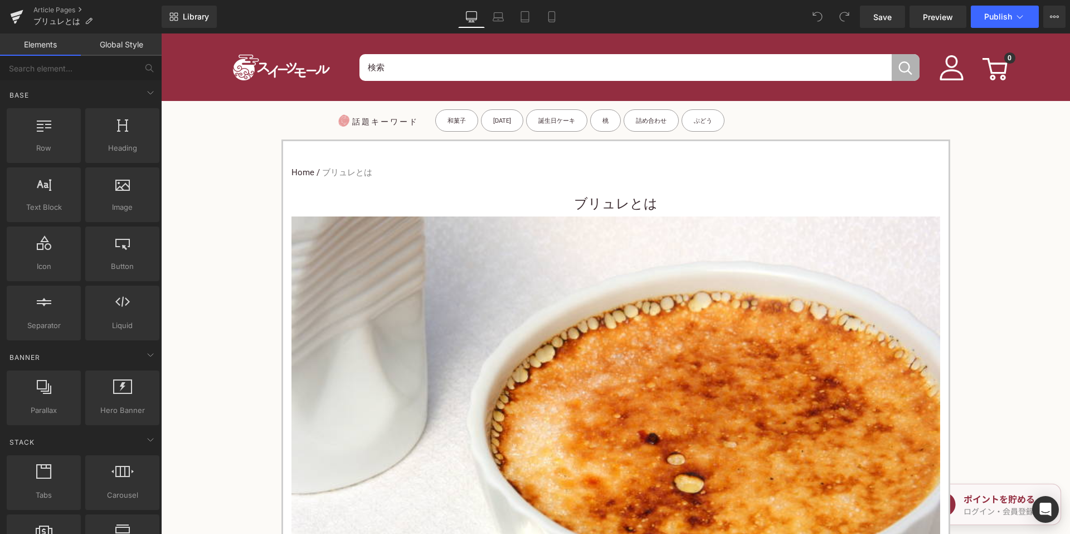
click at [556, 204] on h3 "ブリュレとは" at bounding box center [616, 203] width 649 height 25
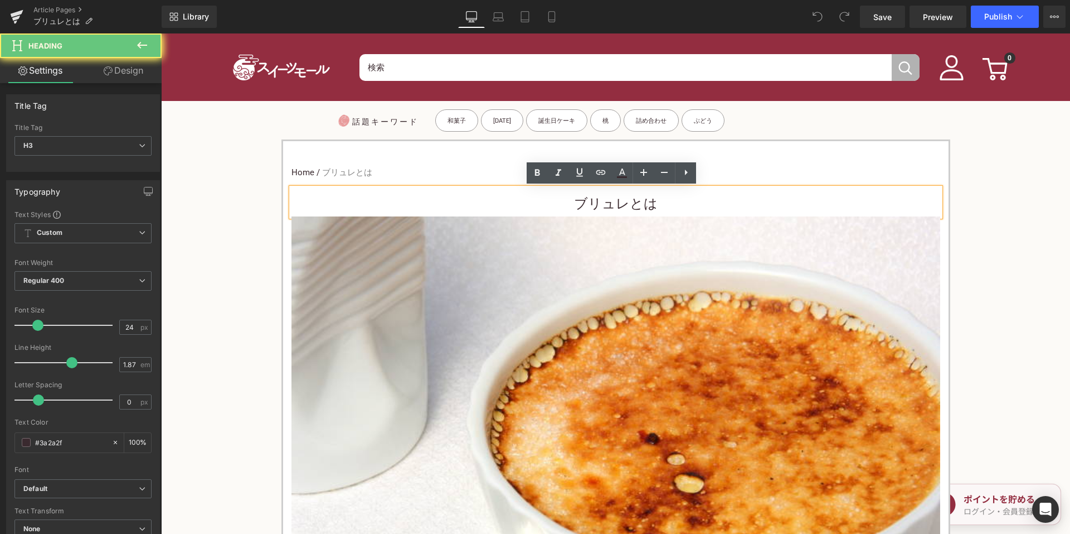
click at [556, 204] on h3 "ブリュレとは" at bounding box center [616, 203] width 649 height 25
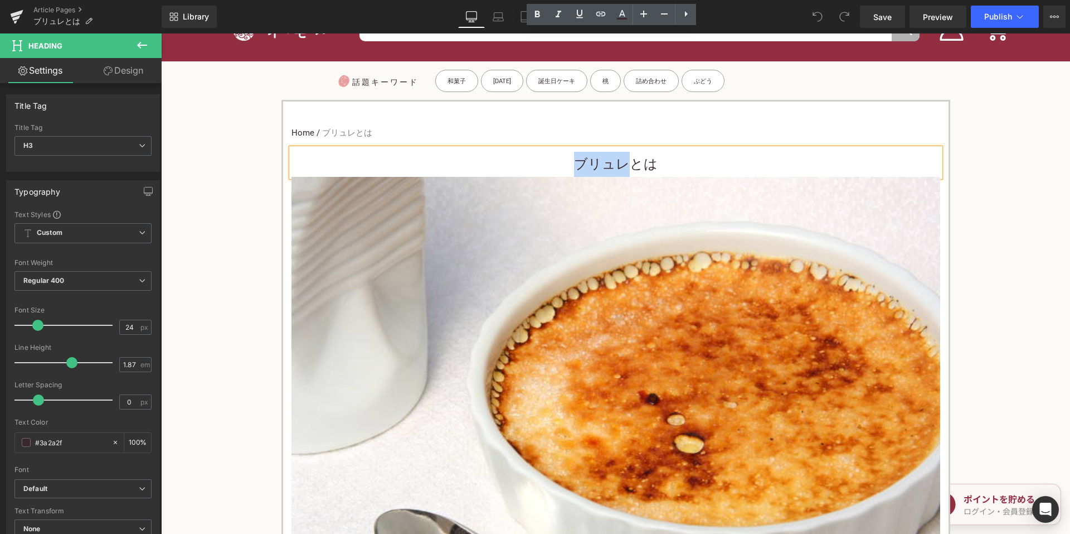
scroll to position [390, 0]
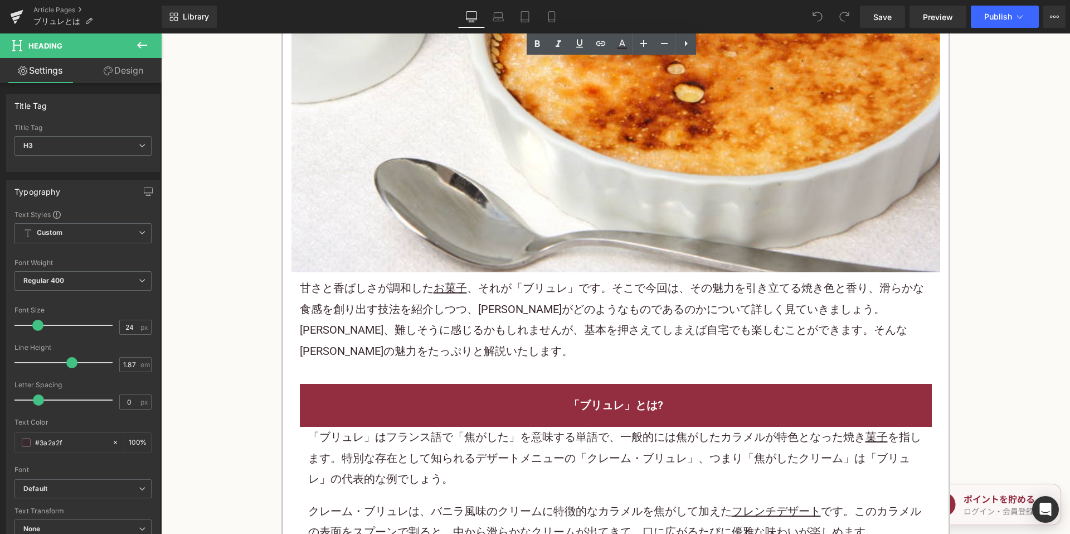
click at [453, 308] on p "甘さと香ばしさが調和した お菓子 、それが「ブリュレ」です。そこで今回は、その魅力を引き立てる焼き色と香り、滑らかな食感を創り出す技法を紹介しつつ、[PERS…" at bounding box center [616, 320] width 632 height 84
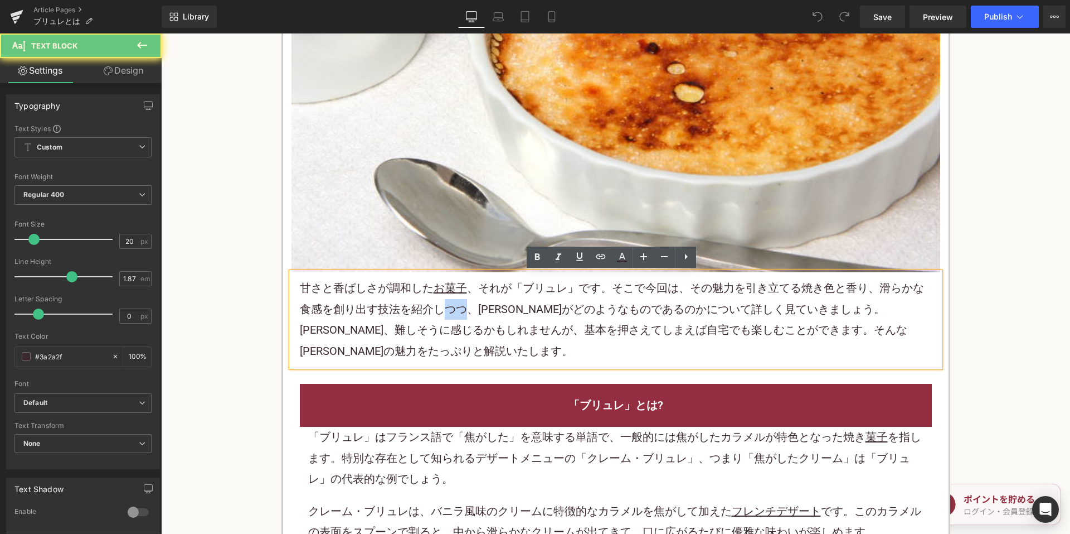
click at [453, 308] on p "甘さと香ばしさが調和した お菓子 、それが「ブリュレ」です。そこで今回は、その魅力を引き立てる焼き色と香り、滑らかな食感を創り出す技法を紹介しつつ、[PERS…" at bounding box center [616, 320] width 632 height 84
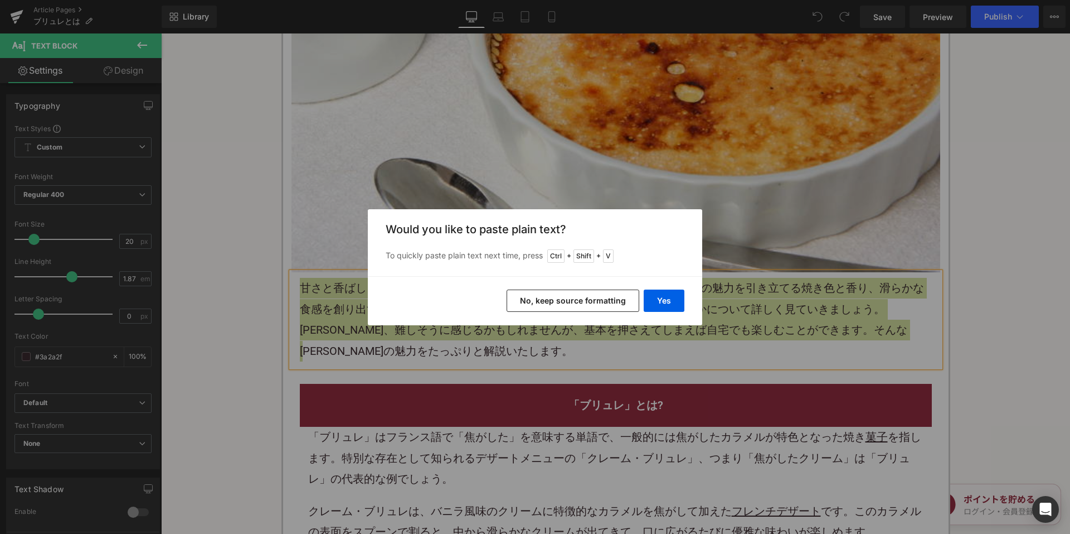
click at [533, 303] on button "No, keep source formatting" at bounding box center [573, 300] width 133 height 22
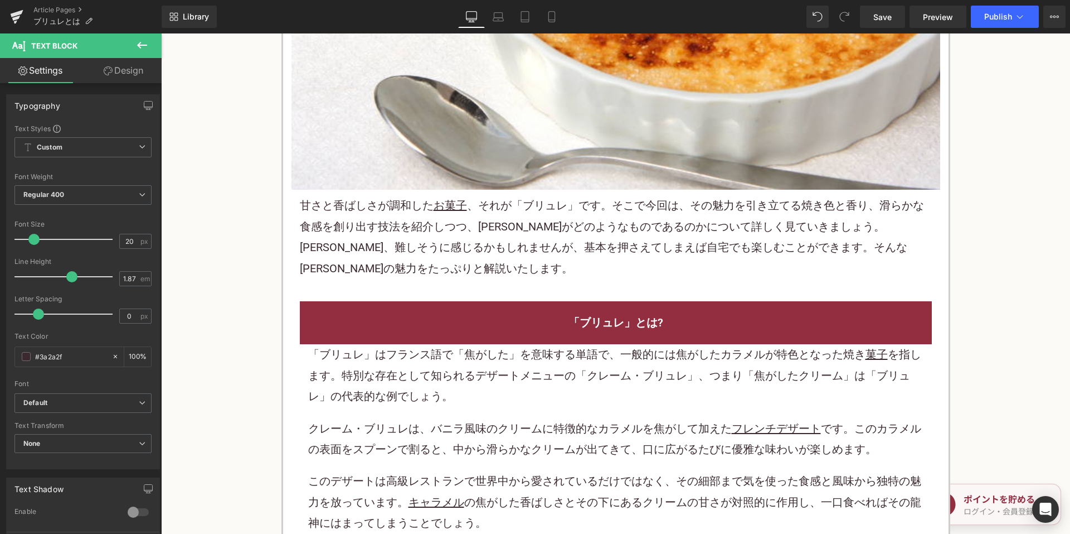
scroll to position [613, 0]
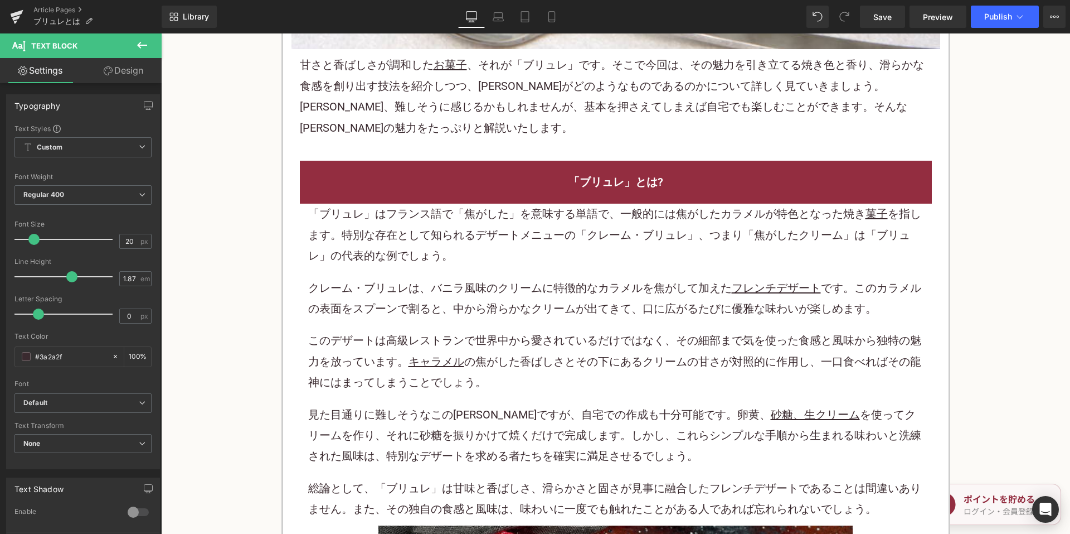
click at [495, 216] on p "「ブリュレ」はフランス語で「焦がした」を意味する単語で、一般的には焦がしたカラメルが特色となった焼き 菓子 を指します。特別な存在として知られるデザートメニュ…" at bounding box center [616, 234] width 616 height 62
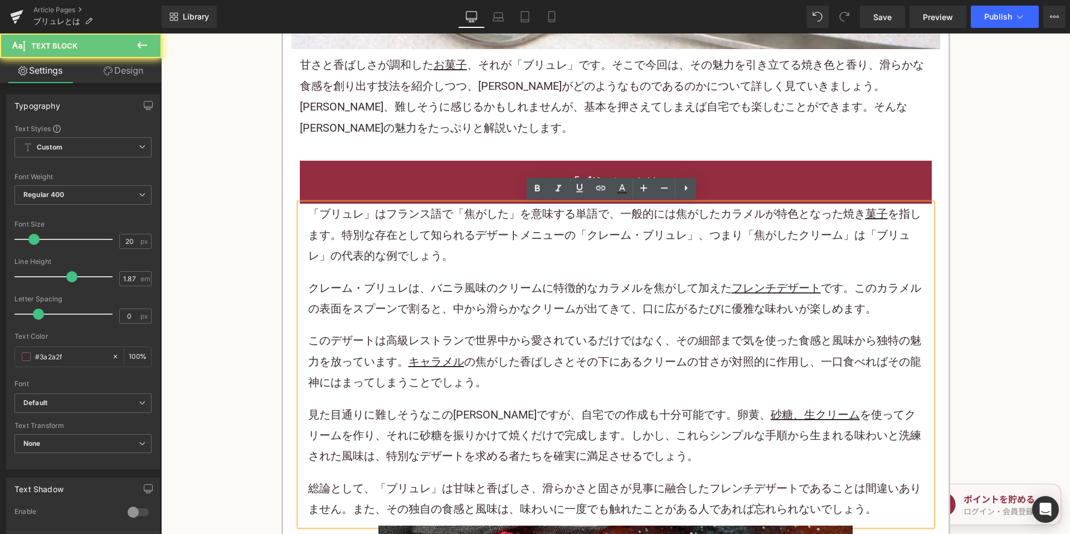
click at [486, 225] on p "「ブリュレ」はフランス語で「焦がした」を意味する単語で、一般的には焦がしたカラメルが特色となった焼き 菓子 を指します。特別な存在として知られるデザートメニュ…" at bounding box center [616, 234] width 616 height 62
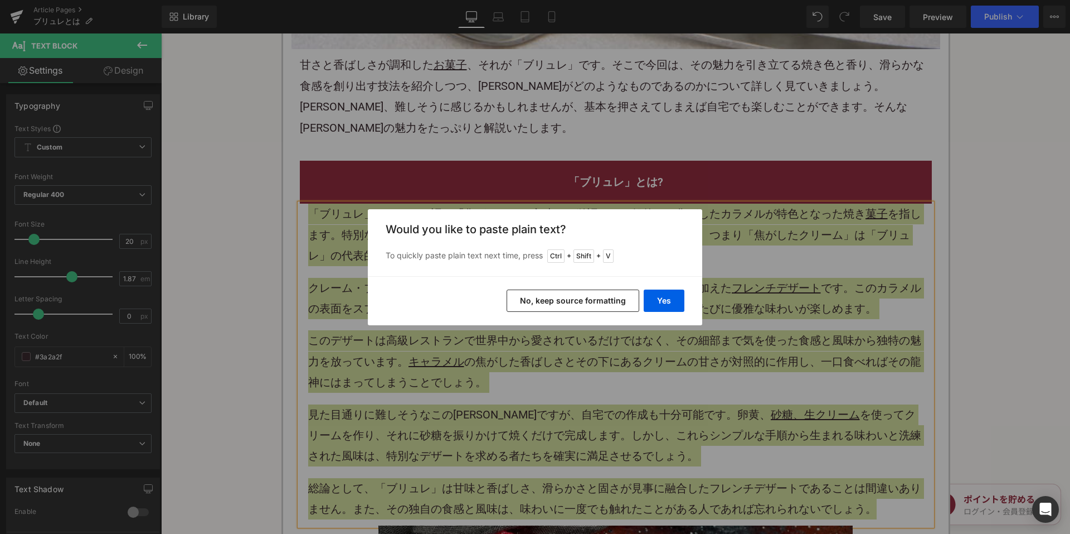
drag, startPoint x: 566, startPoint y: 303, endPoint x: 424, endPoint y: 9, distance: 325.7
click at [566, 303] on button "No, keep source formatting" at bounding box center [573, 300] width 133 height 22
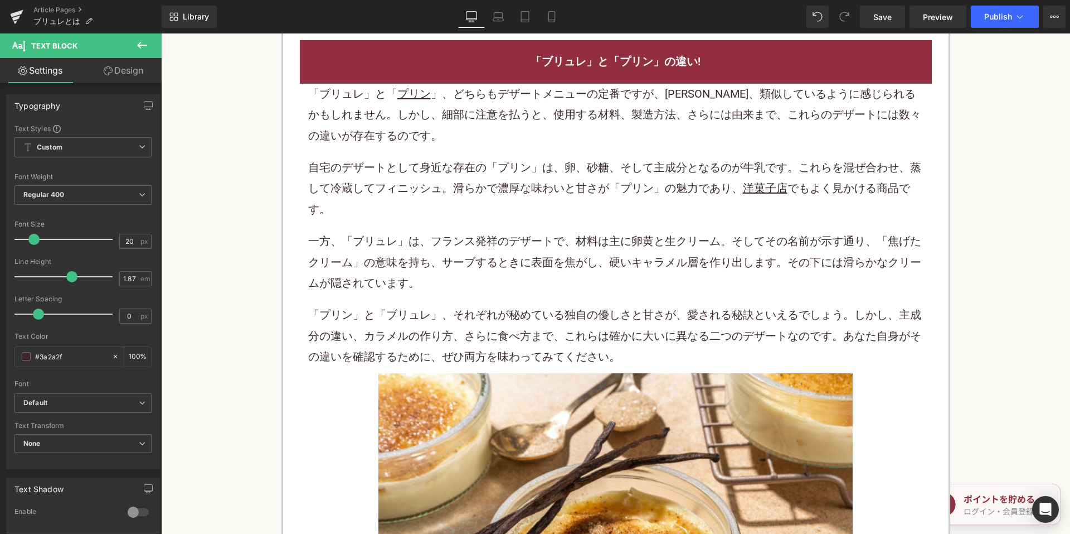
scroll to position [1450, 0]
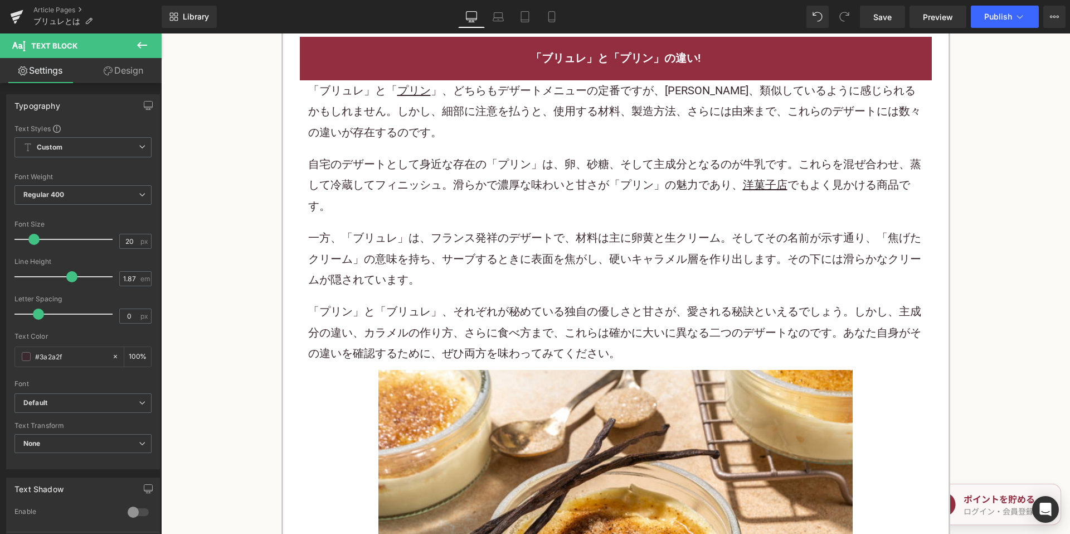
click at [495, 209] on p "自宅のデザートとして身近な存在の「プリン」は、卵、砂糖、そして主成分となるのが牛乳です。これらを混ぜ合わせ、蒸して冷蔵してフィニッシュ。滑らかで濃厚な味わいと…" at bounding box center [616, 185] width 616 height 62
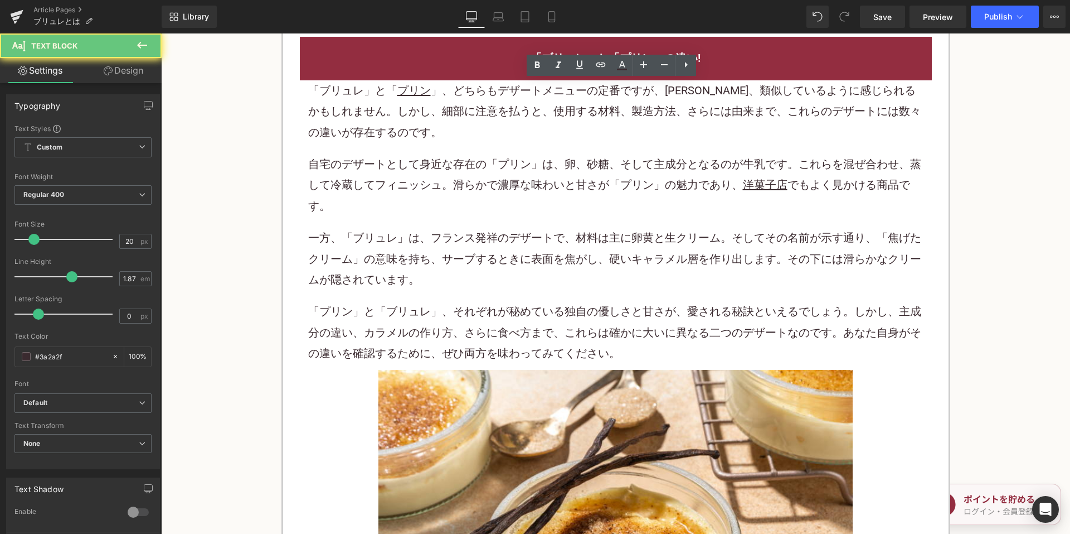
click at [495, 209] on p "自宅のデザートとして身近な存在の「プリン」は、卵、砂糖、そして主成分となるのが牛乳です。これらを混ぜ合わせ、蒸して冷蔵してフィニッシュ。滑らかで濃厚な味わいと…" at bounding box center [616, 185] width 616 height 62
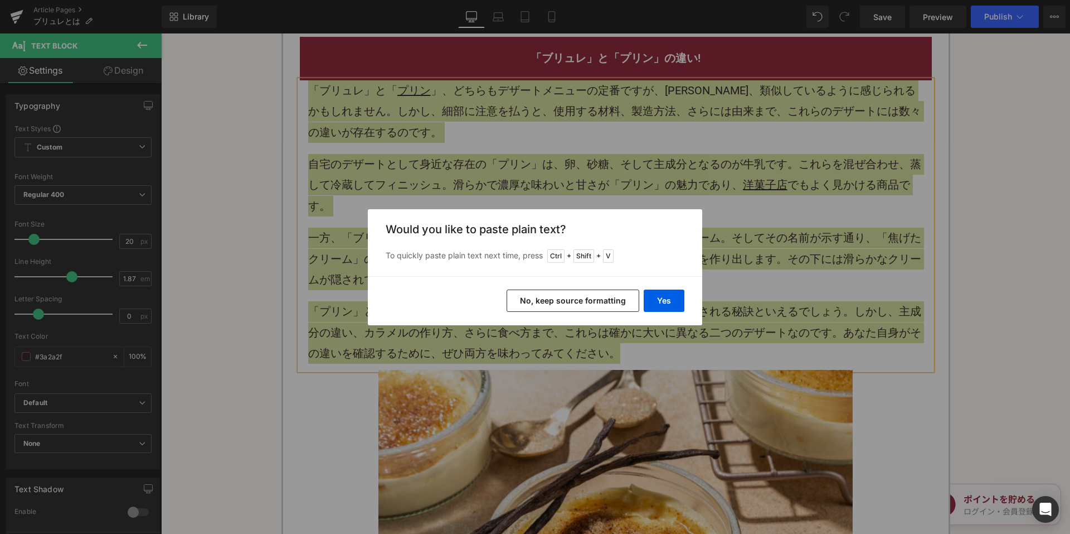
click at [570, 293] on button "No, keep source formatting" at bounding box center [573, 300] width 133 height 22
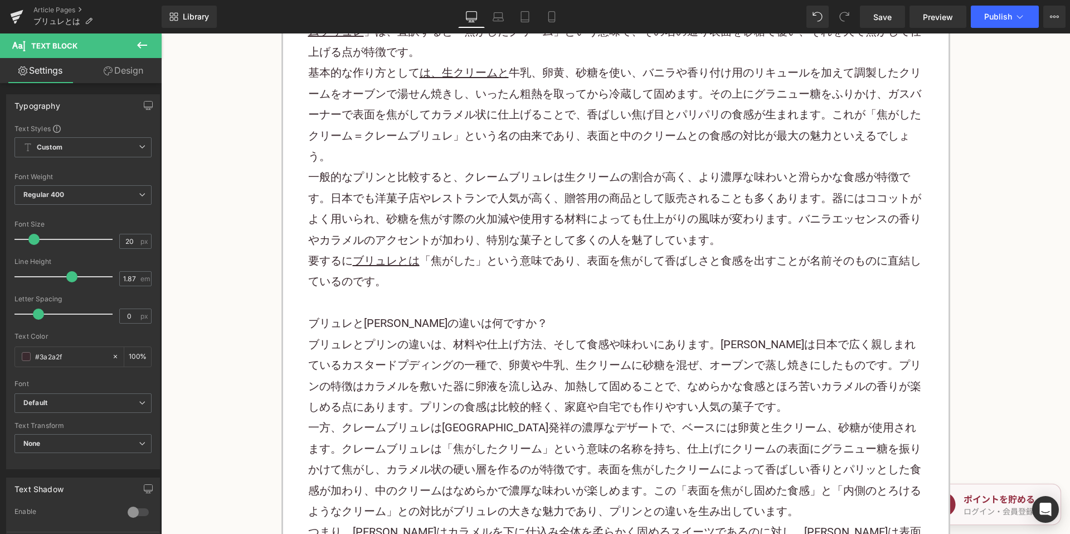
scroll to position [2119, 0]
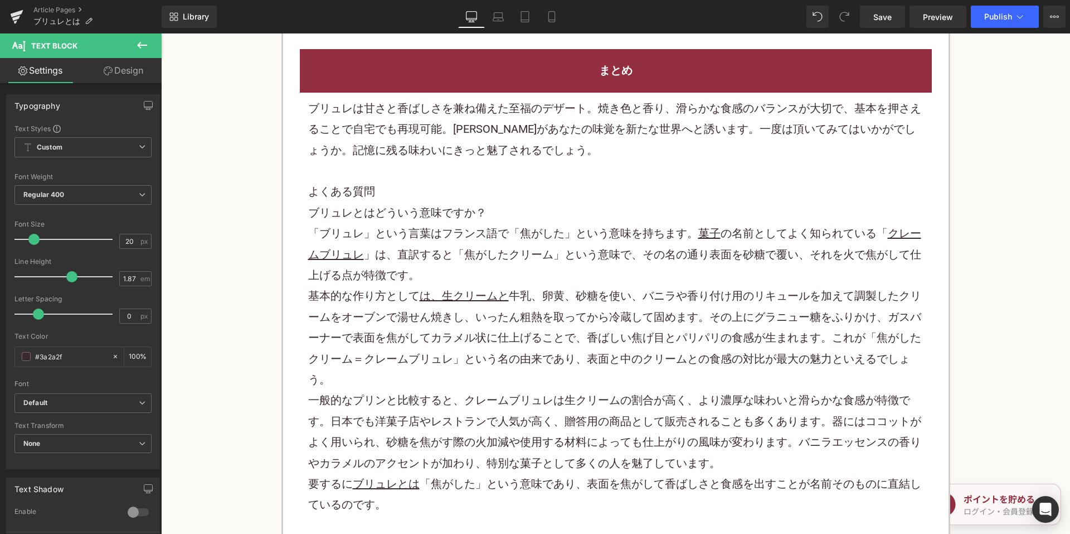
click at [499, 172] on p at bounding box center [616, 171] width 616 height 21
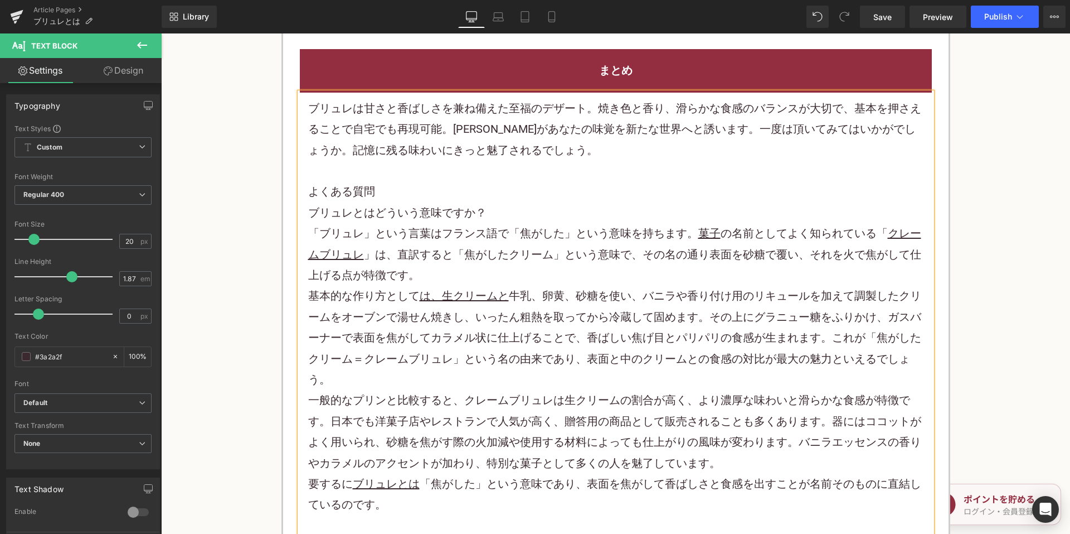
click at [498, 171] on p at bounding box center [616, 171] width 616 height 21
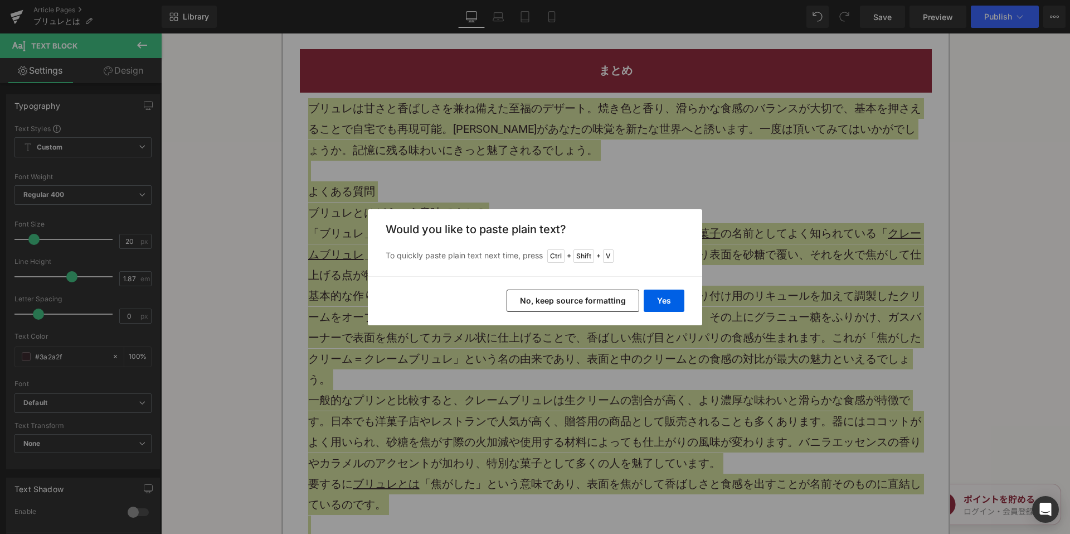
click at [556, 306] on button "No, keep source formatting" at bounding box center [573, 300] width 133 height 22
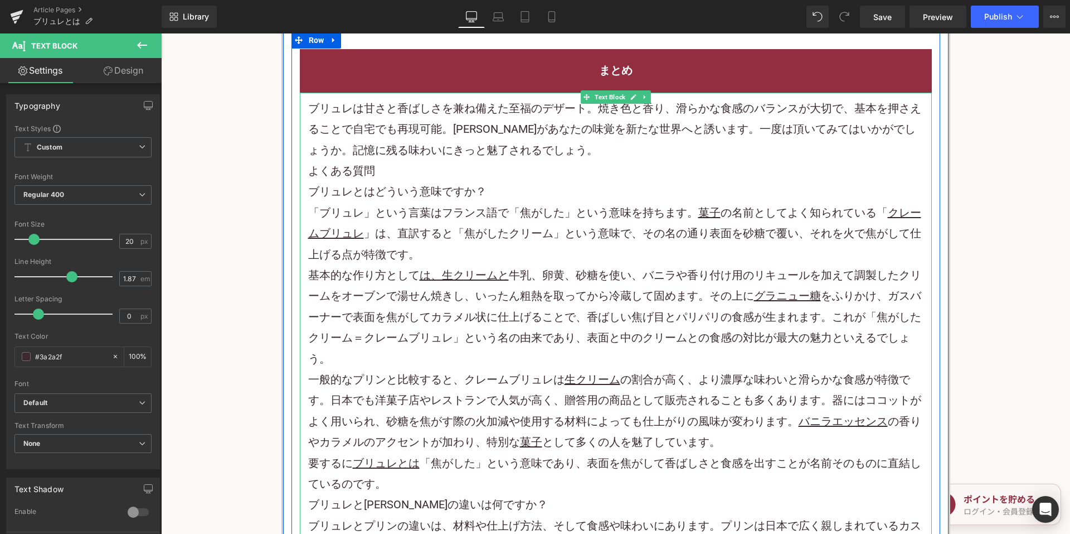
click at [570, 154] on p "ブリュレは甘さと香ばしさを兼ね備えた至福のデザート。焼き色と香り、滑らかな食感のバランスが大切で、基本を押さえることで自宅でも再現可能。[PERSON_NAM…" at bounding box center [616, 129] width 616 height 62
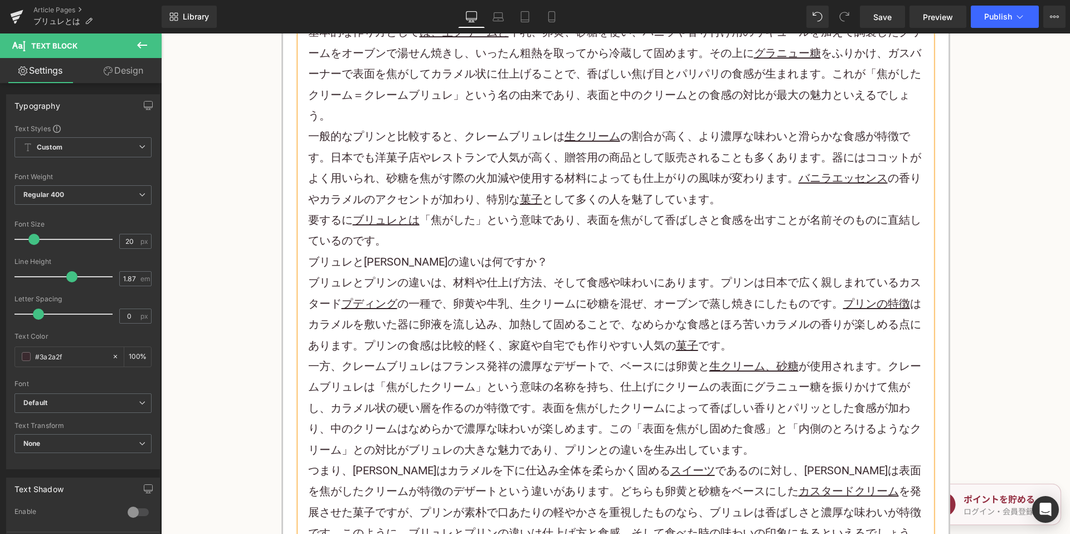
scroll to position [2397, 0]
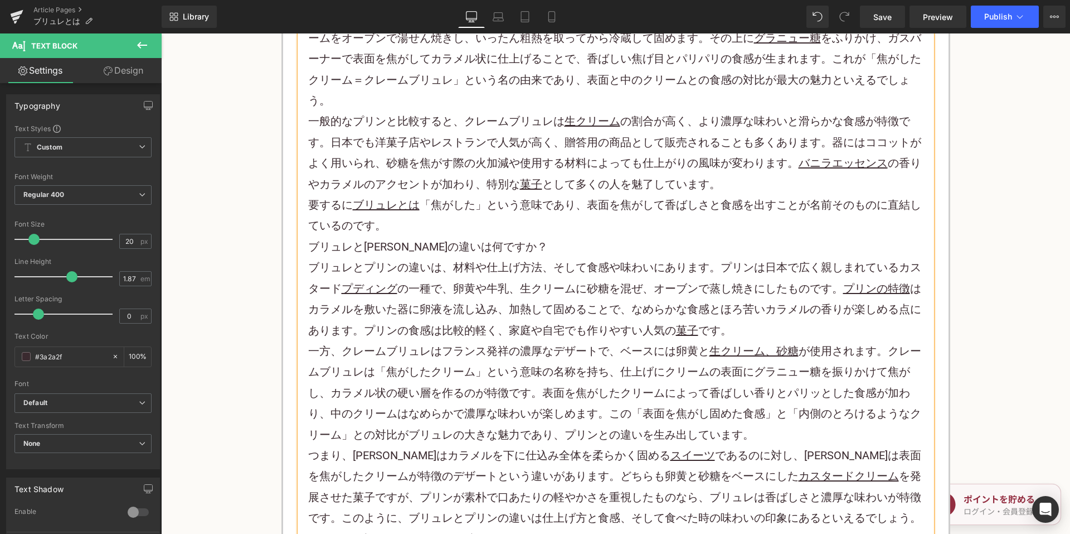
click at [463, 230] on p "要するに ブリュレとは 「焦がした」という意味であり、表面を焦がして香ばしさと食感を出すことが名前そのものに直結しているのです。" at bounding box center [616, 216] width 616 height 42
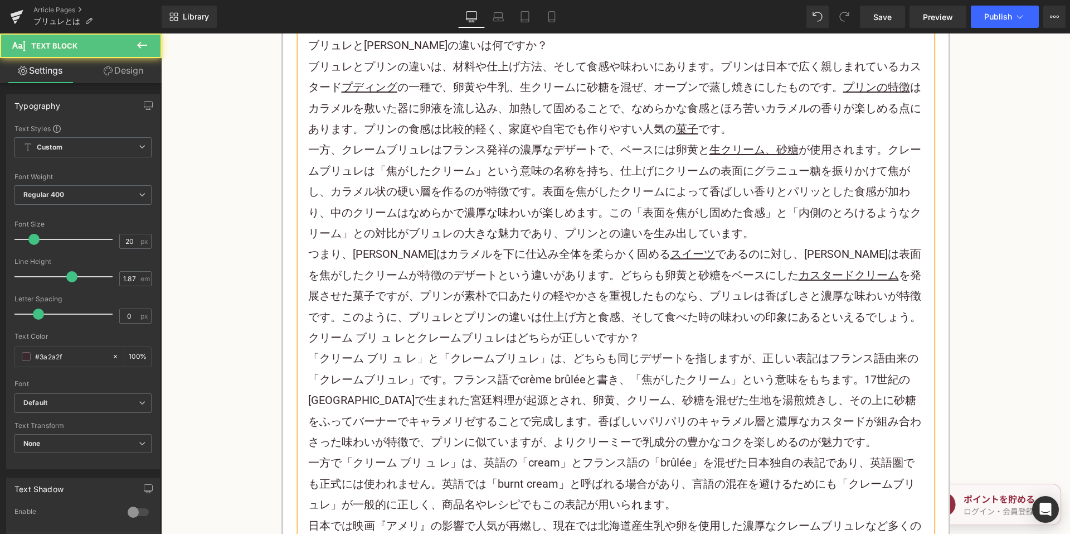
scroll to position [2620, 0]
click at [847, 320] on p "つまり、[PERSON_NAME]はカラメルを下に仕込み全体を柔らかく固める スイーツ であるのに対し、ブリュレは表面を焦がしたクリームが特徴のデザートという…" at bounding box center [616, 285] width 616 height 84
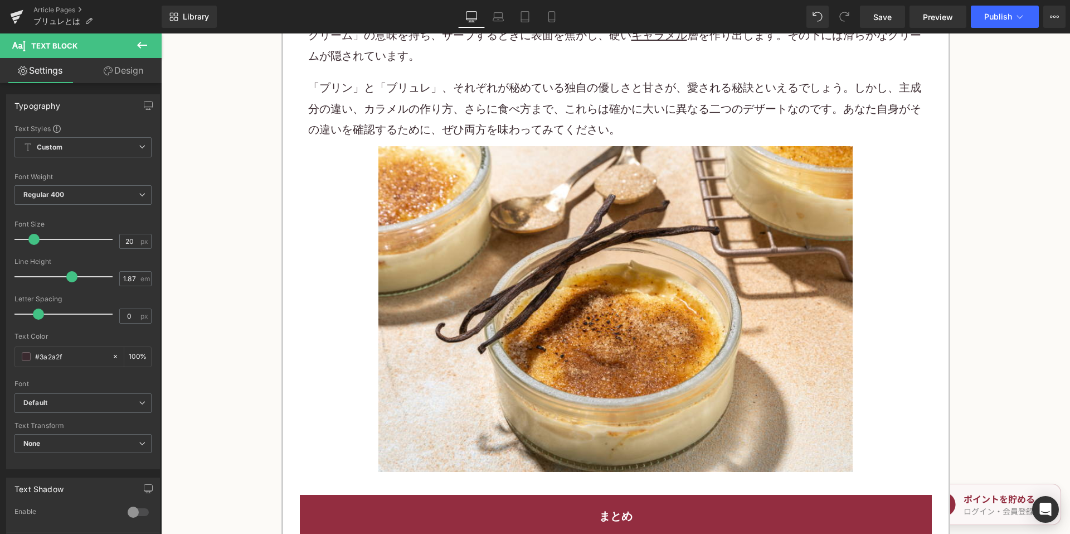
scroll to position [1673, 0]
click at [882, 12] on span "Save" at bounding box center [883, 17] width 18 height 12
click at [46, 7] on link "Article Pages" at bounding box center [97, 10] width 128 height 9
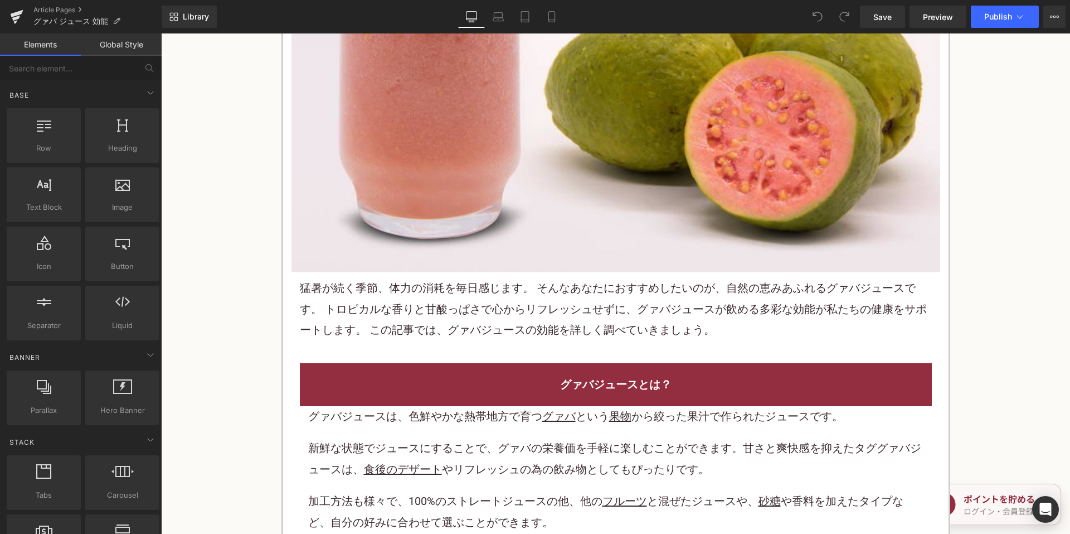
click at [450, 343] on div "猛暑が続く季節、体力の消耗を毎日感じます。 そんなあなたにおすすめしたいのが、自然の恵みあふれるグァバジュースです。 トロピカルな香りと甘酸っぱさで心からリフ…" at bounding box center [616, 309] width 649 height 74
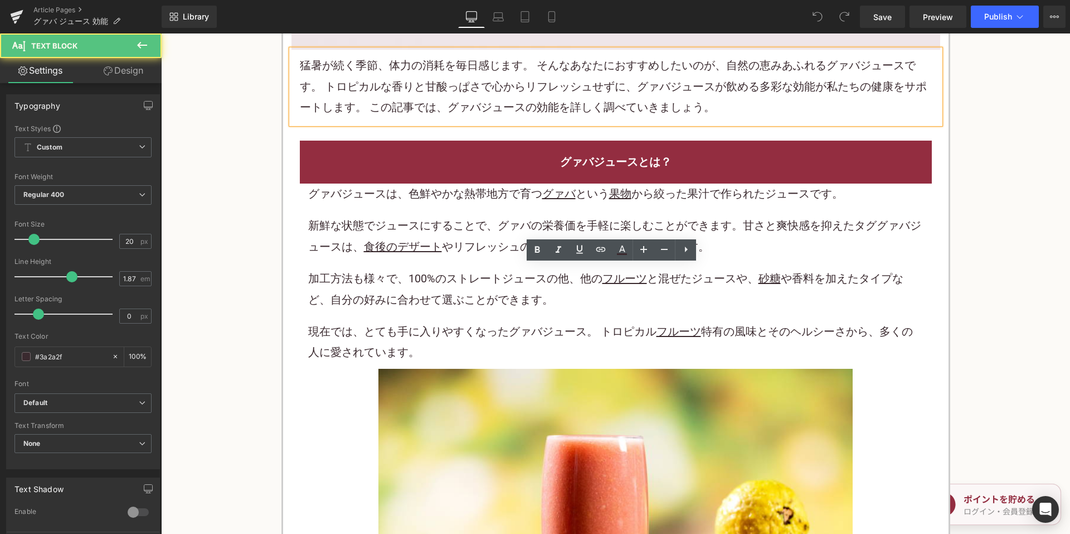
click at [454, 319] on div "グァバジュースは、色鮮やかな熱帯地方で育つ グァバ という 果物 から絞った果汁で作られたジュースです。 新鮮な状態でジュースにすることで、 グァバ の栄養価…" at bounding box center [616, 273] width 616 height 180
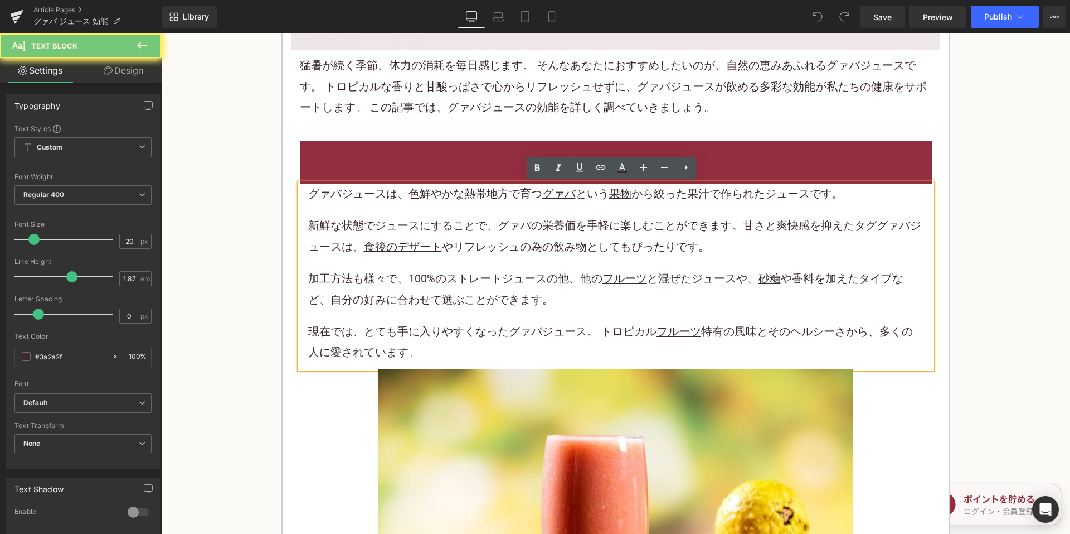
scroll to position [613, 0]
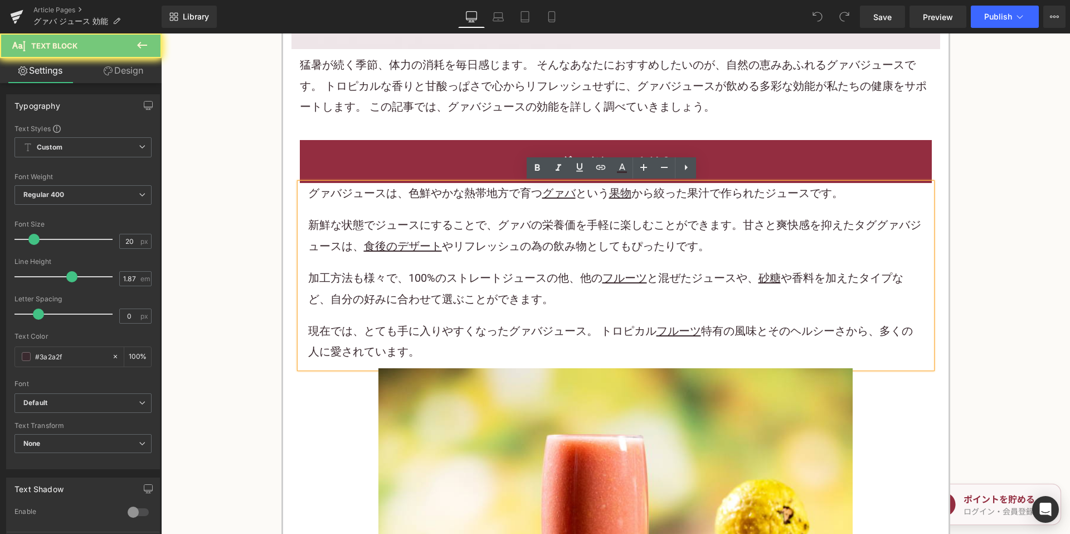
click at [456, 313] on div "グァバジュースは、色鮮やかな熱帯地方で育つ グァバ という 果物 から絞った果汁で作られたジュースです。 新鮮な状態でジュースにすることで、 グァバ の栄養価…" at bounding box center [616, 273] width 616 height 180
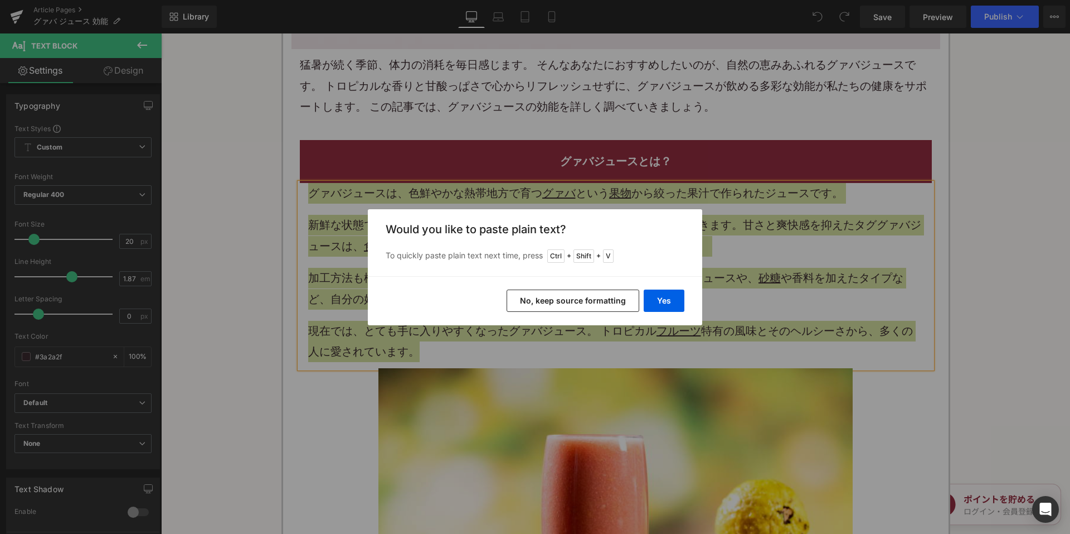
click at [550, 297] on button "No, keep source formatting" at bounding box center [573, 300] width 133 height 22
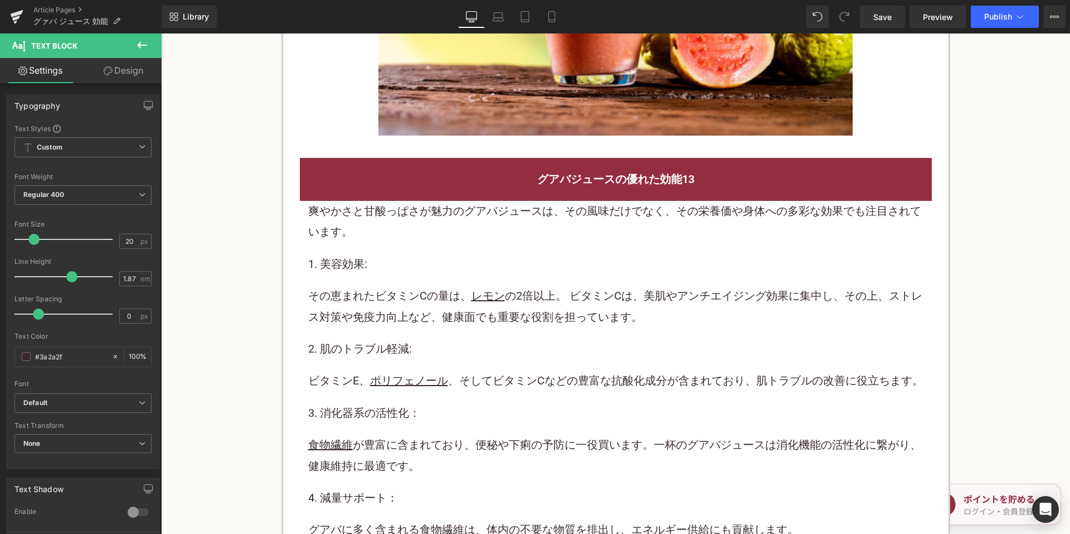
scroll to position [1282, 0]
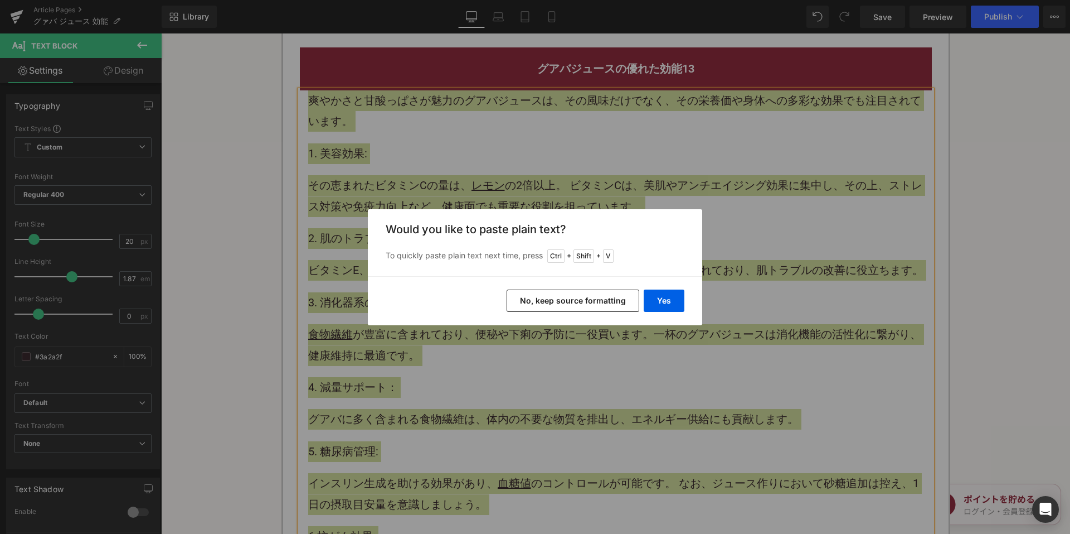
click at [546, 304] on button "No, keep source formatting" at bounding box center [573, 300] width 133 height 22
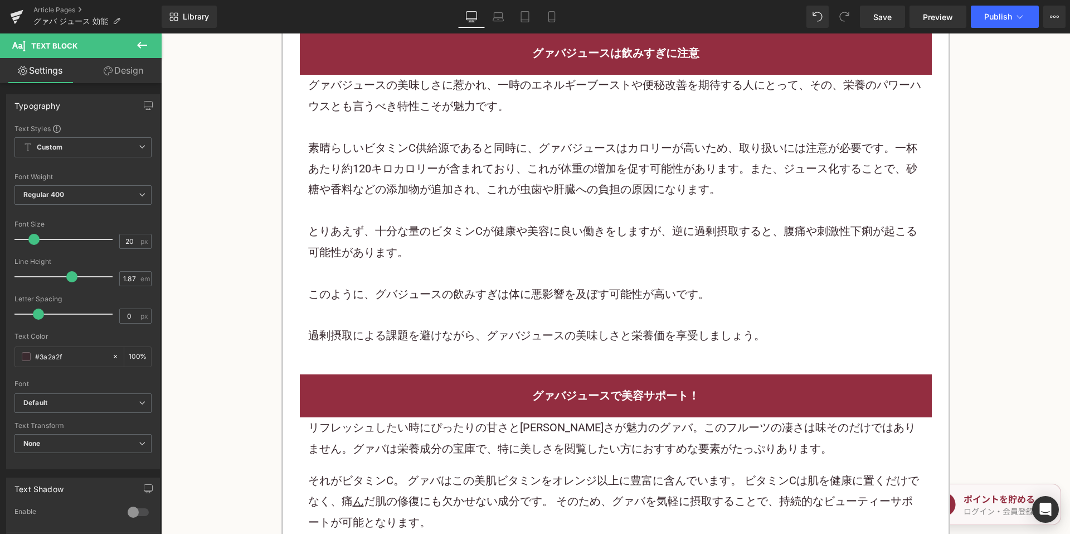
scroll to position [2843, 0]
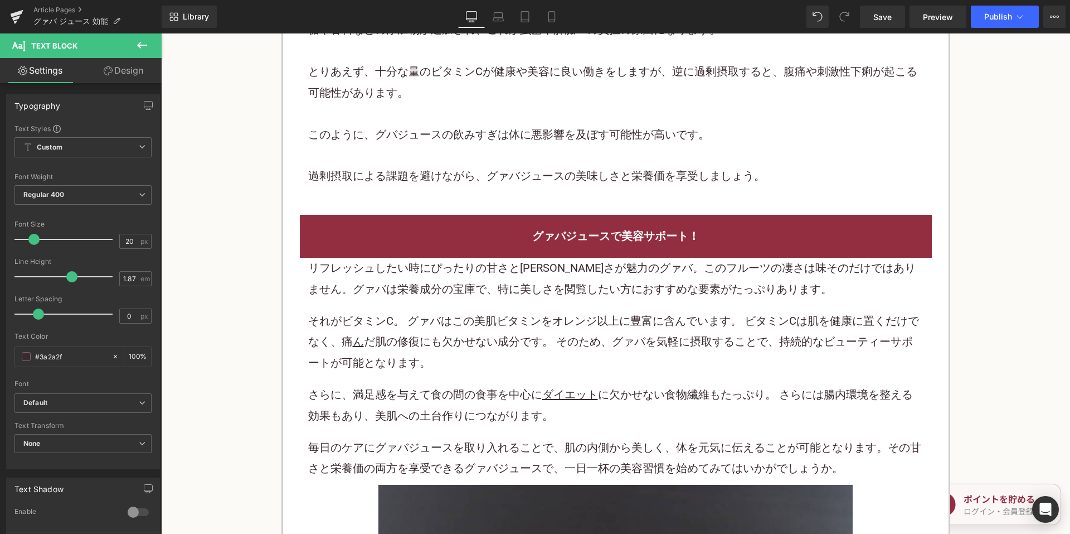
click at [483, 340] on p "それがビタミンC。 グァバはこの美肌ビタミンをオレンジ以上に豊富に含んでいます。 ビタミンCは肌を健康に置くだけでなく、痛 ん だ肌の修復にも欠かせない成分で…" at bounding box center [616, 342] width 616 height 62
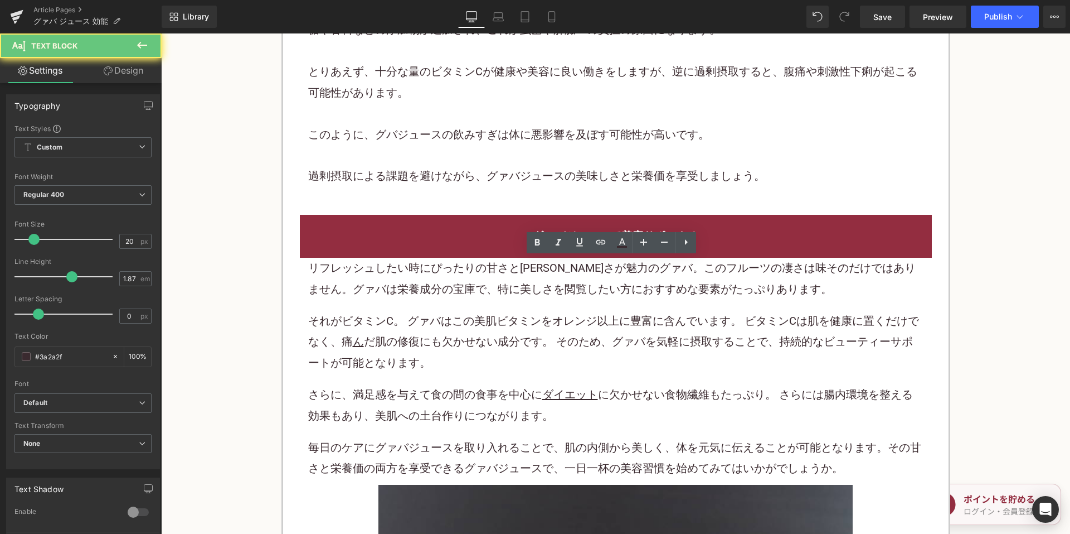
click at [482, 340] on p "それがビタミンC。 グァバはこの美肌ビタミンをオレンジ以上に豊富に含んでいます。 ビタミンCは肌を健康に置くだけでなく、痛 ん だ肌の修復にも欠かせない成分で…" at bounding box center [616, 342] width 616 height 62
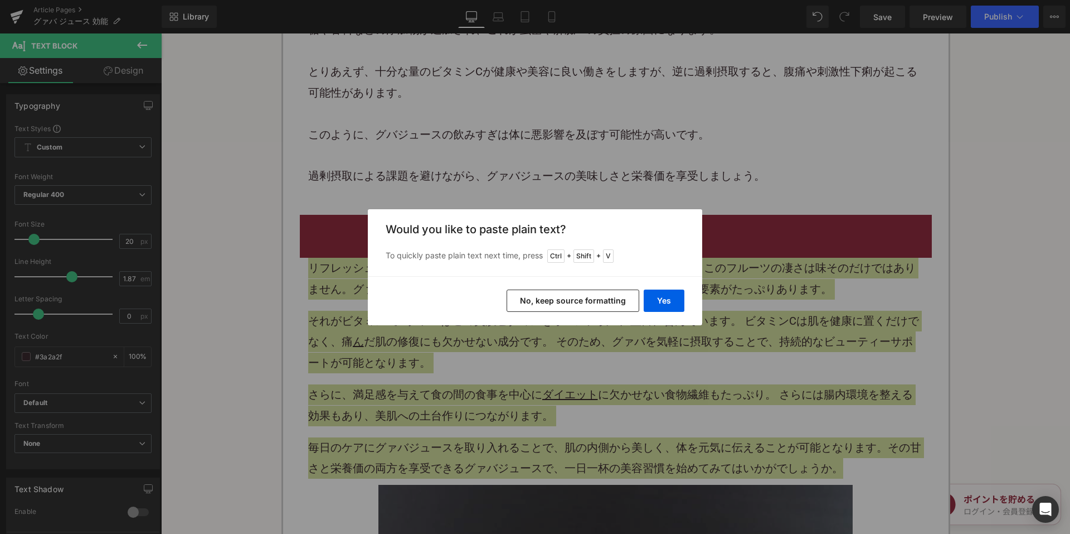
click at [558, 308] on button "No, keep source formatting" at bounding box center [573, 300] width 133 height 22
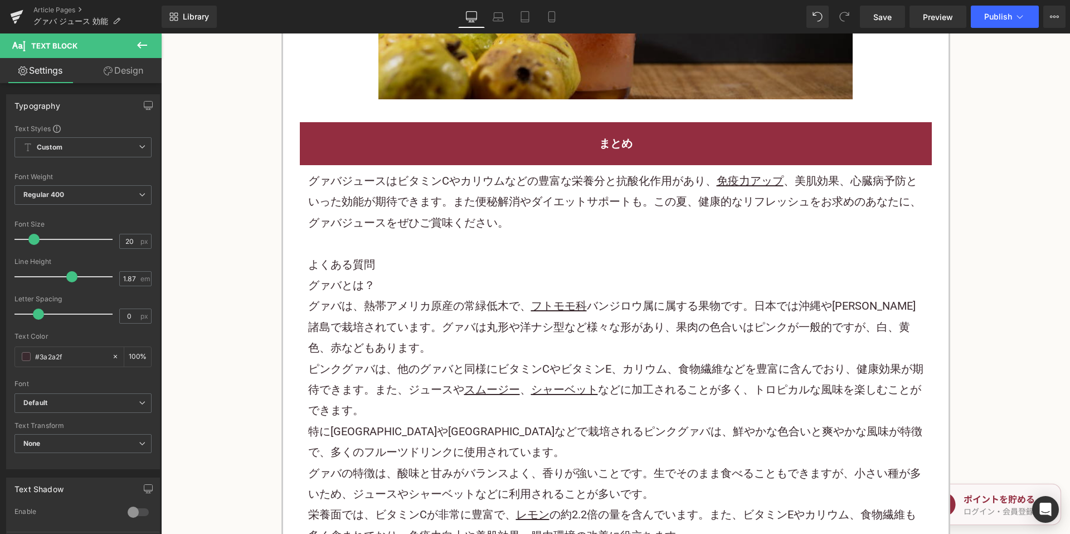
scroll to position [3568, 0]
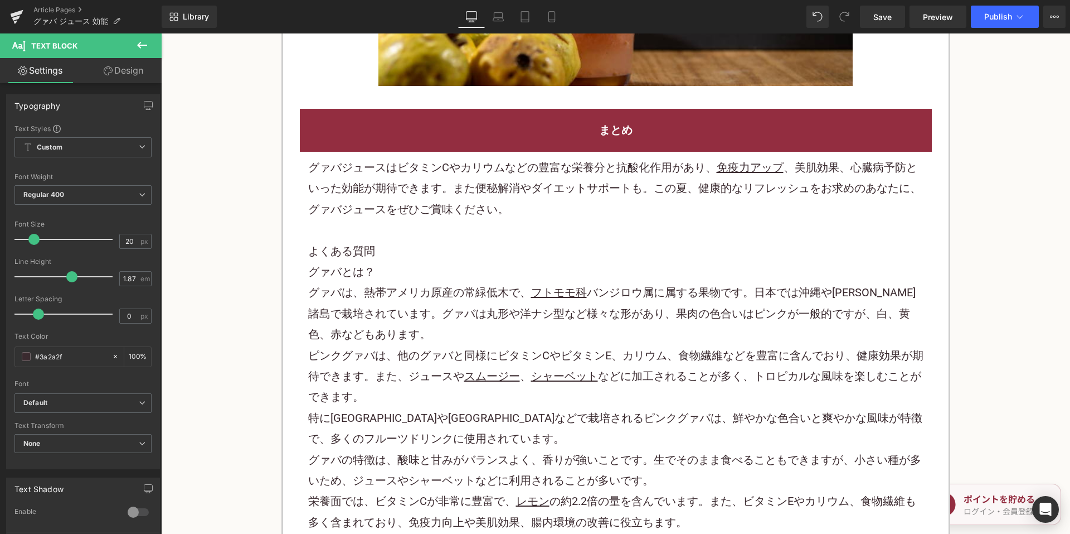
click at [493, 234] on p at bounding box center [616, 230] width 616 height 21
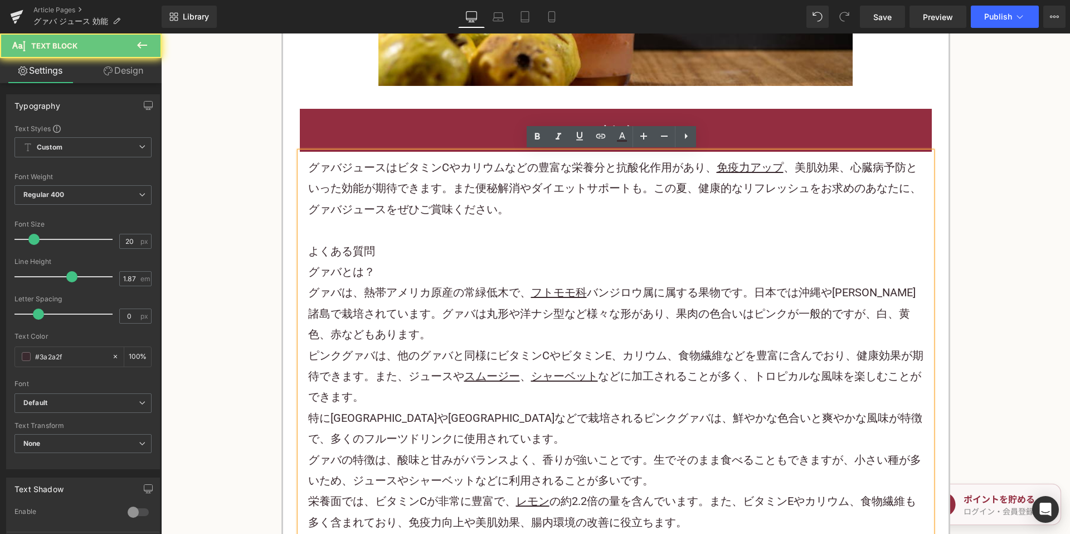
click at [468, 205] on p "グァバジュースはビタミンCやカリウムなどの豊富な栄養分と抗酸化作用があり、 免疫力アップ 、美肌効果、心臓病予防といった効能が期待できます。また便秘解消やダイ…" at bounding box center [616, 188] width 616 height 62
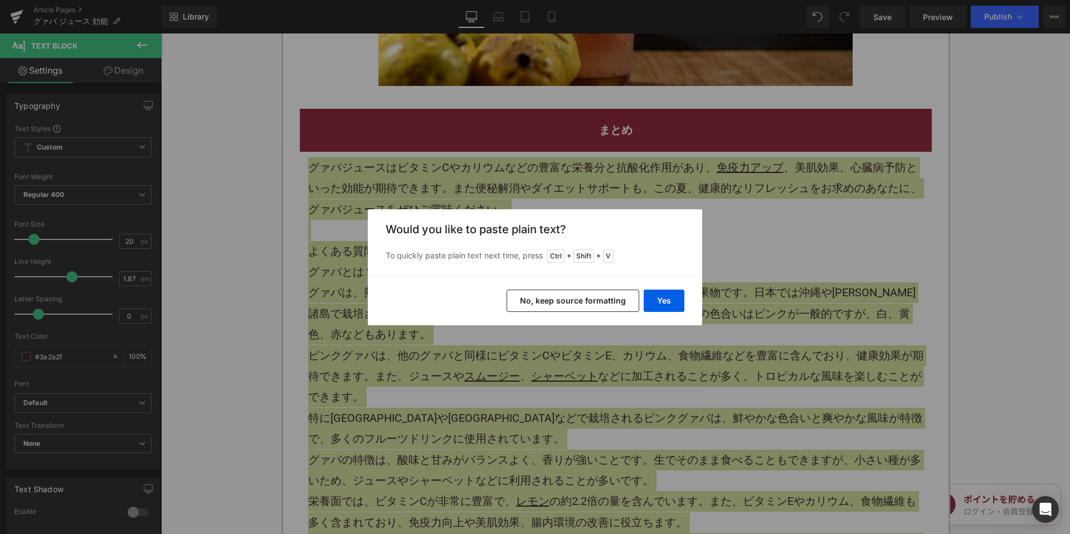
click at [543, 294] on button "No, keep source formatting" at bounding box center [573, 300] width 133 height 22
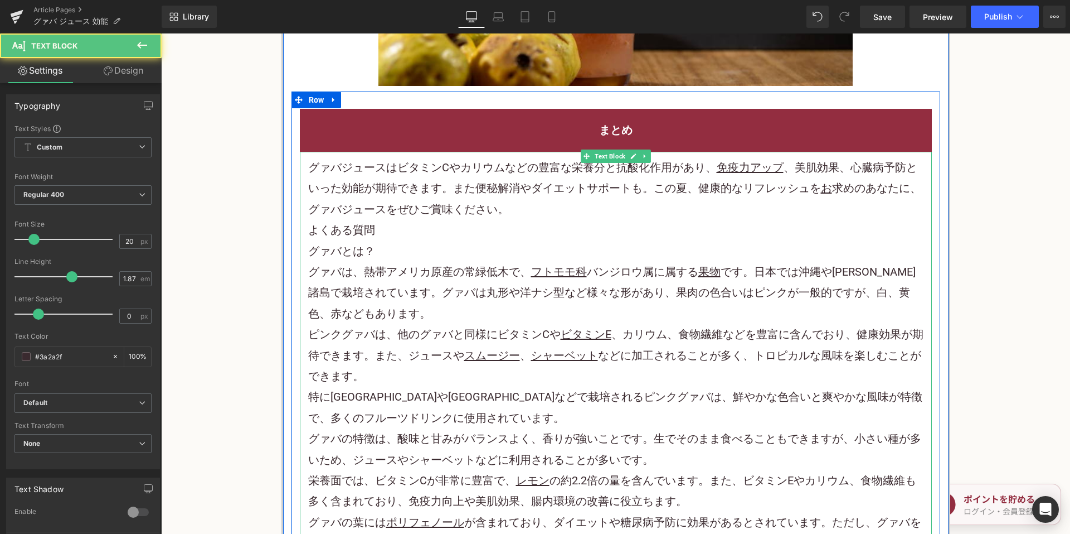
click at [537, 212] on p "グァバジュースはビタミンCやカリウムなどの豊富な栄養分と抗酸化作用があり、 免疫力アップ 、美肌効果、心臓病予防といった効能が期待できます。また便秘解消やダイ…" at bounding box center [616, 188] width 616 height 62
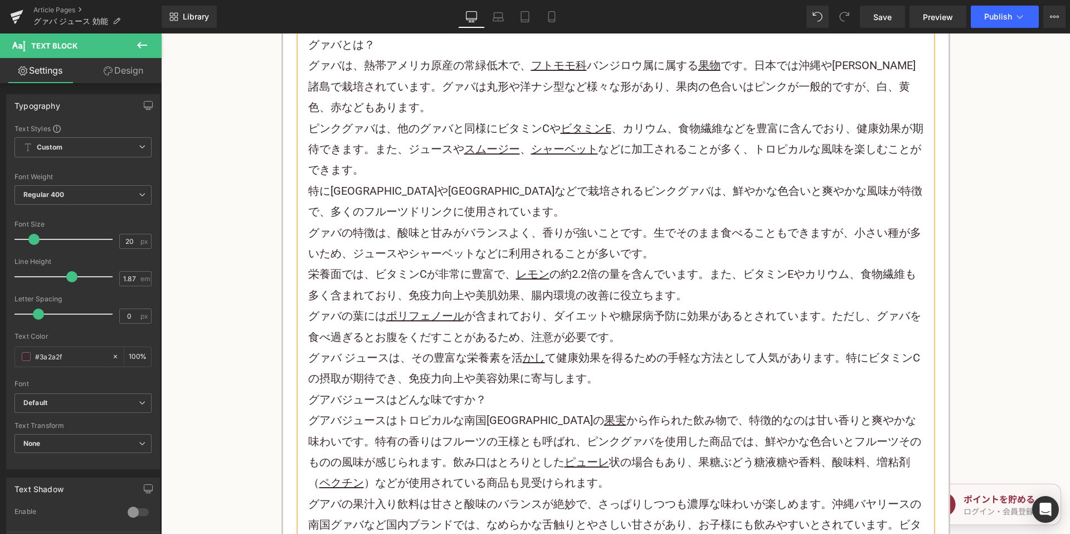
scroll to position [3903, 0]
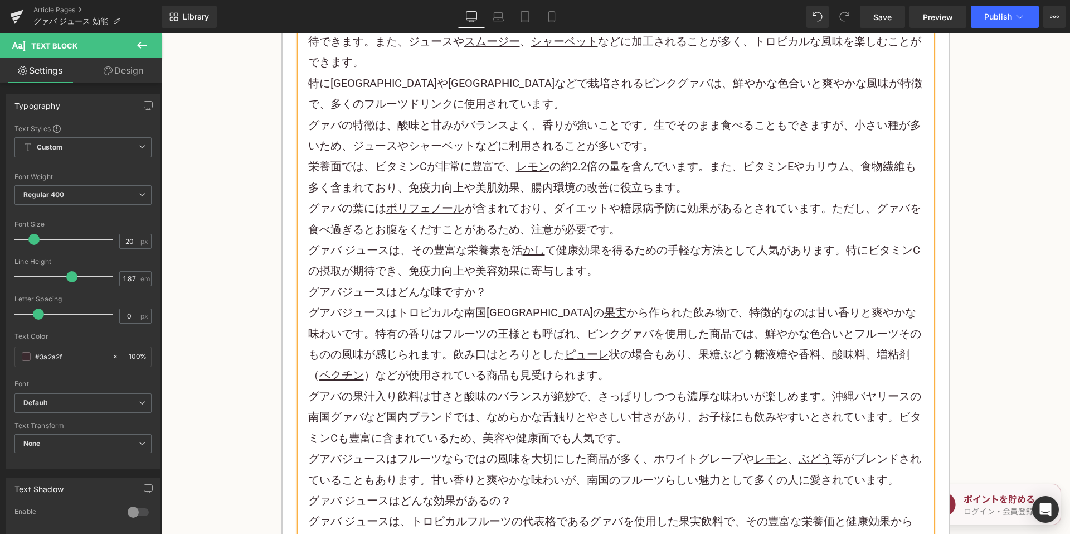
click at [600, 264] on p "グァバ ジュースは、その豊富な栄養素を活 かし て健康効果を得るための手軽な方法として人気があります。特にビタミンCの摂取が期待でき、免疫力向上や美容効果に寄…" at bounding box center [616, 261] width 616 height 42
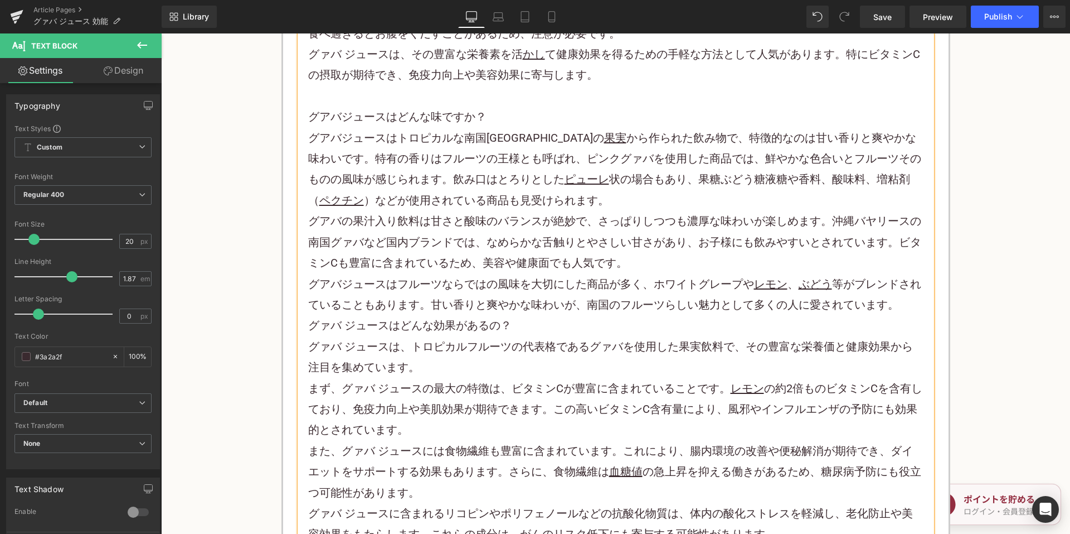
scroll to position [4126, 0]
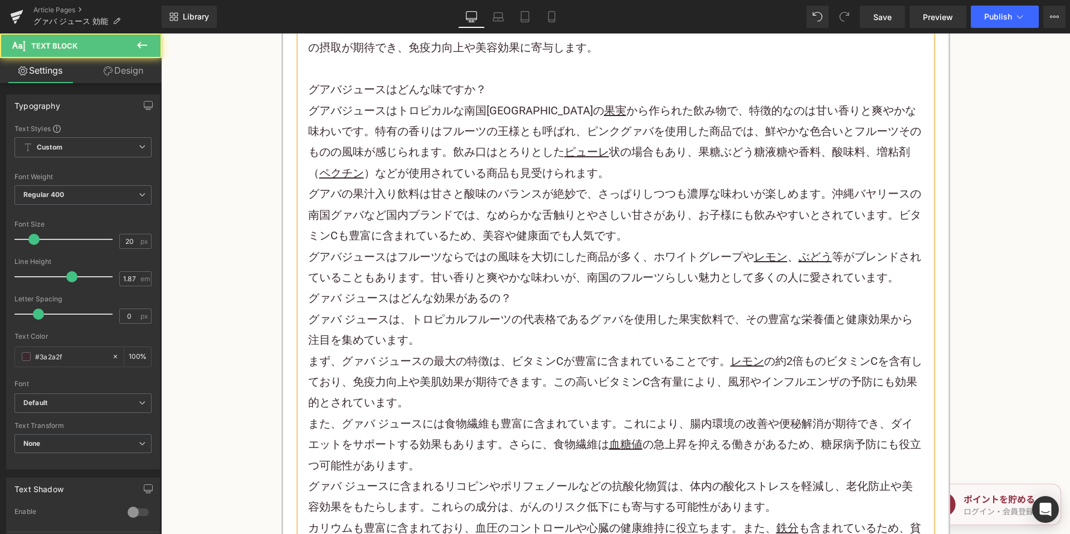
click at [907, 278] on p "グアバジュースはフルーツならではの風味を大切にした商品が多く、ホワイトグレープや レモン 、 ぶどう 等がブレンドされていることもあります。甘い香りと爽やかな…" at bounding box center [616, 267] width 616 height 42
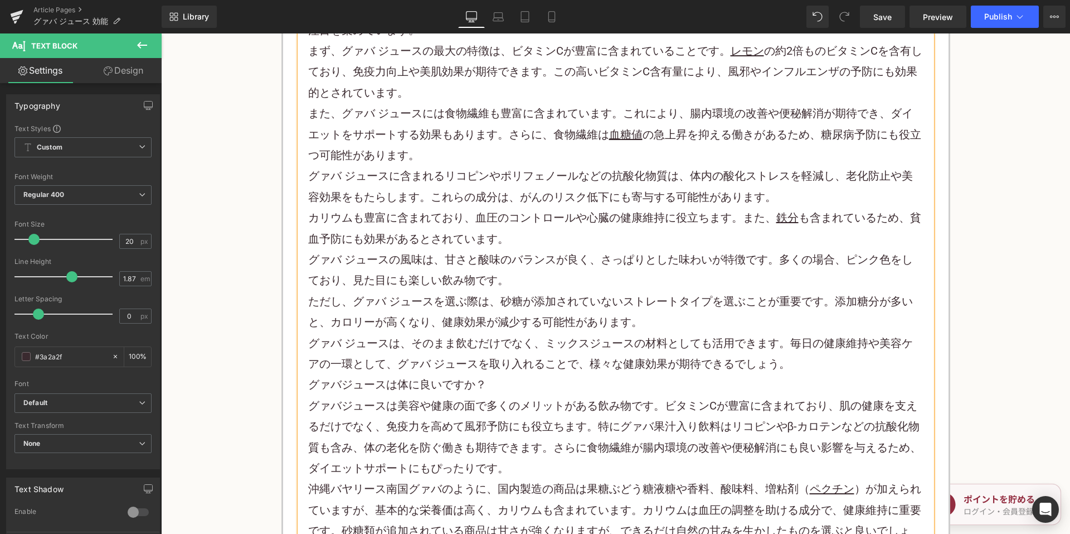
scroll to position [4516, 0]
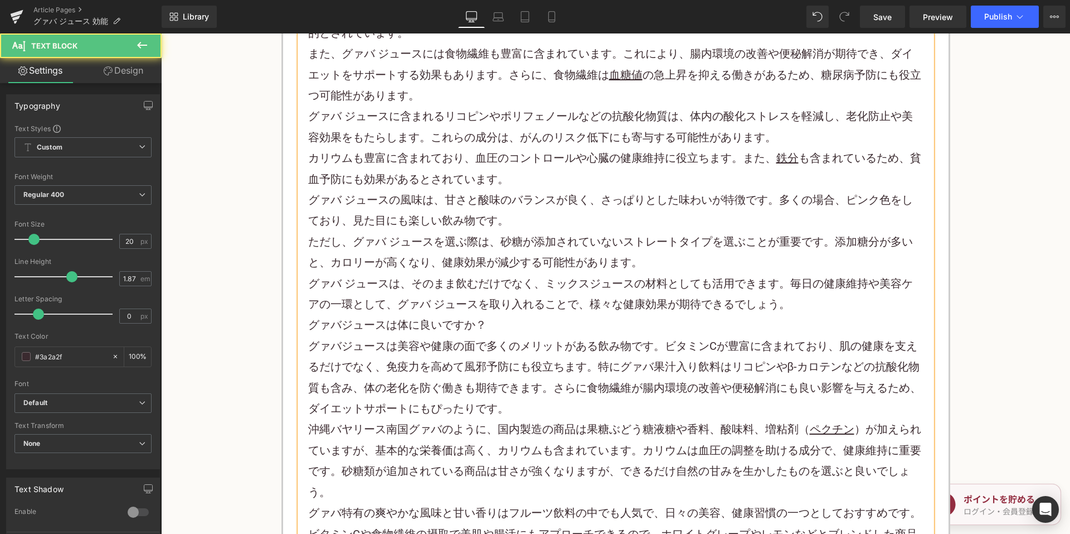
click at [802, 307] on p "グァバ ジュースは、そのまま飲むだけでなく、ミックスジュースの材料としても活用できます。毎日の健康維持や美容ケアの一環として、グァバ ジュースを取り入れること…" at bounding box center [616, 294] width 616 height 42
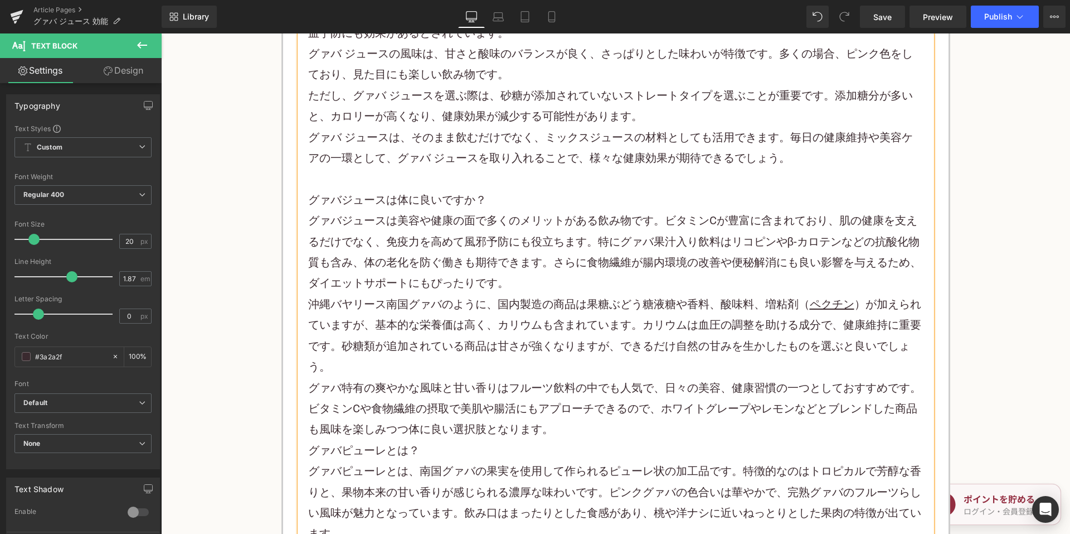
scroll to position [4795, 0]
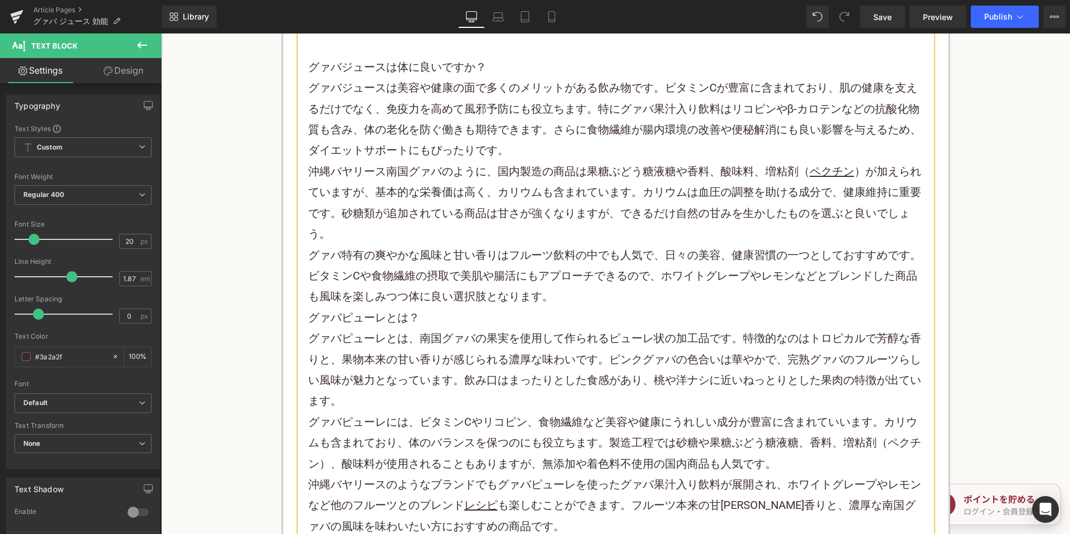
click at [577, 302] on p "グァバ特有の爽やかな風味と甘い香りはフルーツ飲料の中でも人気で、日々の美容、健康習慣の一つとしておすすめです。ビタミンCや食物繊維の摂取で美肌や腸活にもアプロ…" at bounding box center [616, 276] width 616 height 62
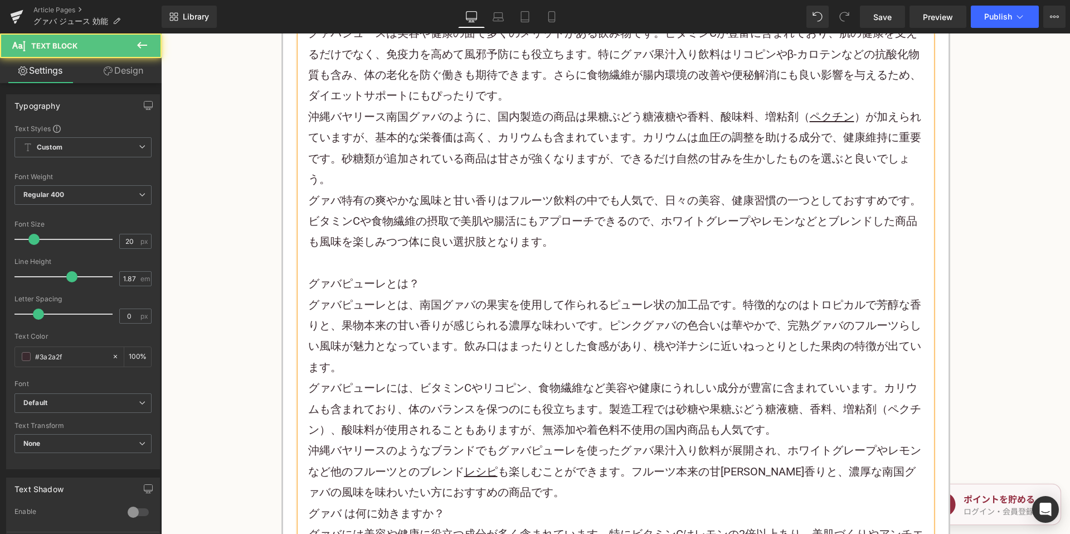
scroll to position [4962, 0]
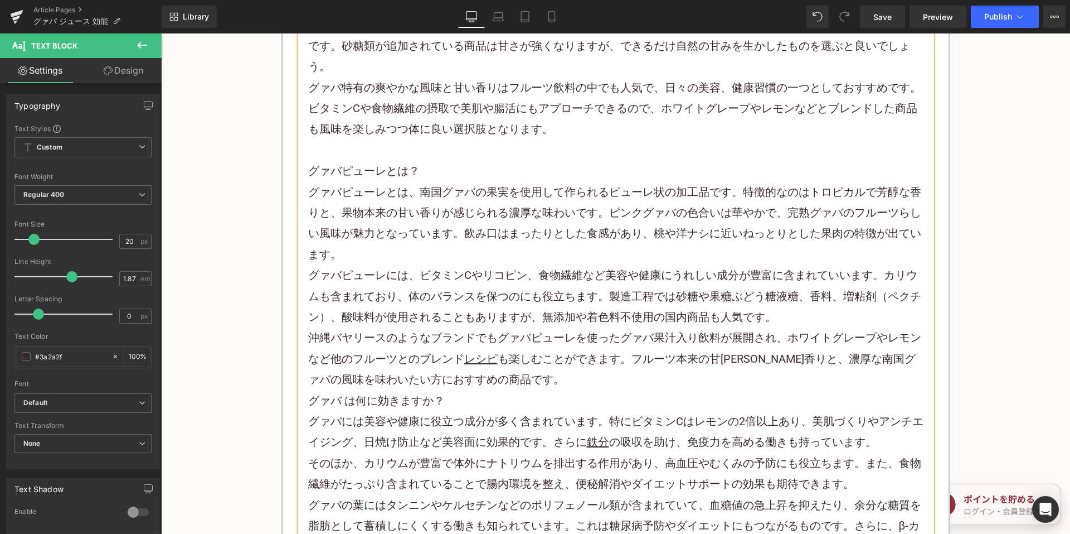
click at [548, 377] on p "沖縄バヤリースのようなブランドでもグァバピューレを使ったグァバ果汁入り飲料が展開され、ホワイトグレープやレモンなど他のフルーツとのブレンド レシピ も楽しむこ…" at bounding box center [616, 358] width 616 height 62
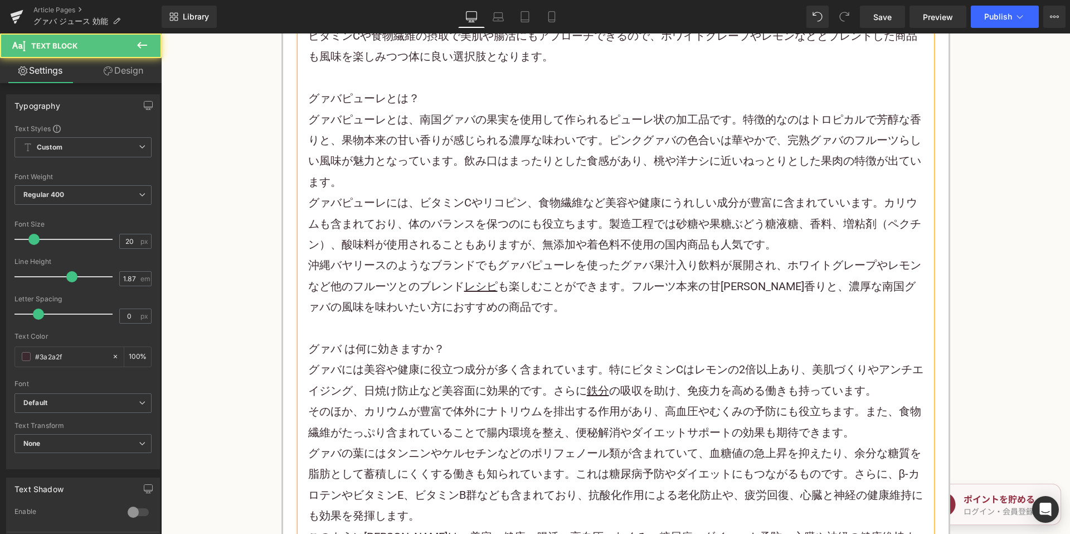
scroll to position [5296, 0]
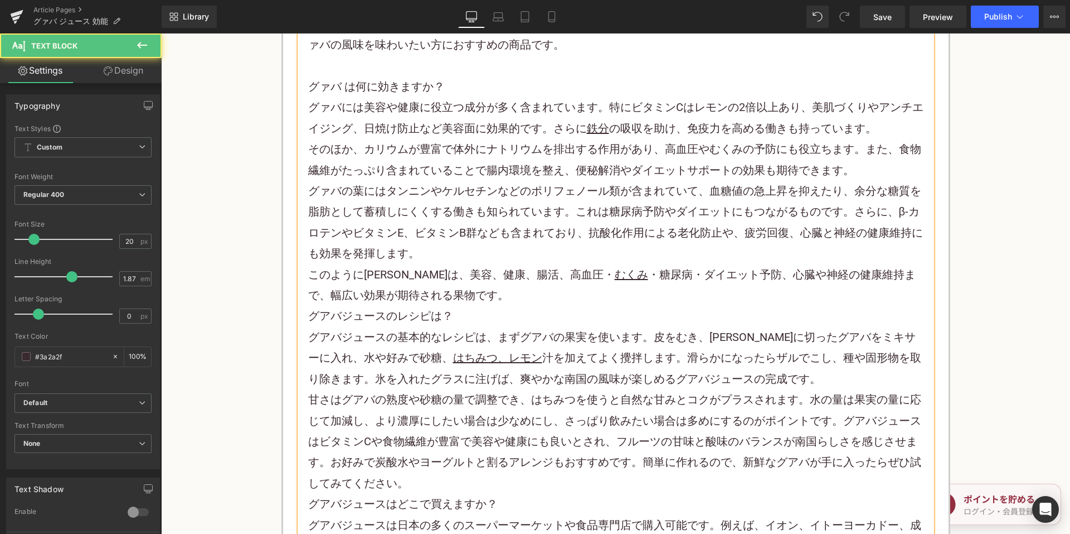
click at [536, 287] on p "このようにグァバは、美容、健康、腸活、高血圧・ むくみ ・糖尿病・ダイエット予防、心臓や神経の健康維持まで、幅広い効果が期待される果物です。" at bounding box center [616, 285] width 616 height 42
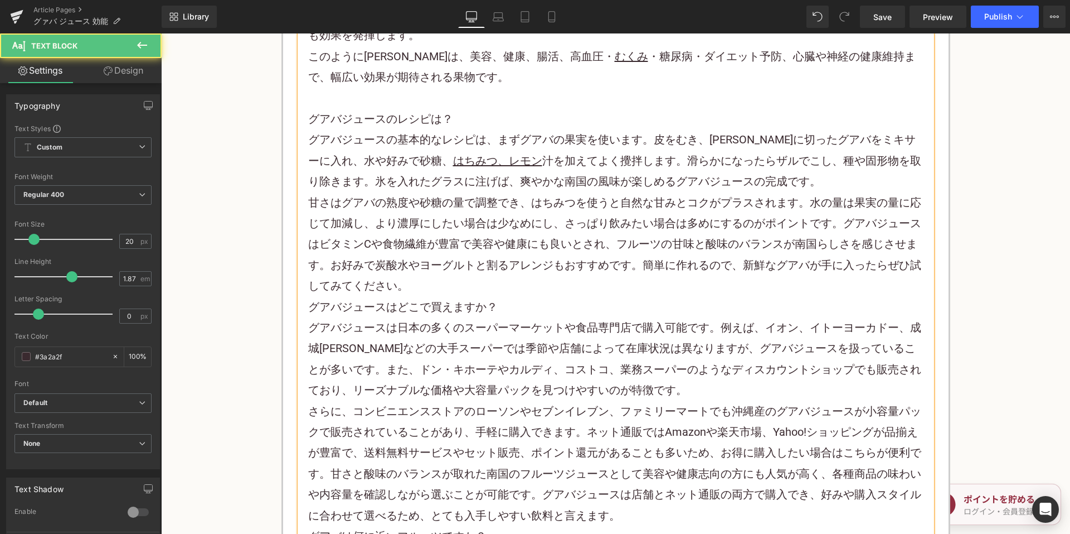
scroll to position [5519, 0]
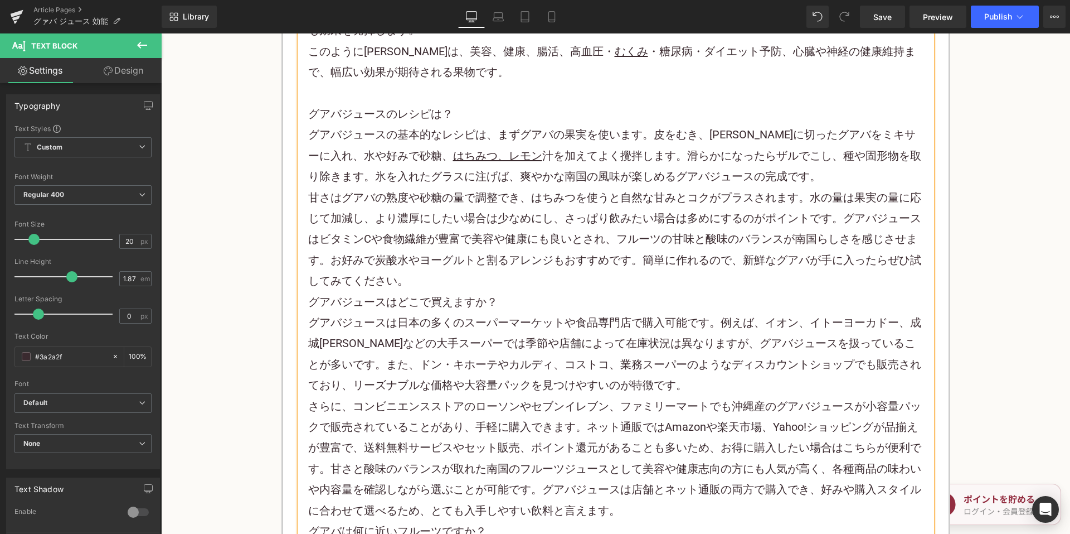
click at [520, 285] on p "甘さはグアバの熟度や砂糖の量で調整でき、はちみつを使うと自然な甘みとコクがプラスされます。水の量は果実の量に応じて加減し、より濃厚にしたい場合は少なめにし、さ…" at bounding box center [616, 239] width 616 height 104
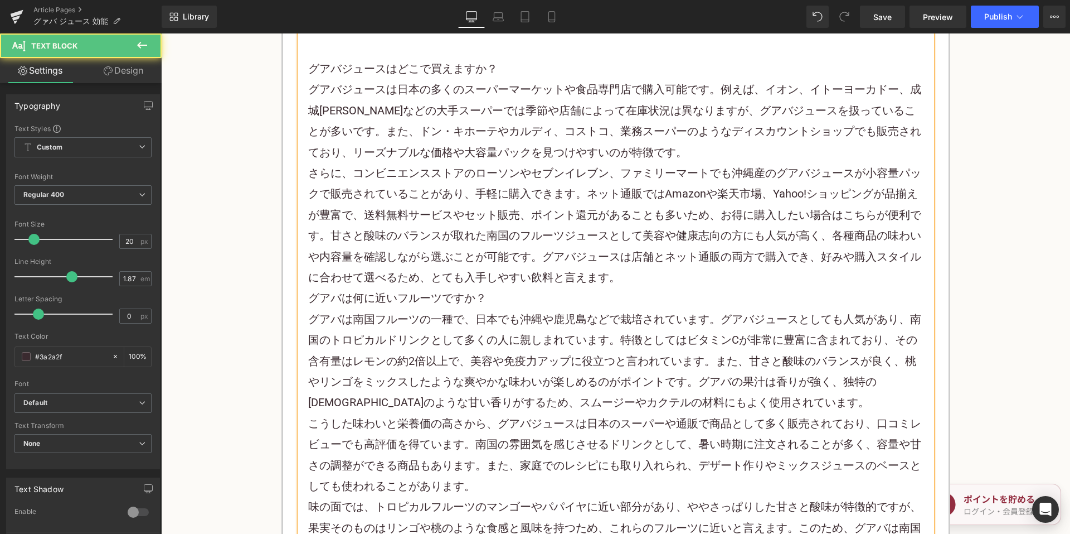
scroll to position [5798, 0]
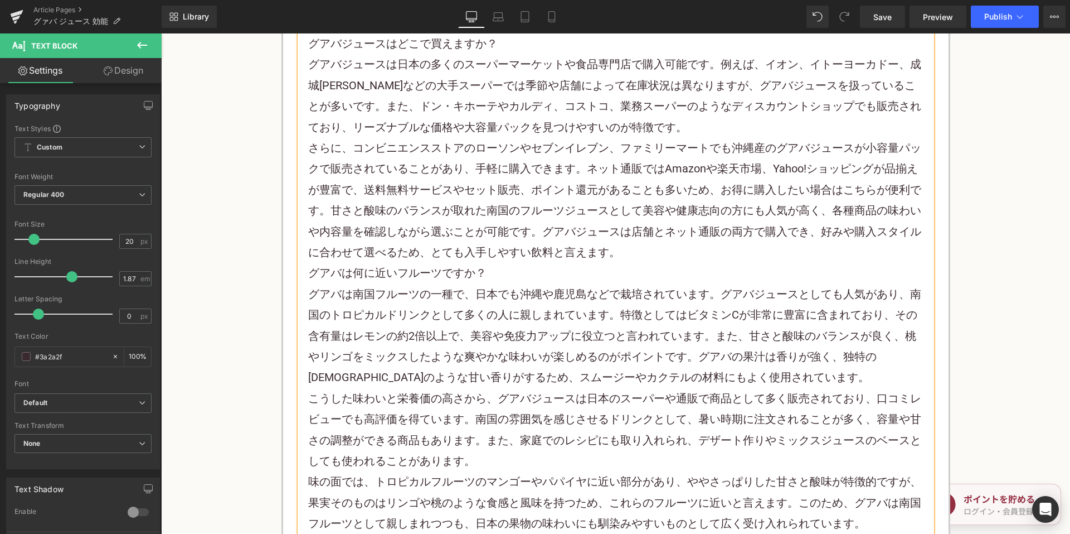
click at [632, 254] on p "さらに、コンビニエンスストアのローソンやセブンイレブン、ファミリーマートでも沖縄産のグアバジュースが小容量パックで販売されていることがあり、手軽に購入できます…" at bounding box center [616, 200] width 616 height 125
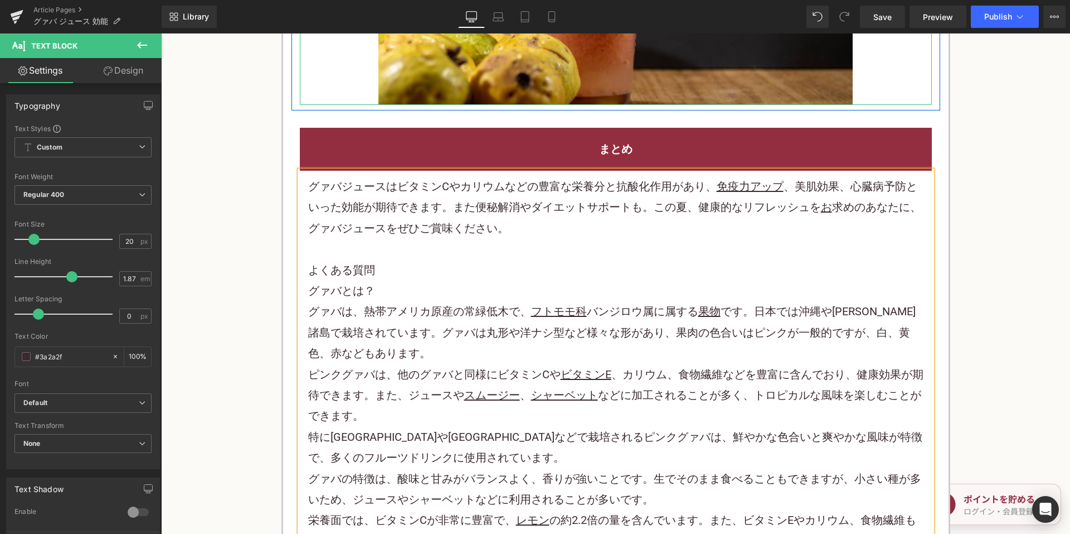
scroll to position [3680, 0]
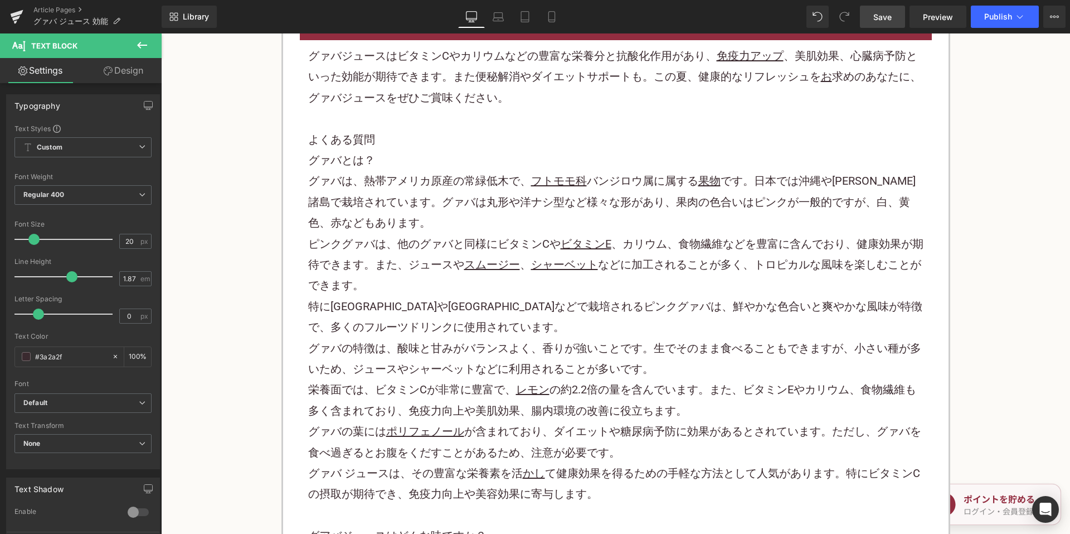
click at [881, 15] on span "Save" at bounding box center [883, 17] width 18 height 12
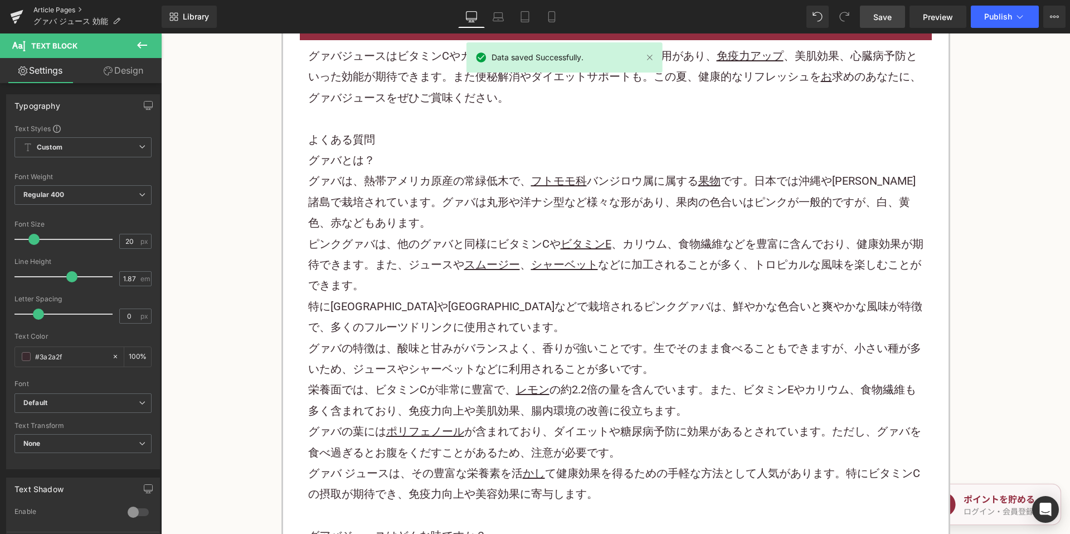
click at [61, 6] on link "Article Pages" at bounding box center [97, 10] width 128 height 9
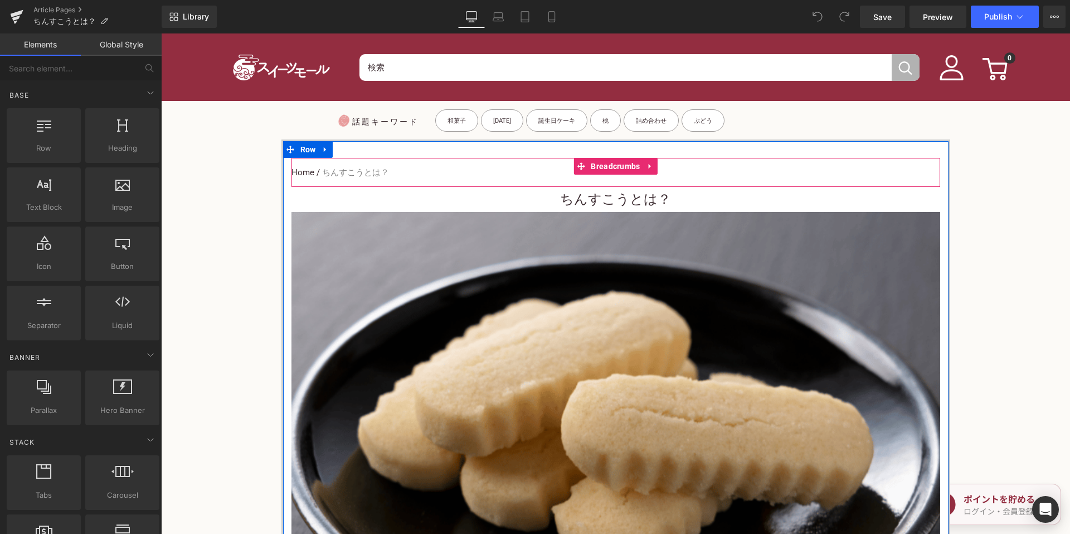
click at [562, 187] on div "ちんすこうとは？ Heading" at bounding box center [616, 199] width 649 height 25
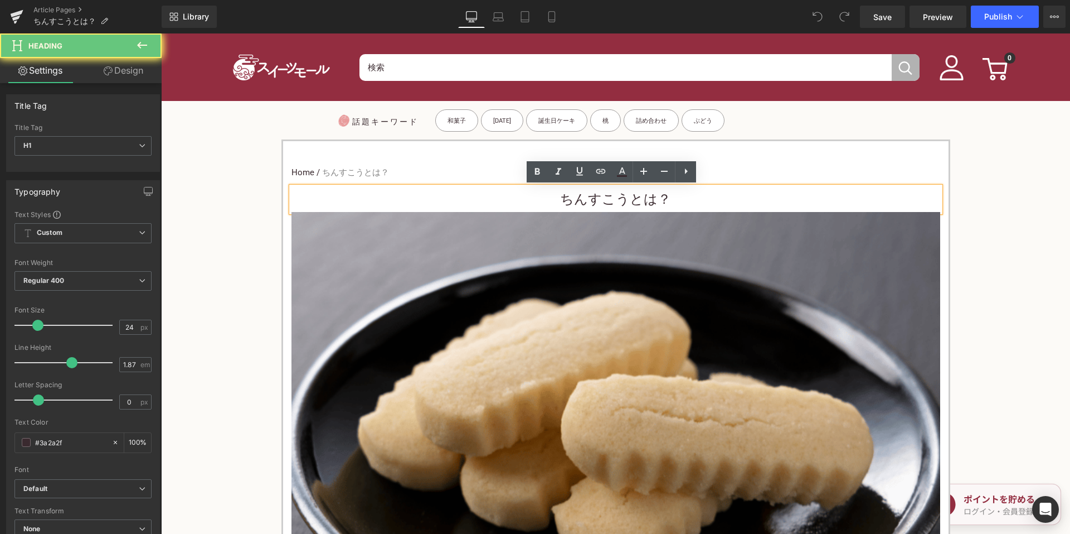
click at [542, 200] on h1 "ちんすこうとは？" at bounding box center [616, 199] width 649 height 25
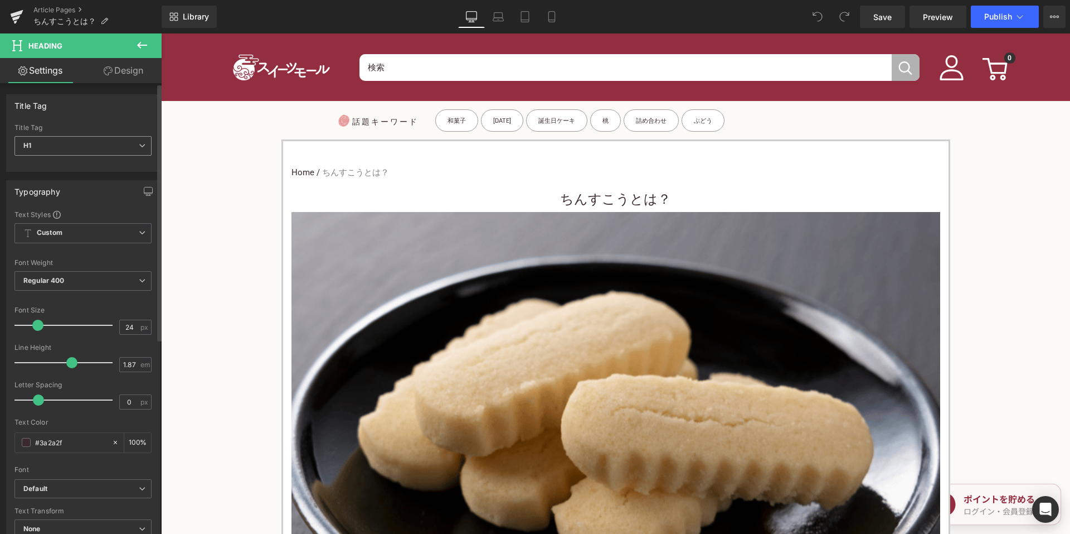
click at [119, 149] on span "H1" at bounding box center [82, 146] width 137 height 20
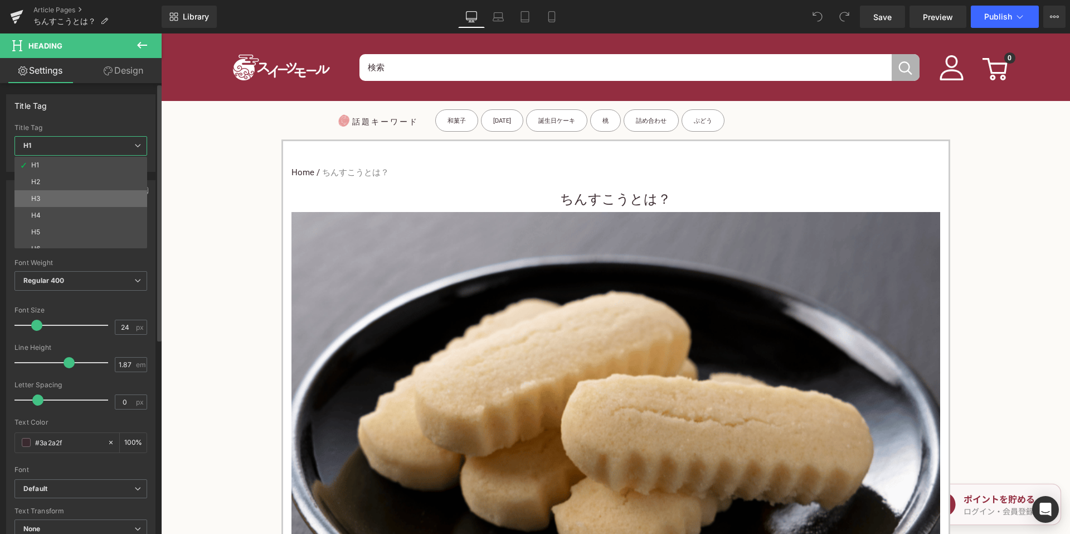
click at [92, 196] on li "H3" at bounding box center [83, 198] width 138 height 17
type input "15"
type input "100"
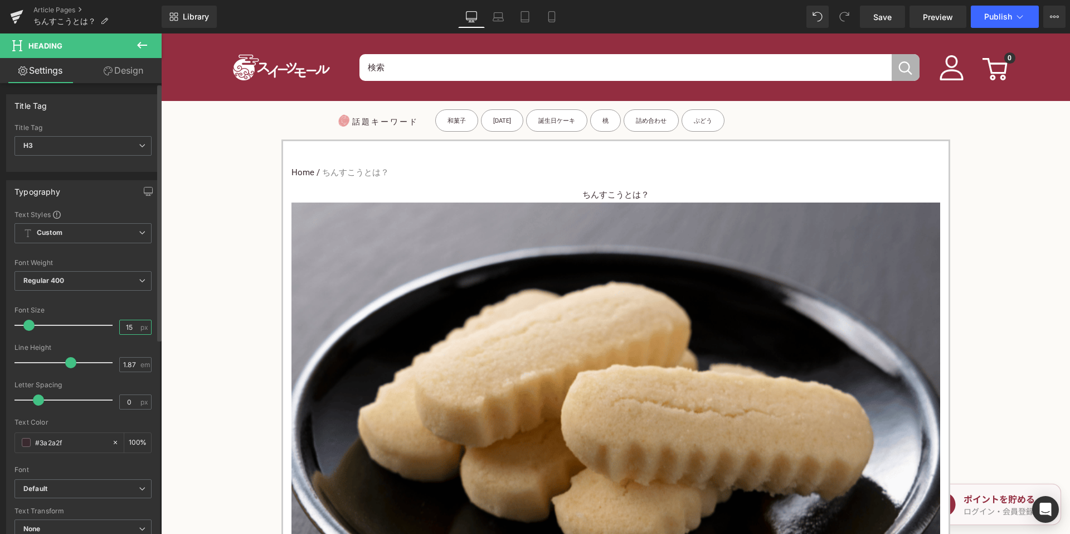
click at [126, 331] on input "15" at bounding box center [130, 327] width 20 height 14
click at [94, 332] on div "Font Size 15 px" at bounding box center [82, 324] width 137 height 37
click at [131, 329] on input "15" at bounding box center [130, 327] width 20 height 14
type input "1"
type input "24"
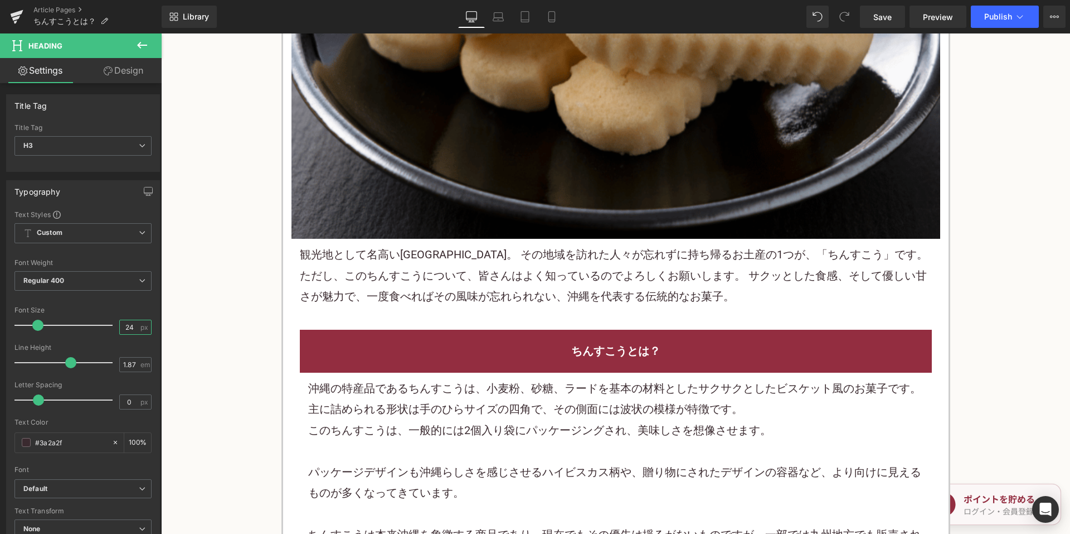
scroll to position [446, 0]
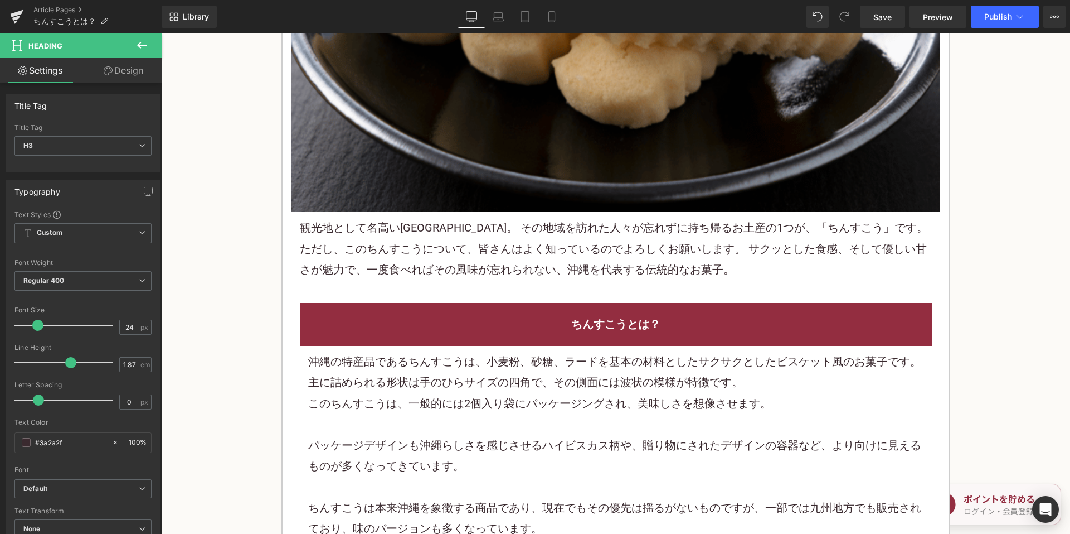
click at [536, 257] on p "観光地として名高い[GEOGRAPHIC_DATA]。 その地域を訪れた人々が忘れずに持ち帰るお土産の1つが、「ちんすこう」です。 ただし、このちんすこうにつ…" at bounding box center [616, 248] width 632 height 62
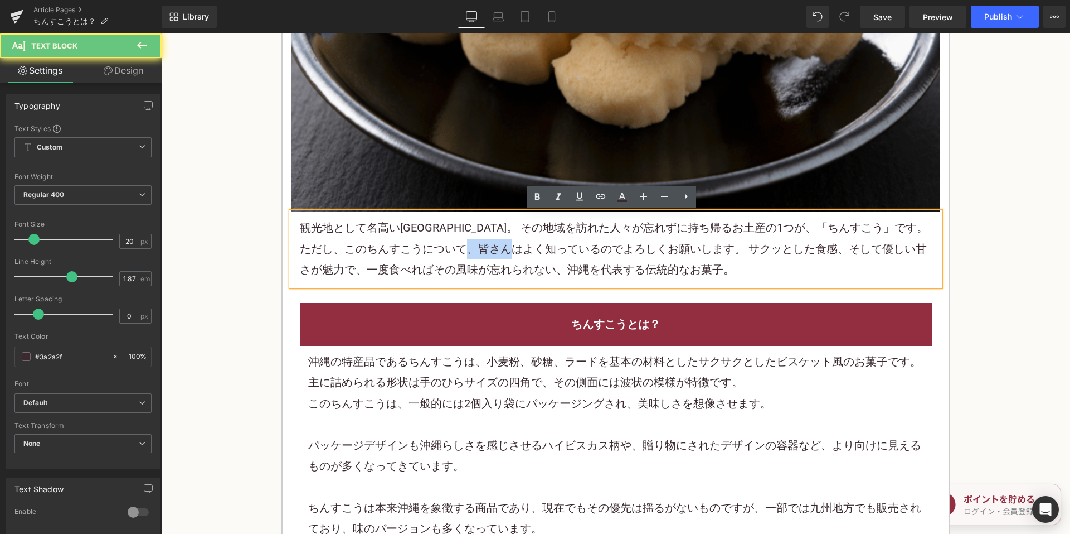
click at [536, 257] on p "観光地として名高い[GEOGRAPHIC_DATA]。 その地域を訪れた人々が忘れずに持ち帰るお土産の1つが、「ちんすこう」です。 ただし、このちんすこうにつ…" at bounding box center [616, 248] width 632 height 62
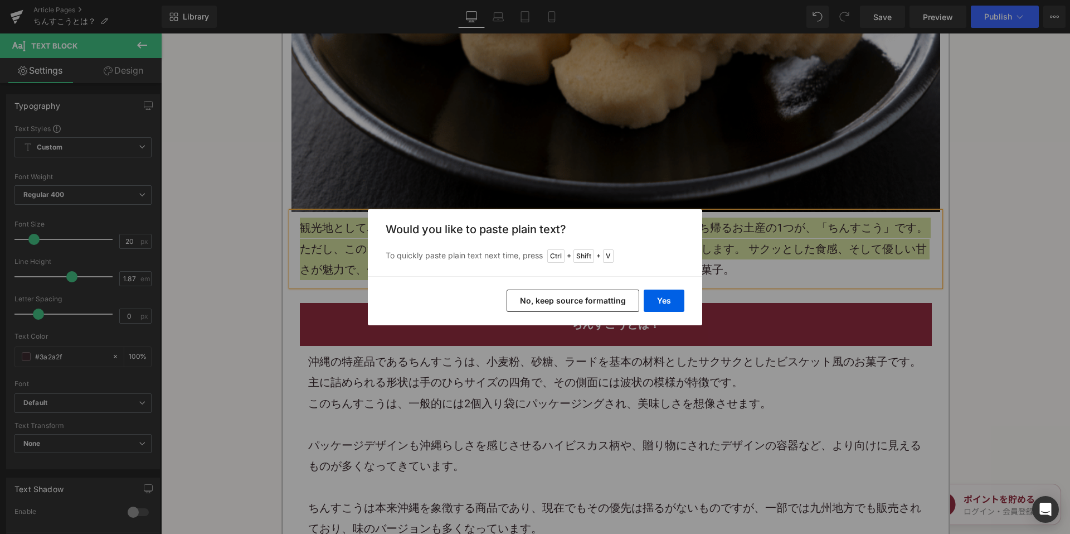
click at [560, 289] on button "No, keep source formatting" at bounding box center [573, 300] width 133 height 22
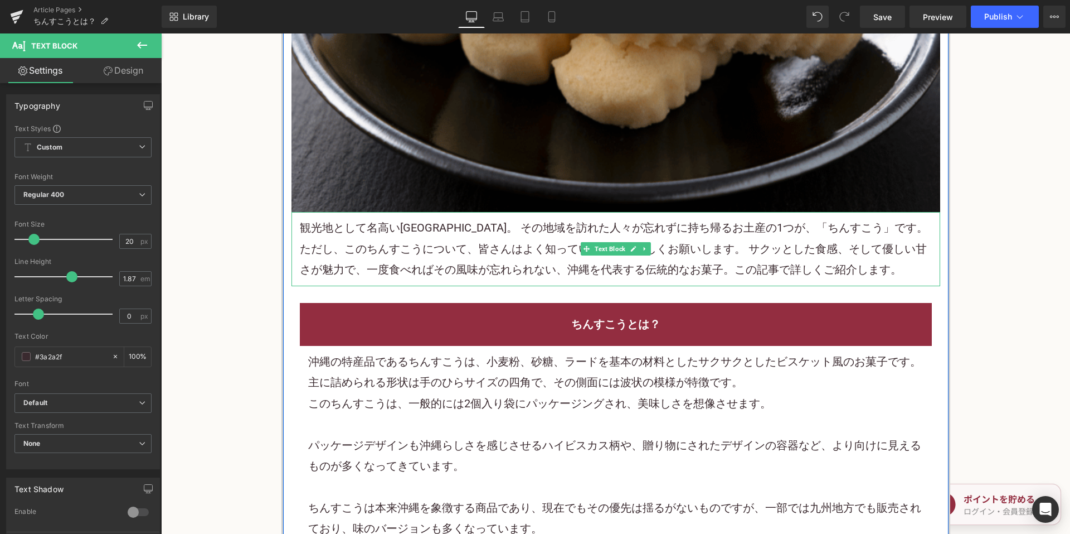
click at [482, 256] on p "観光地として名高い[GEOGRAPHIC_DATA]。 その地域を訪れた人々が忘れずに持ち帰る お 土産の1つが、「ちんすこう」です。 ただし、このちんすこう…" at bounding box center [616, 248] width 632 height 62
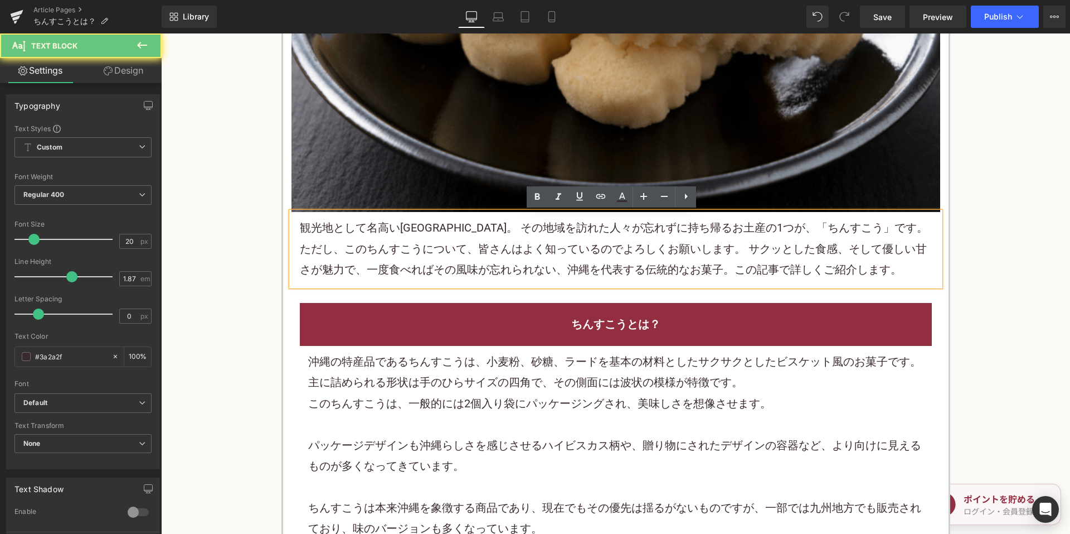
click at [799, 239] on p "観光地として名高い[GEOGRAPHIC_DATA]。 その地域を訪れた人々が忘れずに持ち帰る お 土産の1つが、「ちんすこう」です。 ただし、このちんすこう…" at bounding box center [616, 248] width 632 height 62
click at [401, 254] on p "観光地として名高い[GEOGRAPHIC_DATA]。 その地域を訪れた人々が忘れずに持ち帰る お 土産の1つが、「ちんすこう」です。 ただし、このちんすこう…" at bounding box center [616, 248] width 632 height 62
click at [487, 249] on p "観光地として名高い[GEOGRAPHIC_DATA]。 その地域を訪れた人々が忘れずに持ち帰る お 土産の1つが、「ちんすこう」です。 ただし、このちんすこう…" at bounding box center [616, 248] width 632 height 62
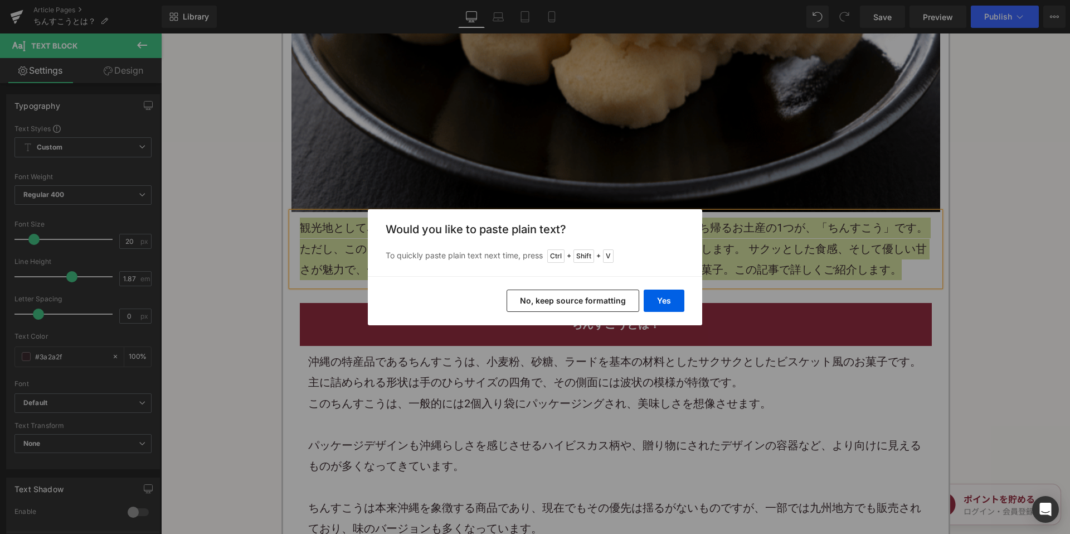
click at [530, 302] on button "No, keep source formatting" at bounding box center [573, 300] width 133 height 22
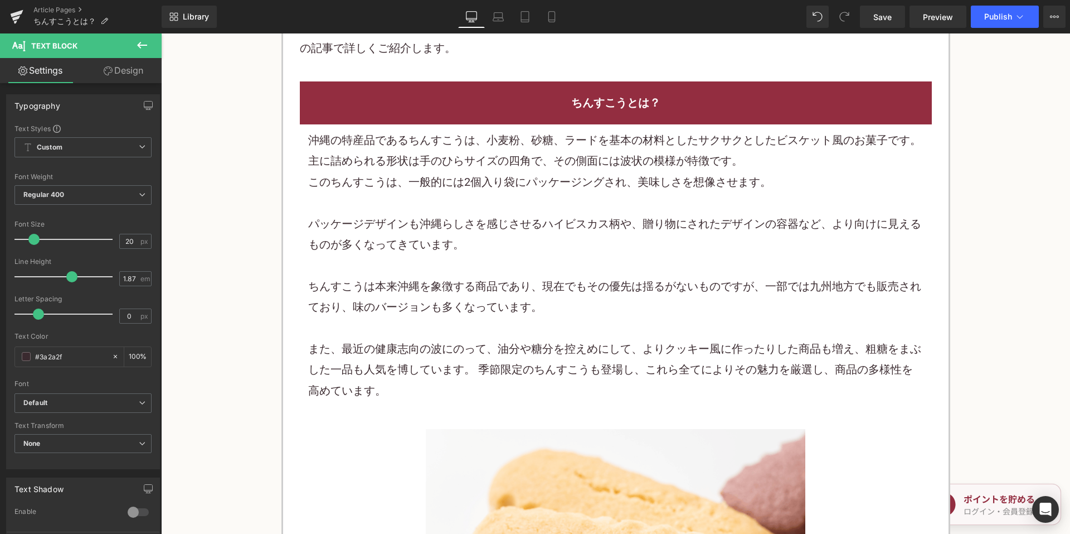
click at [473, 231] on p "パッケージデザインも沖縄らしさを感じさせるハイビスカス柄や、贈り物にされたデザインの容器など、より向けに見えるものが多くなってきています。" at bounding box center [616, 235] width 616 height 42
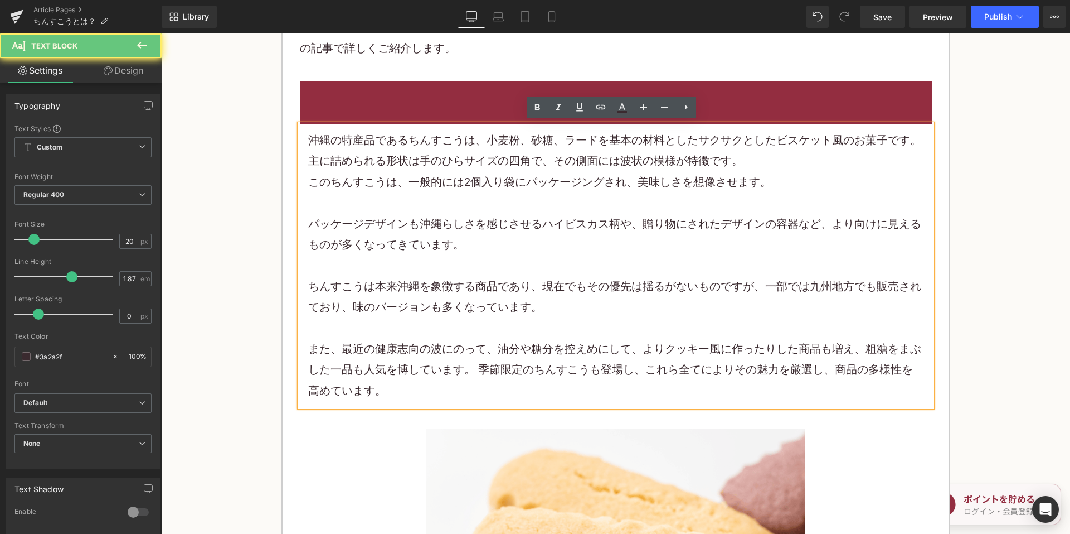
scroll to position [669, 0]
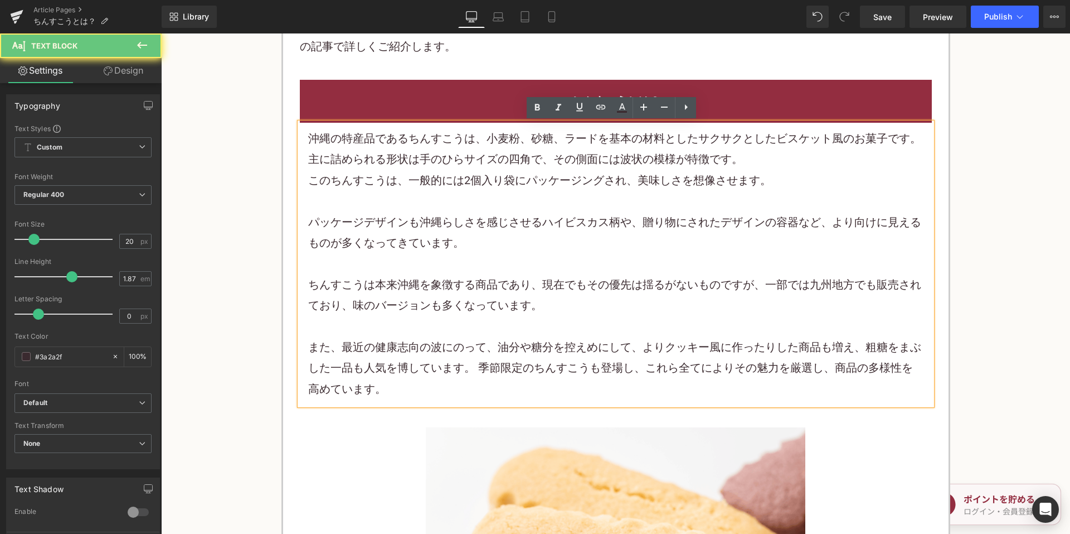
click at [471, 231] on p "パッケージデザインも沖縄らしさを感じさせるハイビスカス柄や、贈り物にされたデザインの容器など、より向けに見えるものが多くなってきています。" at bounding box center [616, 233] width 616 height 42
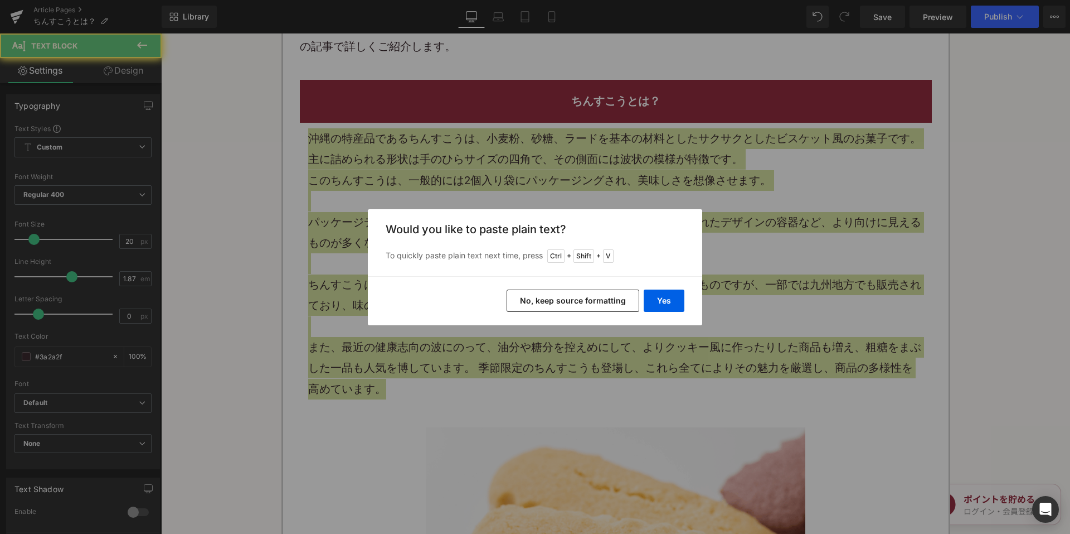
click at [540, 299] on button "No, keep source formatting" at bounding box center [573, 300] width 133 height 22
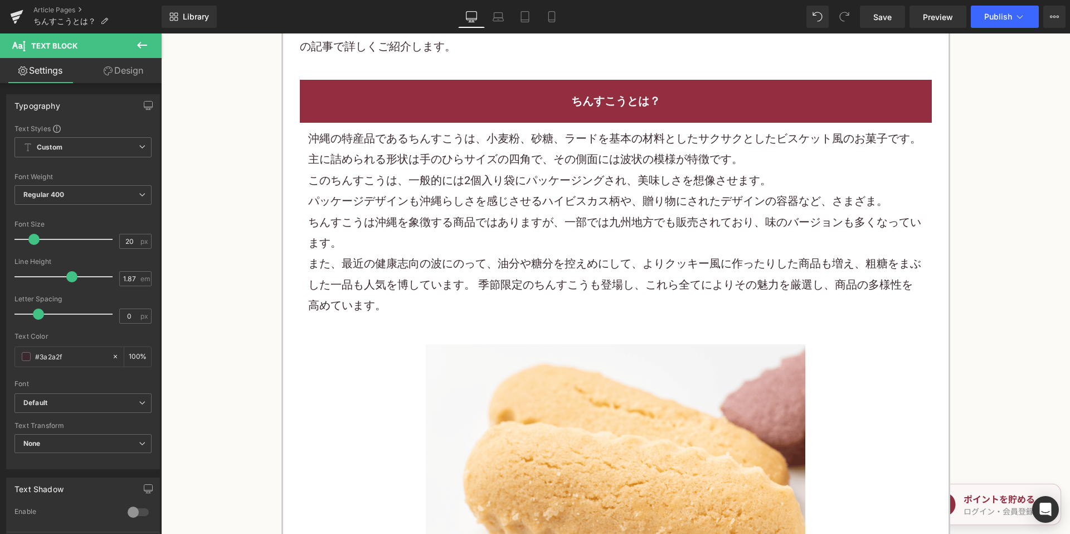
click at [556, 198] on p "パッケージデザインも沖縄らしさを感じさせるハイビスカス柄や、贈り物にされたデザインの容器など、さまざま。" at bounding box center [616, 201] width 616 height 21
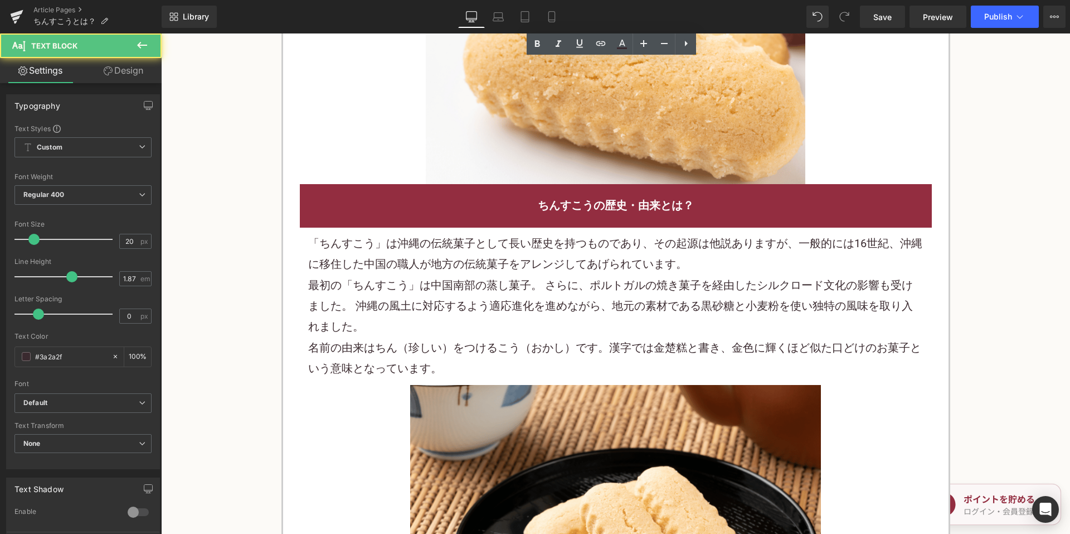
scroll to position [1115, 0]
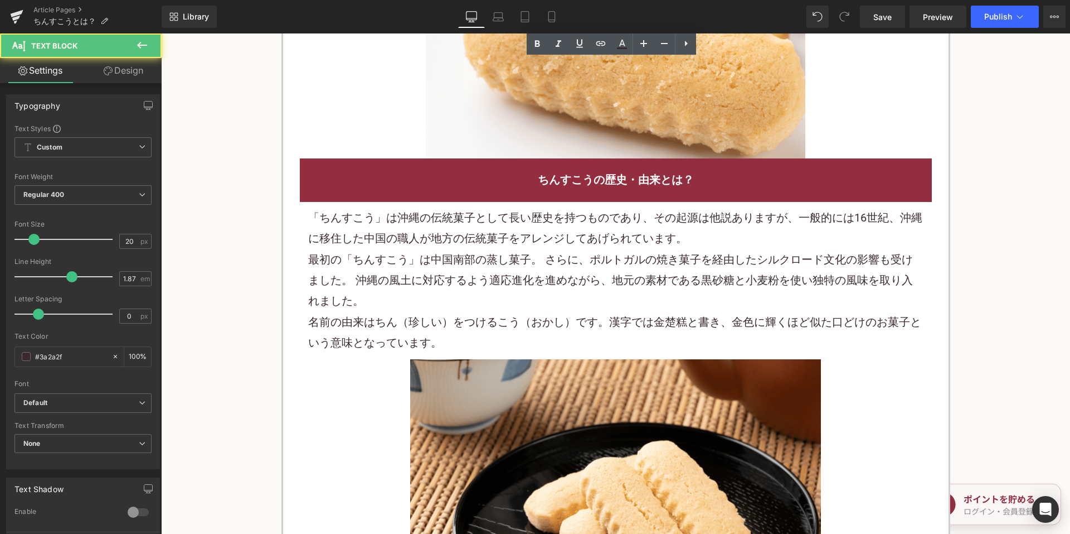
click at [509, 238] on font "「ちんすこう」は沖縄の伝統菓子として長い歴史を持つものであり、その起源は他説ありますが、一般的には16世紀、沖縄に移住した中国の職人が地方の伝統菓子をアレンジ…" at bounding box center [615, 228] width 614 height 34
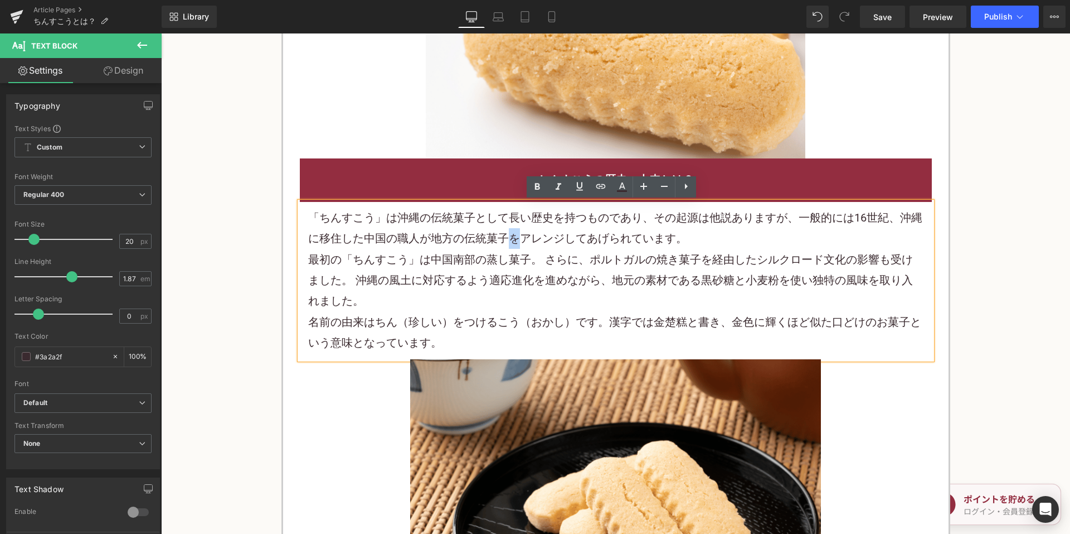
click at [509, 238] on font "「ちんすこう」は沖縄の伝統菓子として長い歴史を持つものであり、その起源は他説ありますが、一般的には16世紀、沖縄に移住した中国の職人が地方の伝統菓子をアレンジ…" at bounding box center [615, 228] width 614 height 34
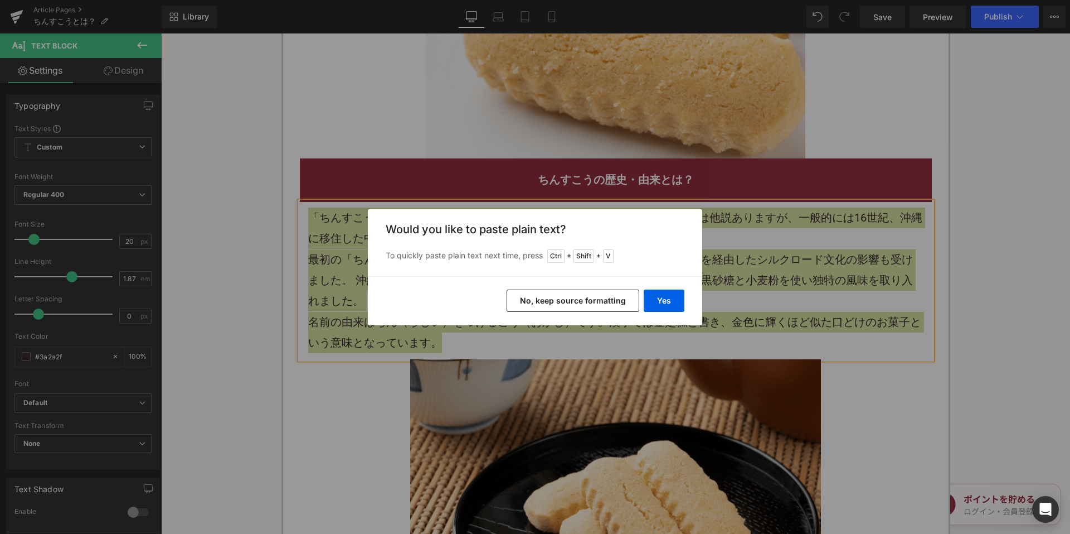
click at [550, 304] on button "No, keep source formatting" at bounding box center [573, 300] width 133 height 22
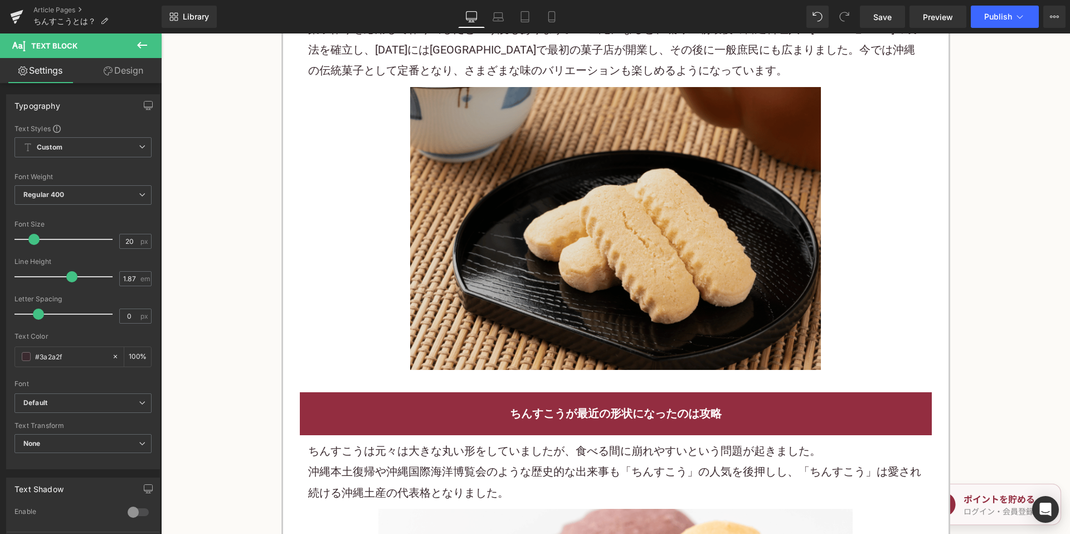
scroll to position [1840, 0]
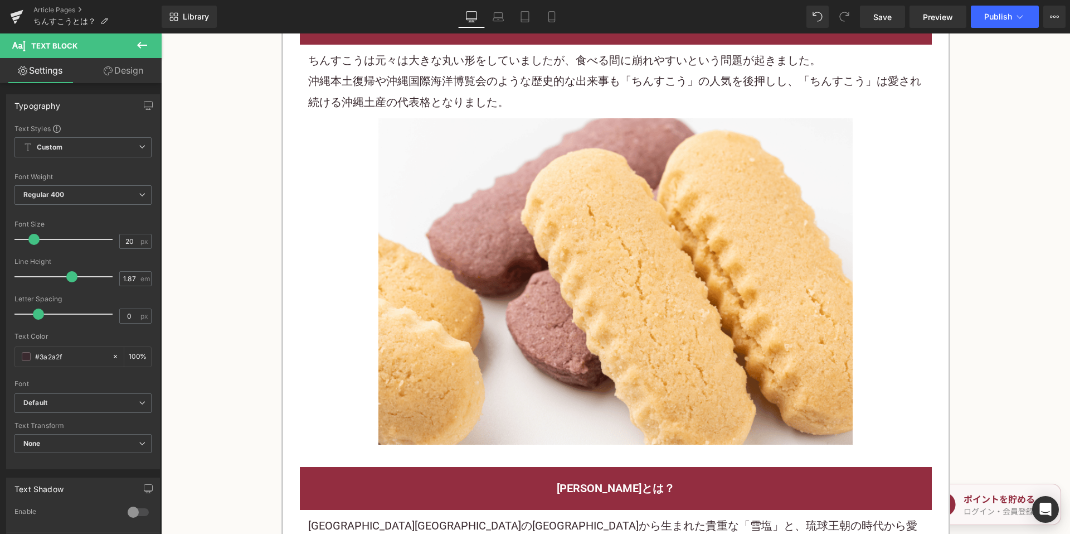
click at [476, 95] on font "沖縄本土復帰や沖縄国際海洋博覧会のような歴史的な出来事も「ちんすこう」の人気を後押しし、「ちんすこう」は愛され続ける沖縄土産の代表格となりました。" at bounding box center [614, 91] width 613 height 34
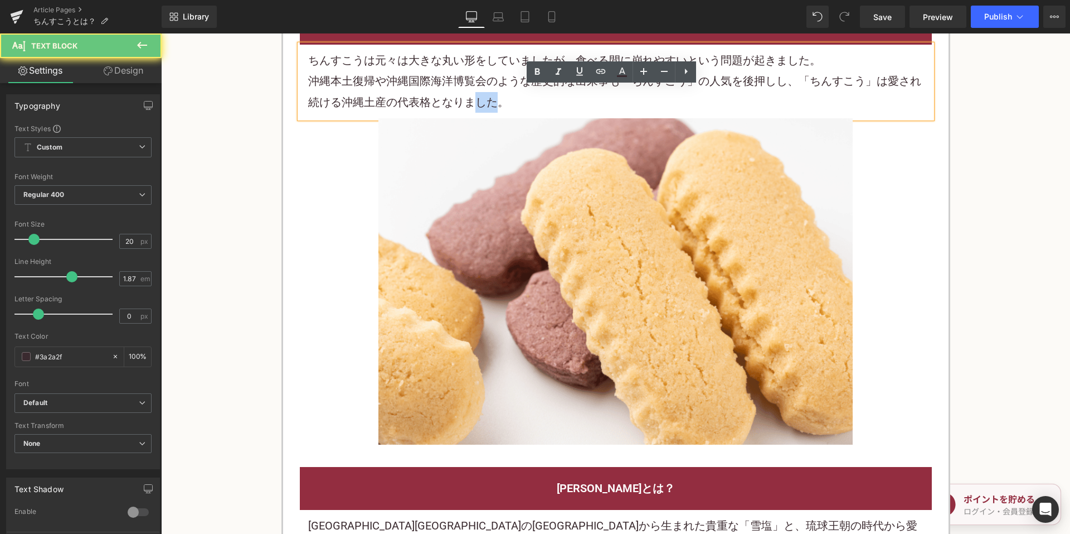
click at [476, 95] on font "沖縄本土復帰や沖縄国際海洋博覧会のような歴史的な出来事も「ちんすこう」の人気を後押しし、「ちんすこう」は愛され続ける沖縄土産の代表格となりました。" at bounding box center [614, 91] width 613 height 34
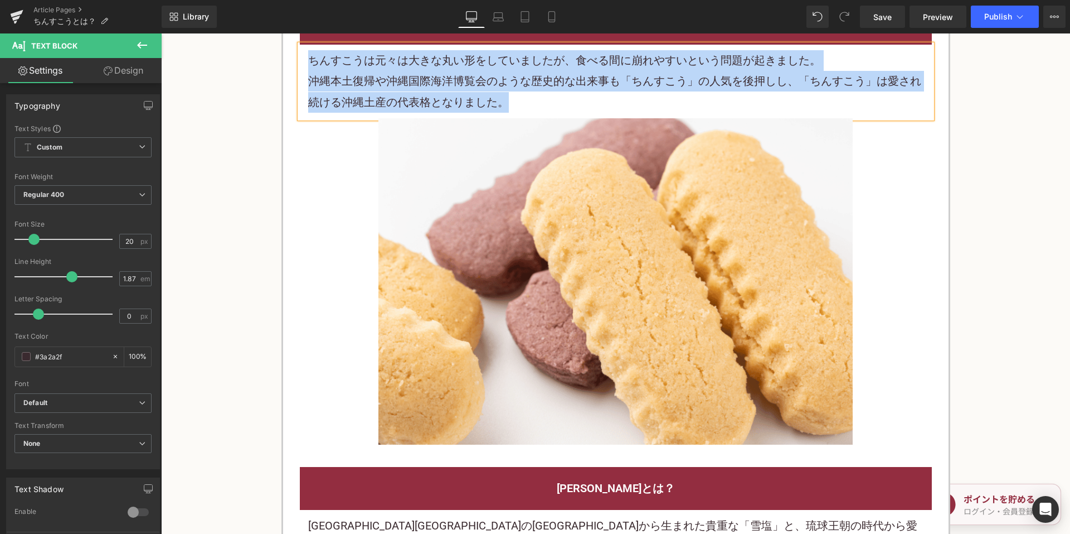
paste div
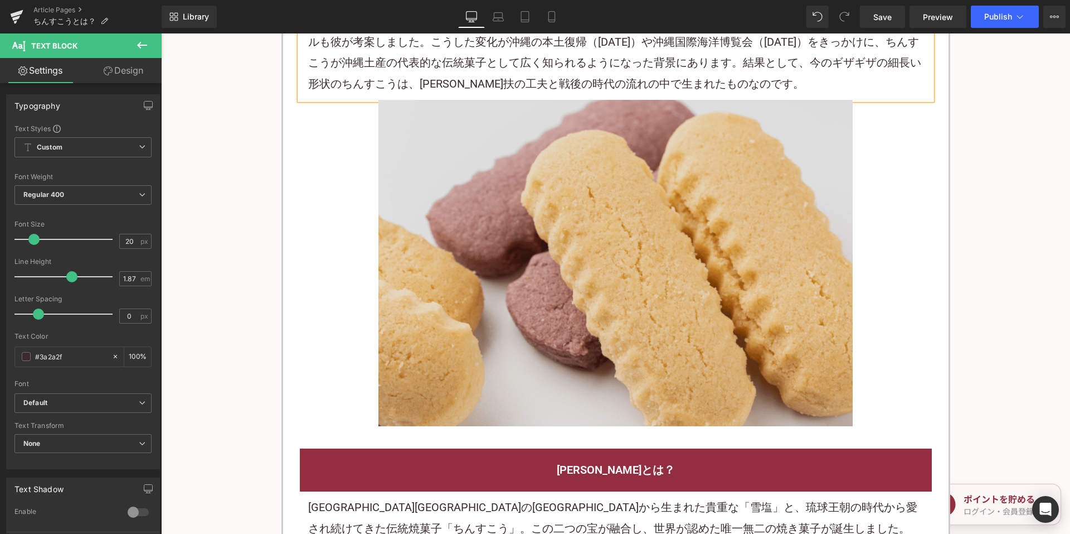
scroll to position [2230, 0]
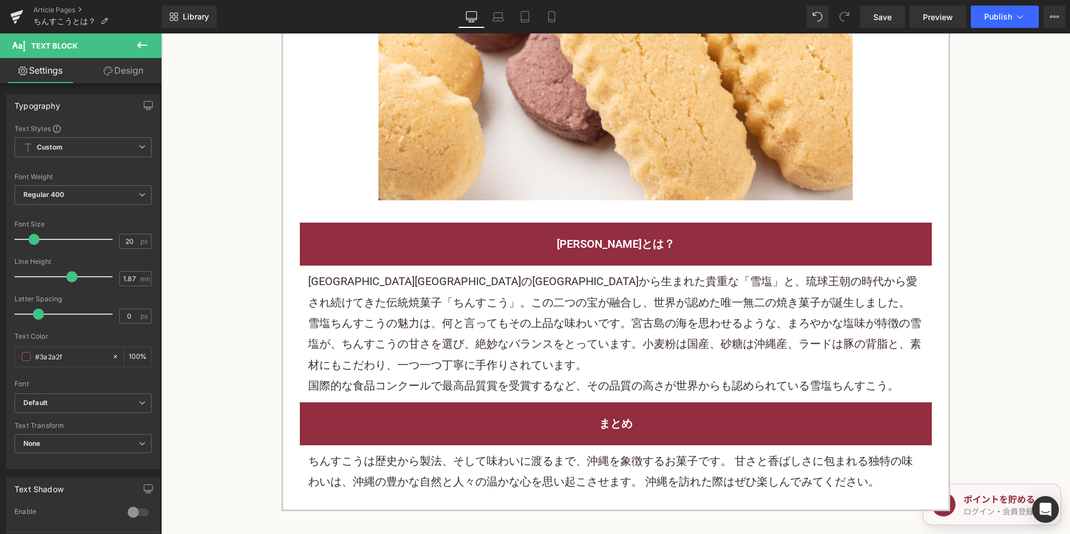
click at [387, 280] on font "[GEOGRAPHIC_DATA][GEOGRAPHIC_DATA]の[GEOGRAPHIC_DATA]から生まれた貴重な「雪塩」と、琉球王朝の時代から愛され…" at bounding box center [612, 291] width 609 height 34
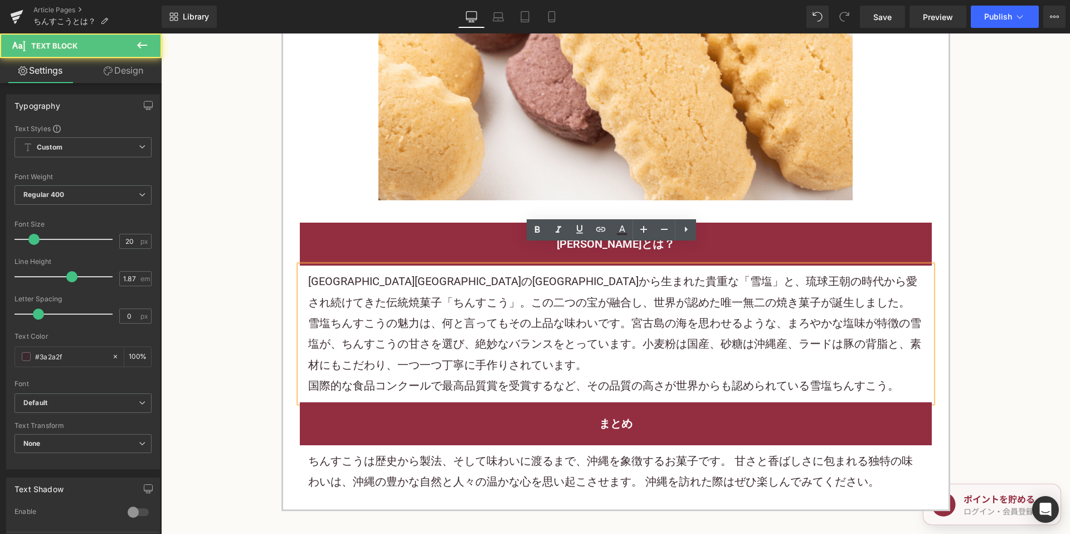
click at [687, 379] on font "国際的な食品コンクールで最高品質賞を受賞するなど、その品質の高さが世界からも認められている雪塩ちんすこう。" at bounding box center [603, 385] width 591 height 13
click at [738, 234] on h2 "[PERSON_NAME]とは？" at bounding box center [616, 244] width 616 height 21
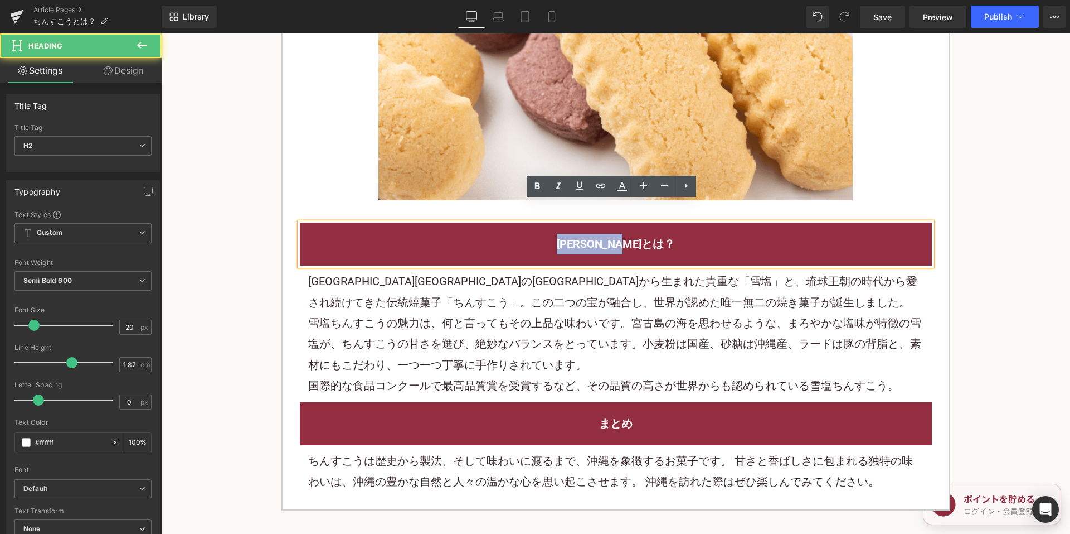
drag, startPoint x: 530, startPoint y: 222, endPoint x: 736, endPoint y: 222, distance: 206.3
click at [736, 234] on h2 "[PERSON_NAME]とは？" at bounding box center [616, 244] width 616 height 21
click at [469, 274] on font "[GEOGRAPHIC_DATA][GEOGRAPHIC_DATA]の[GEOGRAPHIC_DATA]から生まれた貴重な「雪塩」と、琉球王朝の時代から愛され…" at bounding box center [612, 291] width 609 height 34
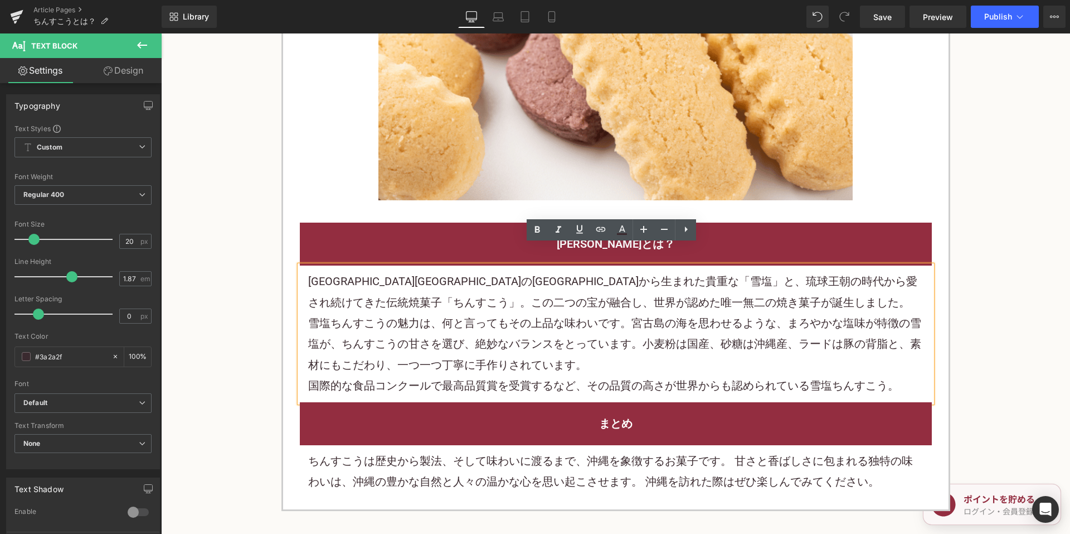
click at [519, 454] on font "ちんすこうは歴史から製法、そして味わいに渡るまで、沖縄を象徴するお菓子です。 甘さと香ばしさに包まれる独特の味わいは、沖縄の豊かな自然と人々の温かな心を思い起…" at bounding box center [610, 471] width 605 height 34
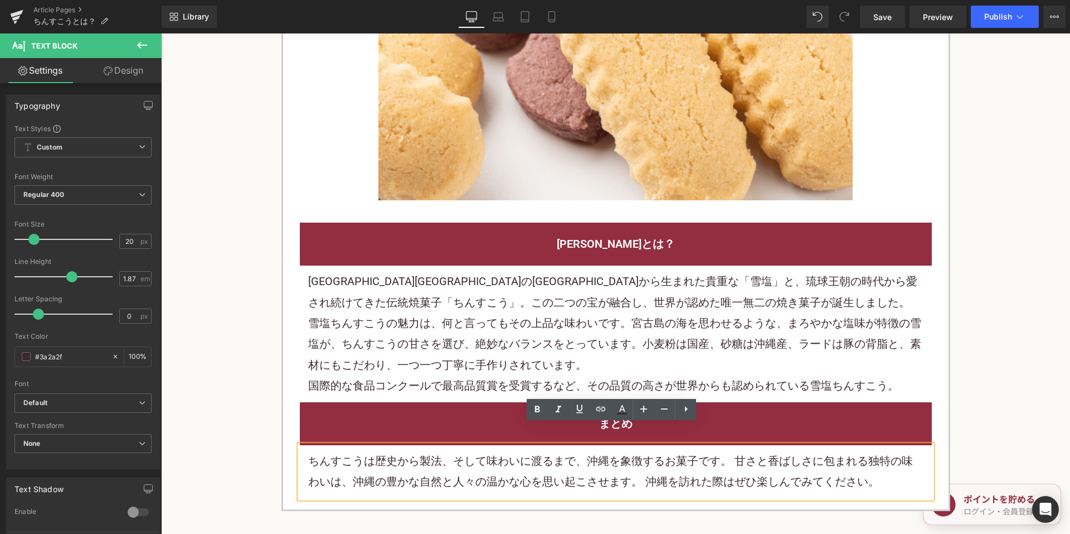
drag, startPoint x: 468, startPoint y: 411, endPoint x: 457, endPoint y: 401, distance: 15.0
click at [467, 413] on h2 "まとめ" at bounding box center [616, 423] width 616 height 21
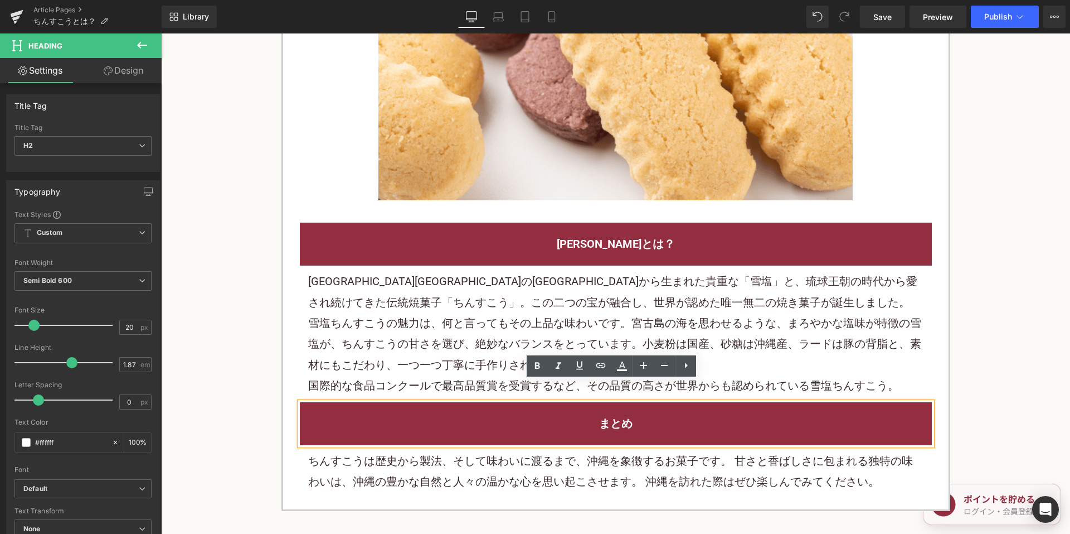
click at [438, 402] on div "まとめ" at bounding box center [616, 423] width 632 height 43
click at [346, 320] on font "雪塩ちんすこうの魅力は、何と言ってもその上品な味わいです。宮古島の海を思わせるような、まろやかな塩味が特徴の雪塩が、ちんすこうの甘さを選び、絶妙なバランスをと…" at bounding box center [614, 343] width 613 height 55
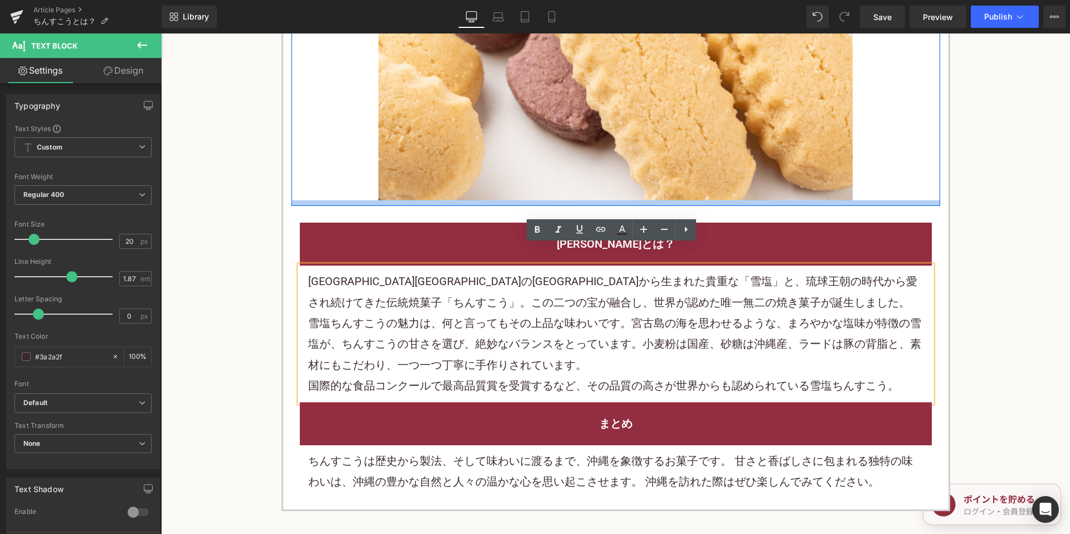
click at [309, 200] on div at bounding box center [616, 203] width 649 height 6
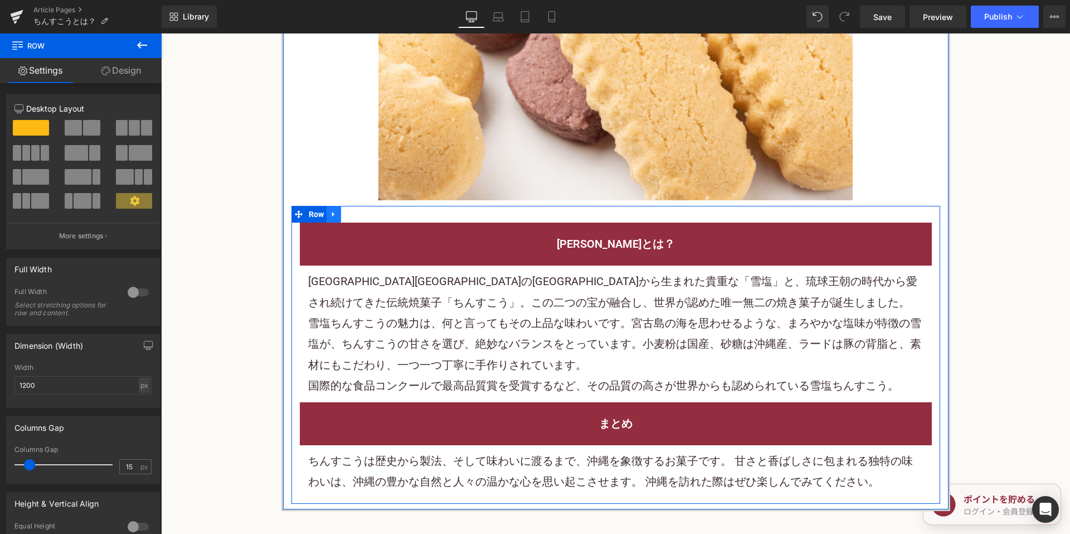
click at [332, 210] on icon at bounding box center [334, 214] width 8 height 8
click at [347, 210] on icon at bounding box center [349, 214] width 8 height 8
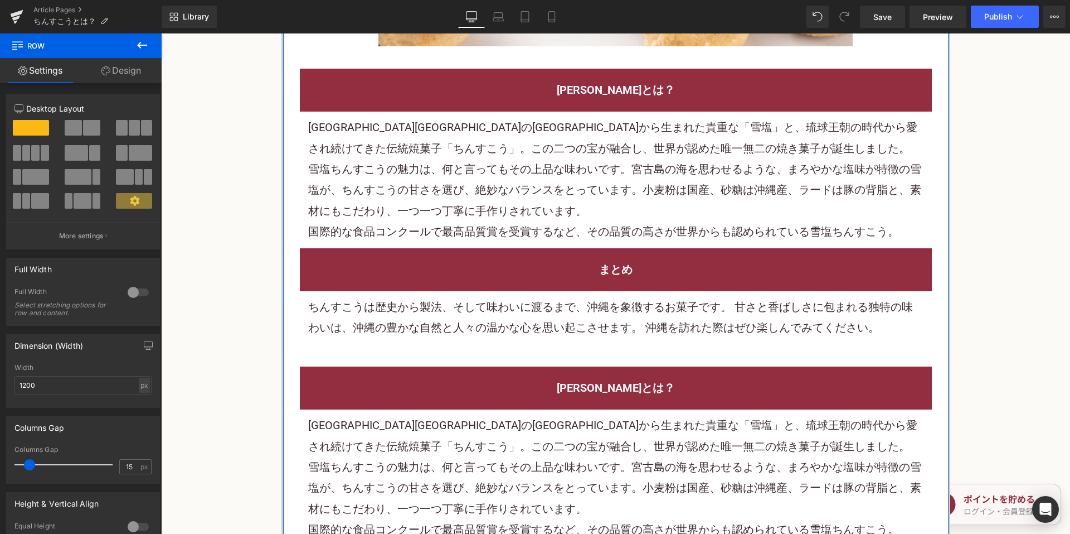
scroll to position [2356, 0]
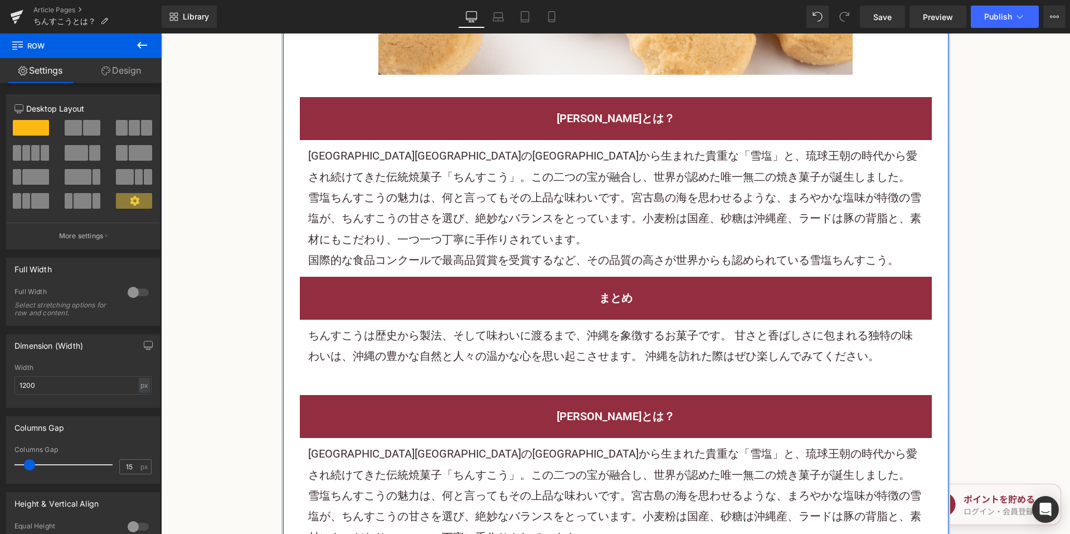
click at [541, 253] on font "国際的な食品コンクールで最高品質賞を受賞するなど、その品質の高さが世界からも認められている雪塩ちんすこう。" at bounding box center [603, 259] width 591 height 13
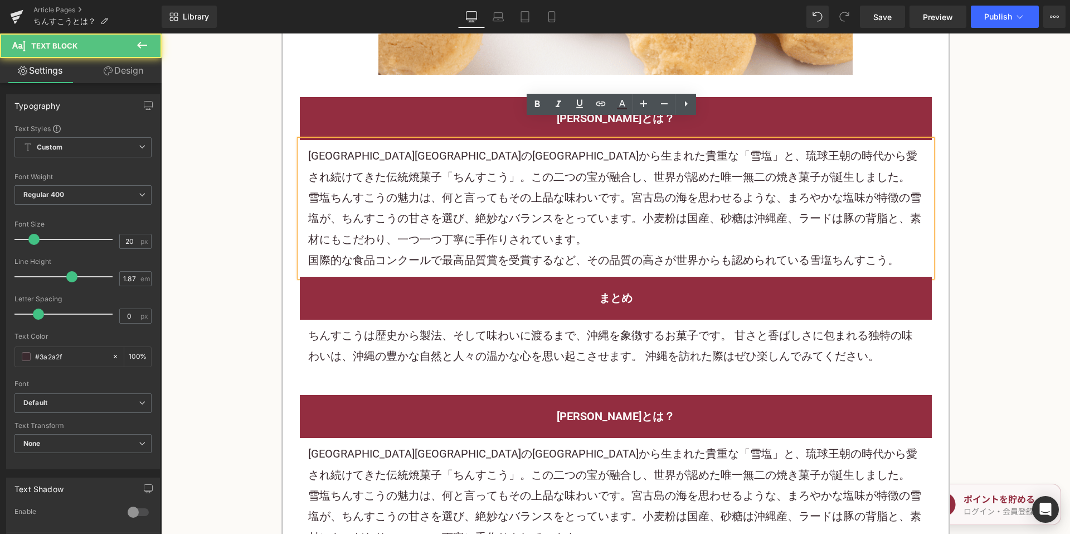
click at [490, 288] on h2 "まとめ" at bounding box center [616, 298] width 616 height 21
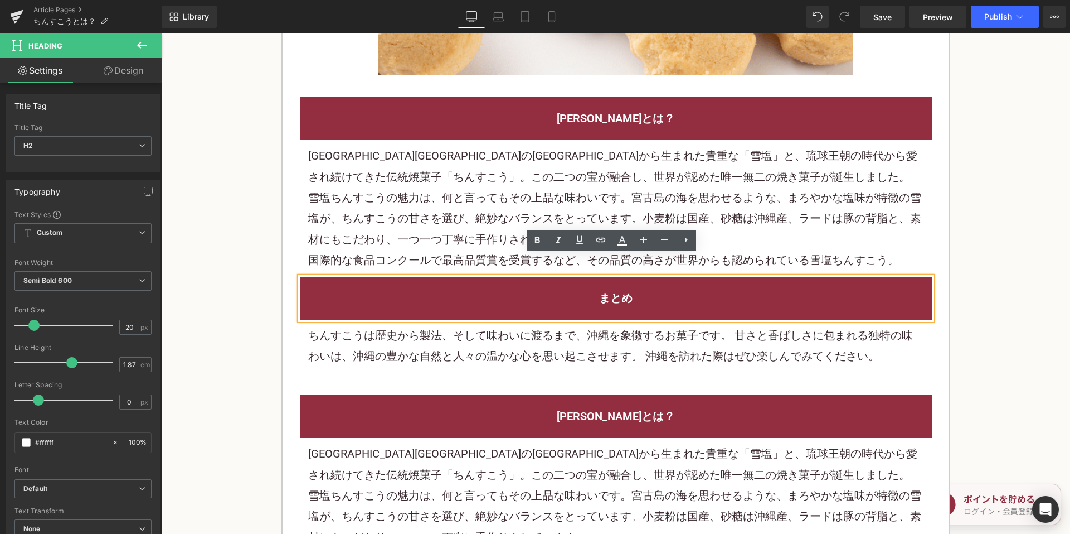
click at [476, 332] on font "ちんすこうは歴史から製法、そして味わいに渡るまで、沖縄を象徴するお菓子です。 甘さと香ばしさに包まれる独特の味わいは、沖縄の豊かな自然と人々の温かな心を思い起…" at bounding box center [610, 345] width 605 height 34
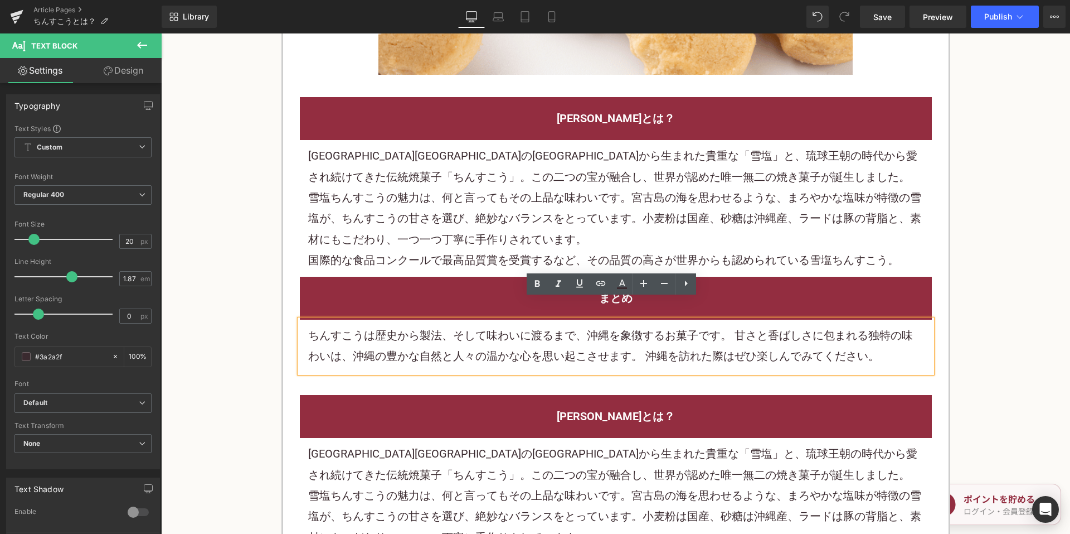
click at [531, 108] on h2 "[PERSON_NAME]とは？" at bounding box center [616, 118] width 616 height 21
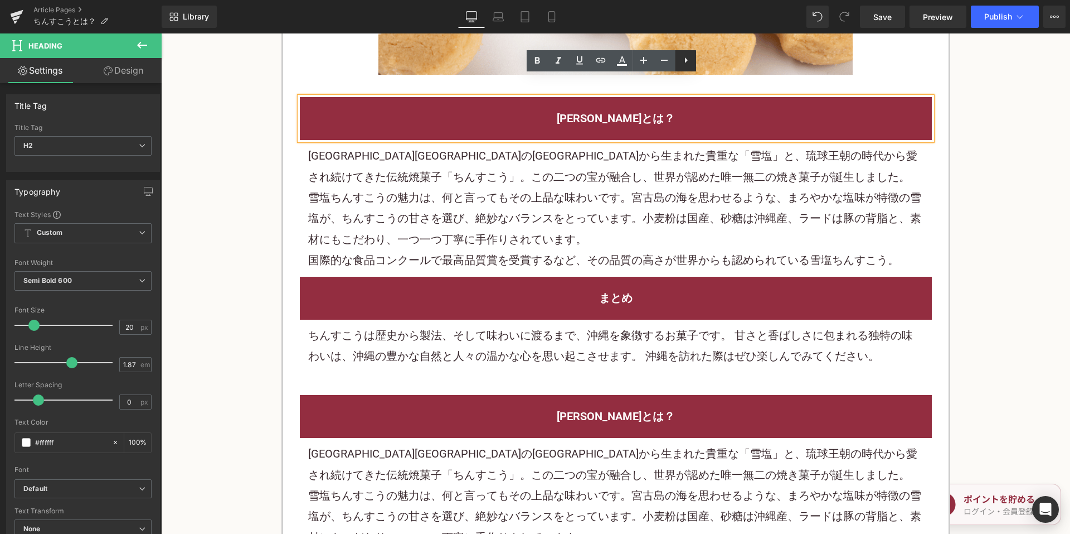
click at [689, 62] on icon at bounding box center [686, 60] width 13 height 13
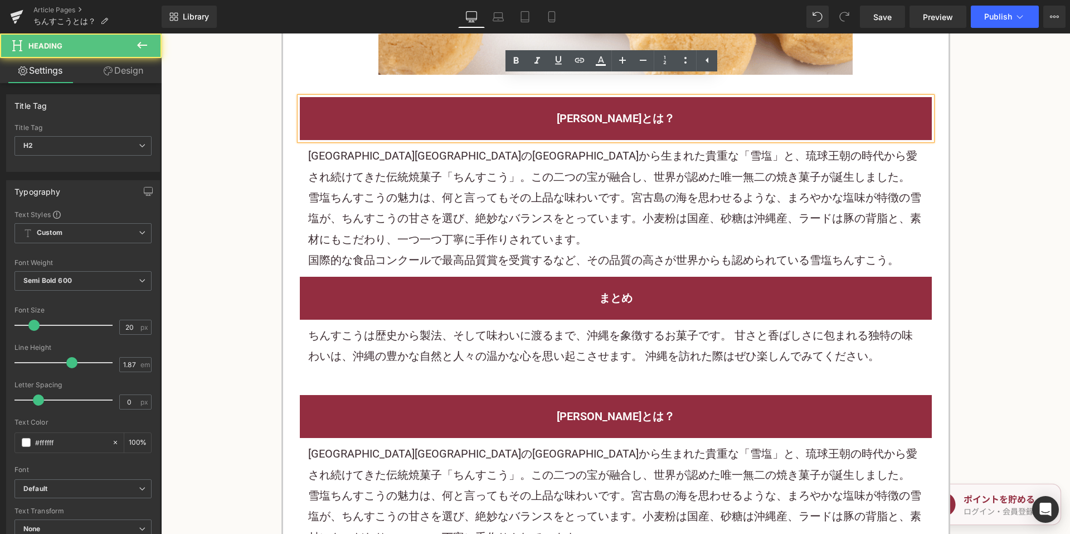
click at [526, 108] on h2 "[PERSON_NAME]とは？" at bounding box center [616, 118] width 616 height 21
click at [412, 289] on div "まとめ" at bounding box center [616, 298] width 632 height 43
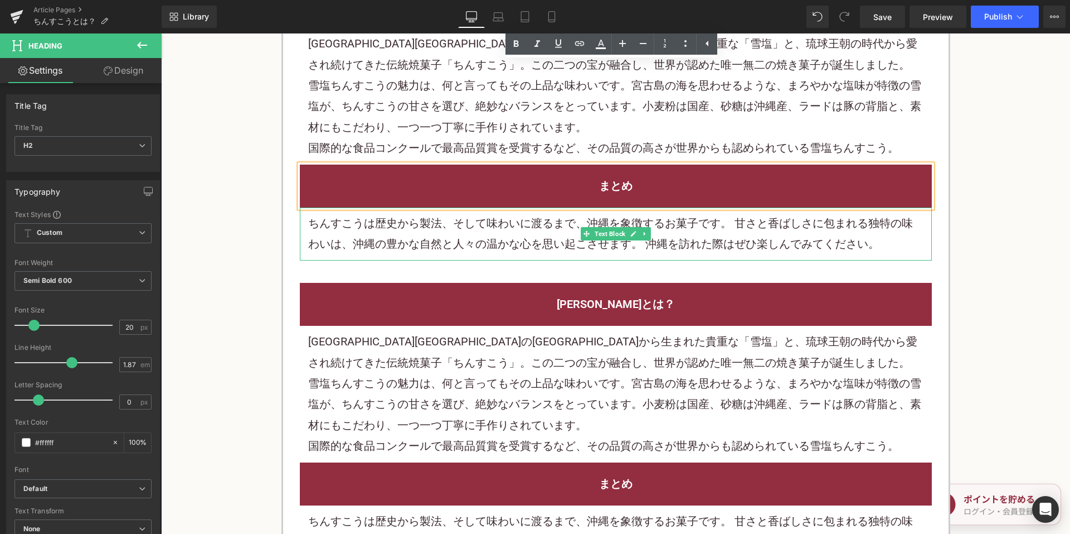
scroll to position [2690, 0]
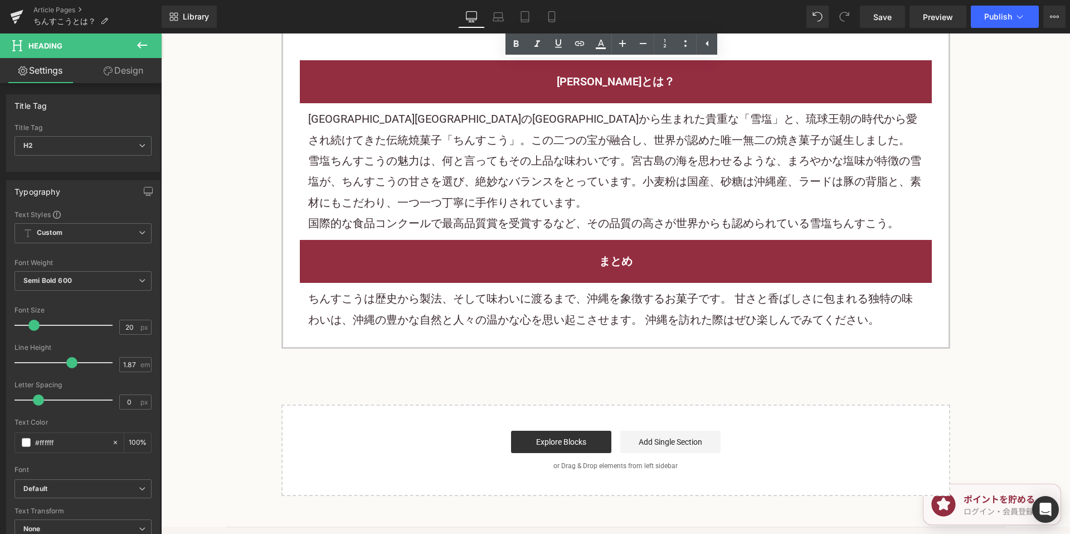
click at [161, 33] on div at bounding box center [161, 33] width 0 height 0
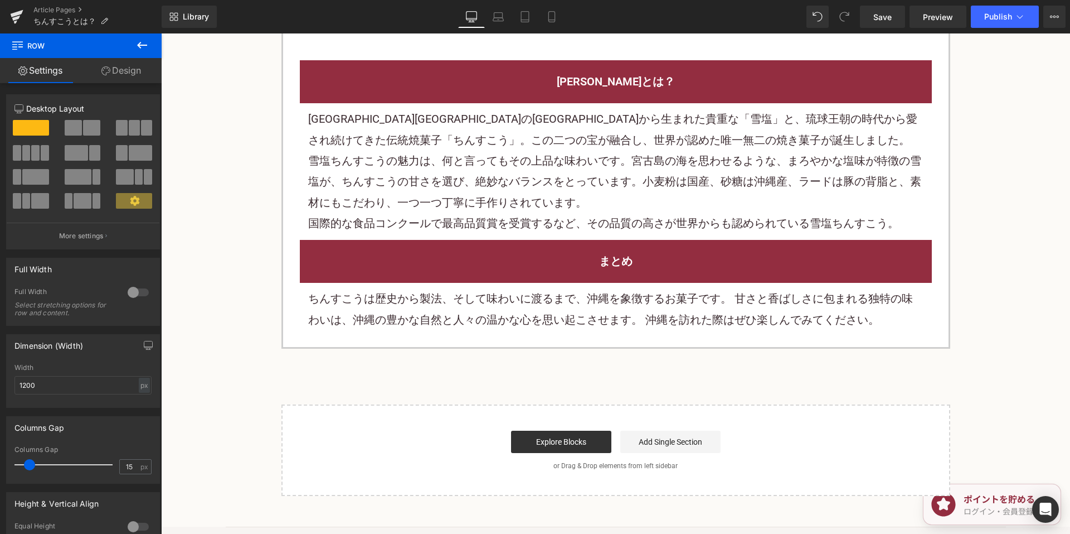
click at [161, 33] on div at bounding box center [161, 33] width 0 height 0
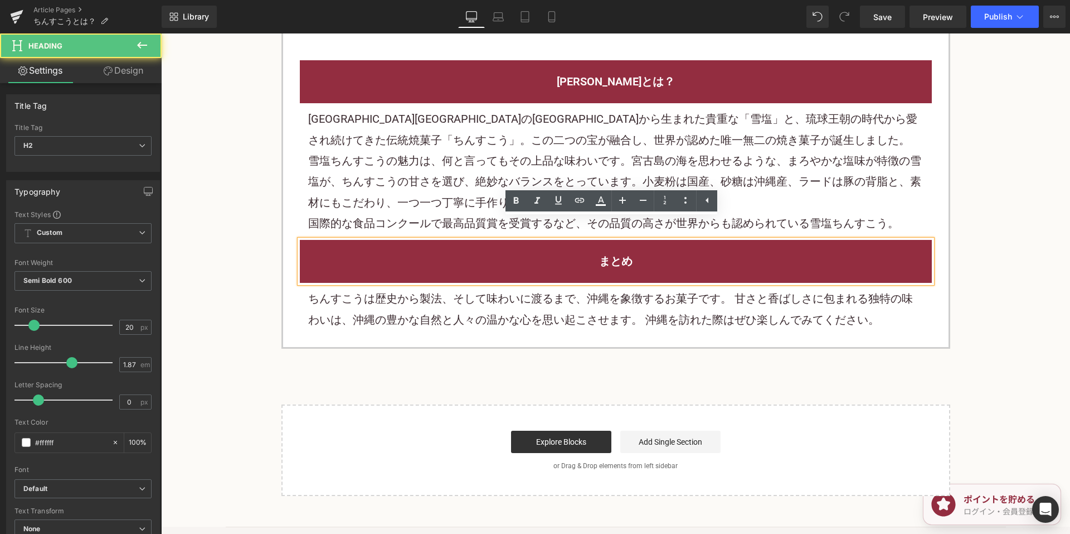
click at [356, 251] on h2 "まとめ" at bounding box center [616, 261] width 616 height 21
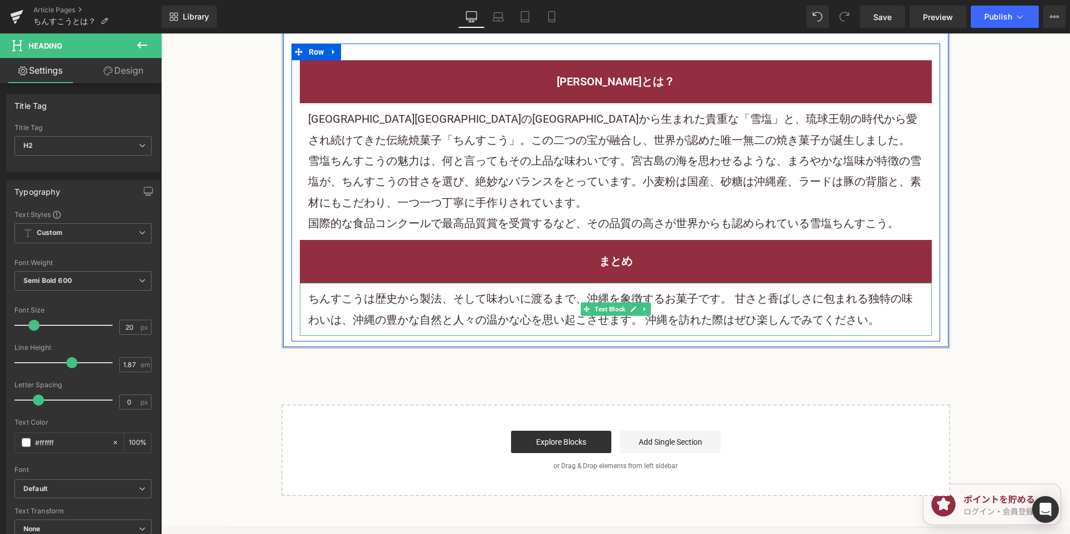
click at [386, 292] on font "ちんすこうは歴史から製法、そして味わいに渡るまで、沖縄を象徴するお菓子です。 甘さと香ばしさに包まれる独特の味わいは、沖縄の豊かな自然と人々の温かな心を思い起…" at bounding box center [610, 309] width 605 height 34
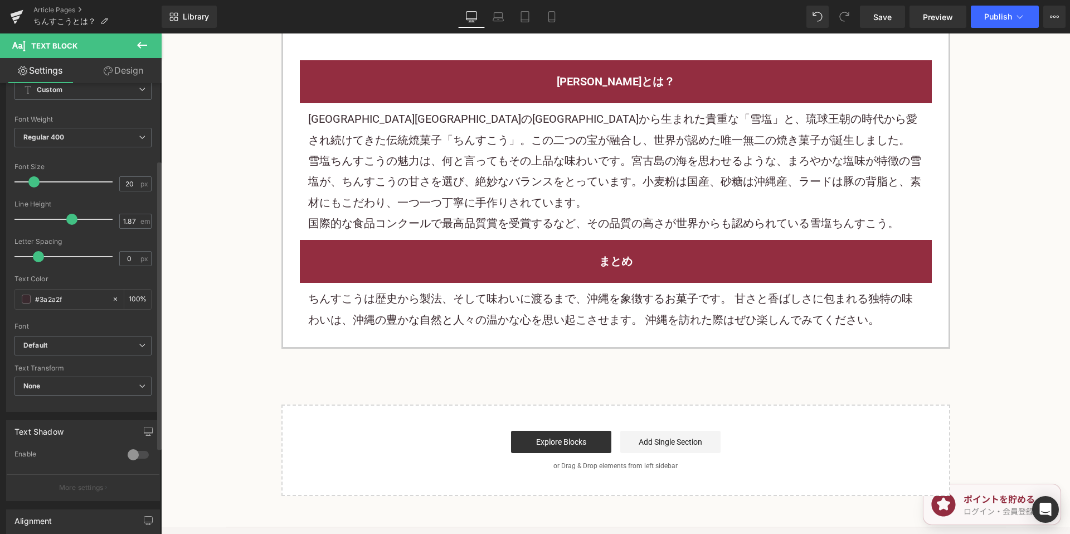
scroll to position [32, 0]
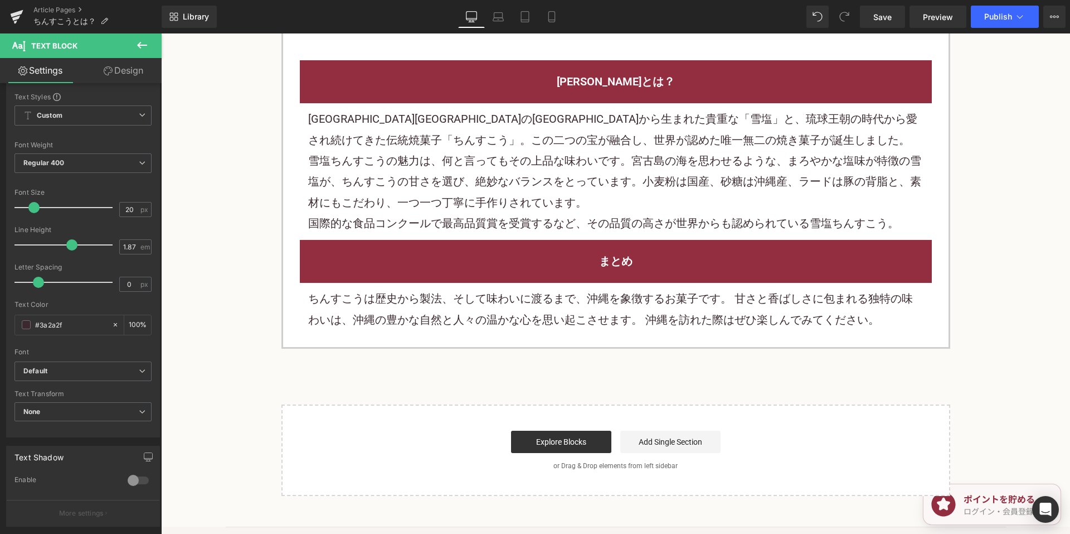
click at [124, 74] on link "Design" at bounding box center [123, 70] width 81 height 25
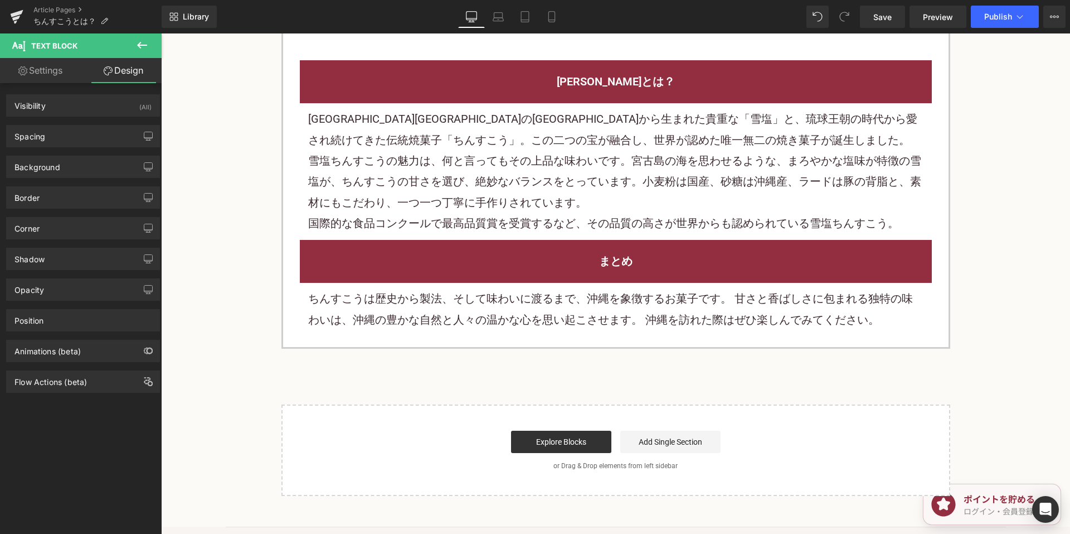
click at [28, 68] on link "Settings" at bounding box center [40, 70] width 81 height 25
type input "100"
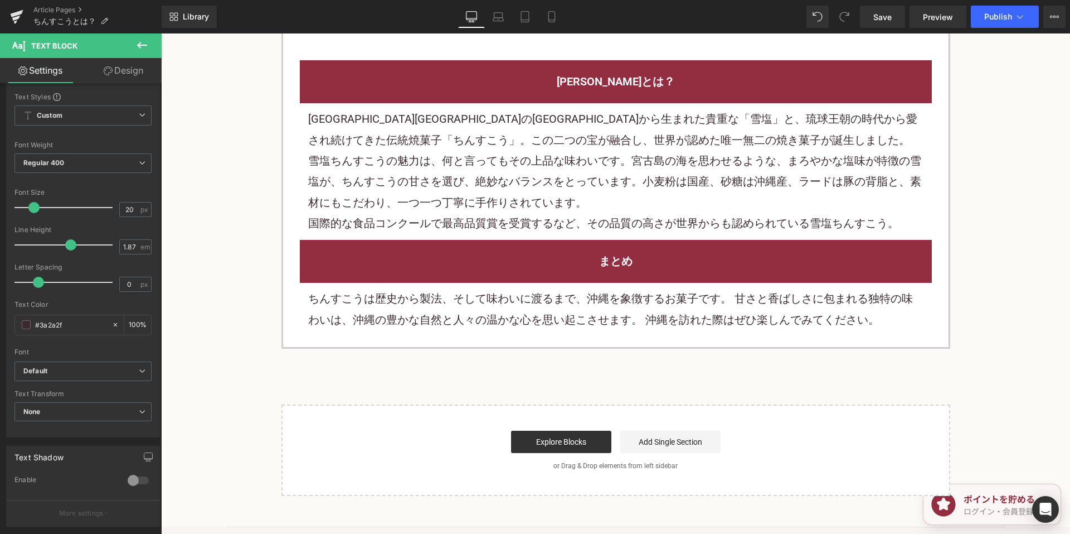
click at [136, 45] on icon at bounding box center [141, 44] width 13 height 13
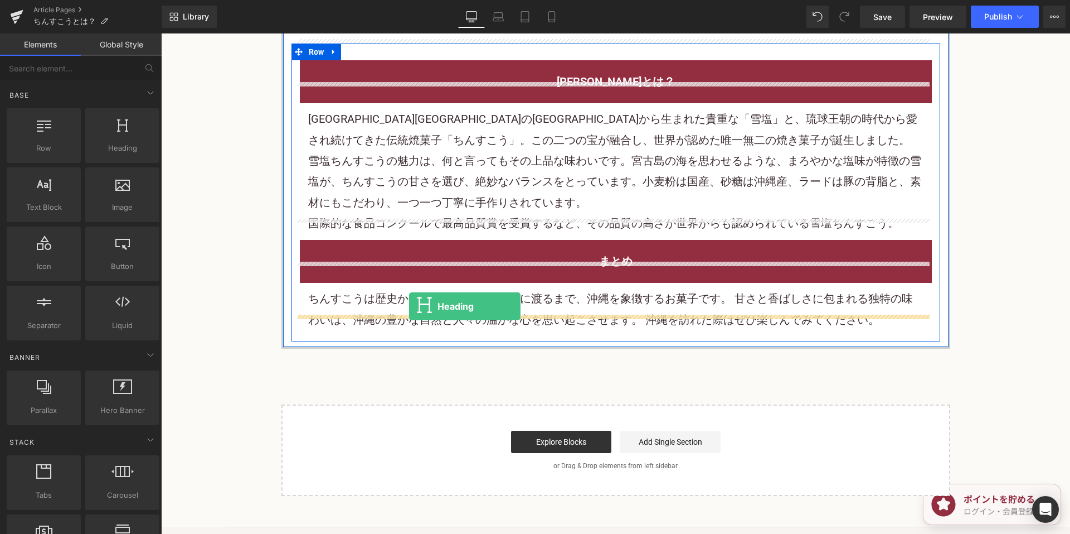
drag, startPoint x: 293, startPoint y: 177, endPoint x: 409, endPoint y: 306, distance: 173.7
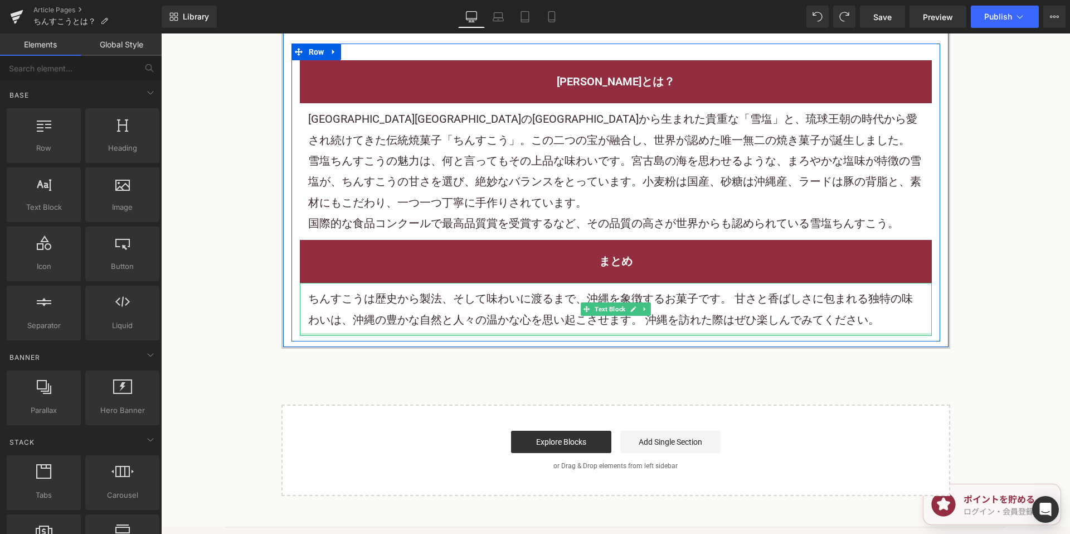
click at [490, 333] on div at bounding box center [616, 334] width 632 height 3
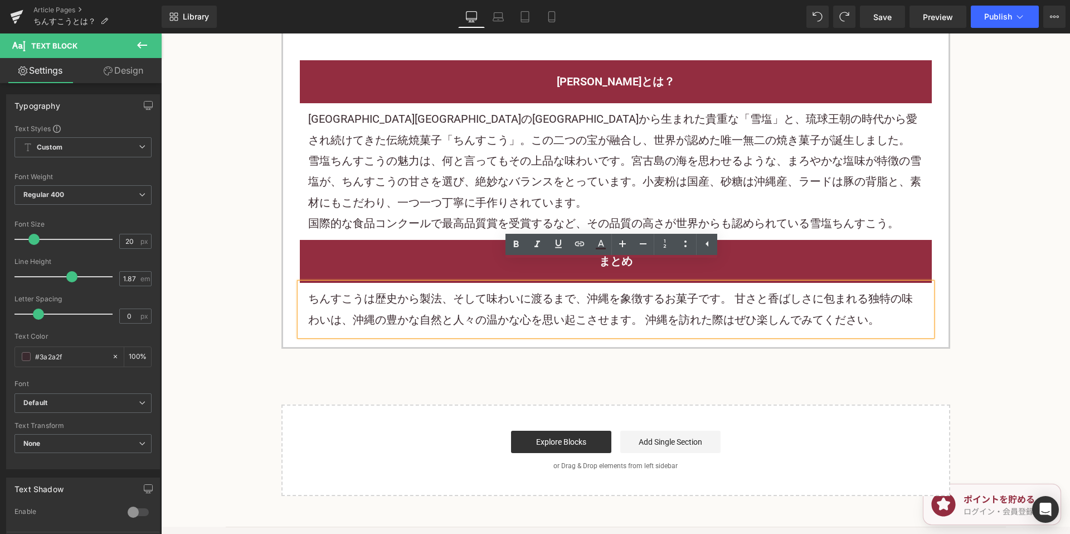
click at [392, 181] on font "雪塩ちんすこうの魅力は、何と言ってもその上品な味わいです。宮古島の海を思わせるような、まろやかな塩味が特徴の雪塩が、ちんすこうの甘さを選び、絶妙なバランスをと…" at bounding box center [614, 181] width 613 height 55
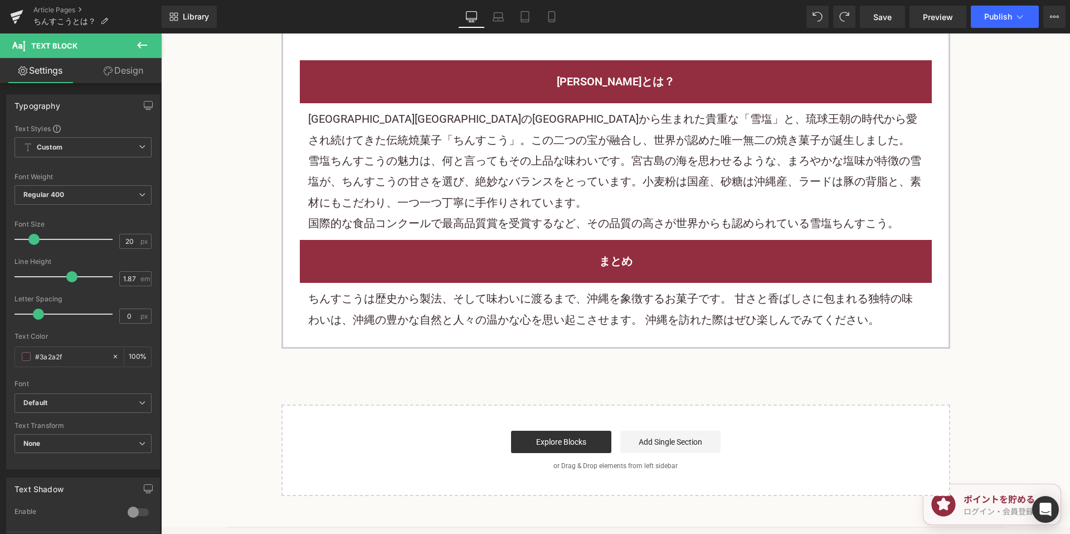
click at [142, 36] on button at bounding box center [142, 45] width 39 height 25
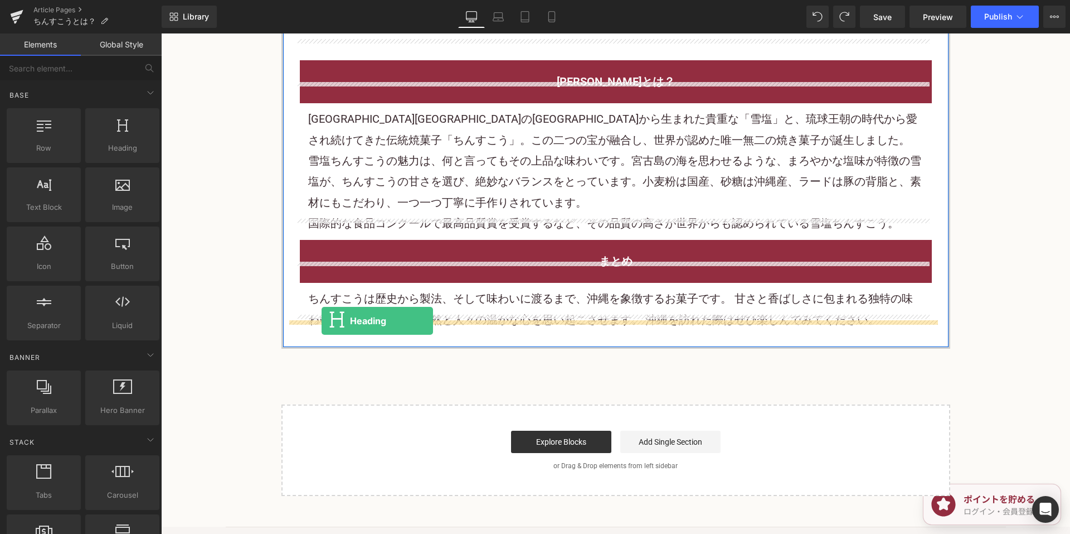
drag, startPoint x: 278, startPoint y: 159, endPoint x: 322, endPoint y: 321, distance: 167.6
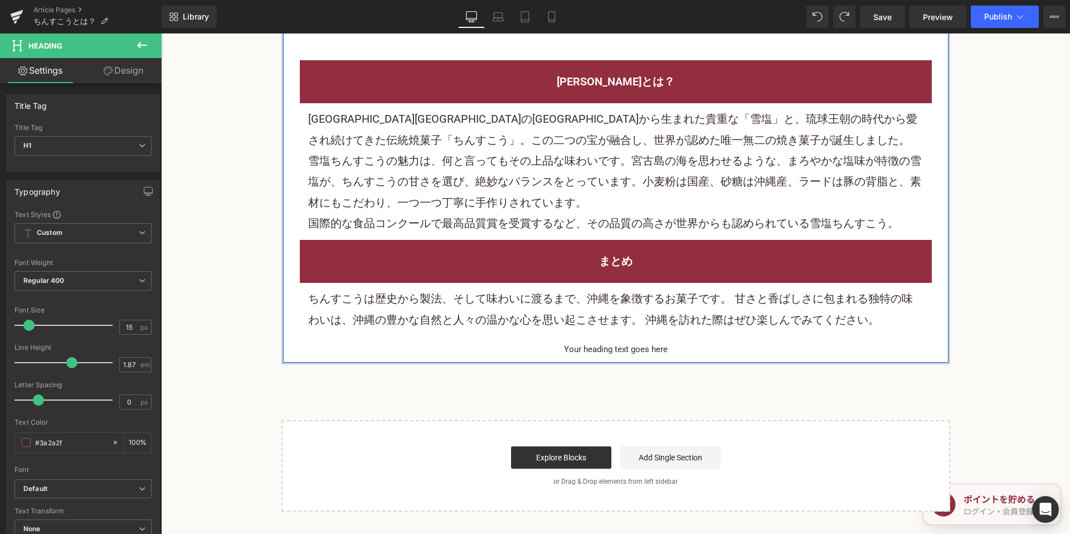
click at [541, 251] on h2 "まとめ" at bounding box center [616, 261] width 616 height 21
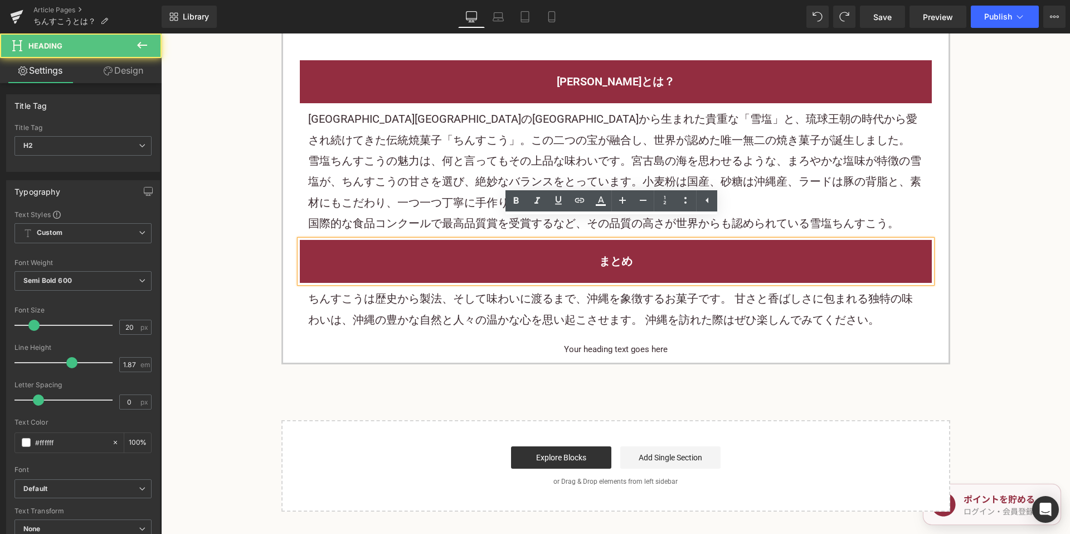
click at [545, 341] on h1 "Your heading text goes here" at bounding box center [616, 349] width 649 height 16
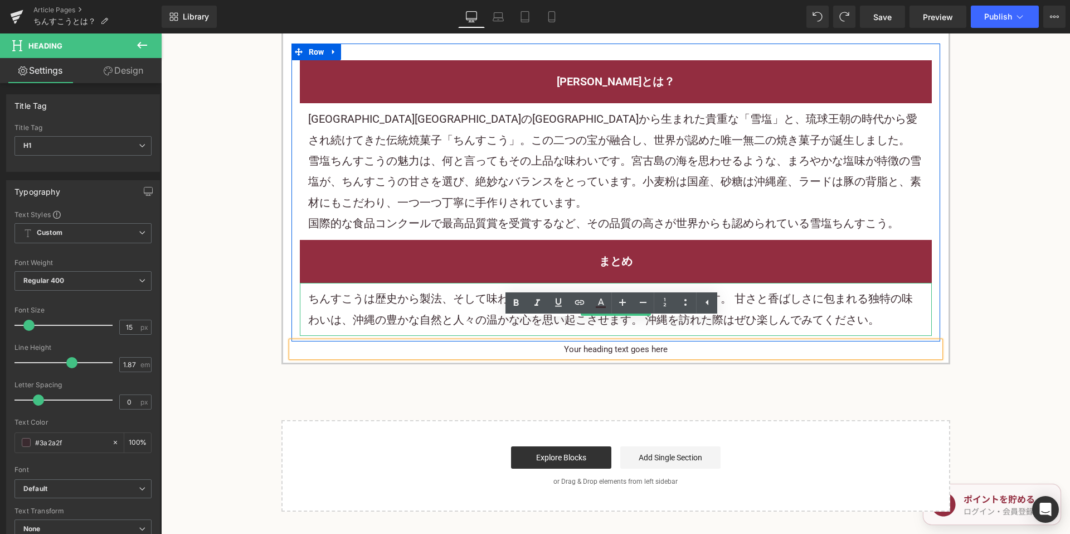
click at [478, 251] on h2 "まとめ" at bounding box center [616, 261] width 616 height 21
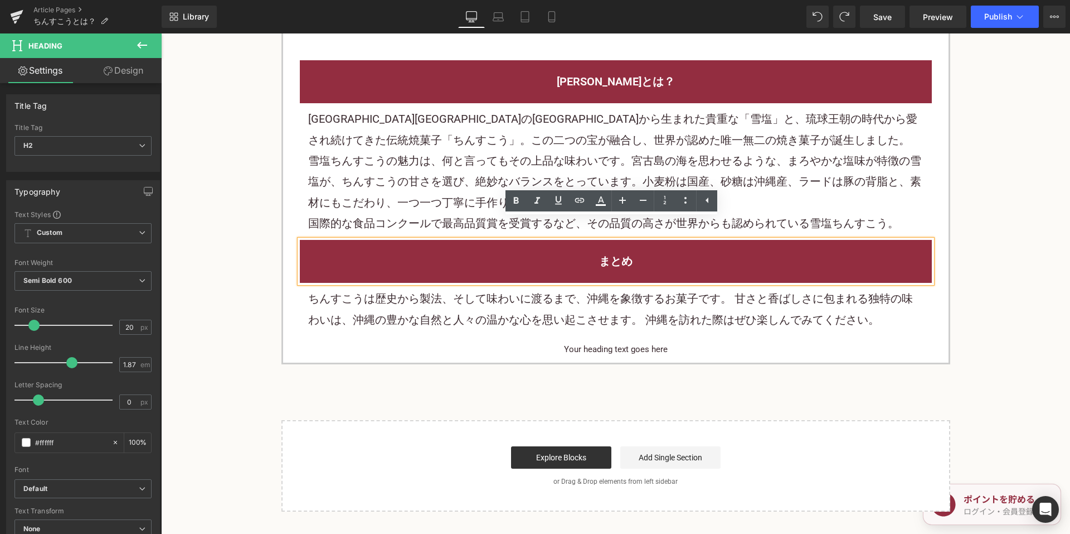
drag, startPoint x: 479, startPoint y: 329, endPoint x: 483, endPoint y: 336, distance: 7.7
click at [479, 341] on h1 "Your heading text goes here" at bounding box center [616, 349] width 649 height 16
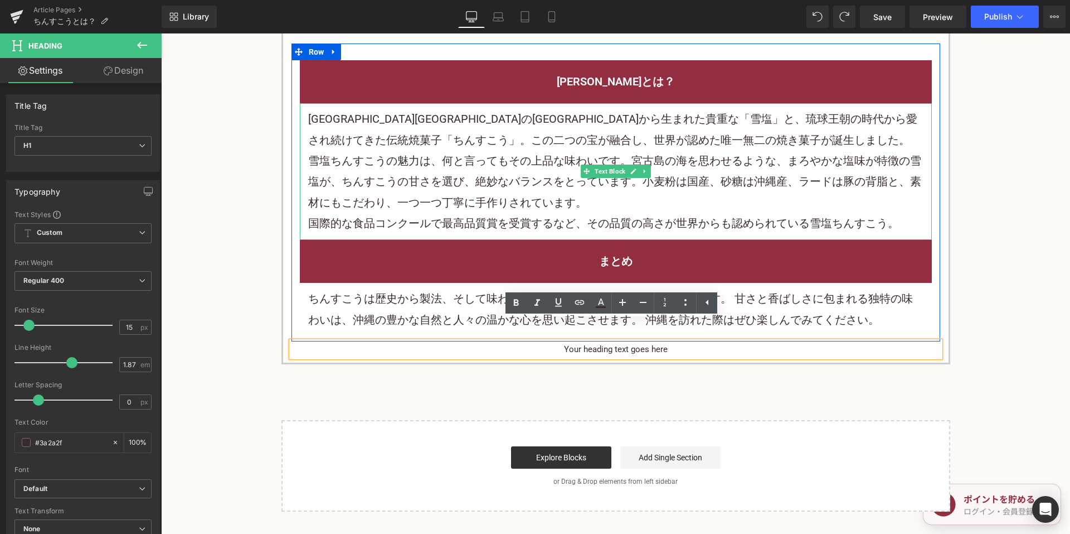
scroll to position [2523, 0]
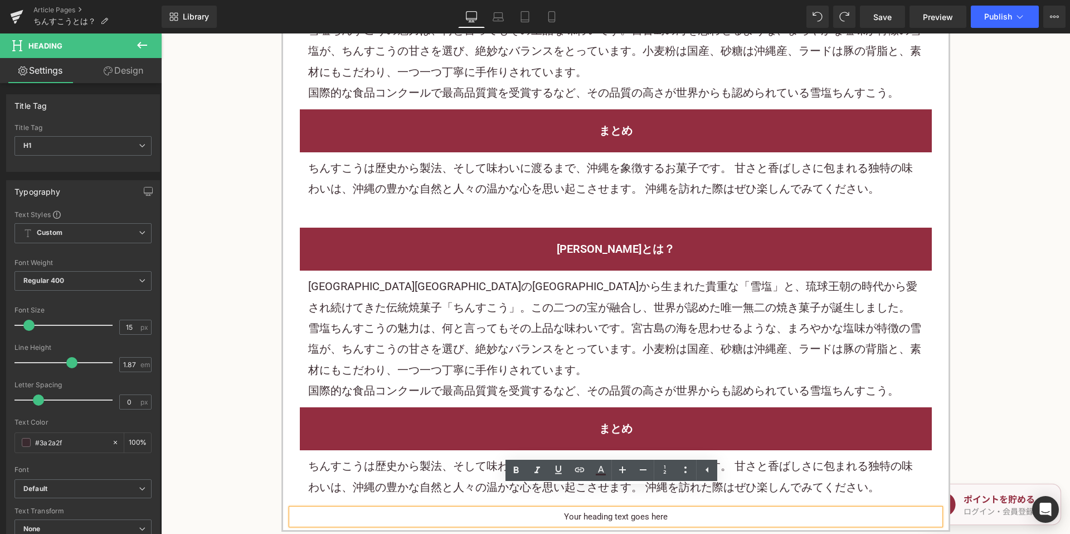
click at [512, 246] on div "[PERSON_NAME]とは？" at bounding box center [616, 248] width 632 height 43
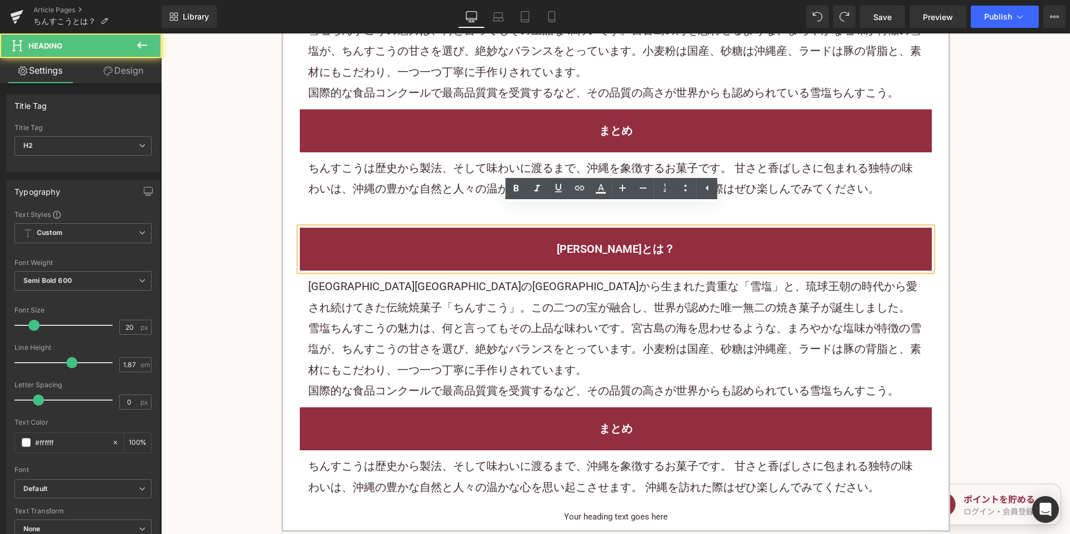
click at [510, 227] on div "[PERSON_NAME]とは？" at bounding box center [616, 248] width 632 height 43
click at [474, 129] on div "まとめ Heading" at bounding box center [616, 130] width 632 height 43
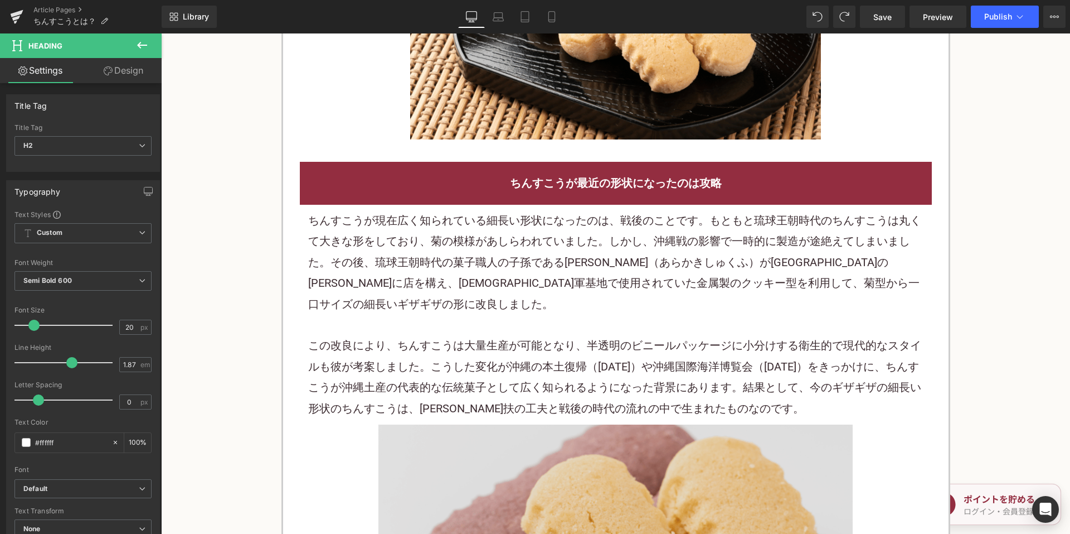
scroll to position [1575, 0]
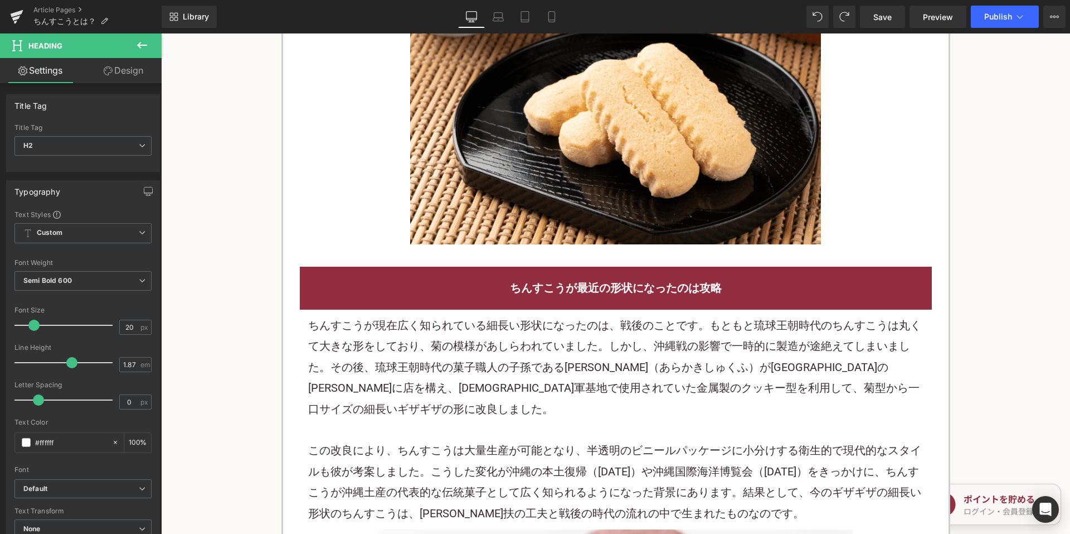
click at [510, 285] on font "ちんすこうが最近の形状になったのは攻略" at bounding box center [616, 287] width 212 height 13
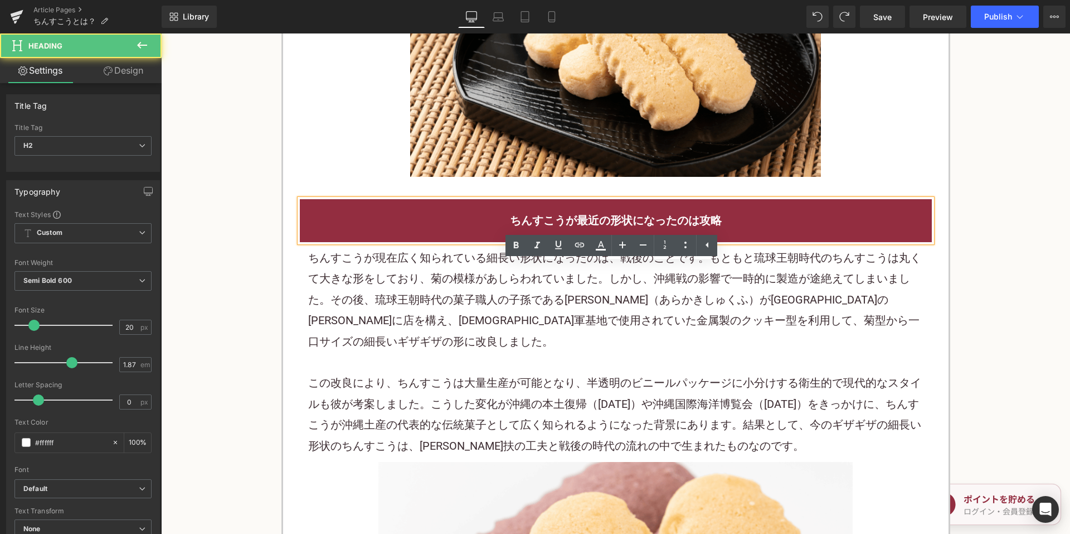
scroll to position [1742, 0]
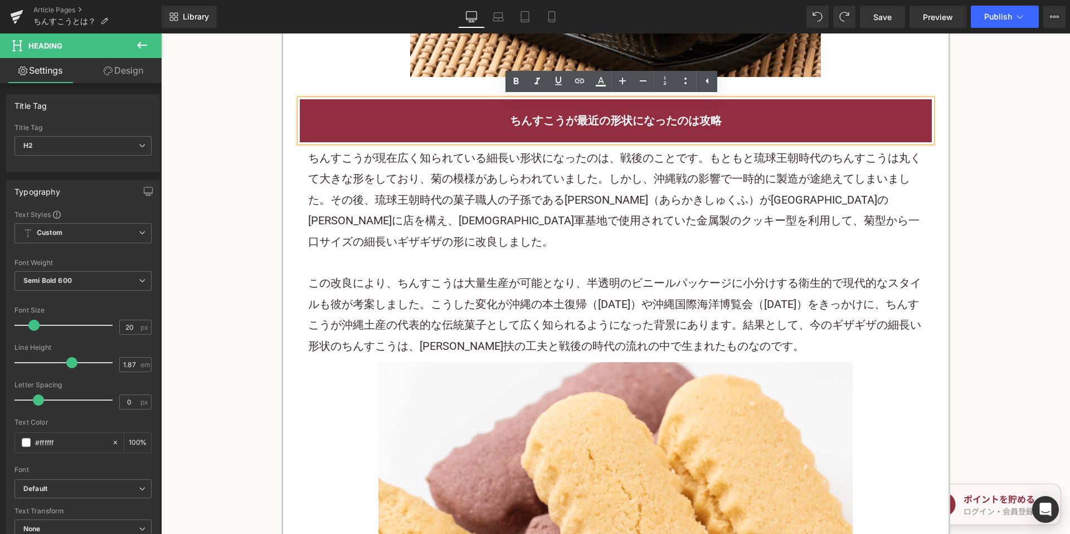
click at [369, 273] on p "この改良により、ちんすこうは大量生産が可能となり、半透明のビニールパッケージに小分けする衛生的で現代的なスタイルも彼が考案しました。こうした変化が沖縄の本土復…" at bounding box center [616, 315] width 616 height 84
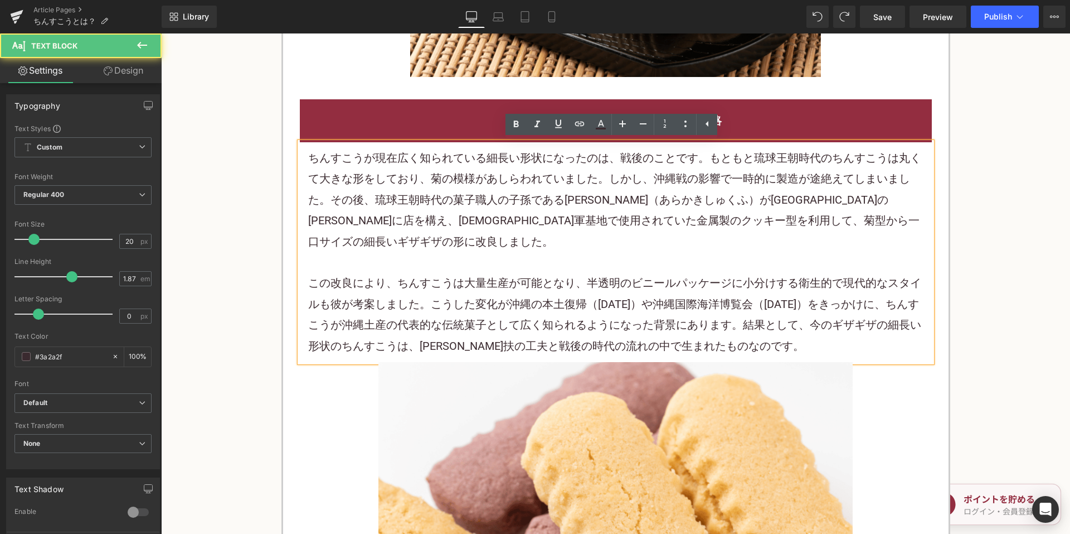
click at [302, 83] on div "ちんすこうが最近の形状になったのは攻略 Heading ちんすこうが現在広く知られている細長い形状になったのは、戦後のことです。もともと琉球王朝時代のちんすこ…" at bounding box center [616, 388] width 649 height 611
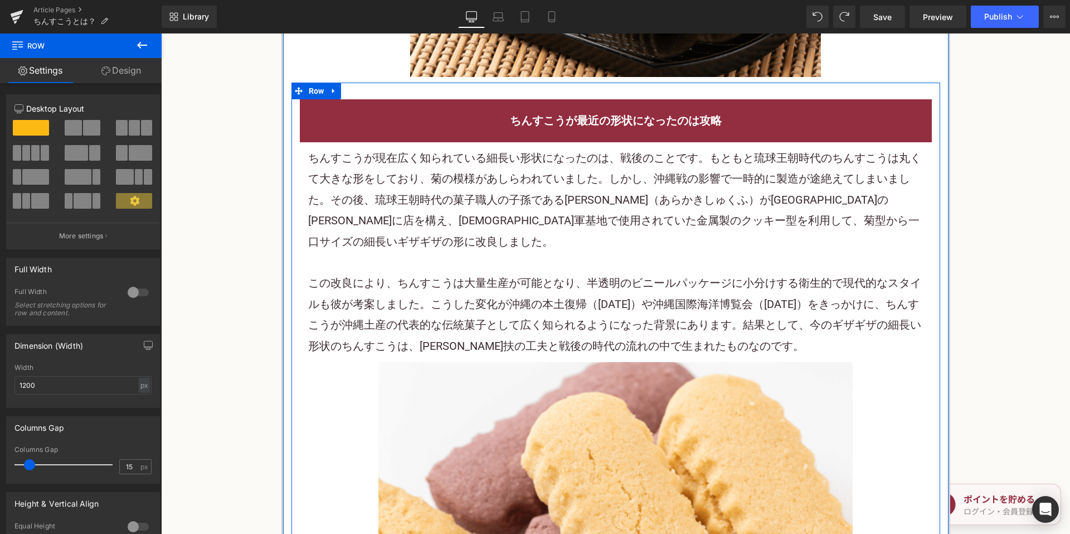
click at [292, 101] on div "ちんすこうが最近の形状になったのは攻略 Heading ちんすこうが現在広く知られている細長い形状になったのは、戦後のことです。もともと琉球王朝時代のちんすこ…" at bounding box center [616, 393] width 649 height 589
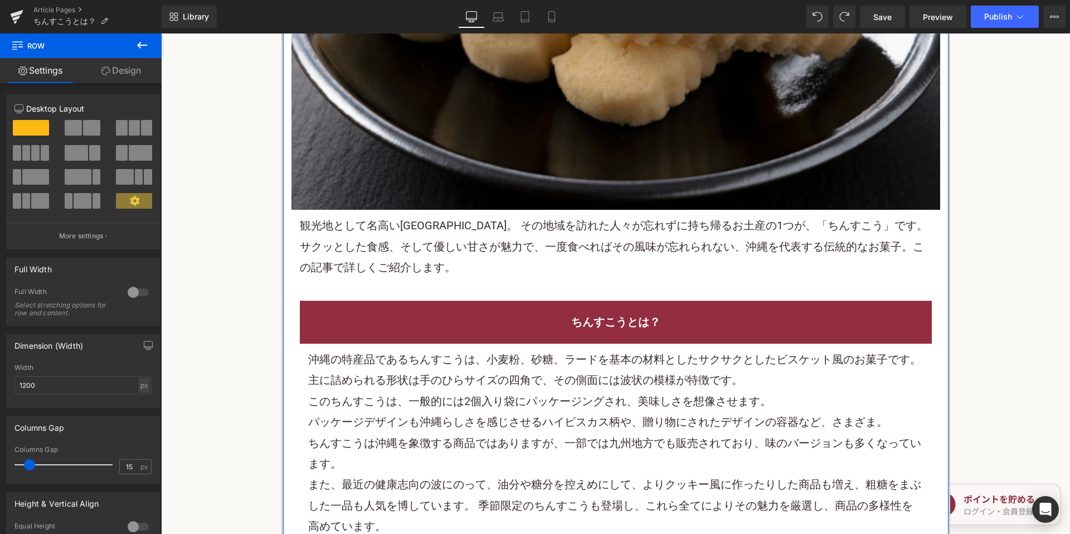
scroll to position [516, 0]
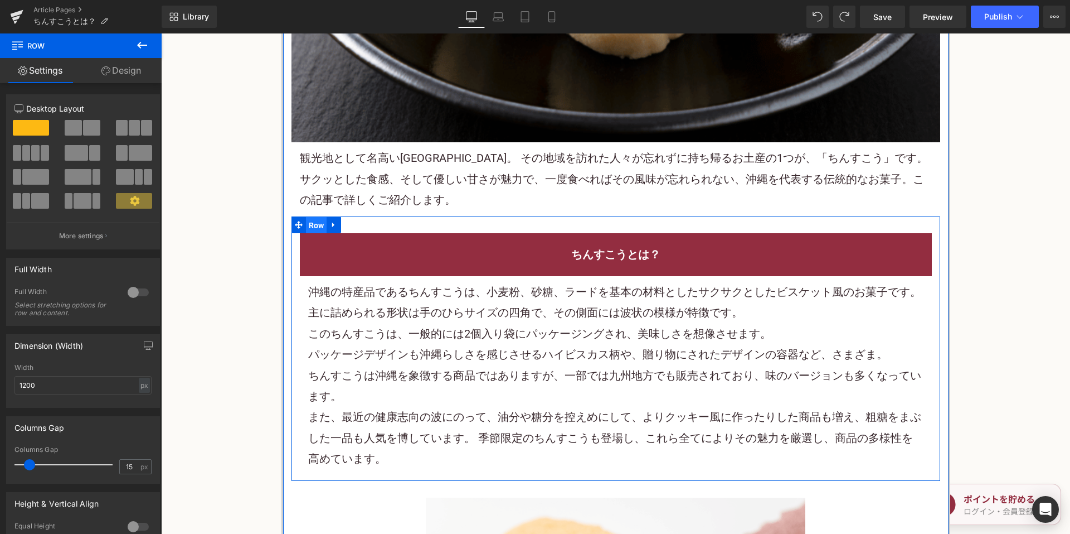
click at [311, 219] on span "Row" at bounding box center [316, 225] width 21 height 17
click at [330, 225] on icon at bounding box center [334, 224] width 8 height 8
click at [348, 225] on icon at bounding box center [349, 224] width 8 height 8
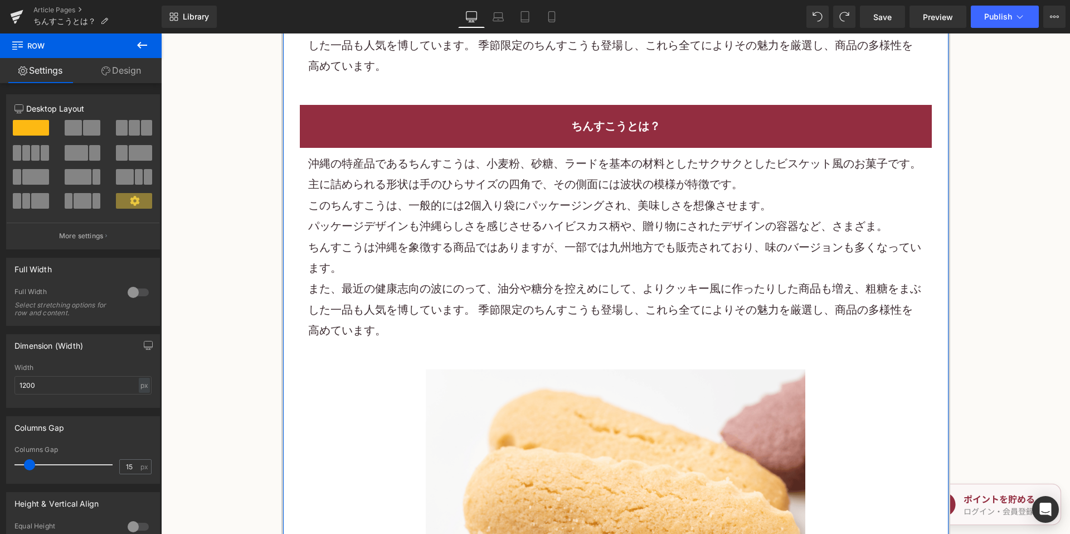
scroll to position [918, 0]
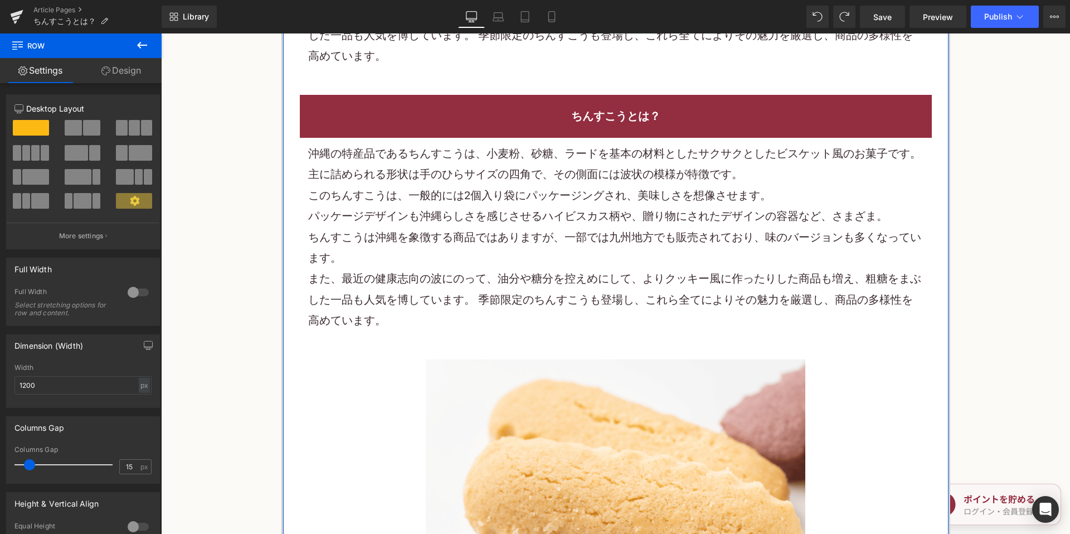
click at [412, 122] on h2 "ちんすこうとは？" at bounding box center [616, 116] width 616 height 21
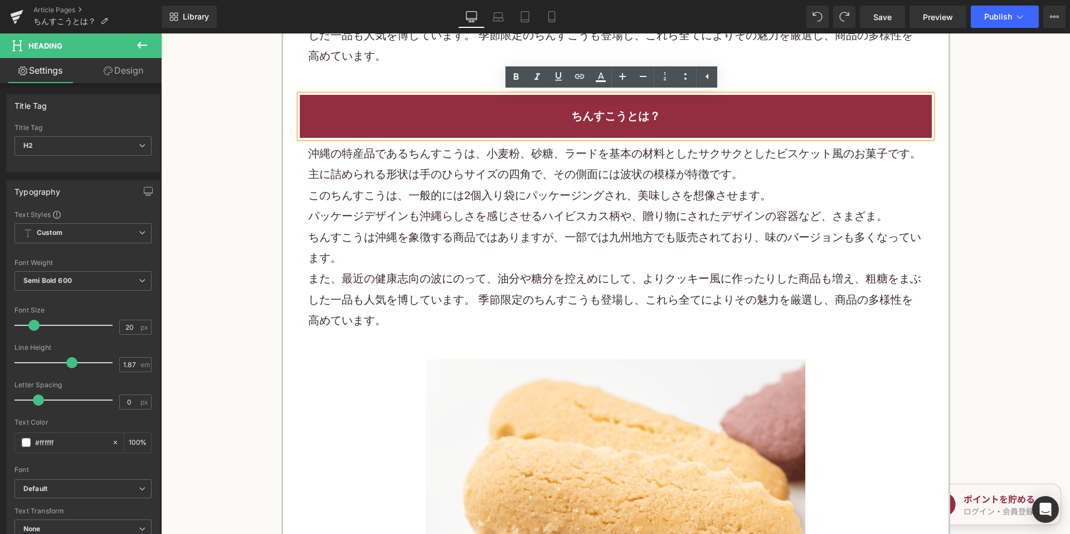
click at [340, 63] on p "また、最近の健康志向の波にのって、油分や糖分を控えめにして、より クッキー 風に作ったりした商品も増え、粗糖をまぶした一品も人気を博しています。 季節限定のち…" at bounding box center [616, 35] width 616 height 62
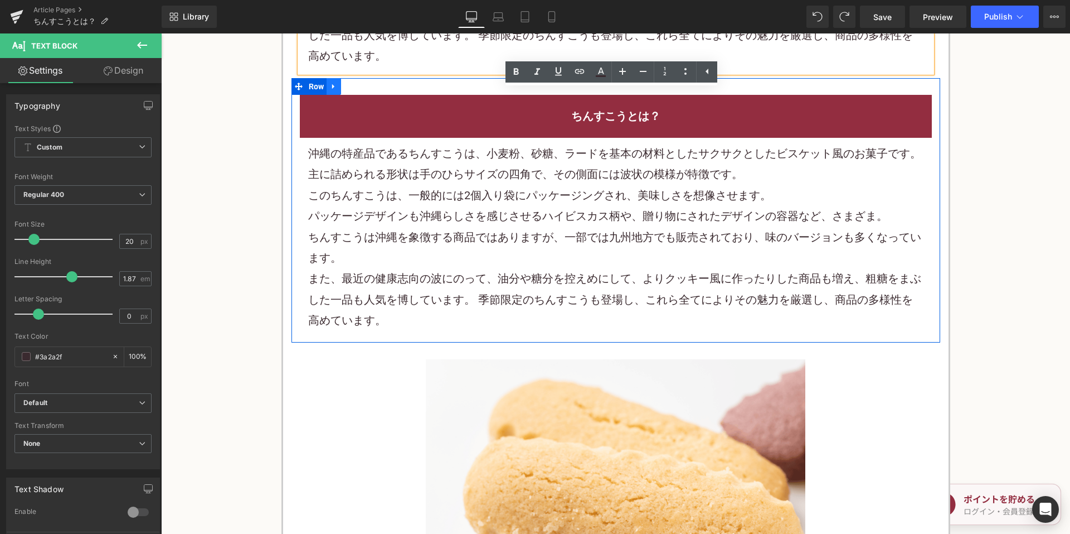
click at [331, 88] on icon at bounding box center [334, 86] width 8 height 8
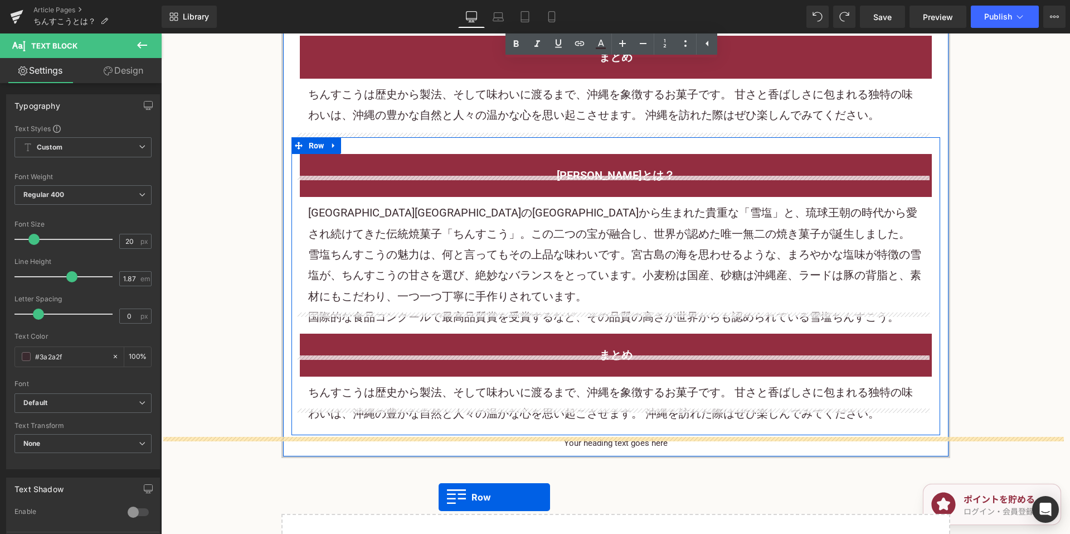
scroll to position [2702, 0]
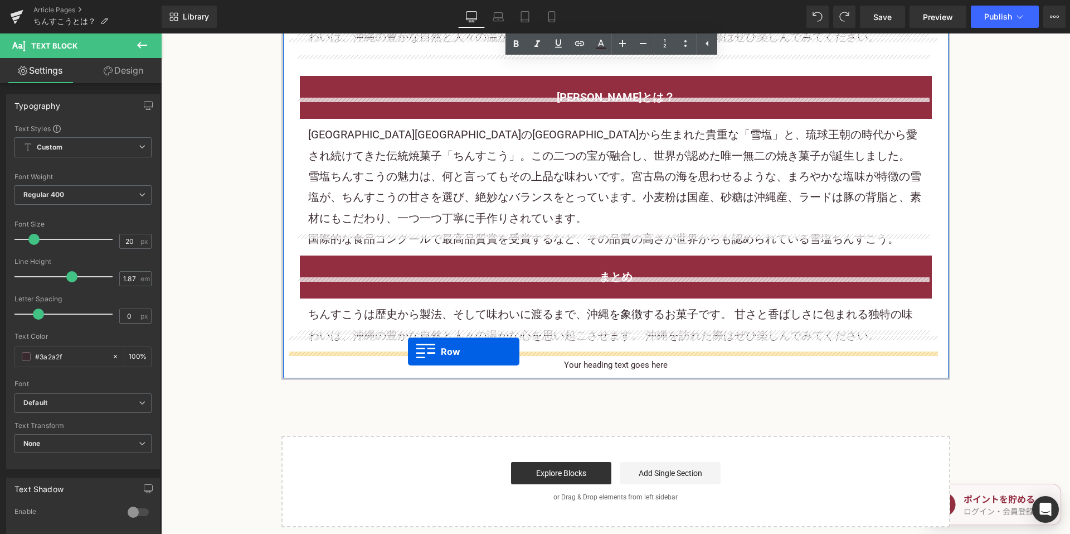
drag, startPoint x: 295, startPoint y: 85, endPoint x: 408, endPoint y: 351, distance: 289.0
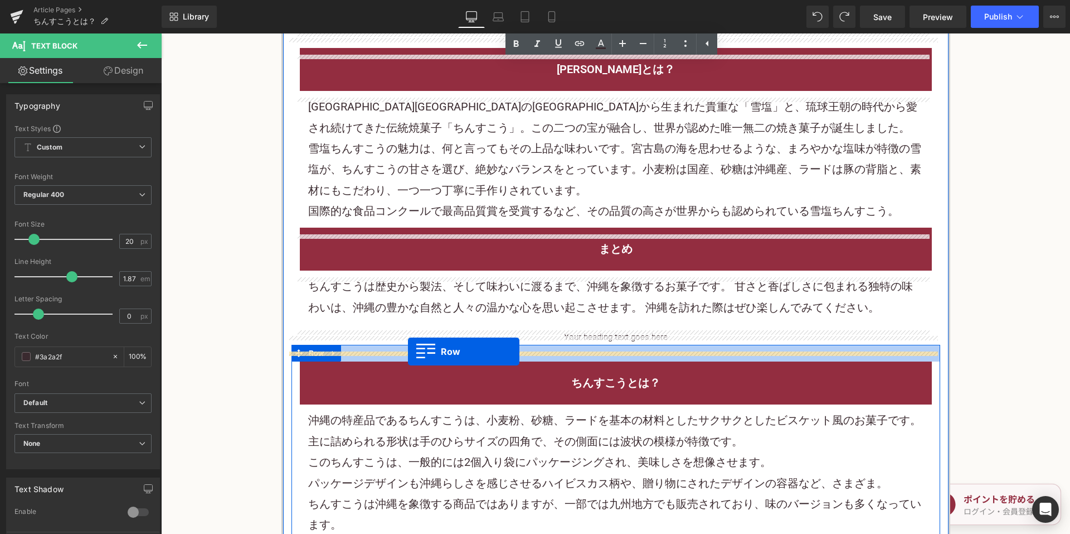
scroll to position [2674, 0]
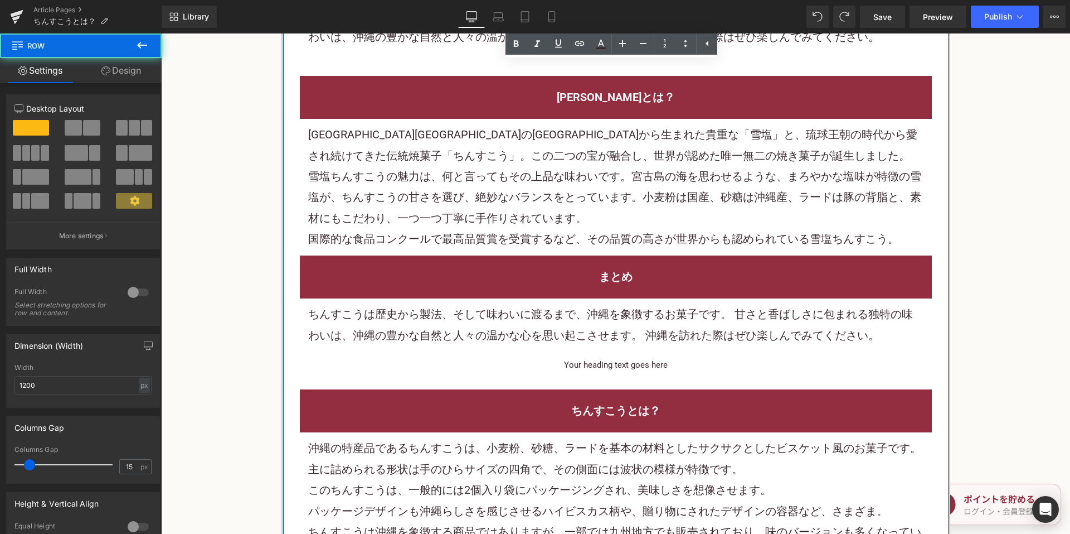
click at [161, 33] on div at bounding box center [161, 33] width 0 height 0
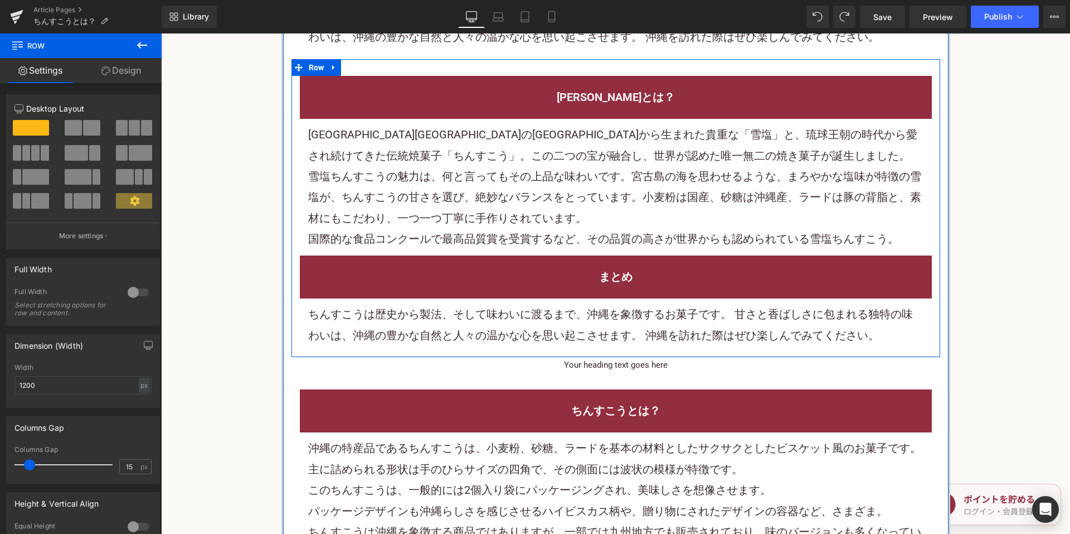
click at [161, 33] on div at bounding box center [161, 33] width 0 height 0
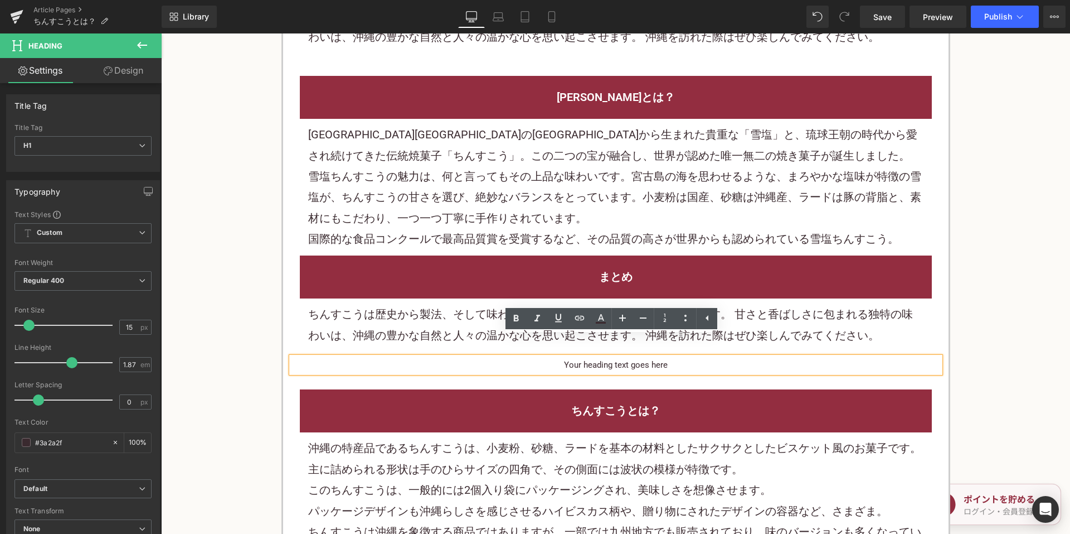
click at [631, 357] on h1 "Your heading text goes here" at bounding box center [616, 365] width 649 height 16
click at [668, 298] on div "ちんすこうは歴史から製法、そして味わいに渡るまで、沖縄を象徴するお菓子です。 甘さと香ばしさに包まれる独特の味わいは、沖縄の豊かな自然と人々の温かな心を思い起…" at bounding box center [616, 324] width 632 height 53
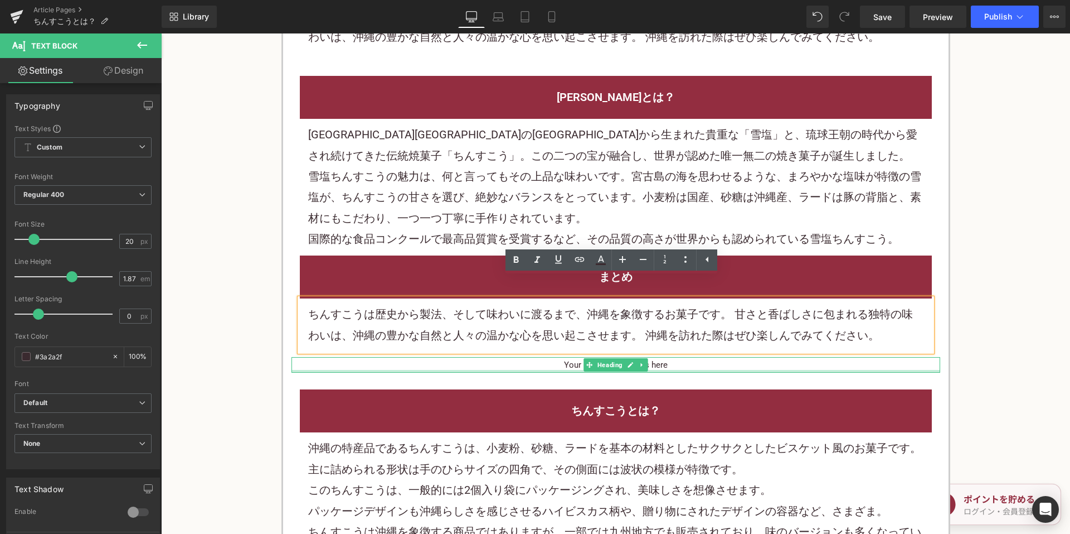
click at [550, 357] on h1 "Your heading text goes here" at bounding box center [616, 365] width 649 height 16
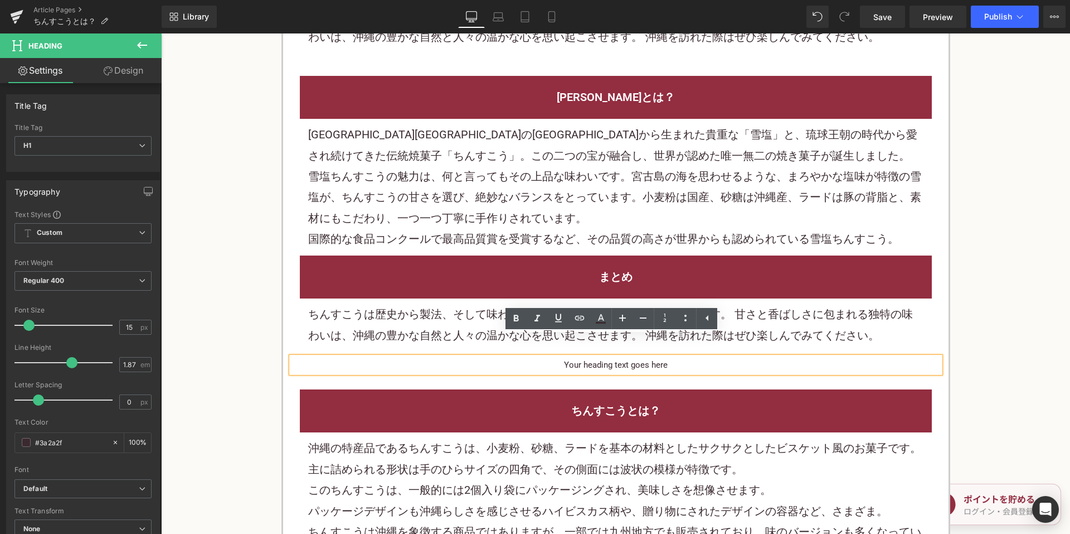
drag, startPoint x: 763, startPoint y: 325, endPoint x: 663, endPoint y: 356, distance: 104.6
click at [764, 325] on div "ちんすこうは歴史から製法、そして味わいに渡るまで、沖縄を象徴するお菓子です。 甘さと香ばしさに包まれる独特の味わいは、沖縄の豊かな自然と人々の温かな心を思い起…" at bounding box center [616, 324] width 632 height 53
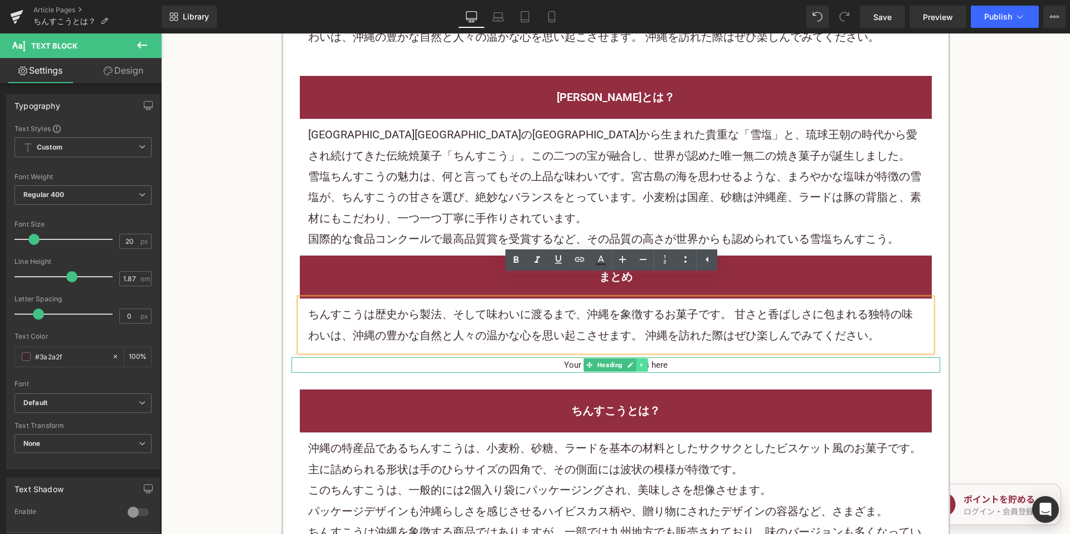
click at [639, 361] on icon at bounding box center [642, 364] width 6 height 7
click at [645, 361] on icon at bounding box center [648, 364] width 6 height 6
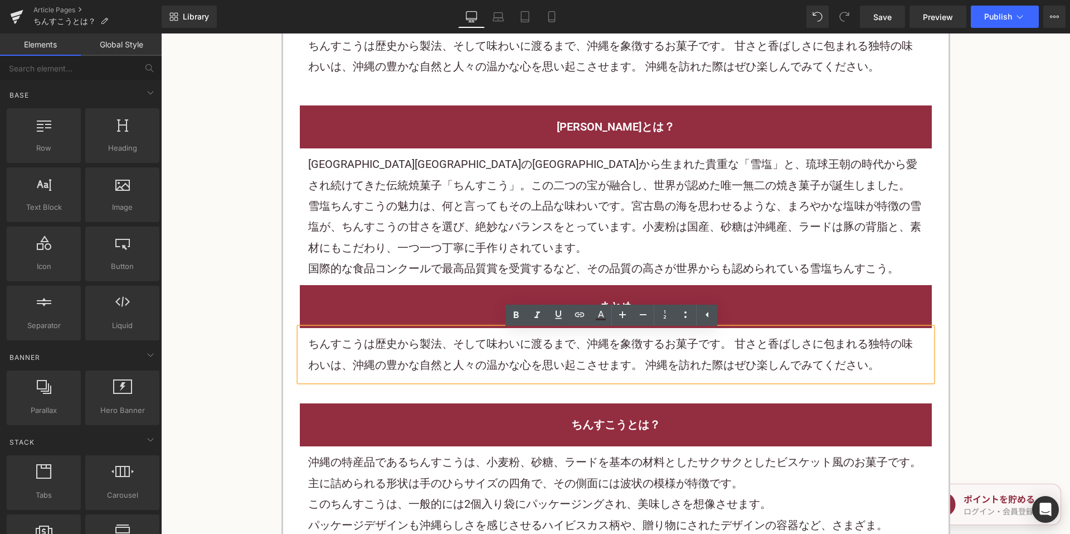
scroll to position [2619, 0]
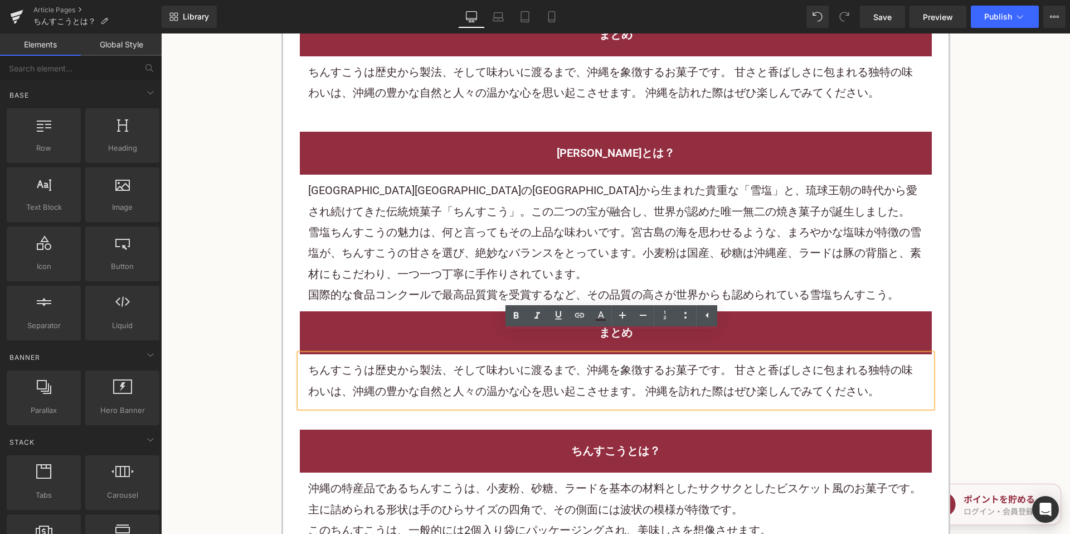
click at [569, 429] on div "ちんすこうとは？" at bounding box center [616, 450] width 632 height 43
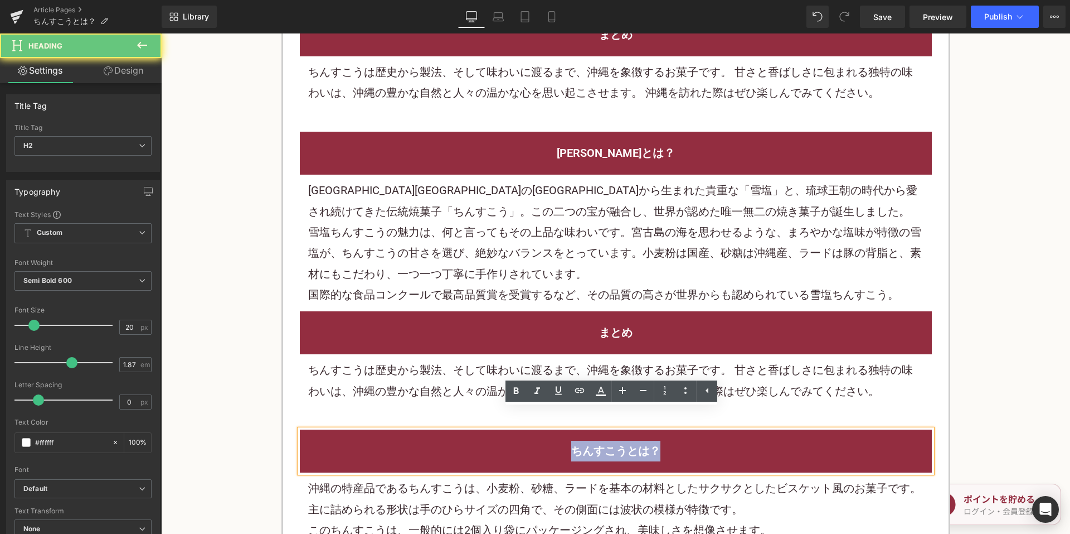
drag, startPoint x: 564, startPoint y: 430, endPoint x: 695, endPoint y: 428, distance: 130.5
click at [695, 440] on h2 "ちんすこうとは？" at bounding box center [616, 450] width 616 height 21
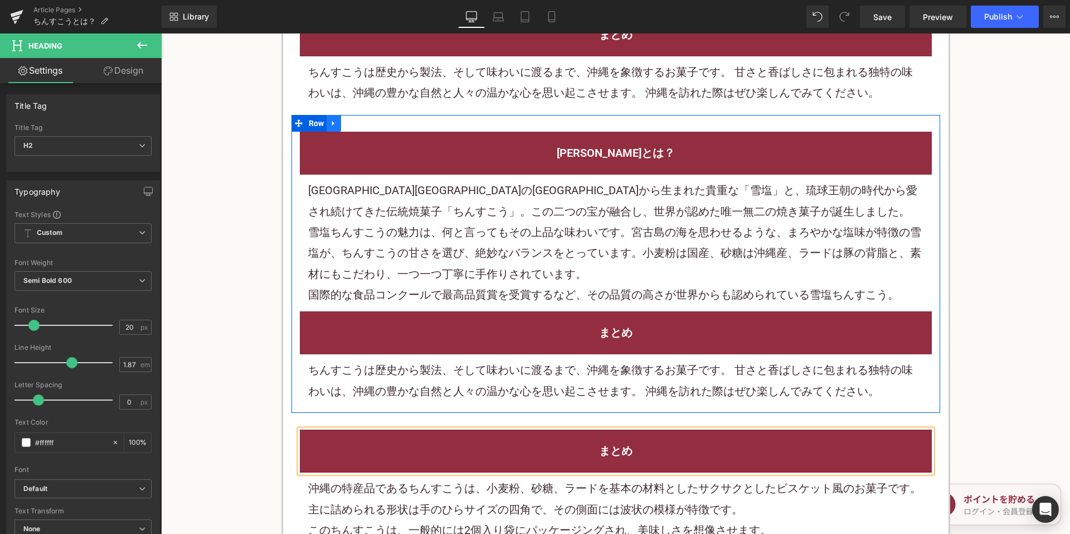
click at [333, 115] on link at bounding box center [334, 123] width 14 height 17
click at [360, 119] on icon at bounding box center [363, 123] width 8 height 8
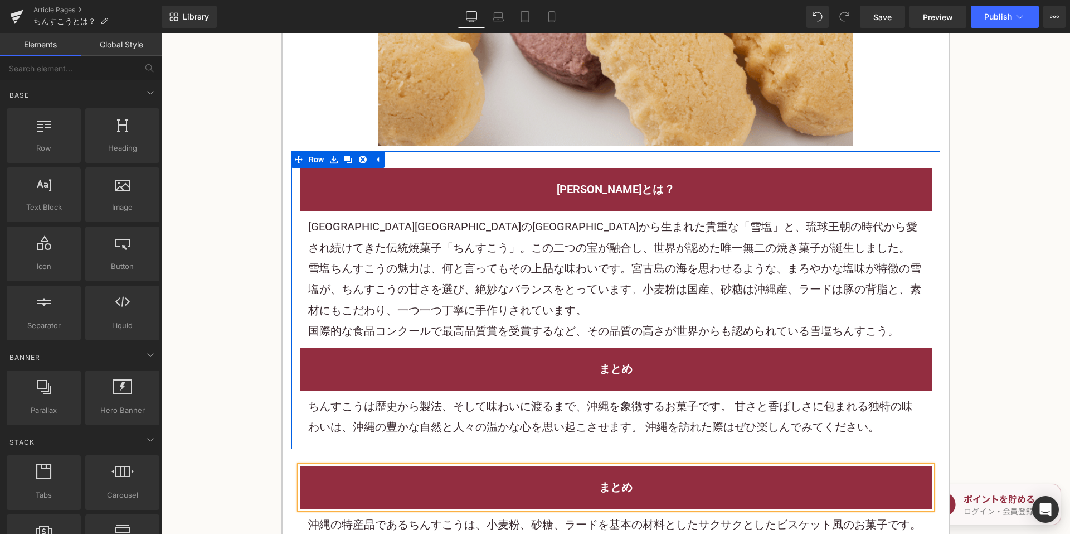
scroll to position [2284, 0]
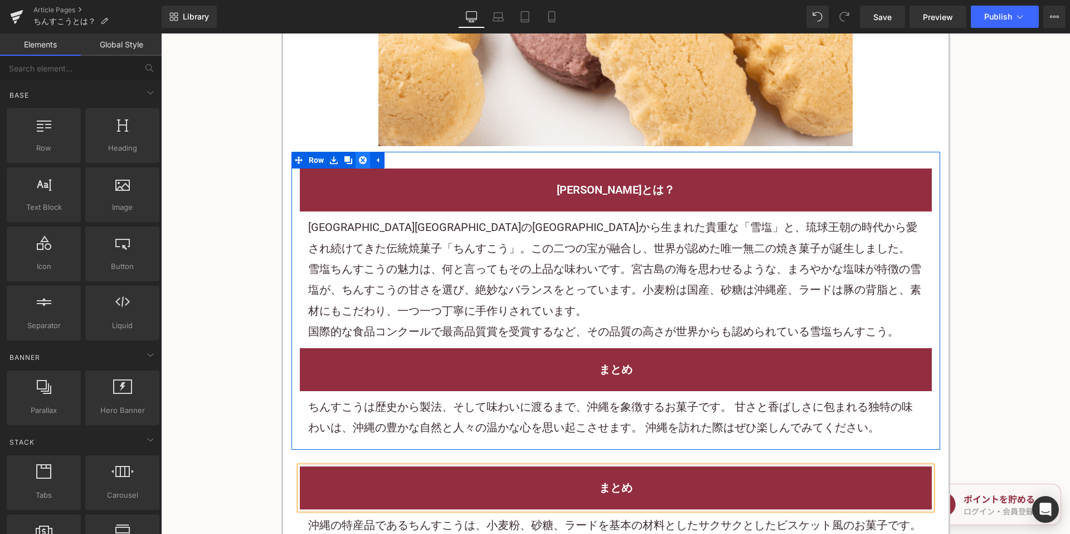
click at [362, 156] on icon at bounding box center [363, 160] width 8 height 8
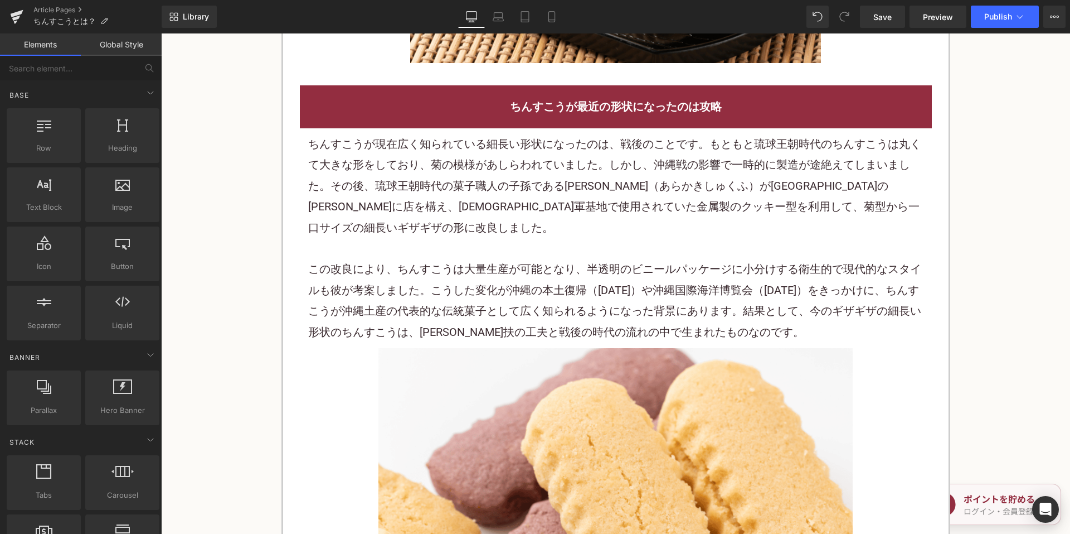
scroll to position [1671, 0]
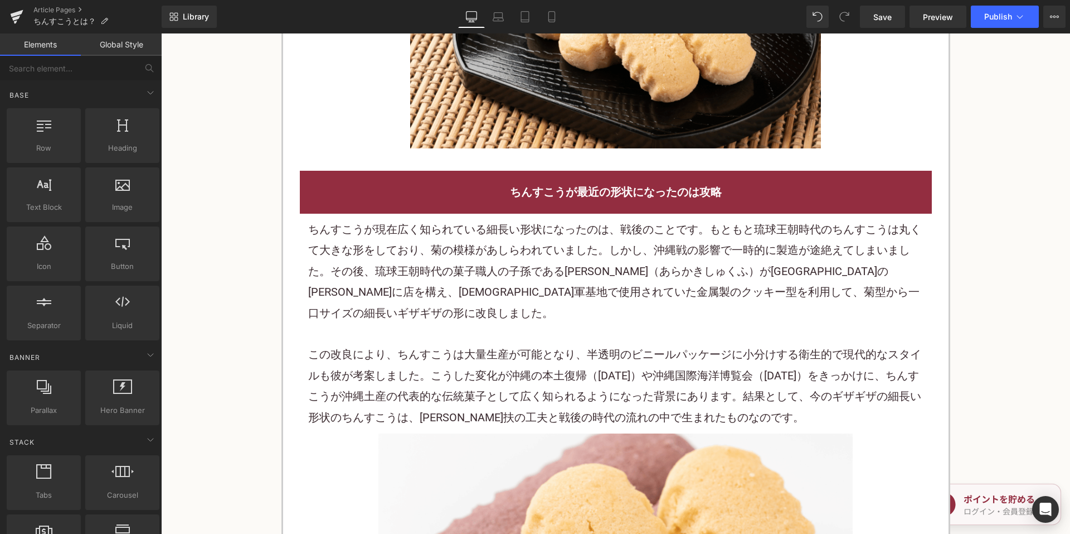
click at [734, 209] on div "ちんすこうが最近の形状になったのは攻略" at bounding box center [616, 192] width 632 height 43
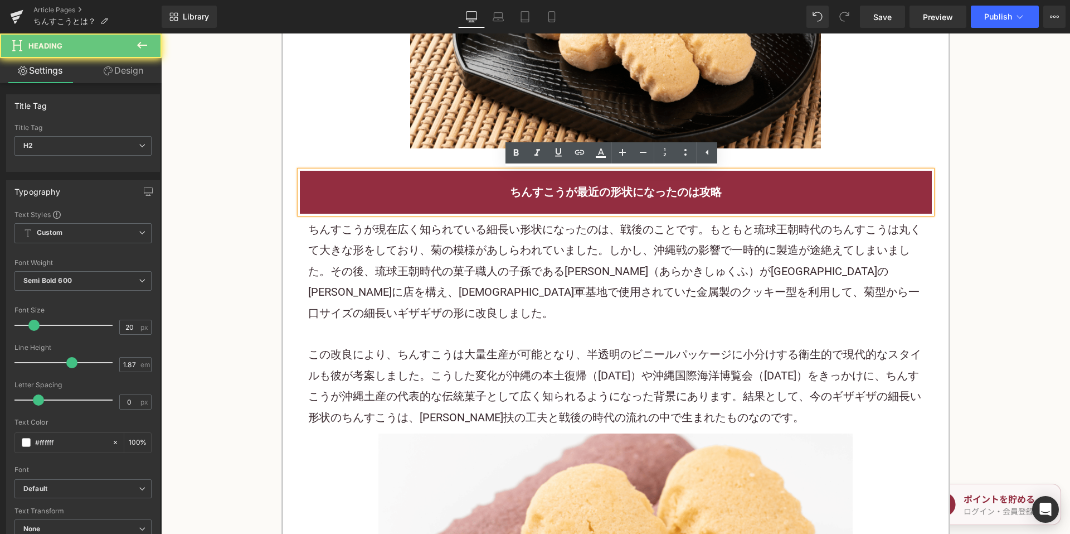
click at [740, 200] on h2 "ちんすこうが最近の形状になったのは攻略" at bounding box center [616, 192] width 616 height 21
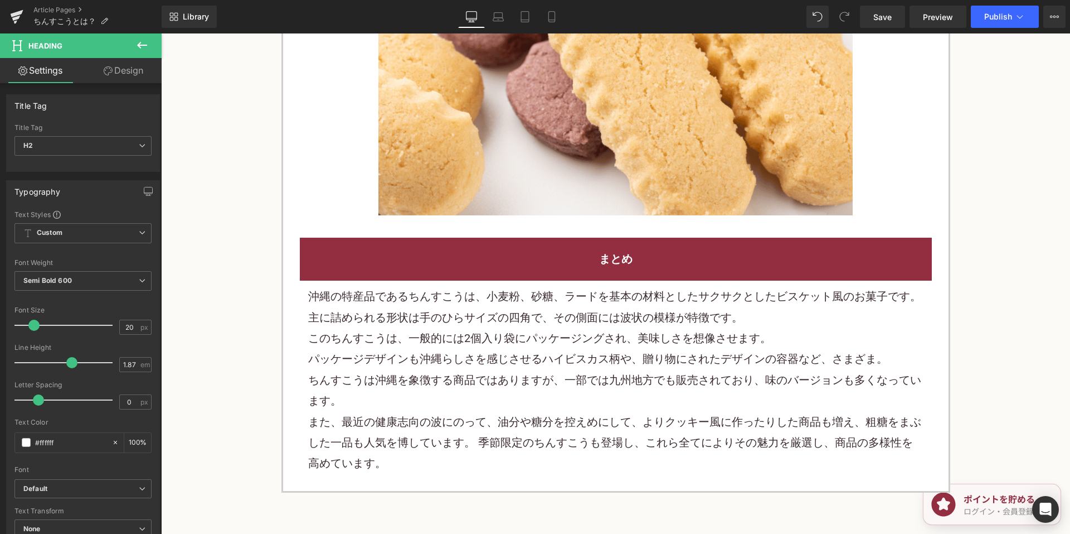
scroll to position [2340, 0]
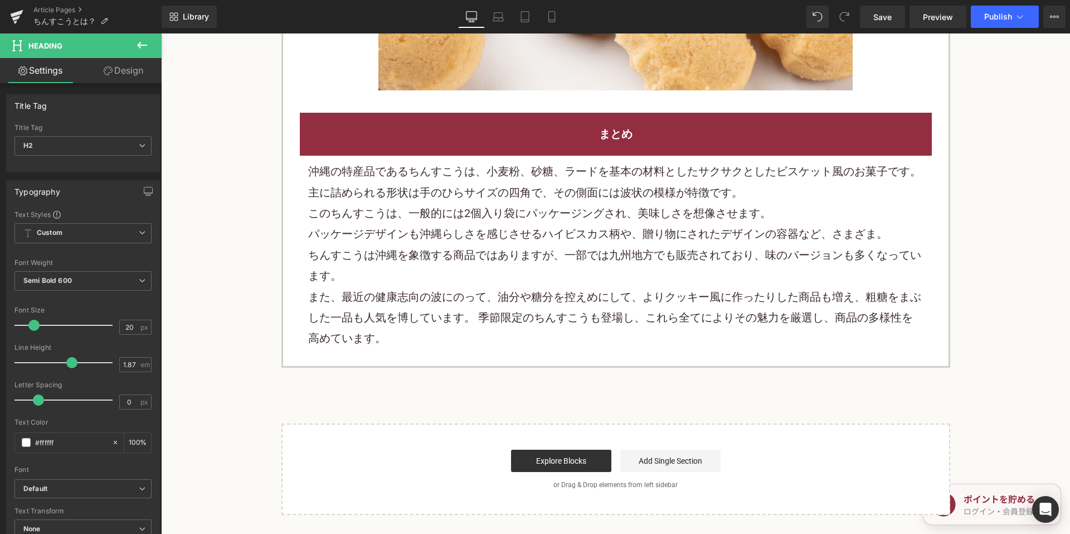
click at [421, 245] on p "ちんすこうは沖縄を象徴する商品ではありますが、一部では九州地方でも販売されており、味のバージョンも多くなっています。" at bounding box center [616, 266] width 616 height 42
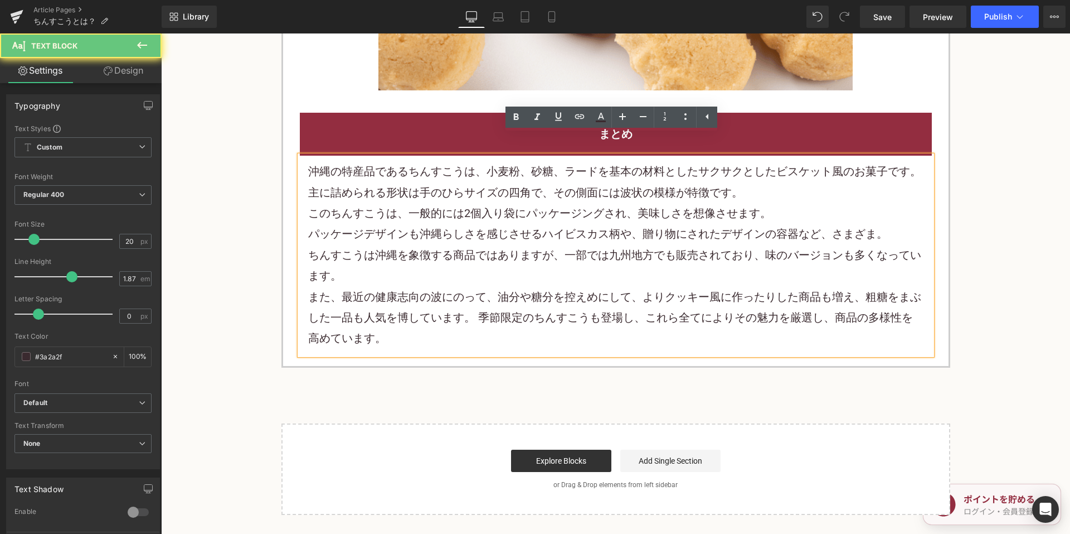
click at [421, 245] on p "ちんすこうは沖縄を象徴する商品ではありますが、一部では九州地方でも販売されており、味のバージョンも多くなっています。" at bounding box center [616, 266] width 616 height 42
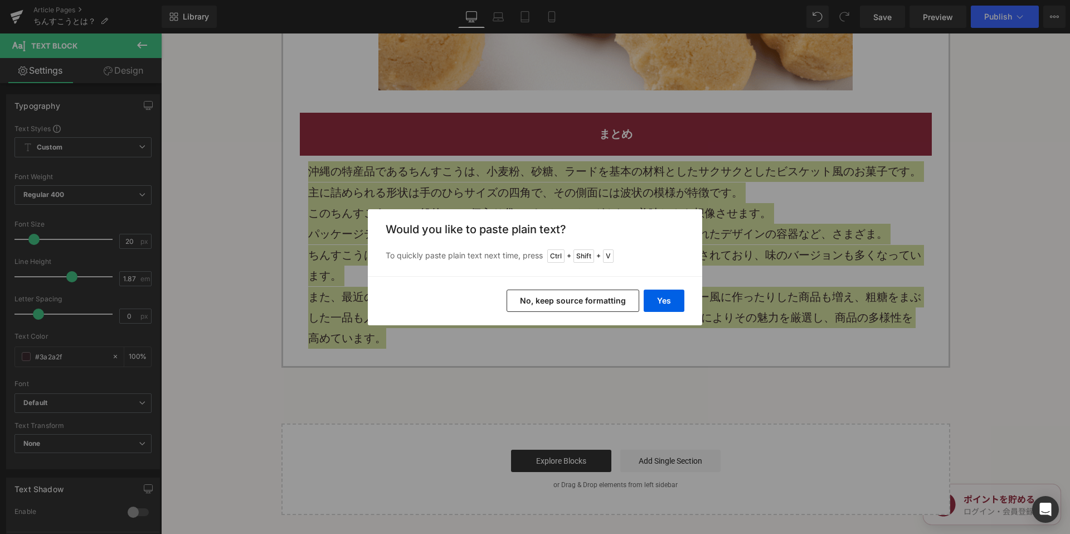
click at [537, 304] on button "No, keep source formatting" at bounding box center [573, 300] width 133 height 22
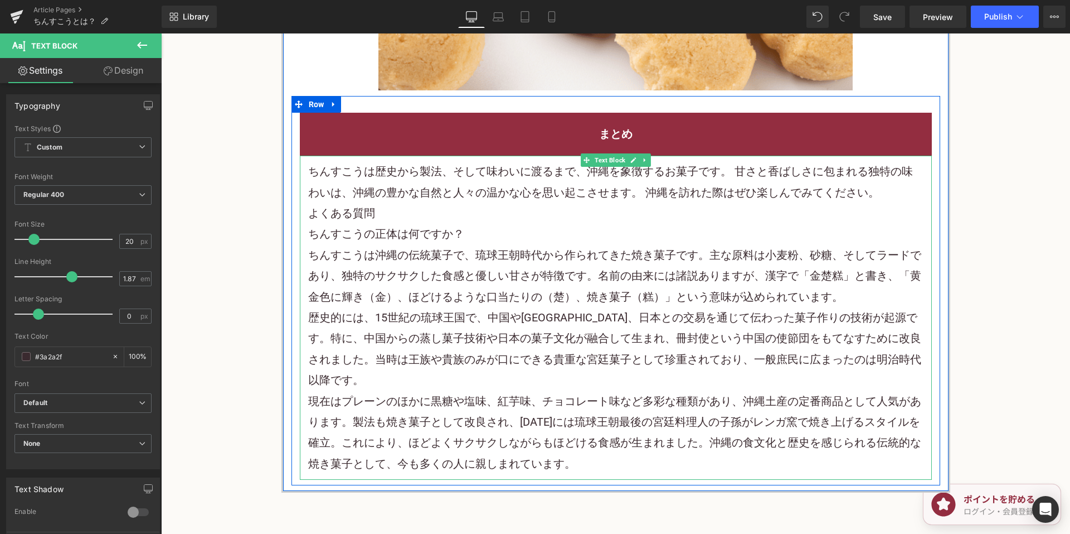
click at [508, 203] on h2 "よくある質問" at bounding box center [616, 213] width 616 height 21
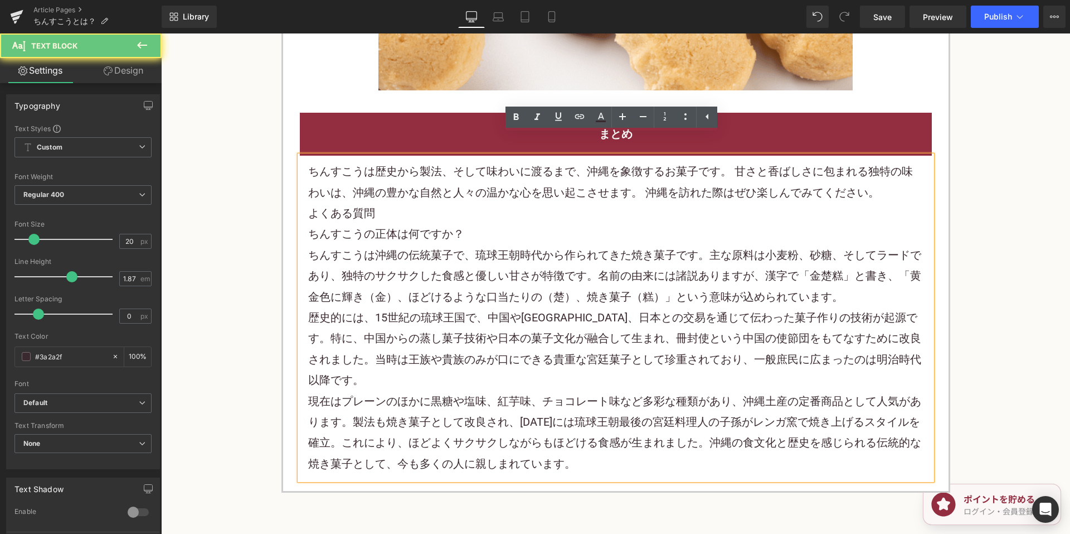
click at [889, 169] on p "ちんすこうは歴史から製法、そして味わいに渡るまで、沖縄を象徴するお菓子です。 甘さと香ばしさに包まれる独特の味わいは、沖縄の豊かな自然と人々の温かな心を思い起…" at bounding box center [616, 182] width 616 height 42
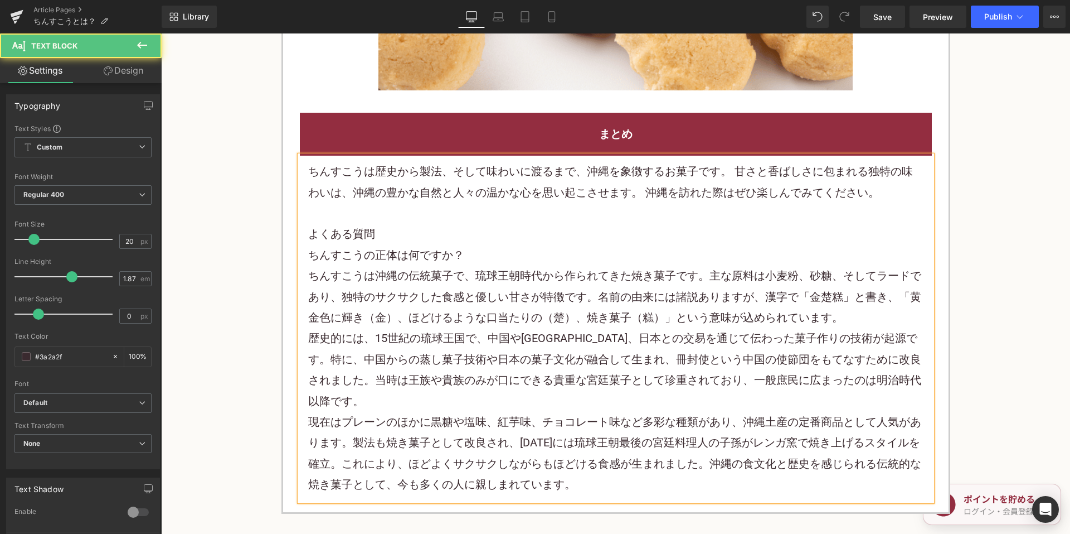
click at [810, 163] on p "ちんすこうは歴史から製法、そして味わいに渡るまで、沖縄を象徴するお菓子です。 甘さと香ばしさに包まれる独特の味わいは、沖縄の豊かな自然と人々の温かな心を思い起…" at bounding box center [616, 182] width 616 height 42
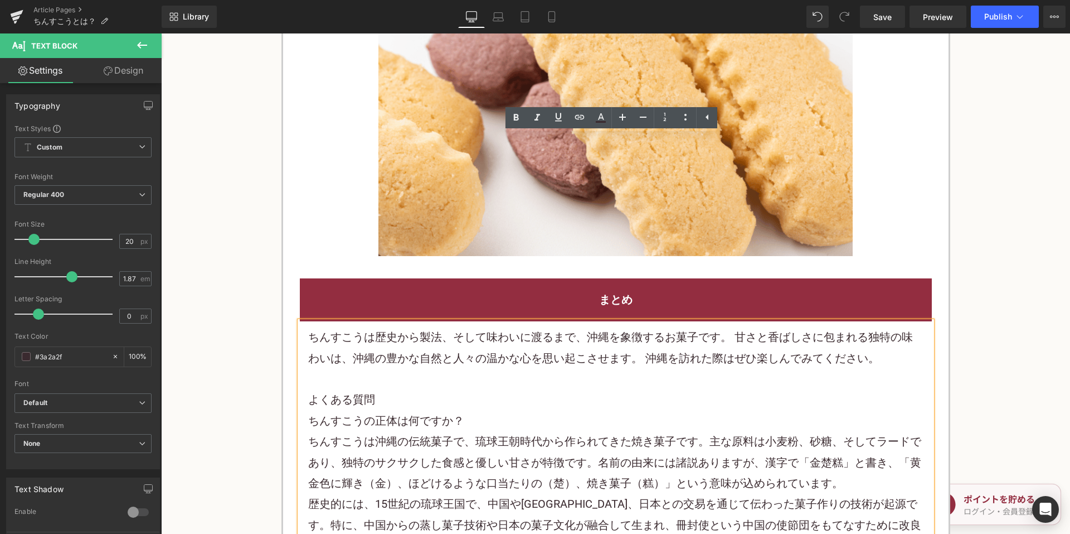
scroll to position [2061, 0]
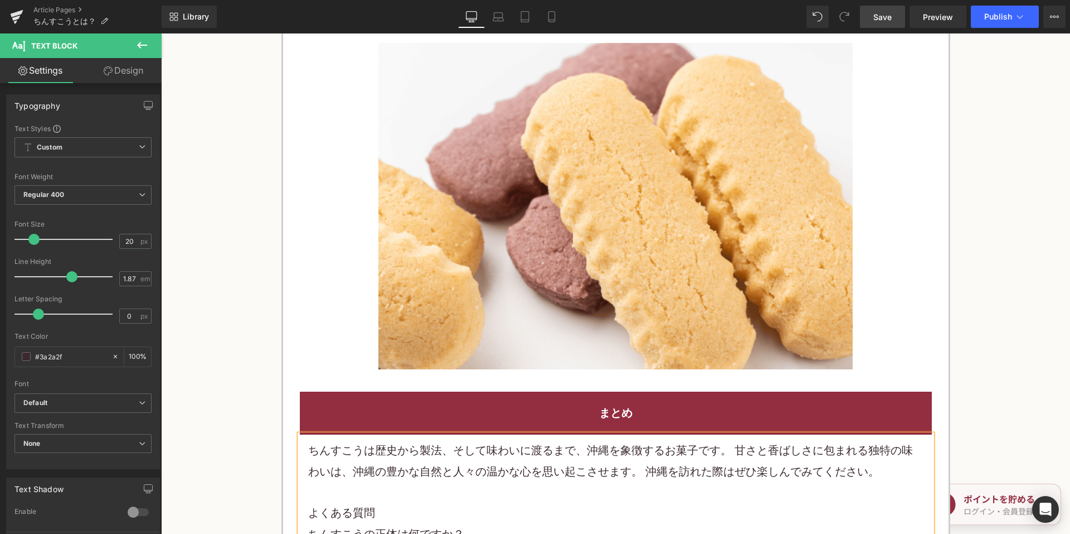
click at [890, 14] on span "Save" at bounding box center [883, 17] width 18 height 12
click at [52, 11] on link "Article Pages" at bounding box center [97, 10] width 128 height 9
